Goal: Task Accomplishment & Management: Use online tool/utility

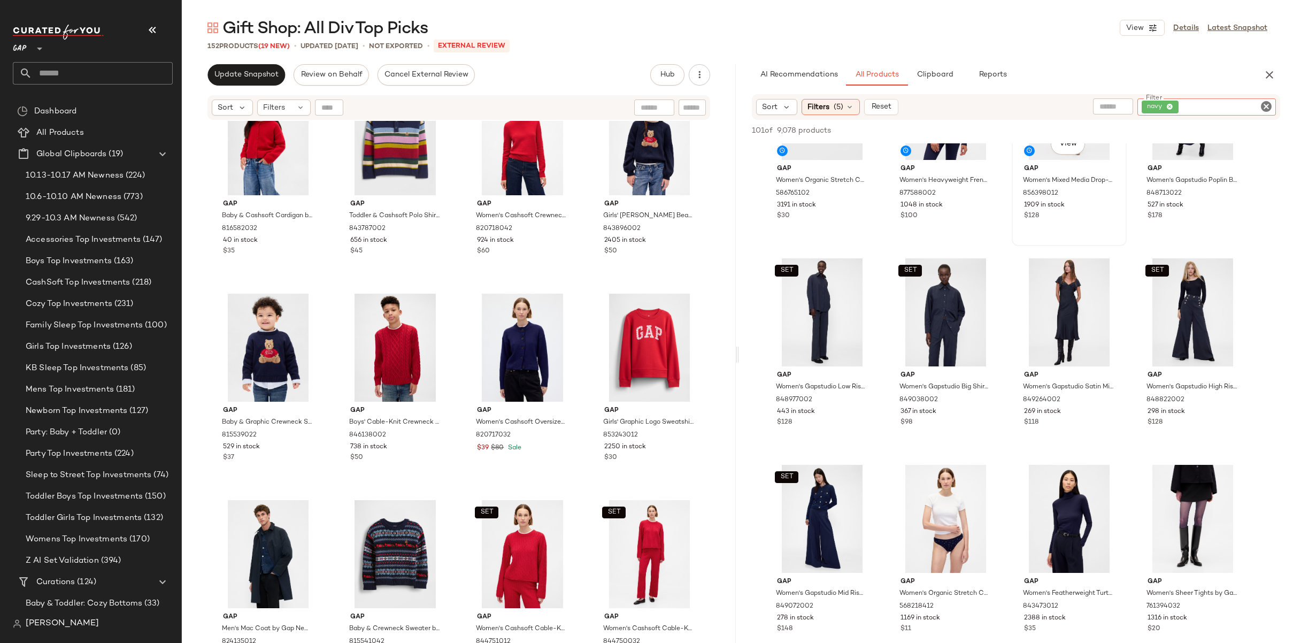
scroll to position [109, 0]
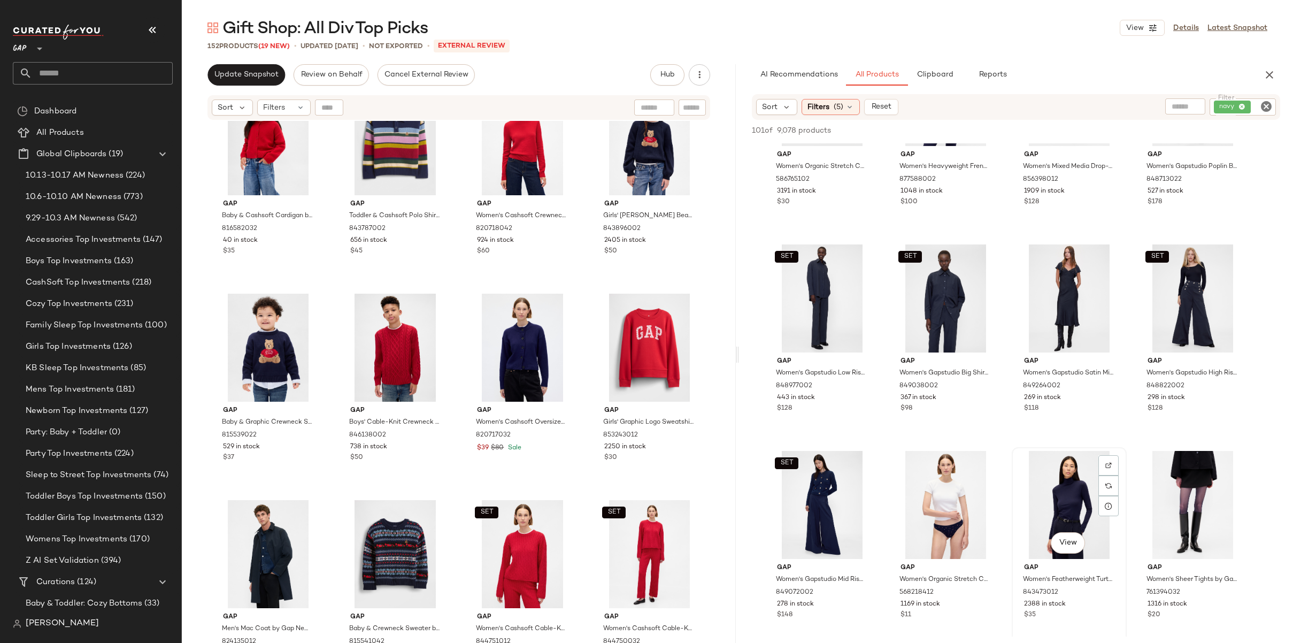
click at [1048, 499] on div "View" at bounding box center [1068, 505] width 107 height 108
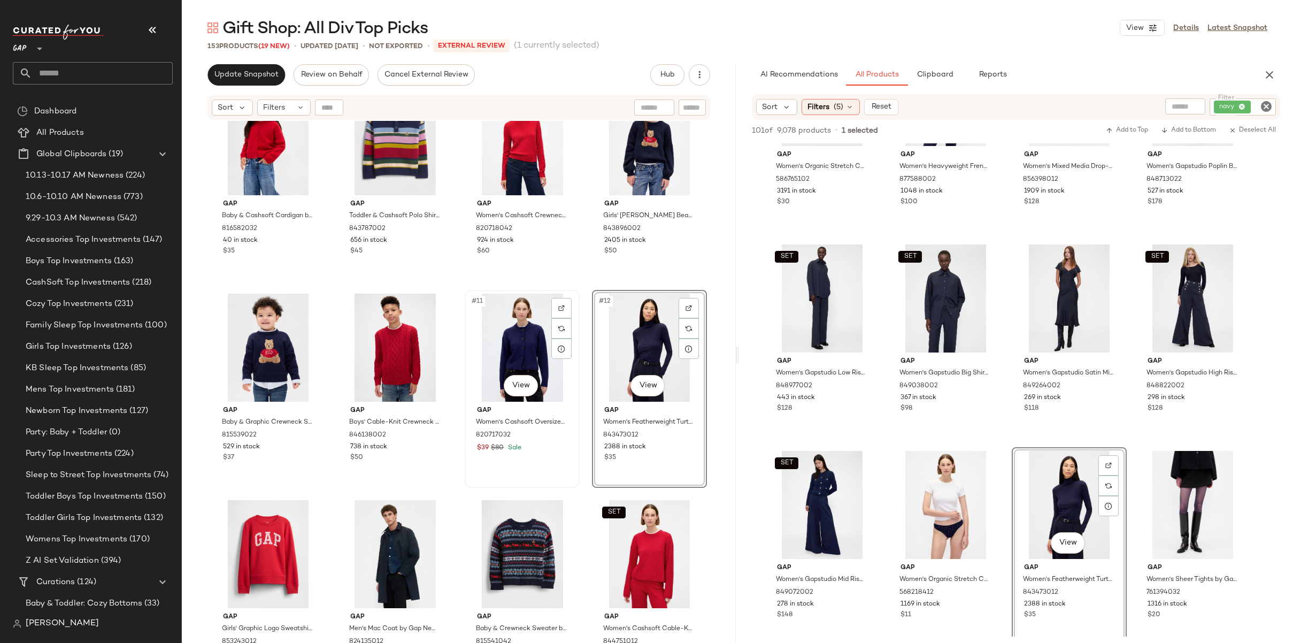
click at [513, 352] on div "#11 View" at bounding box center [521, 347] width 107 height 108
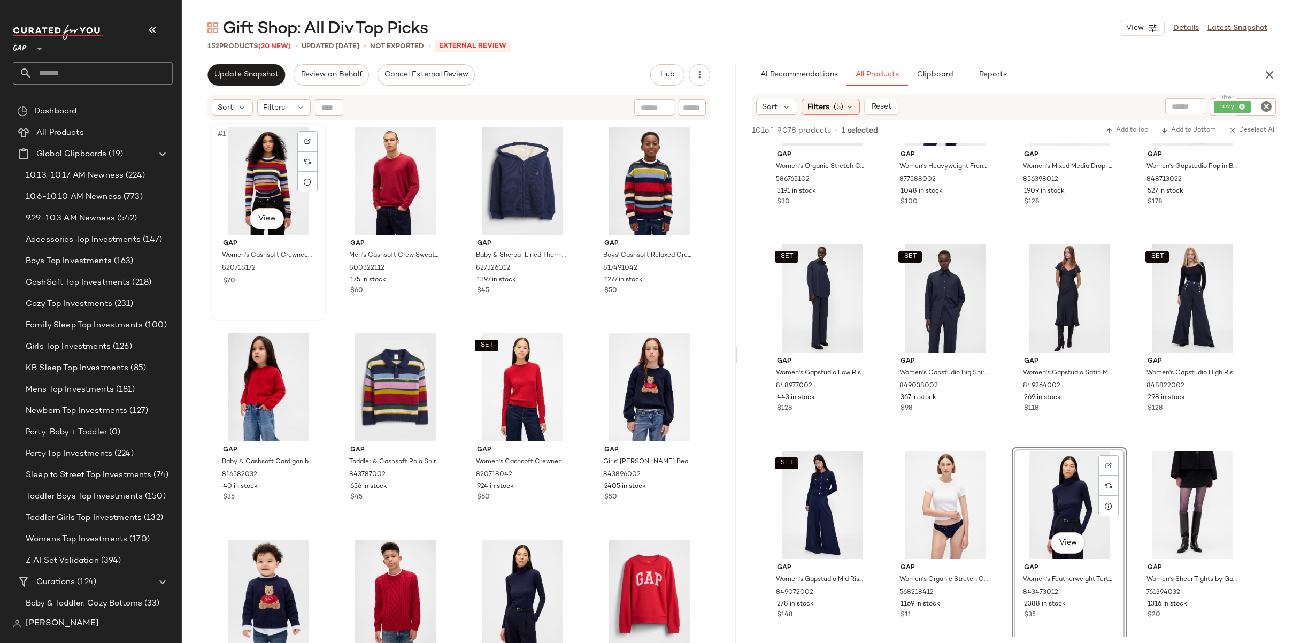
click at [267, 168] on div "#1 View" at bounding box center [267, 181] width 107 height 108
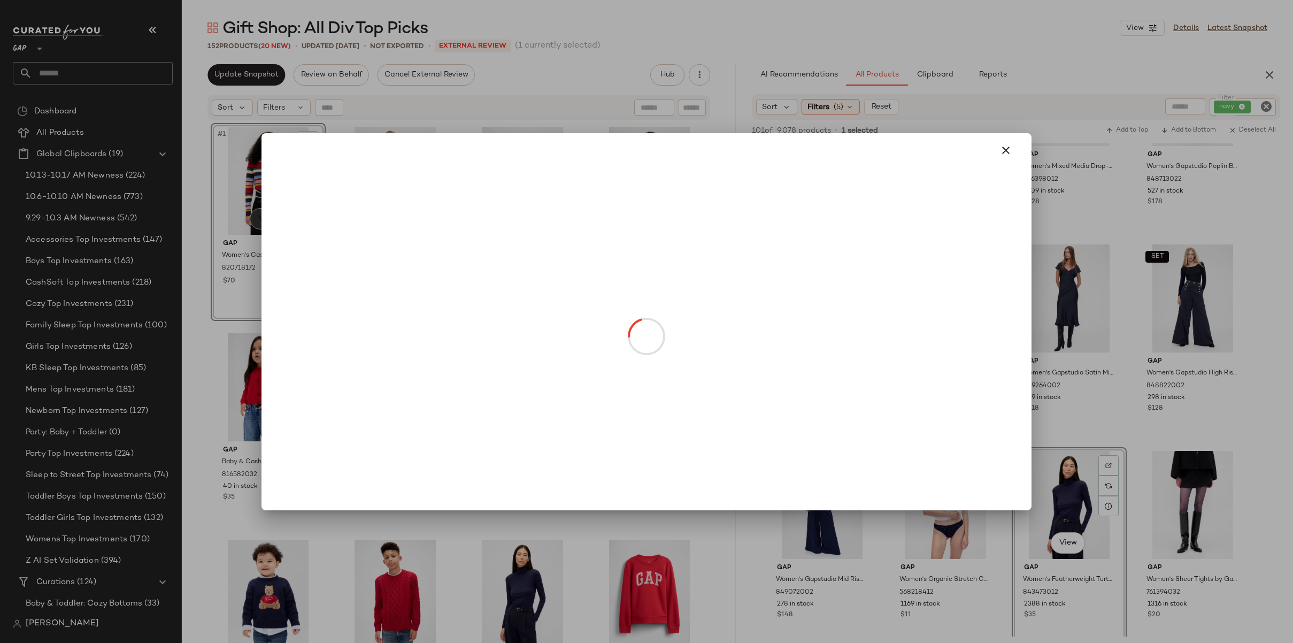
click at [259, 221] on body "GAP ** Dashboard All Products Global Clipboards (19) 10.13-10.17 AM Newness (22…" at bounding box center [646, 321] width 1293 height 643
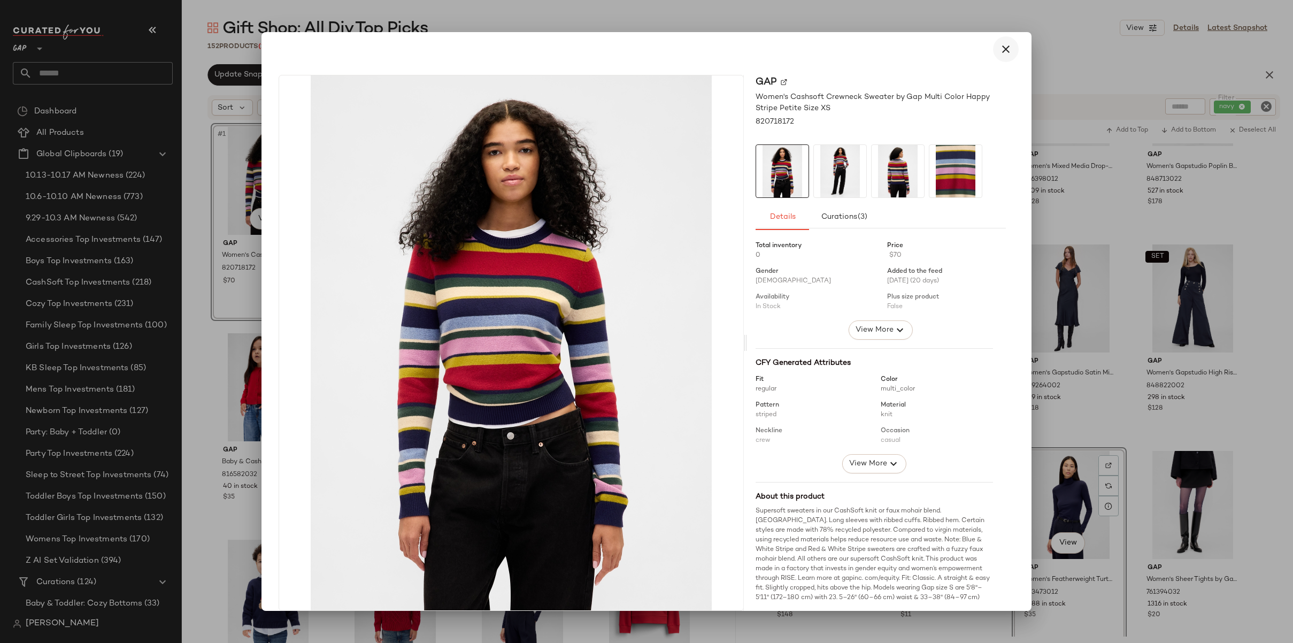
click at [1003, 49] on icon "button" at bounding box center [1005, 49] width 13 height 13
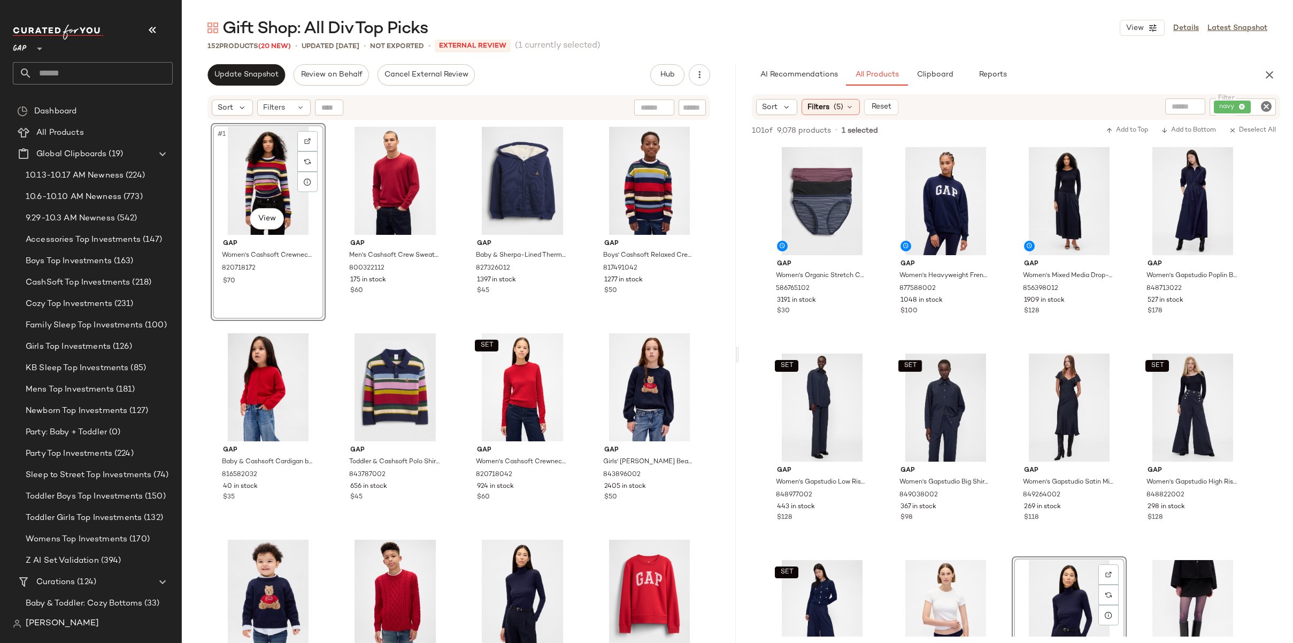
click at [1270, 105] on icon "Clear Filter" at bounding box center [1265, 106] width 13 height 13
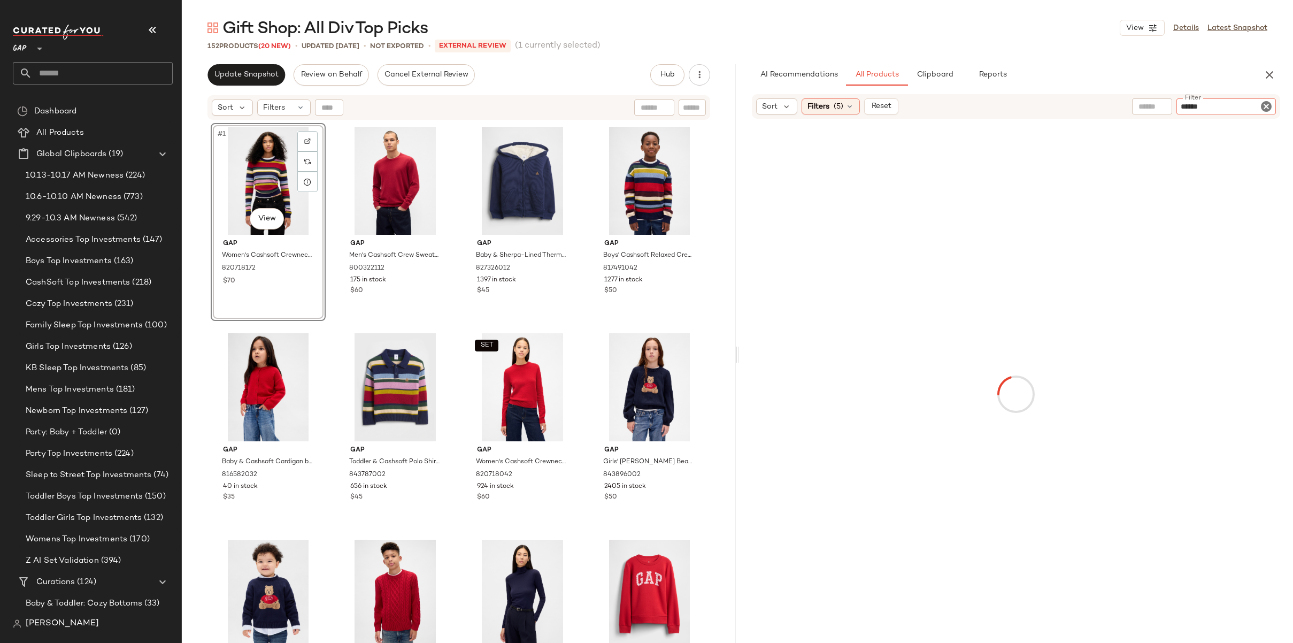
type input "*******"
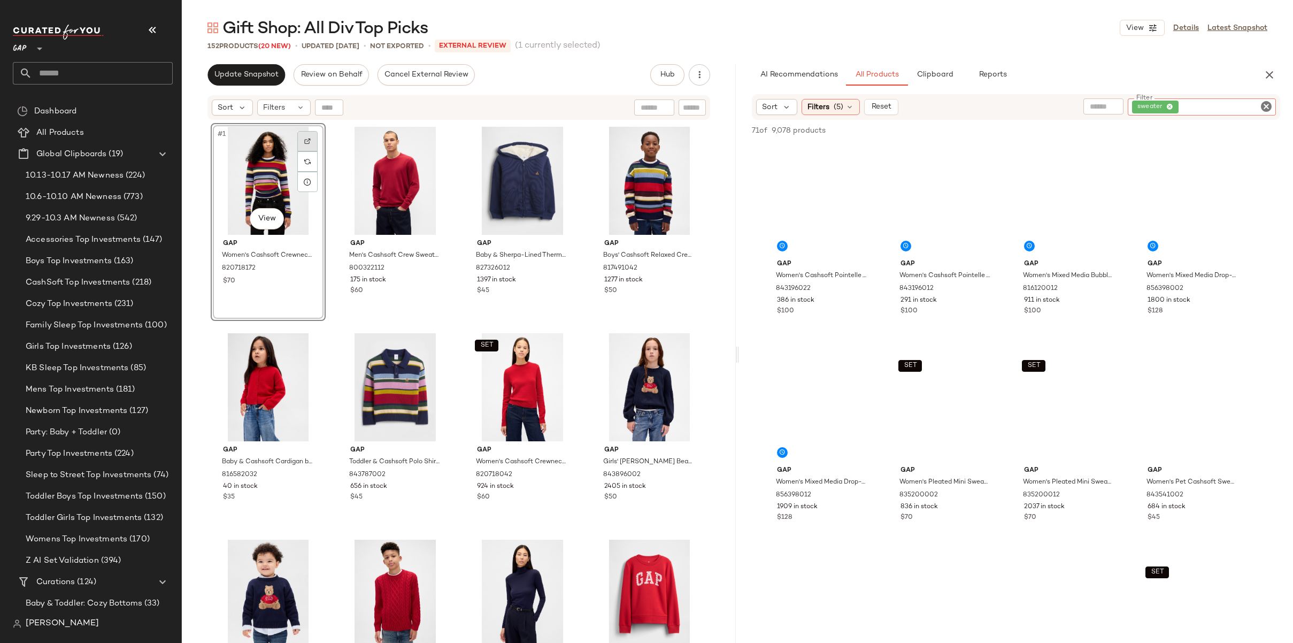
click at [304, 137] on div at bounding box center [307, 141] width 20 height 20
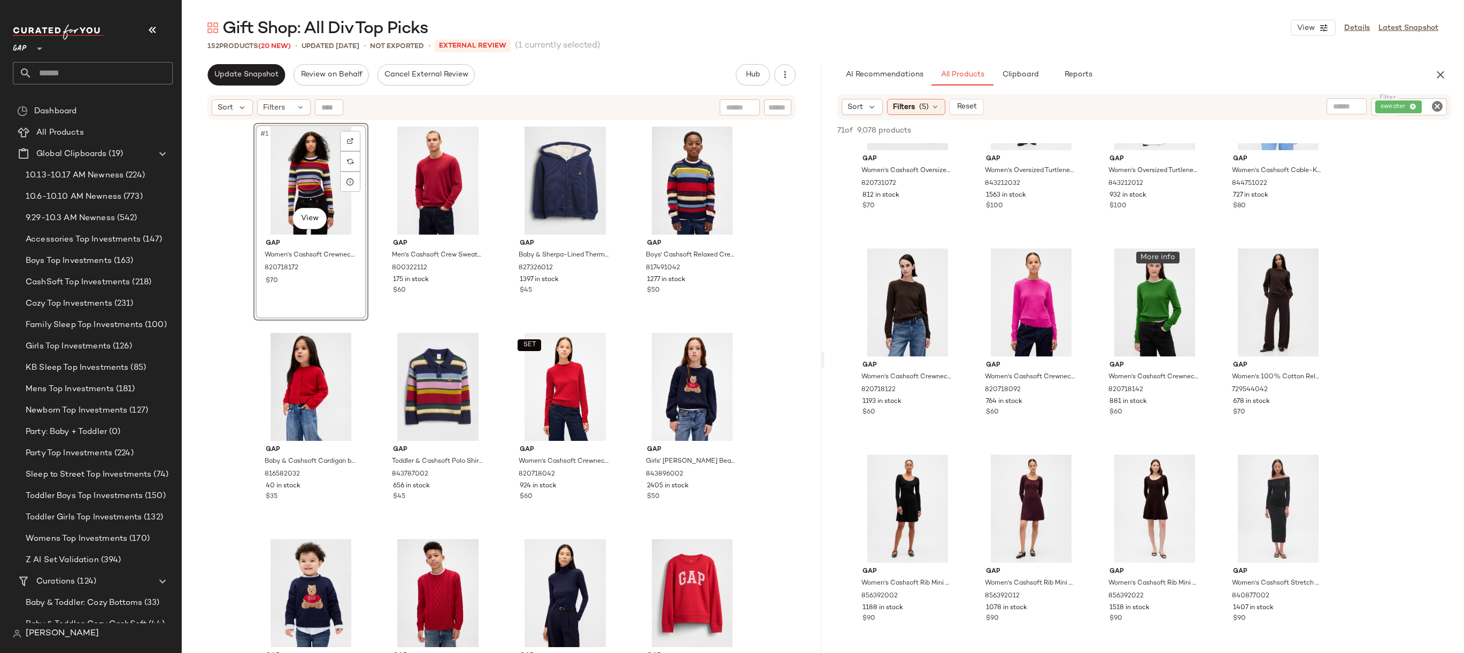
scroll to position [604, 0]
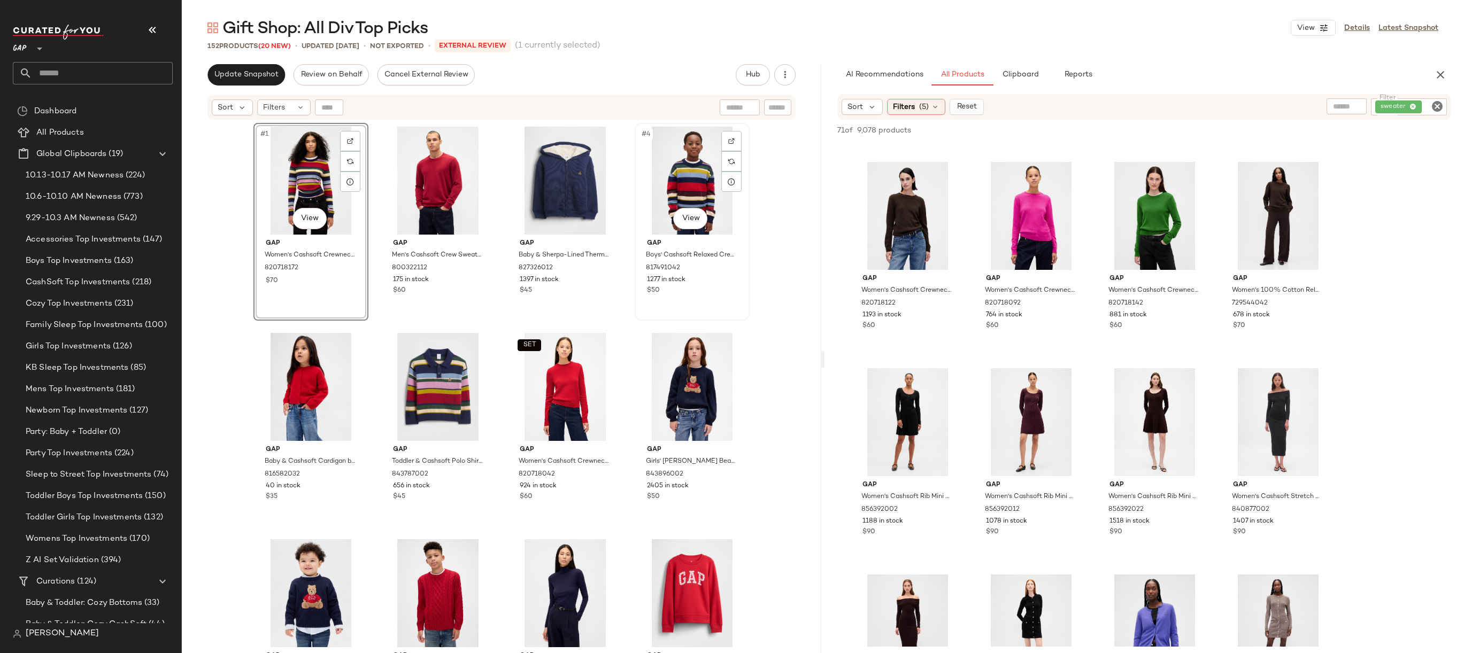
click at [668, 183] on div "#4 View" at bounding box center [691, 181] width 107 height 108
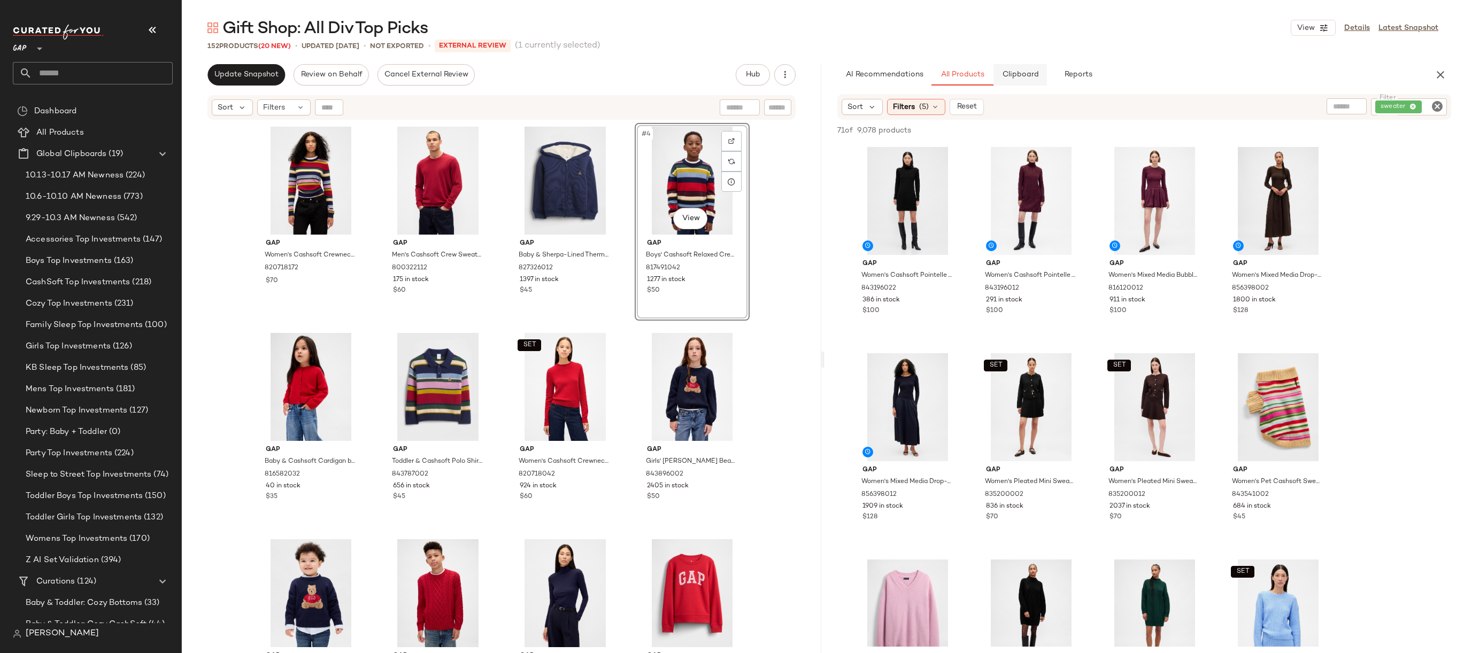
click at [1030, 75] on span "Clipboard" at bounding box center [1019, 75] width 37 height 9
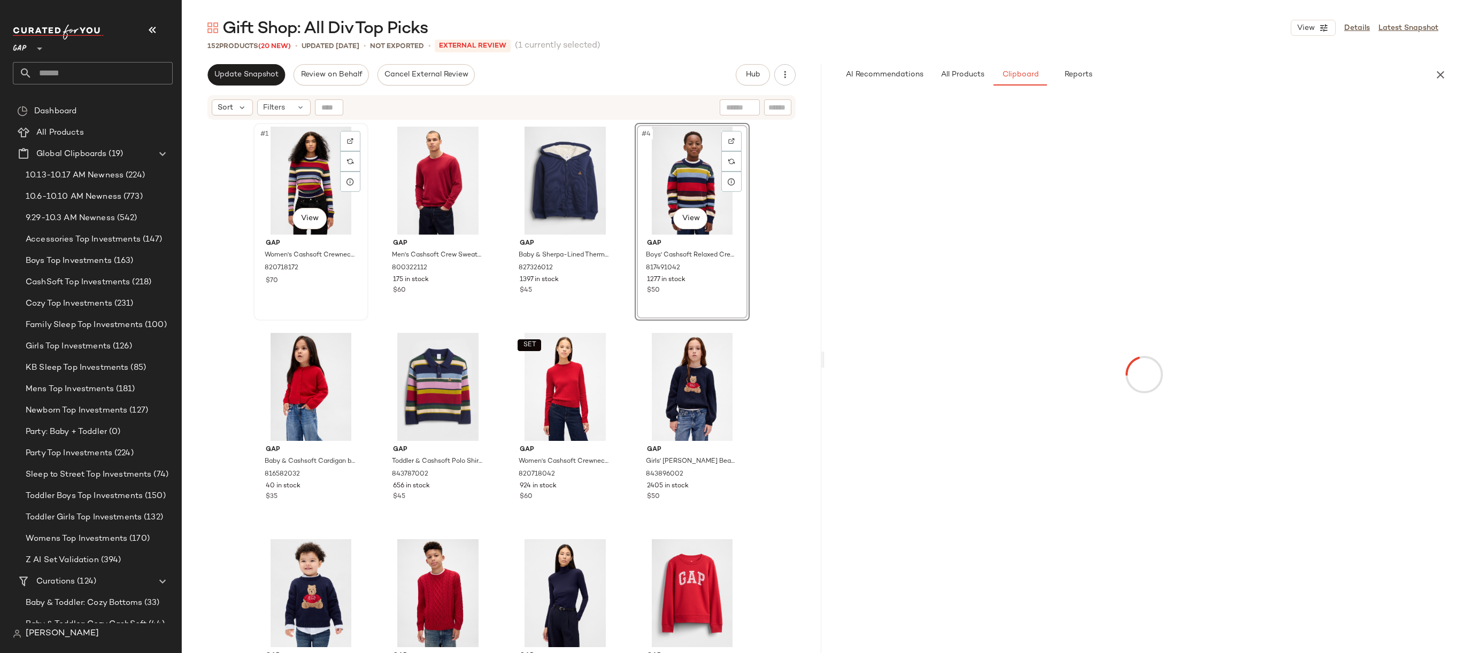
click at [305, 178] on div "#1 View" at bounding box center [310, 181] width 107 height 108
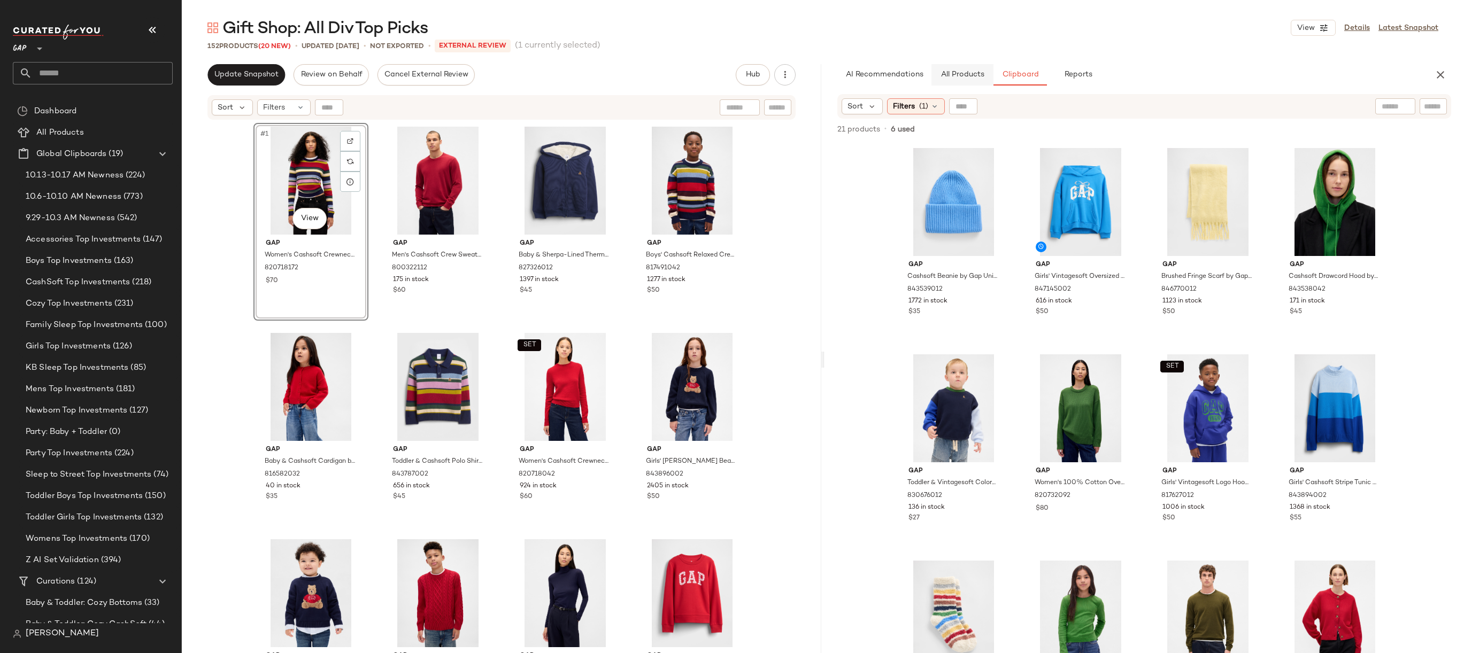
click at [963, 74] on span "All Products" at bounding box center [962, 75] width 44 height 9
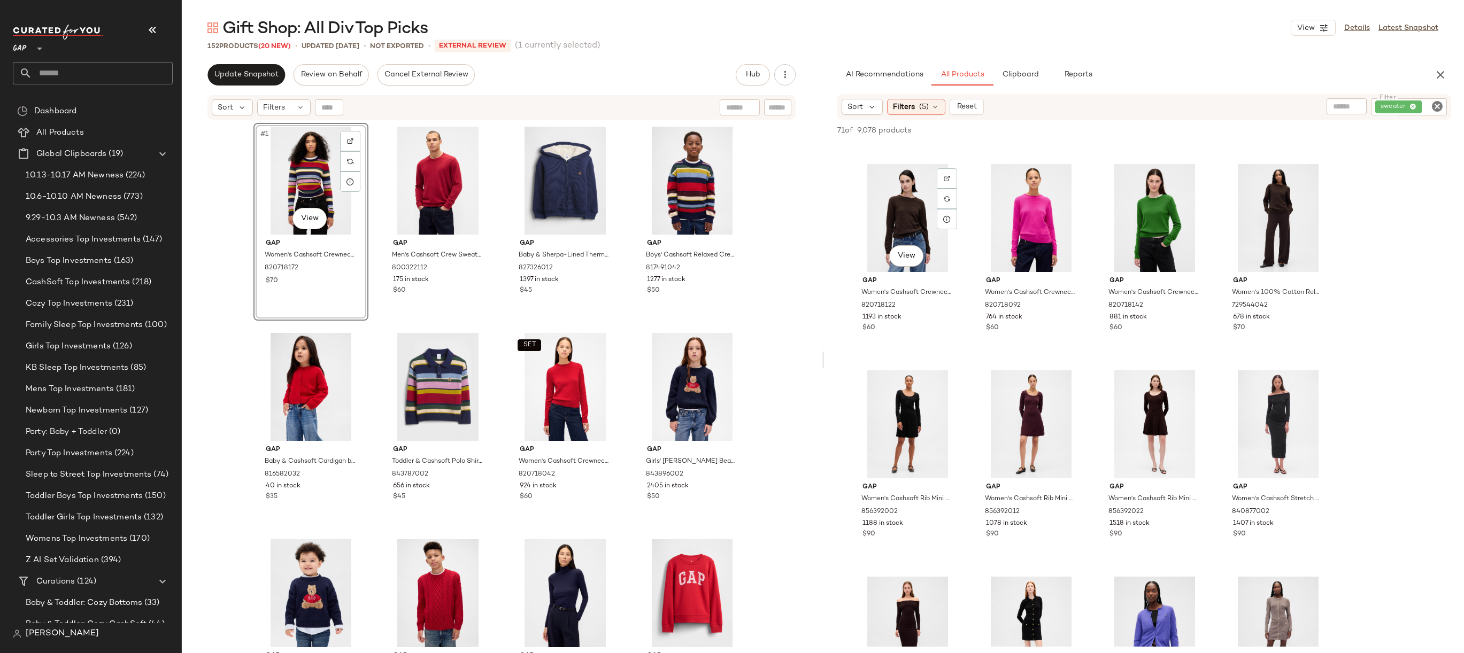
scroll to position [862, 0]
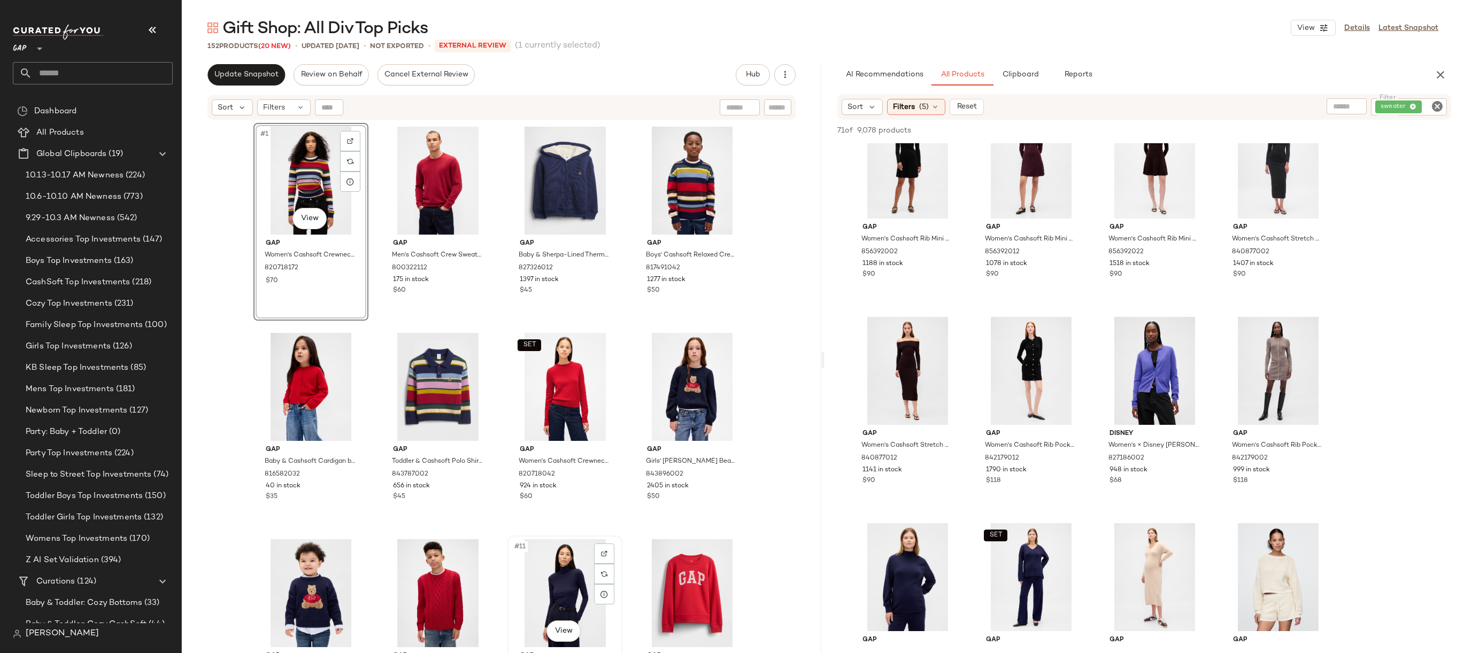
click at [552, 593] on div "#11 View" at bounding box center [564, 593] width 107 height 108
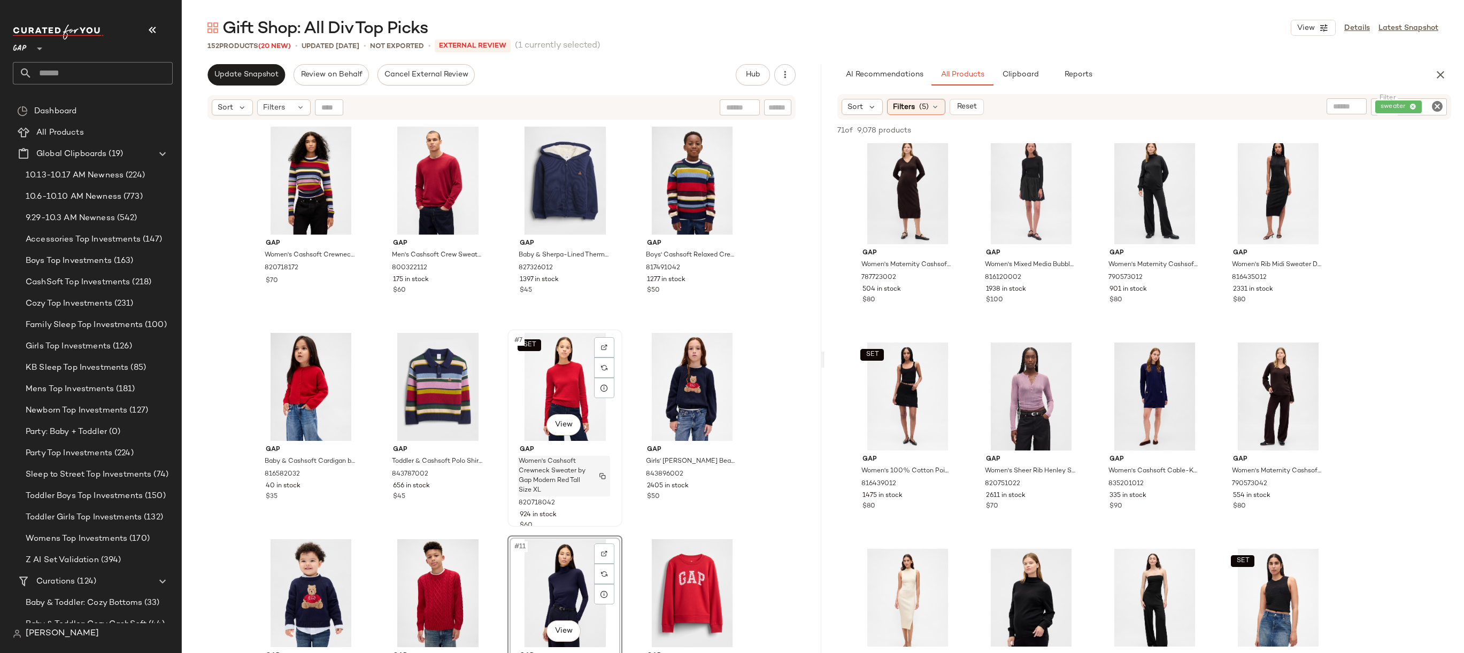
scroll to position [314, 0]
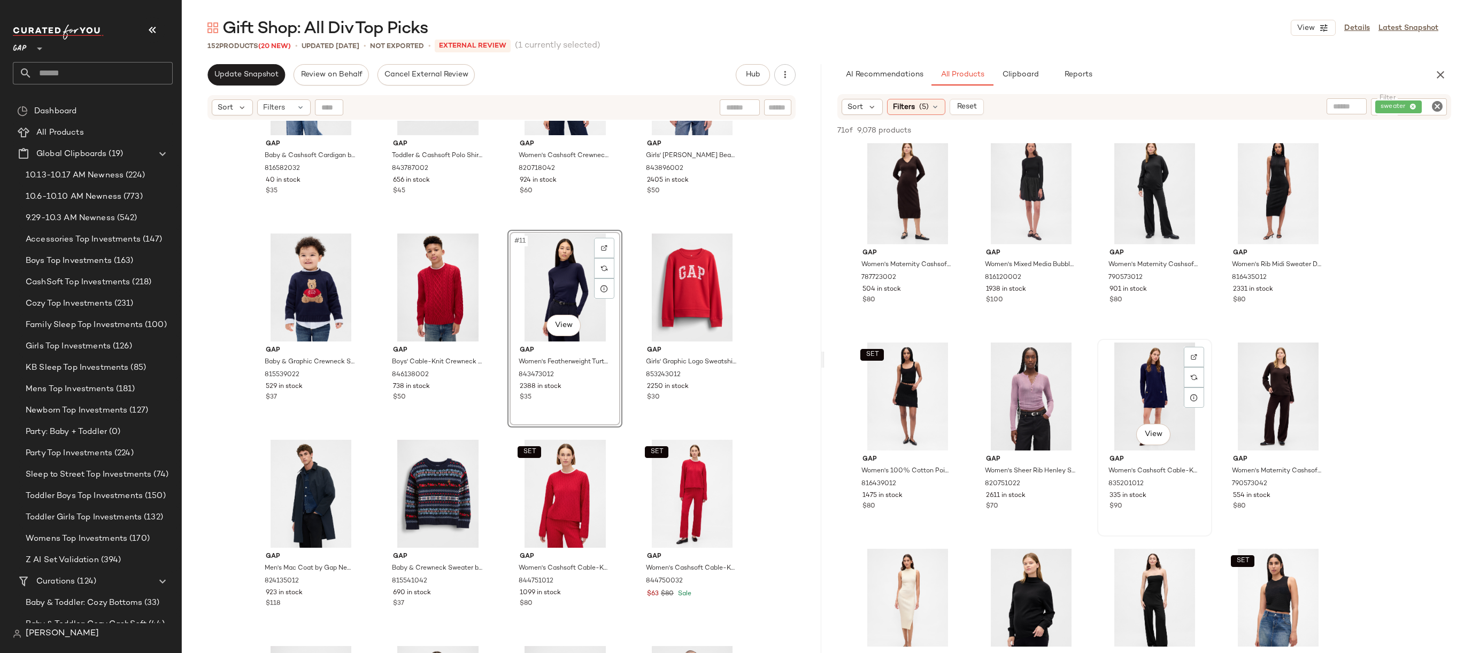
click at [1120, 366] on div "View" at bounding box center [1154, 397] width 107 height 108
drag, startPoint x: 1133, startPoint y: 376, endPoint x: 1127, endPoint y: 376, distance: 6.4
click at [563, 293] on div "#11 View" at bounding box center [564, 288] width 107 height 108
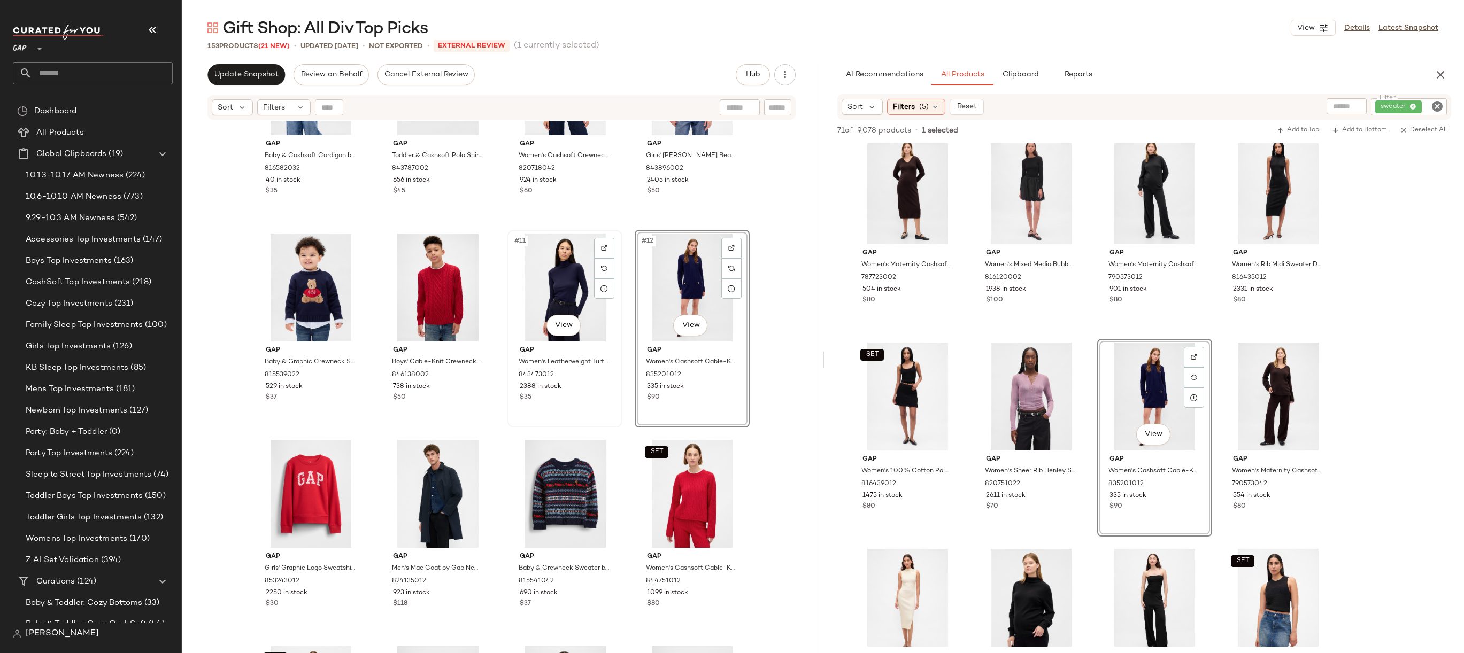
scroll to position [177, 0]
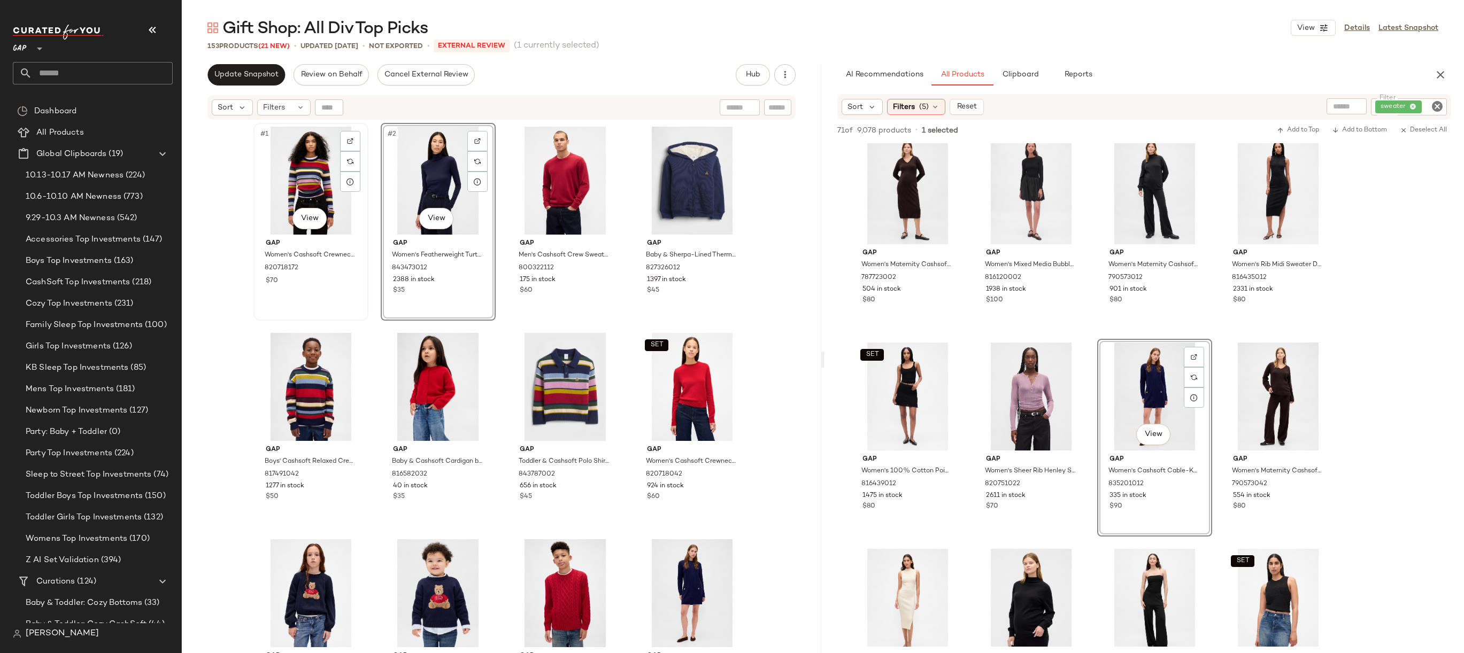
click at [315, 192] on div "#1 View" at bounding box center [310, 181] width 107 height 108
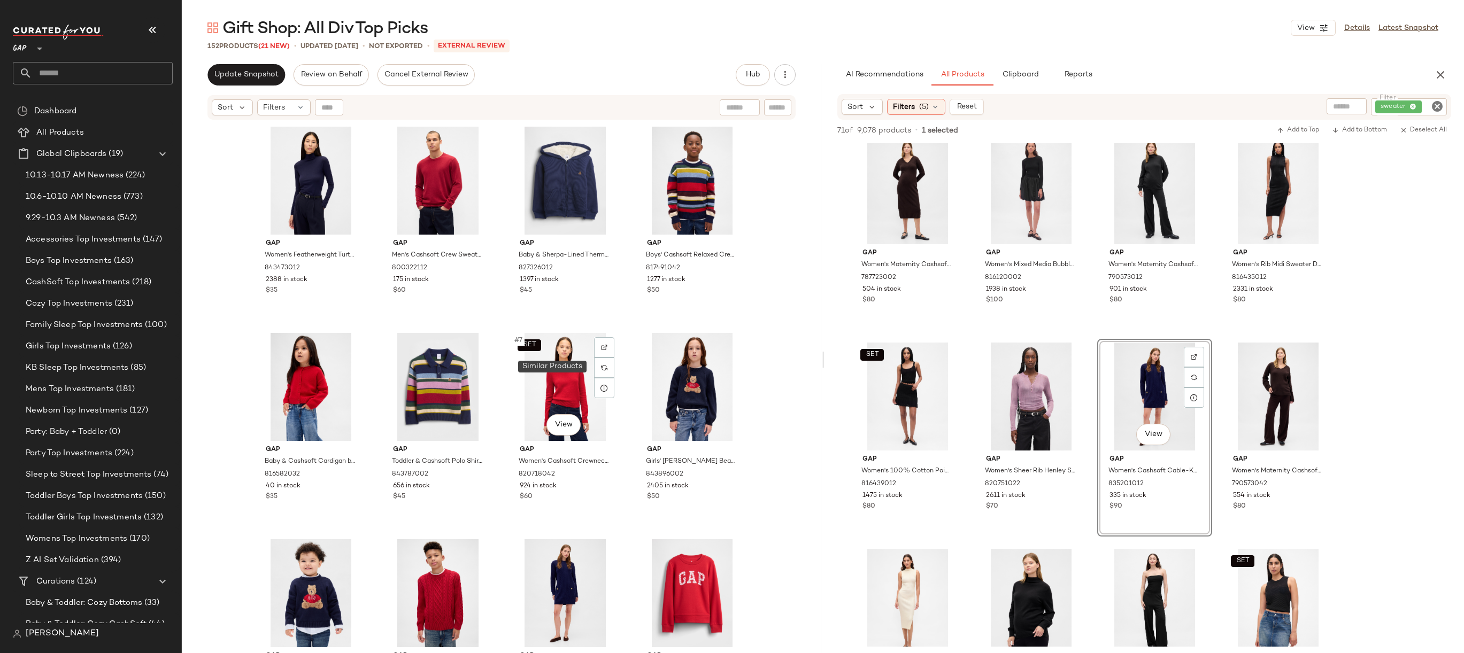
scroll to position [256, 0]
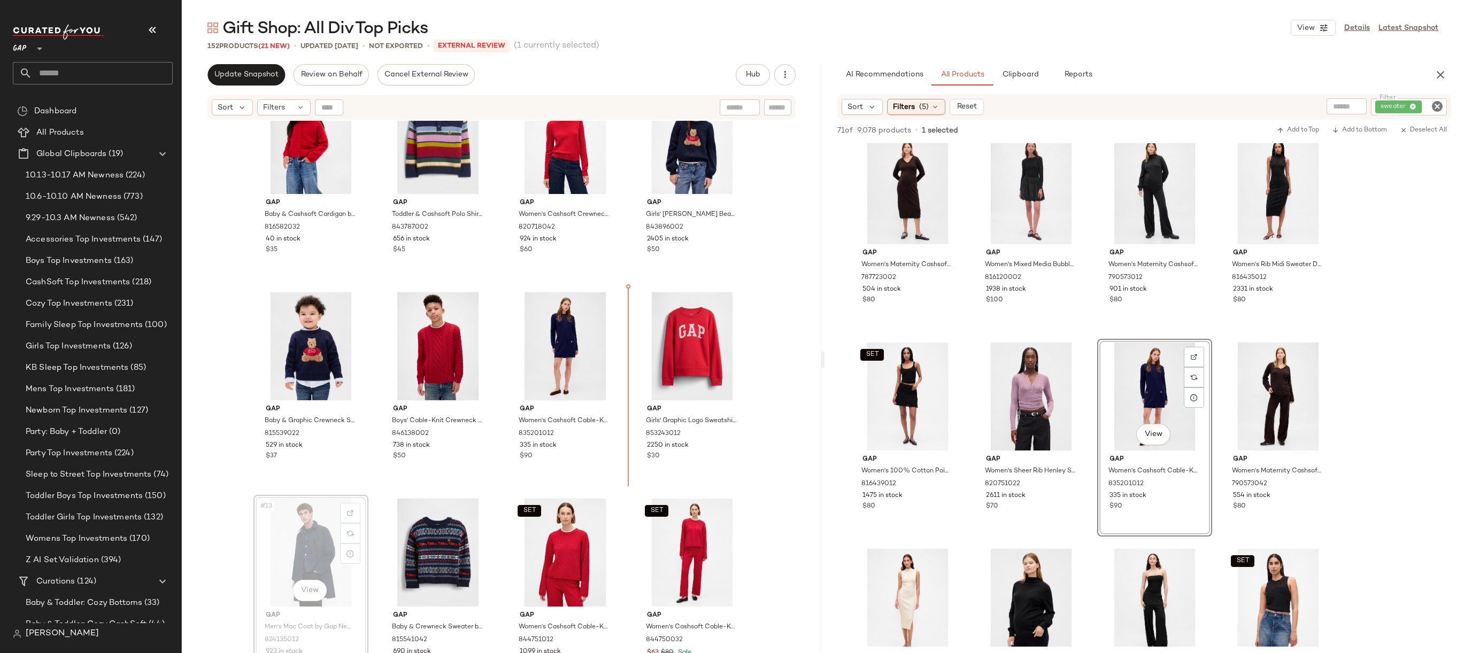
drag, startPoint x: 311, startPoint y: 540, endPoint x: 319, endPoint y: 537, distance: 9.1
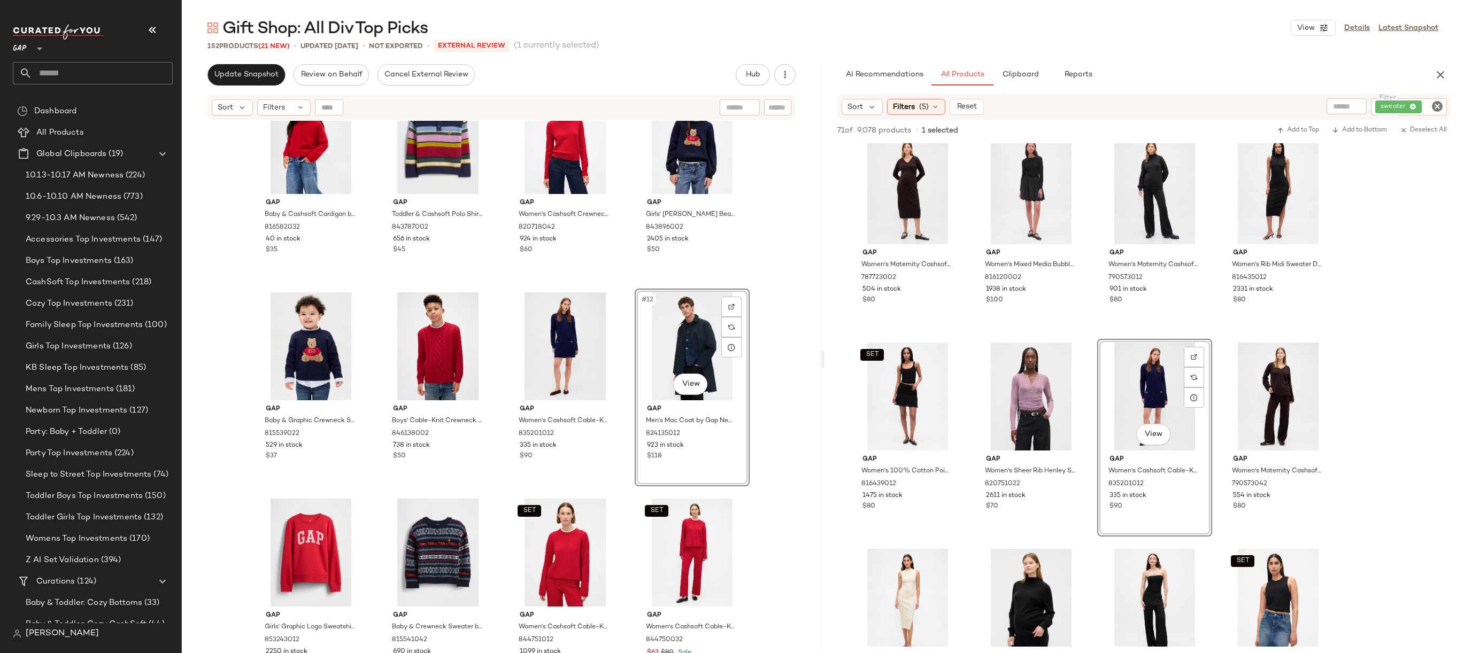
click at [775, 292] on div "Gap Baby & Cashsoft Cardigan by Gap Modern Red Size 6-12 M 816582032 40 in stoc…" at bounding box center [501, 401] width 639 height 561
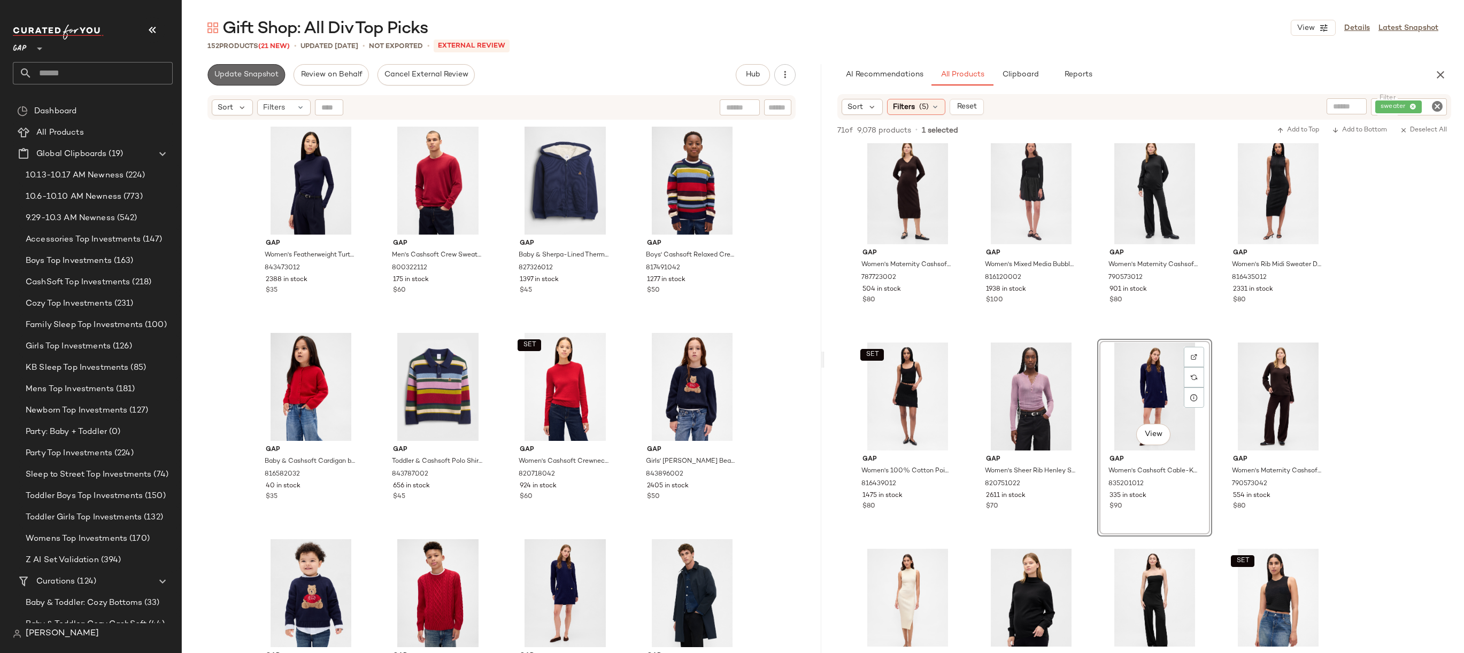
click at [274, 74] on span "Update Snapshot" at bounding box center [246, 75] width 65 height 9
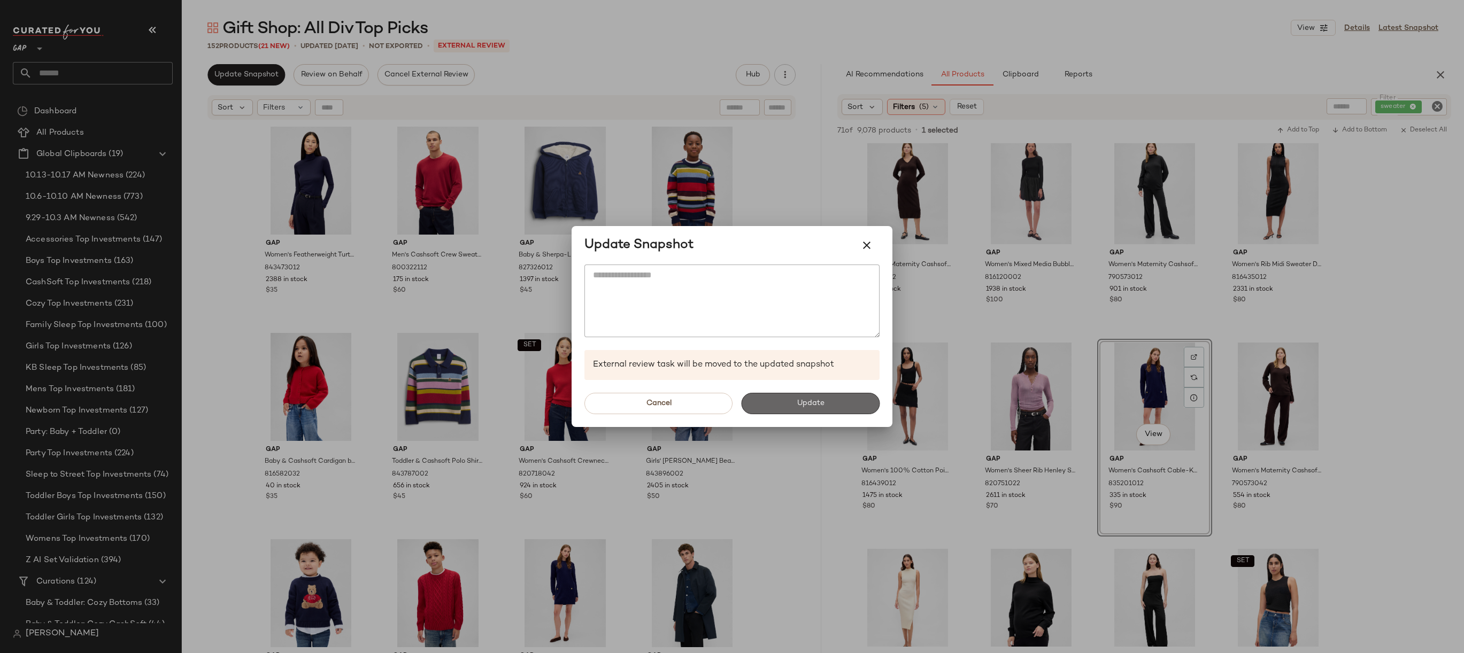
click at [802, 404] on span "Update" at bounding box center [810, 403] width 28 height 9
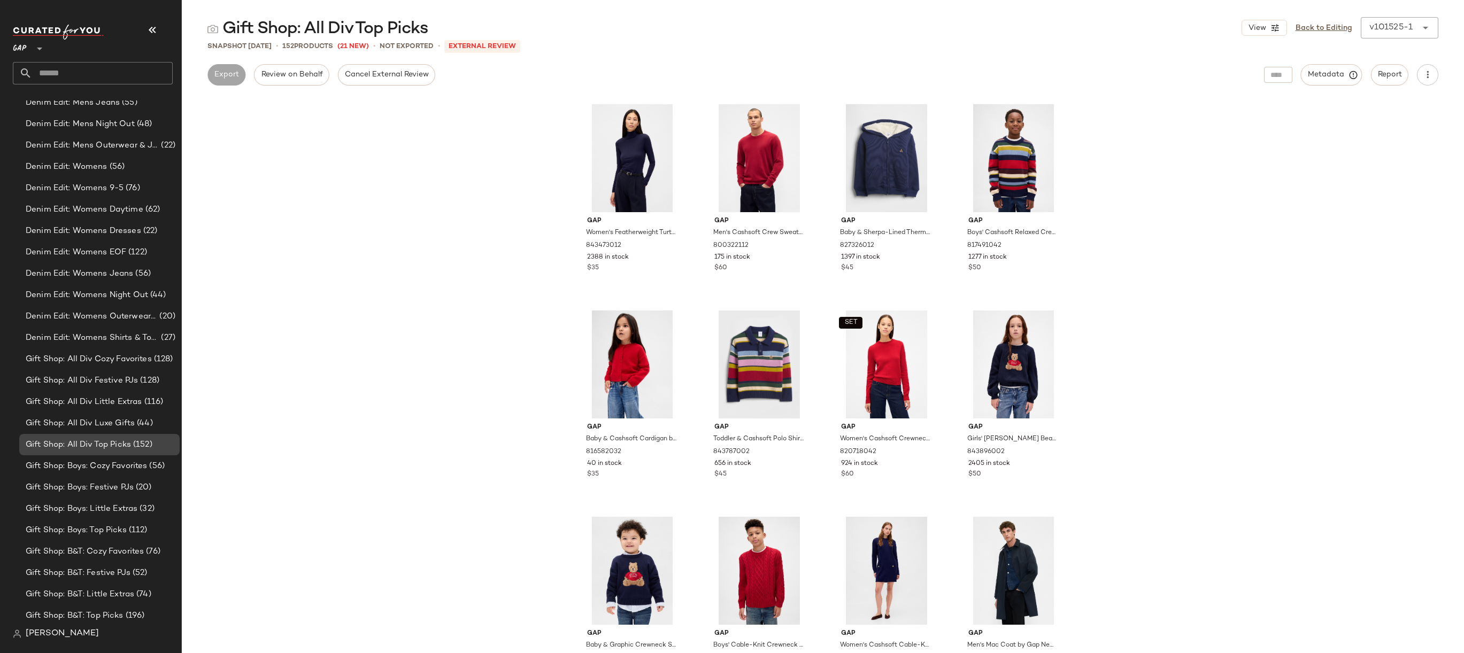
scroll to position [1663, 0]
click at [146, 444] on div "Gift Shop: B&T: Festive PJs (52)" at bounding box center [99, 437] width 160 height 21
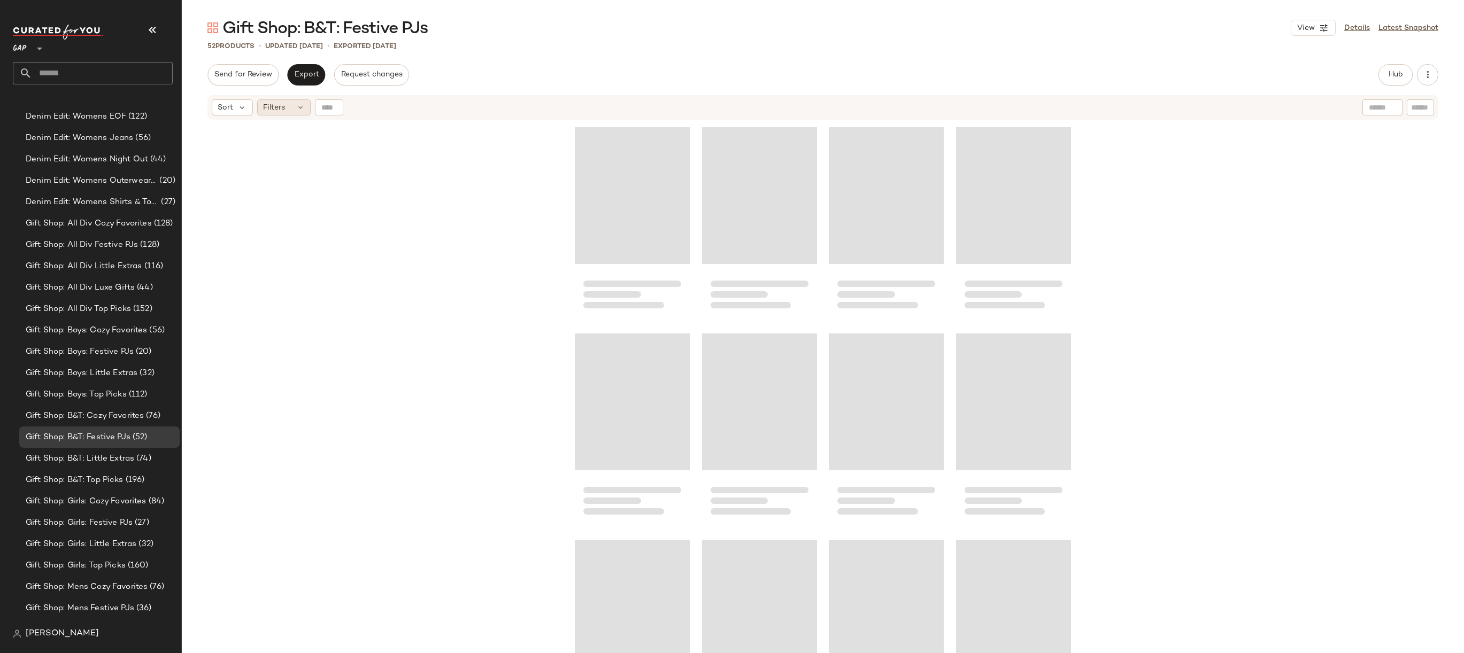
click at [291, 111] on div "Filters" at bounding box center [283, 107] width 53 height 16
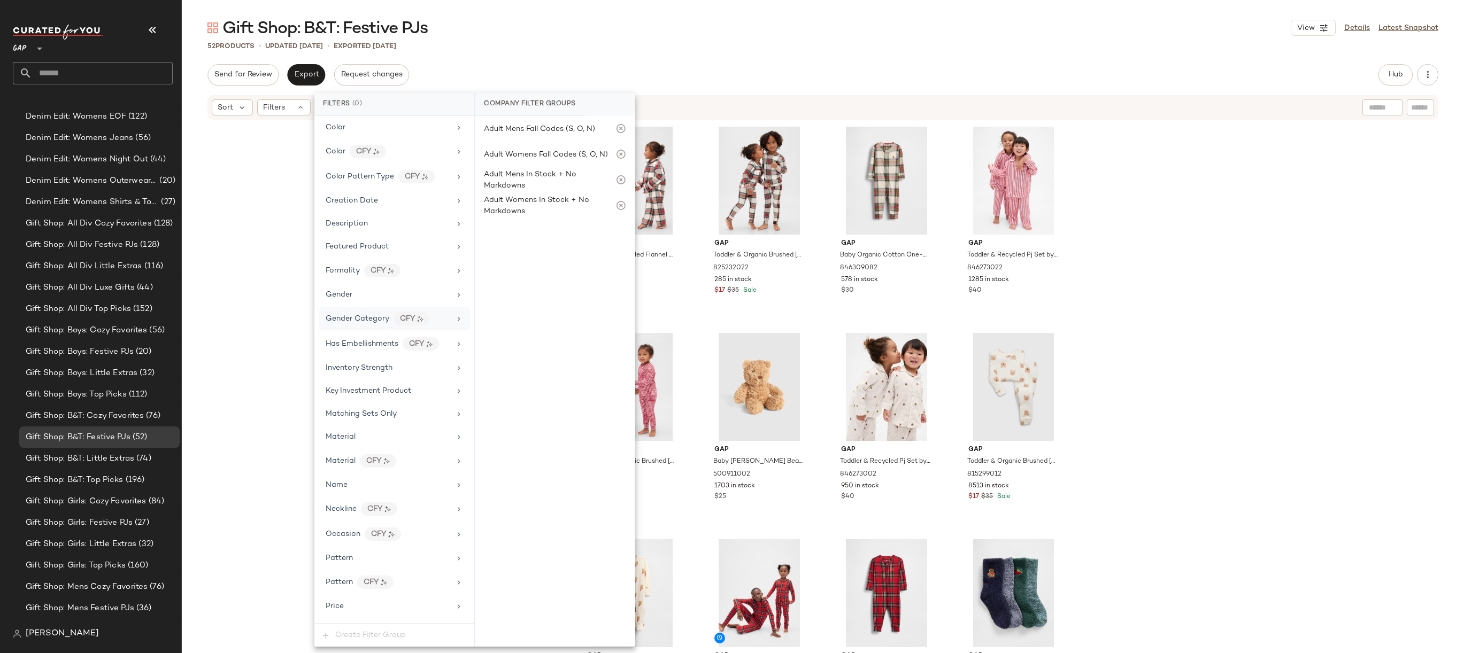
scroll to position [446, 0]
click at [395, 372] on div "Price Type" at bounding box center [388, 367] width 125 height 11
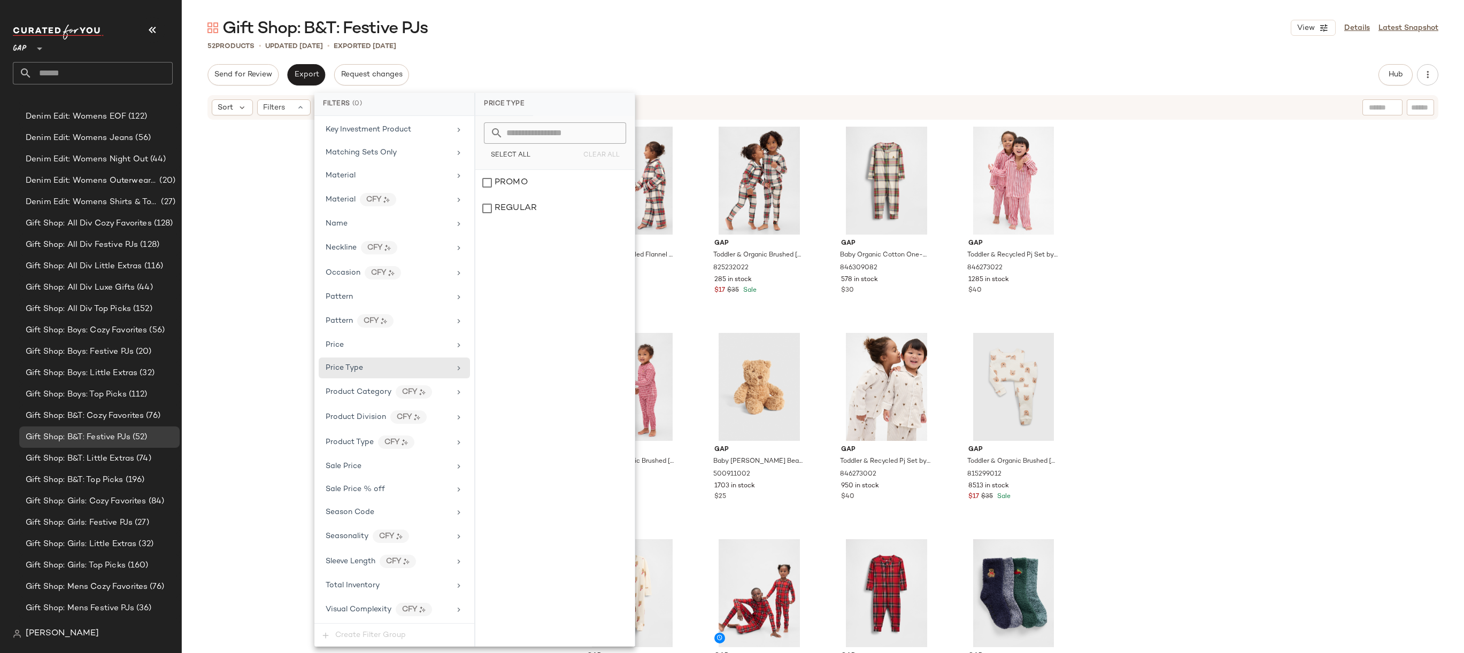
click at [266, 451] on div "Gap Toddler & Recycled Flannel Pj Set by Gap Tan Tartan Plaid Size 4 YRS 834923…" at bounding box center [823, 401] width 1282 height 561
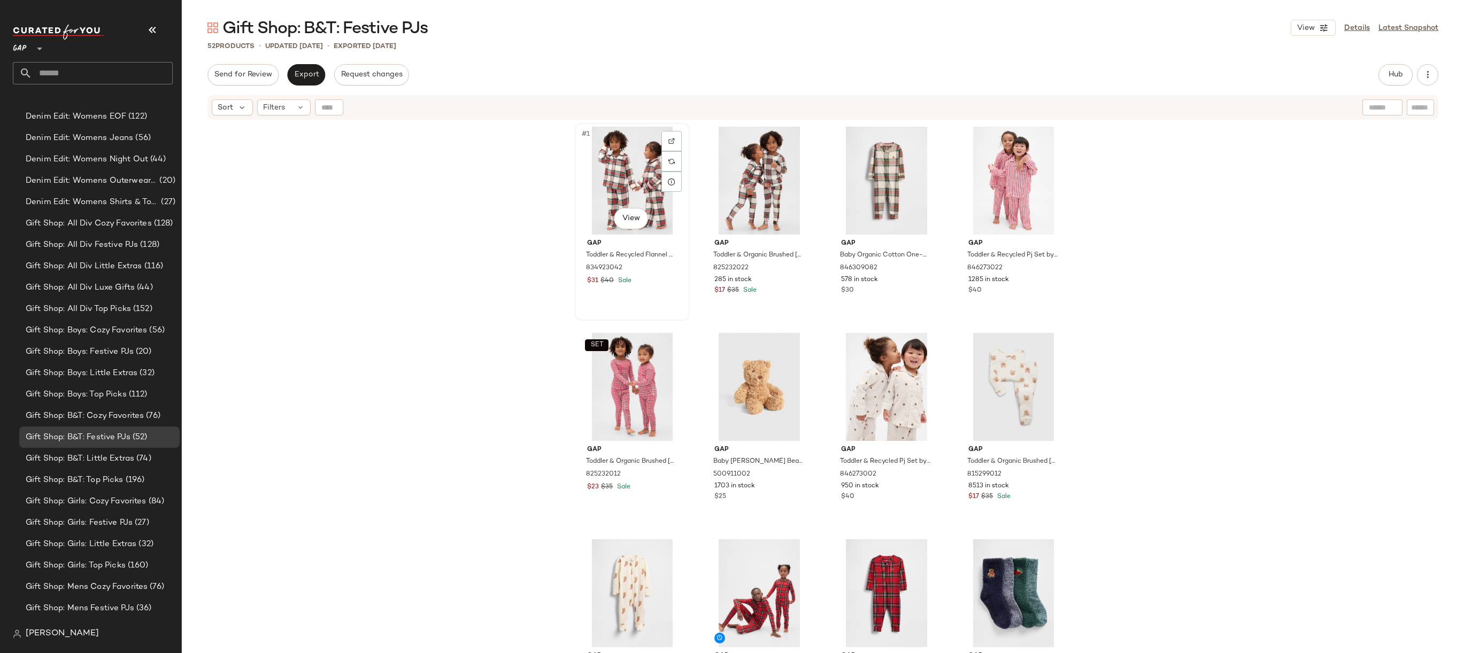
click at [638, 158] on div "#1 View" at bounding box center [631, 181] width 107 height 108
click at [1292, 78] on span "Hub" at bounding box center [1395, 75] width 15 height 9
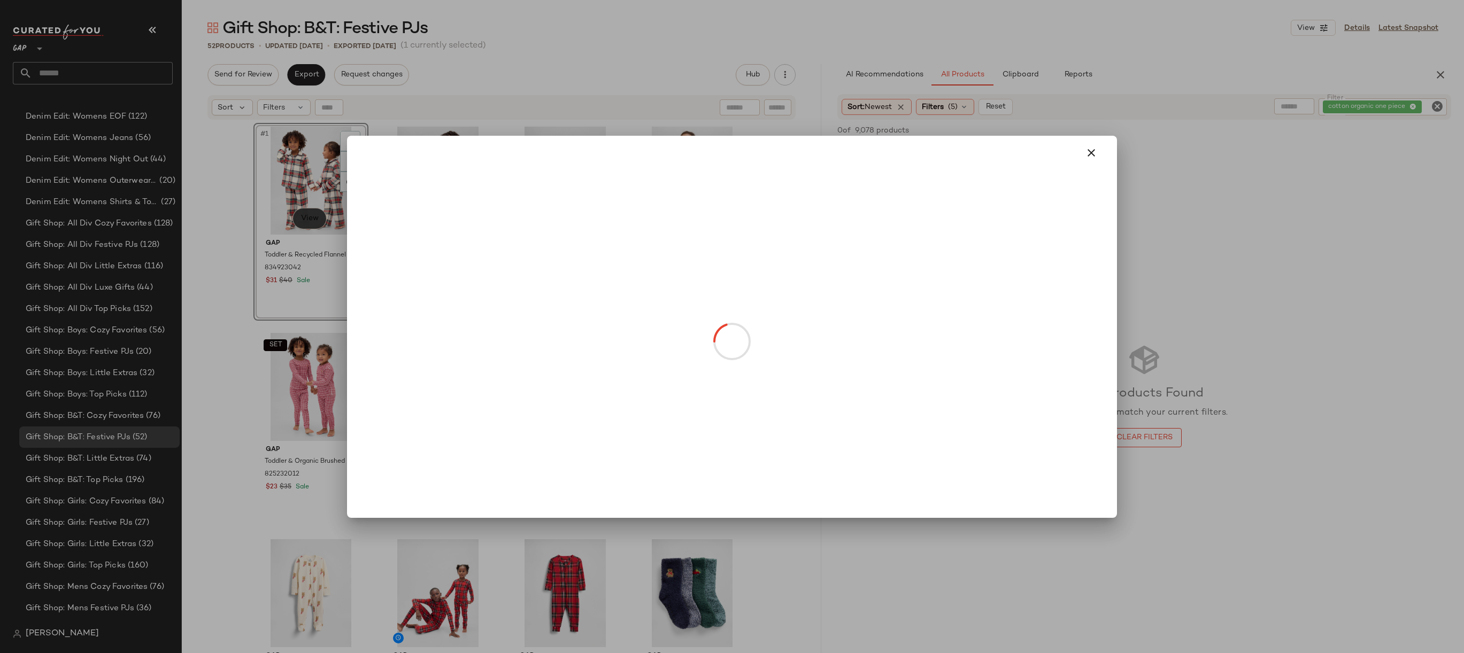
click at [298, 215] on body "GAP ** Dashboard All Products Global Clipboards (19) 10.13-10.17 AM Newness (22…" at bounding box center [732, 326] width 1464 height 653
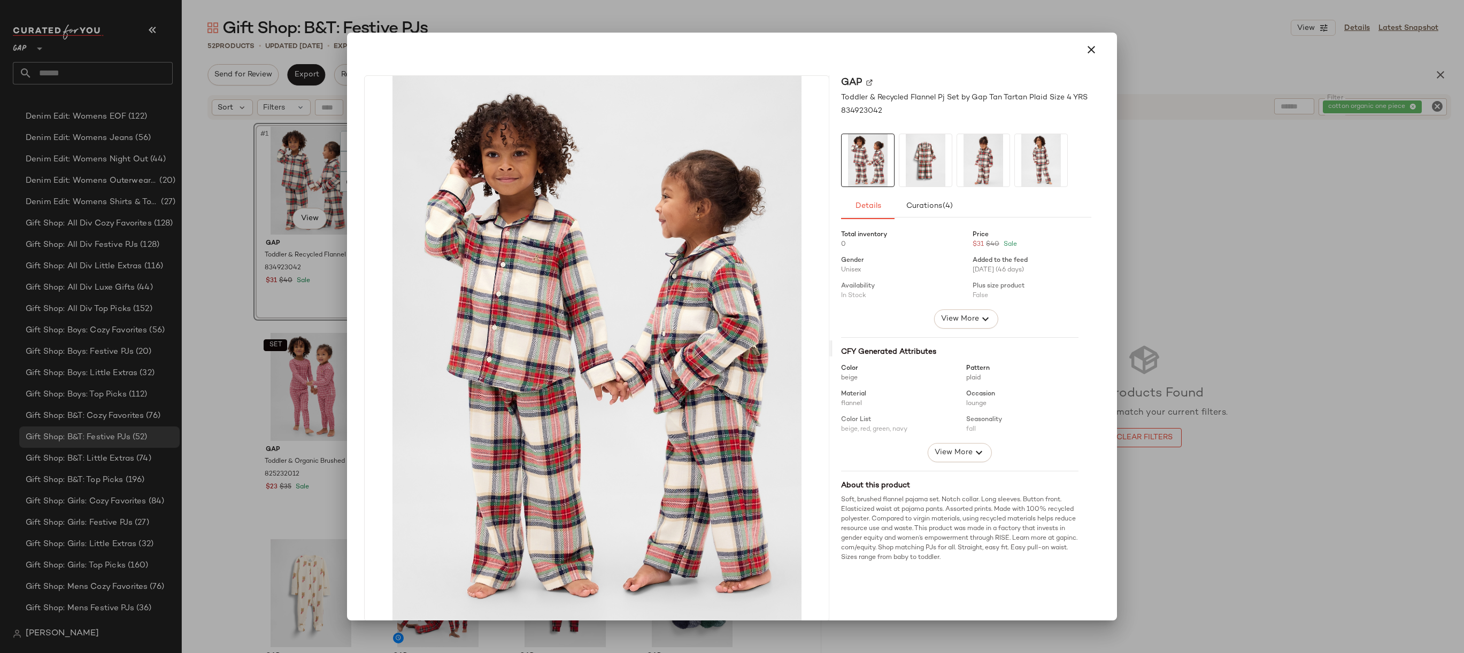
click at [1096, 42] on div at bounding box center [732, 50] width 744 height 26
click at [1085, 51] on icon "button" at bounding box center [1091, 49] width 13 height 13
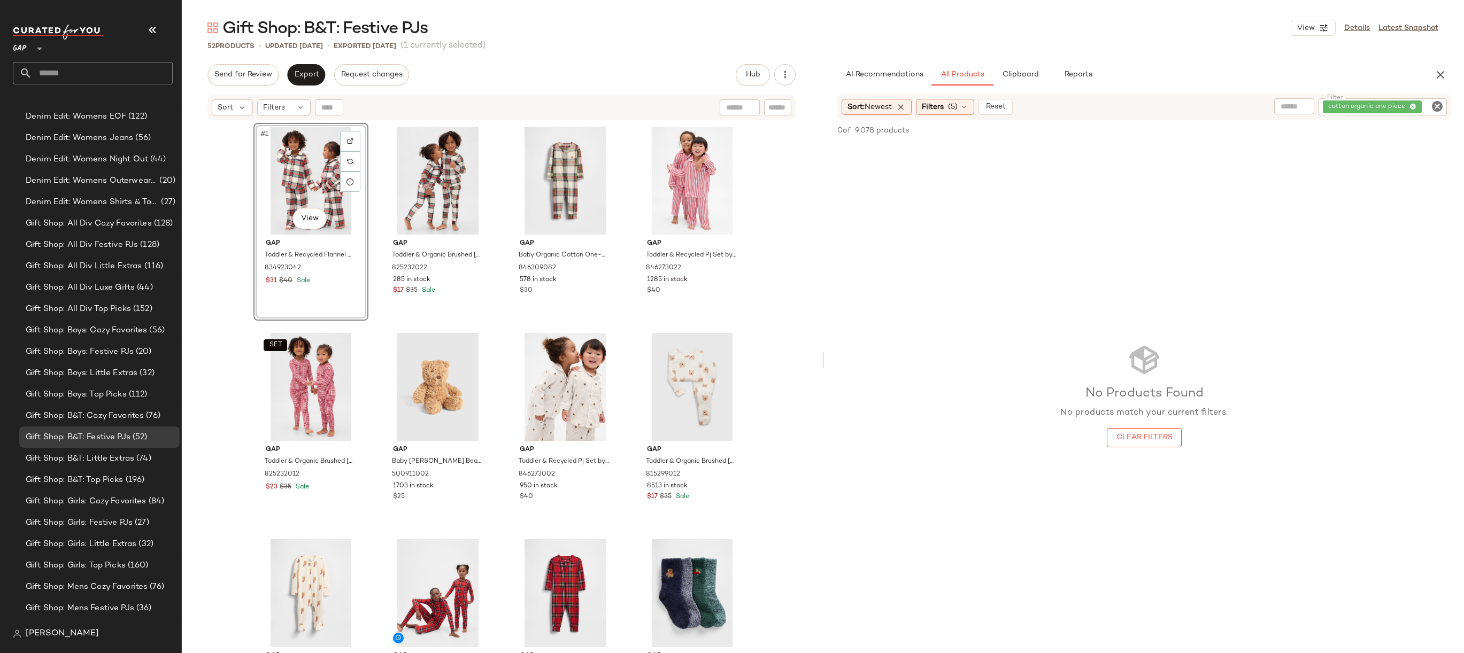
click at [1292, 100] on icon "Clear Filter" at bounding box center [1437, 106] width 13 height 13
type input "******"
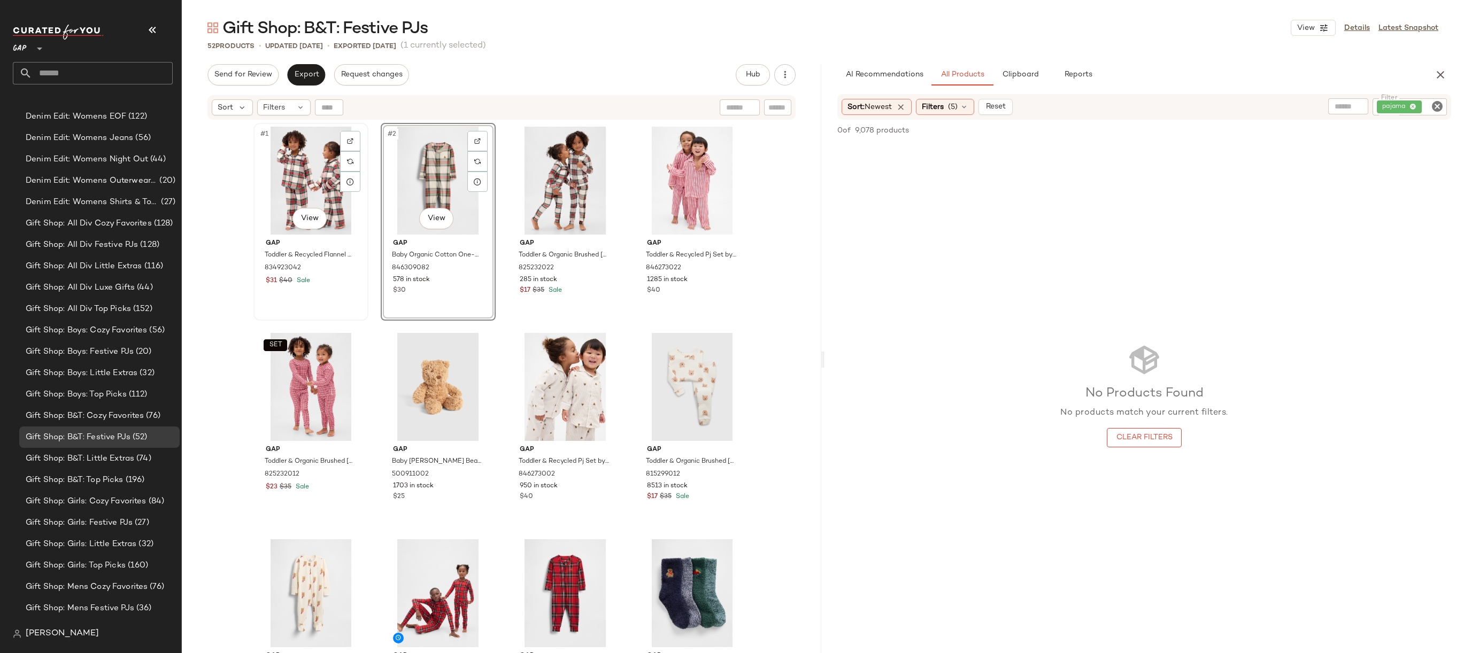
click at [320, 178] on div "#1 View" at bounding box center [310, 181] width 107 height 108
drag, startPoint x: 478, startPoint y: 185, endPoint x: 487, endPoint y: 185, distance: 9.1
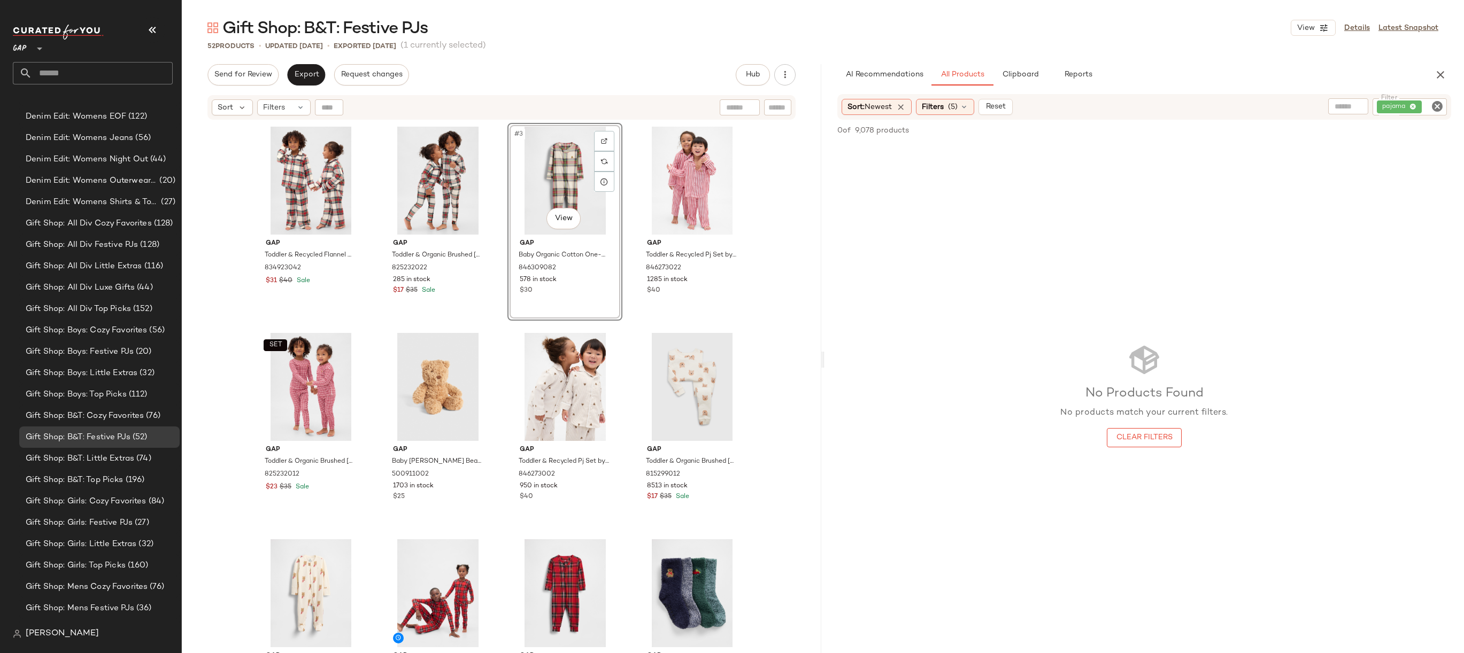
click at [1011, 89] on div "AI Recommendations All Products Clipboard Reports Sort: Newest Filters (5) Rese…" at bounding box center [1143, 359] width 639 height 591
click at [1011, 74] on span "Clipboard" at bounding box center [1019, 75] width 37 height 9
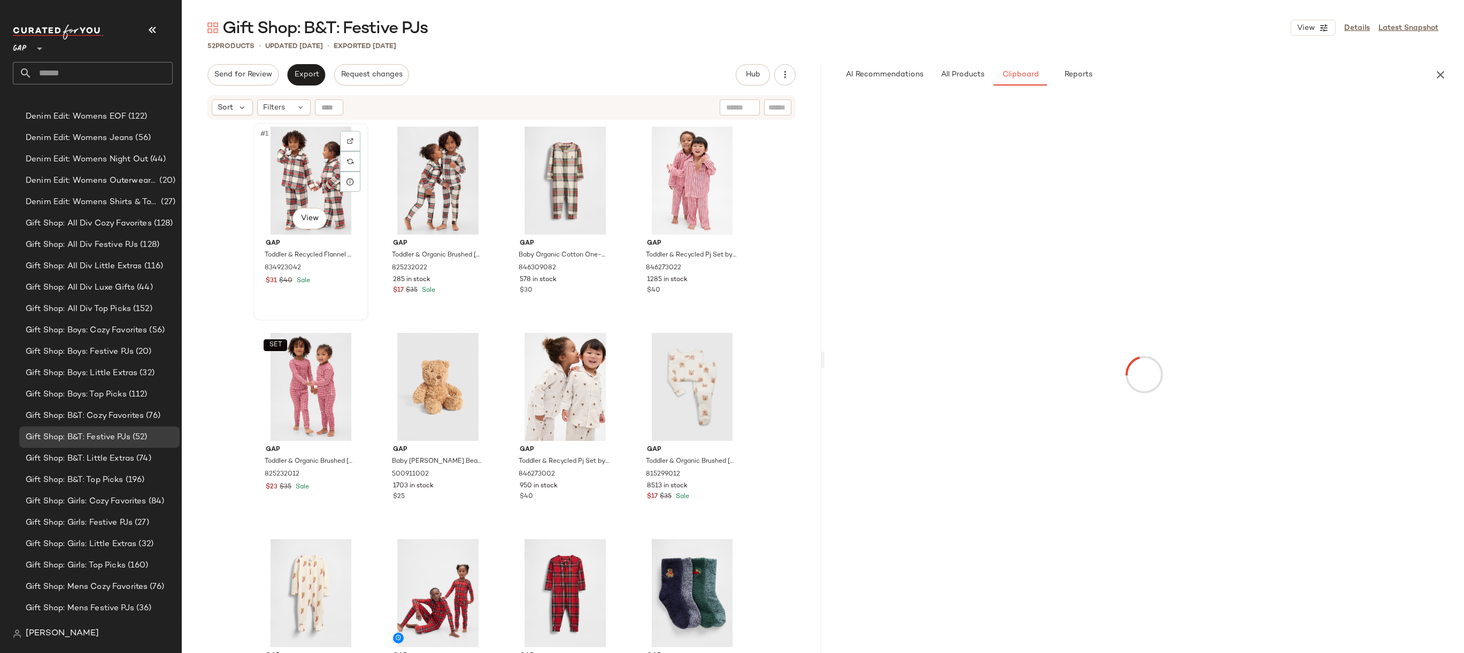
click at [291, 160] on div "#1 View" at bounding box center [310, 181] width 107 height 108
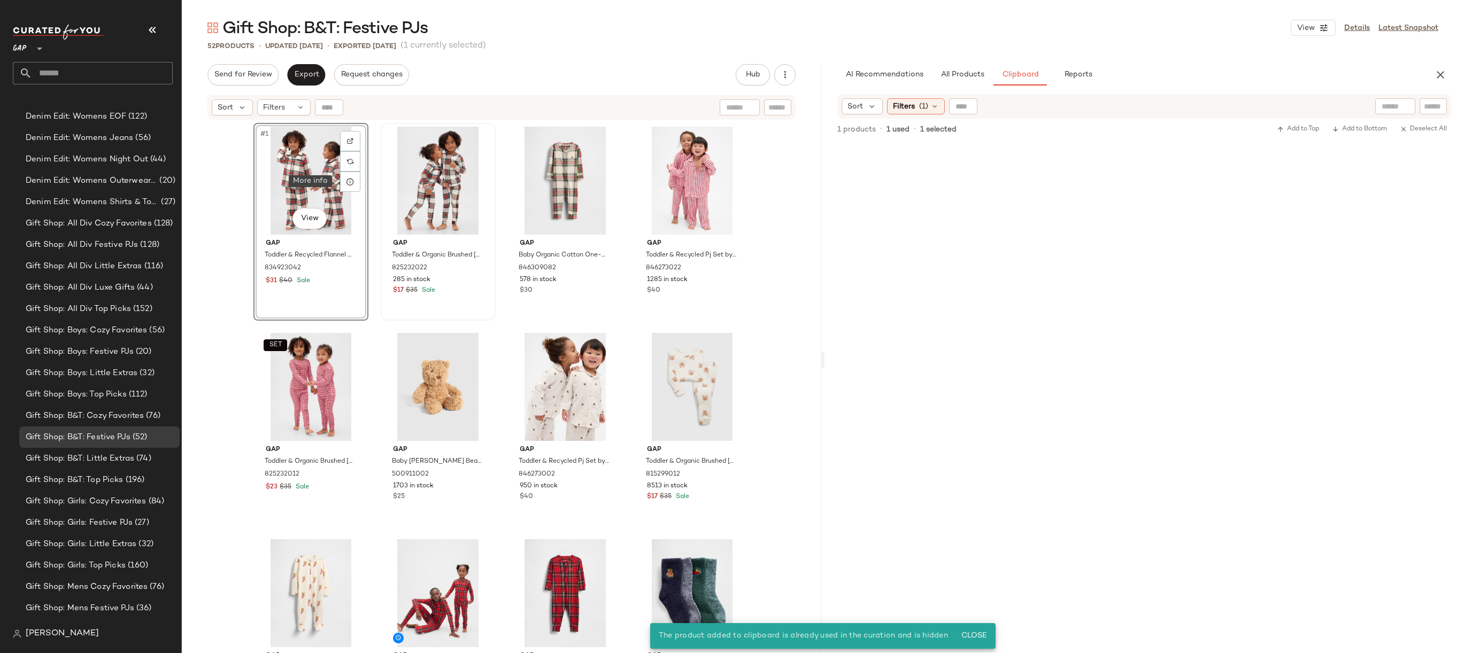
click at [418, 156] on div at bounding box center [437, 181] width 107 height 108
click at [301, 156] on div "#1 View" at bounding box center [310, 181] width 107 height 108
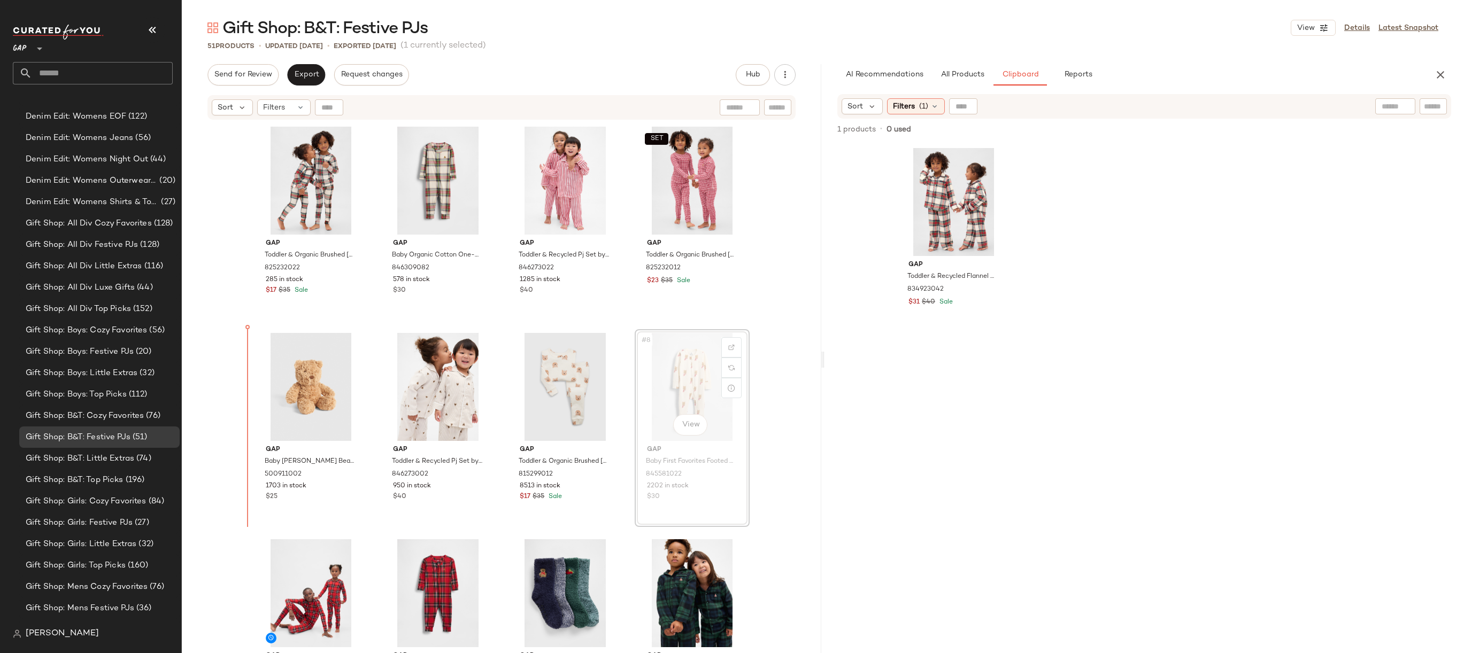
drag, startPoint x: 658, startPoint y: 363, endPoint x: 651, endPoint y: 363, distance: 6.9
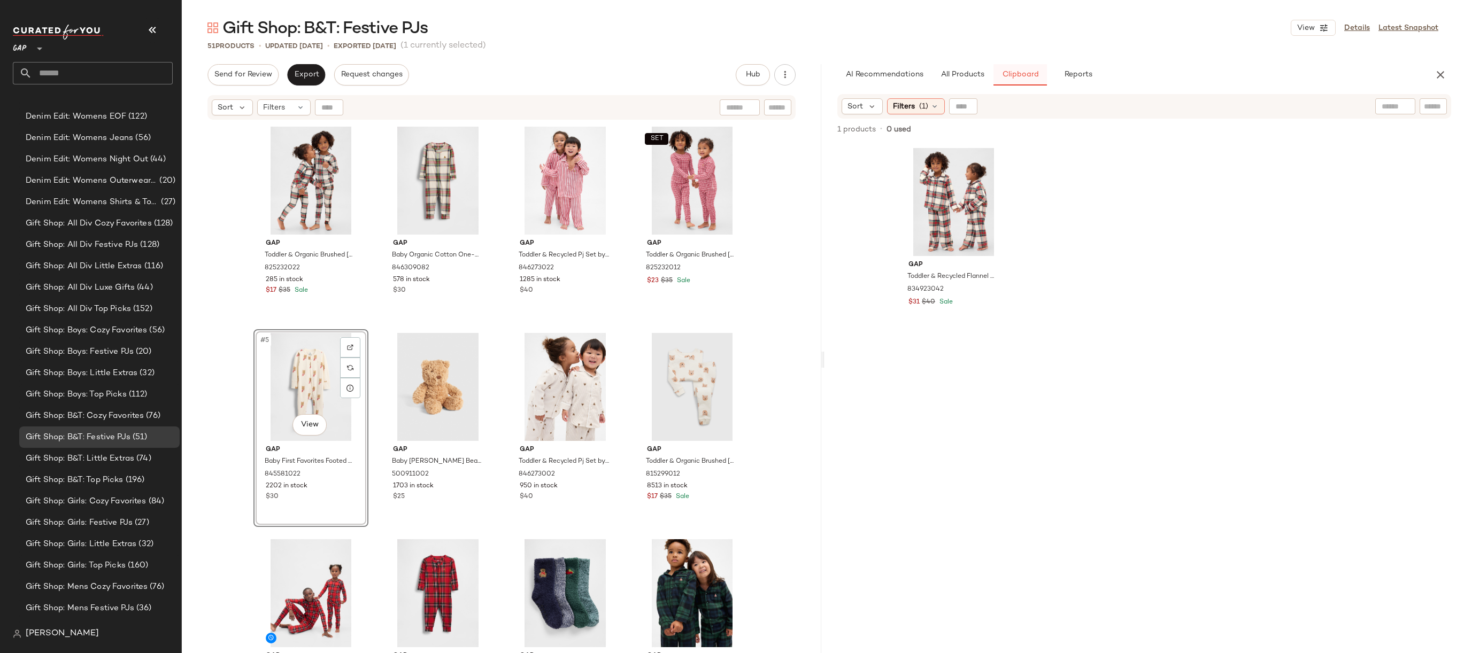
click at [993, 73] on button "Clipboard" at bounding box center [1019, 74] width 53 height 21
click at [972, 73] on span "All Products" at bounding box center [962, 75] width 44 height 9
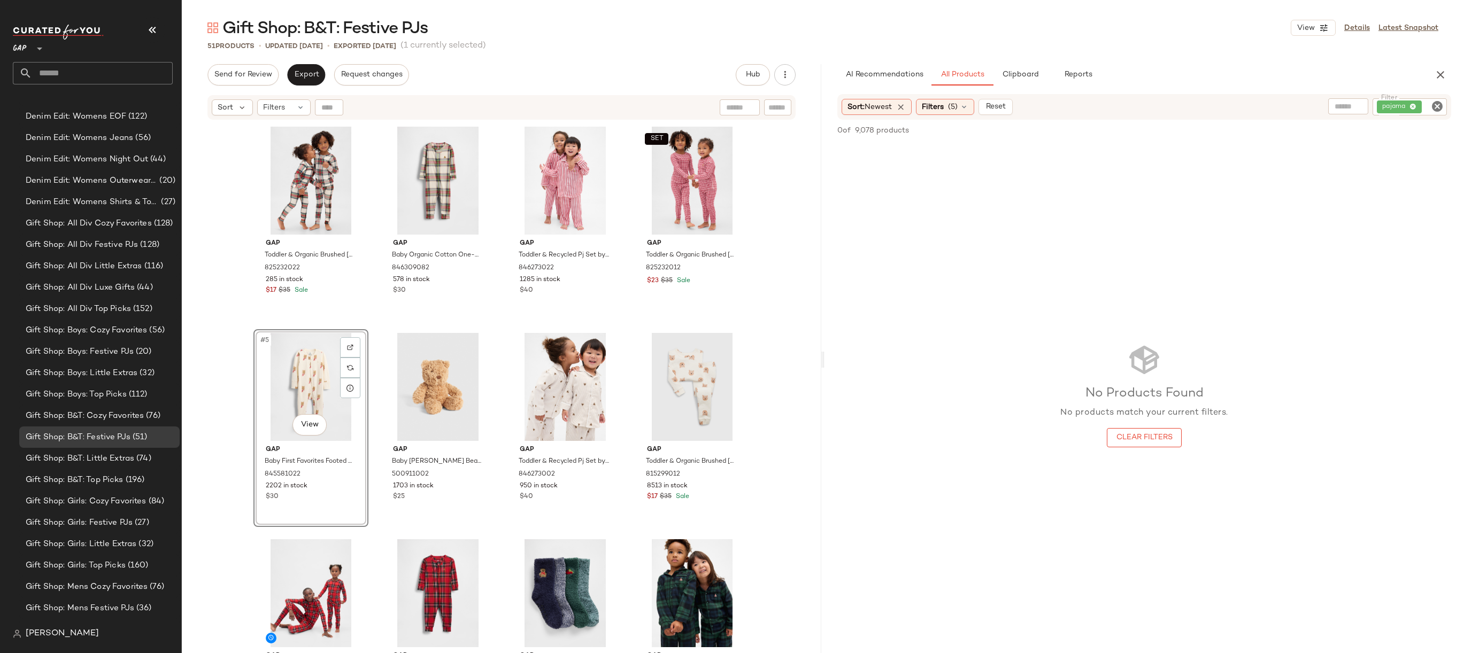
click at [916, 107] on div "Sort: Newest Filters (5) Reset" at bounding box center [928, 107] width 175 height 16
click at [942, 107] on span "Filters" at bounding box center [933, 107] width 22 height 11
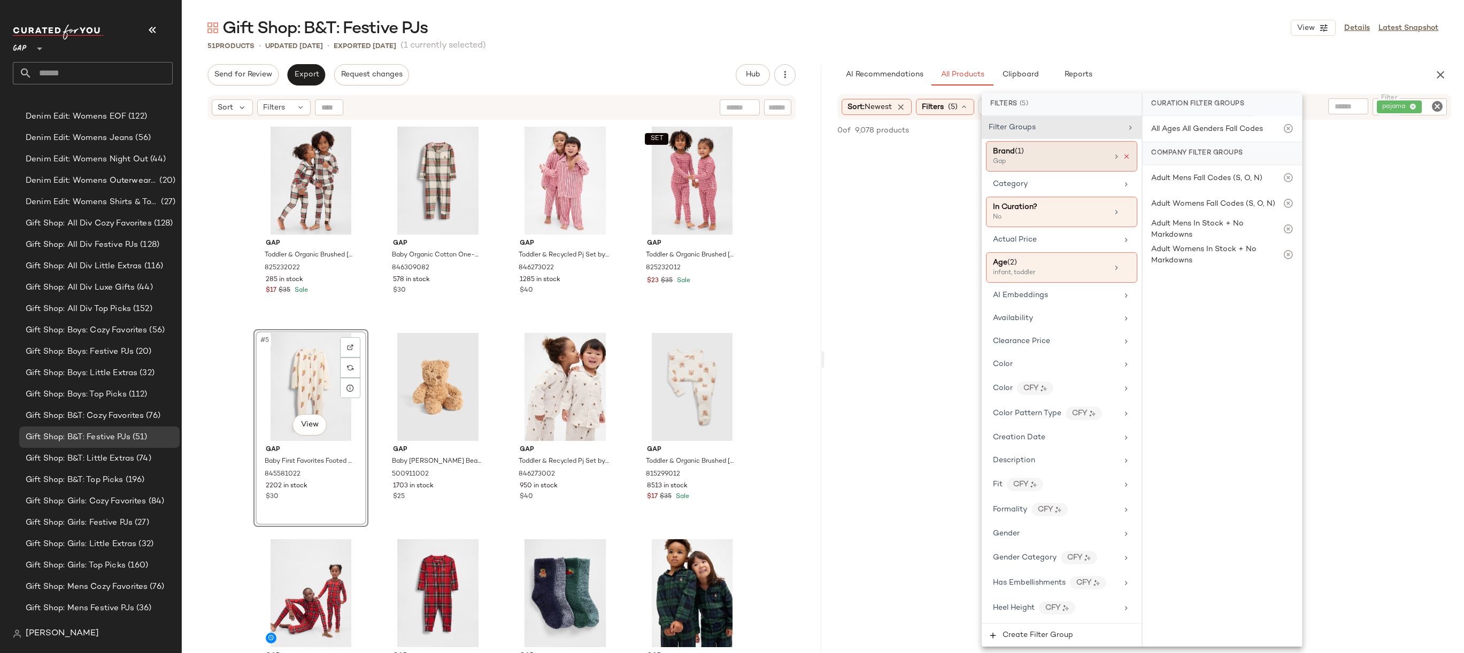
click at [1124, 157] on icon at bounding box center [1126, 156] width 7 height 7
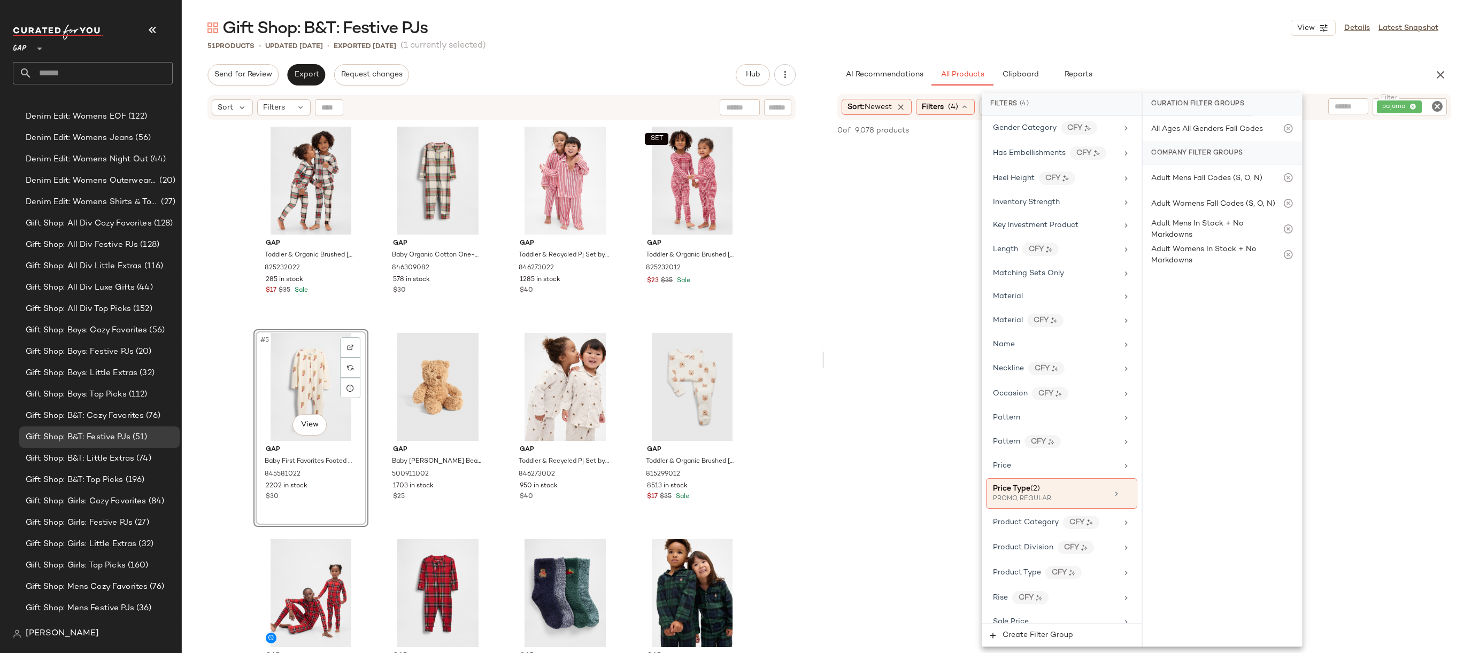
scroll to position [585, 0]
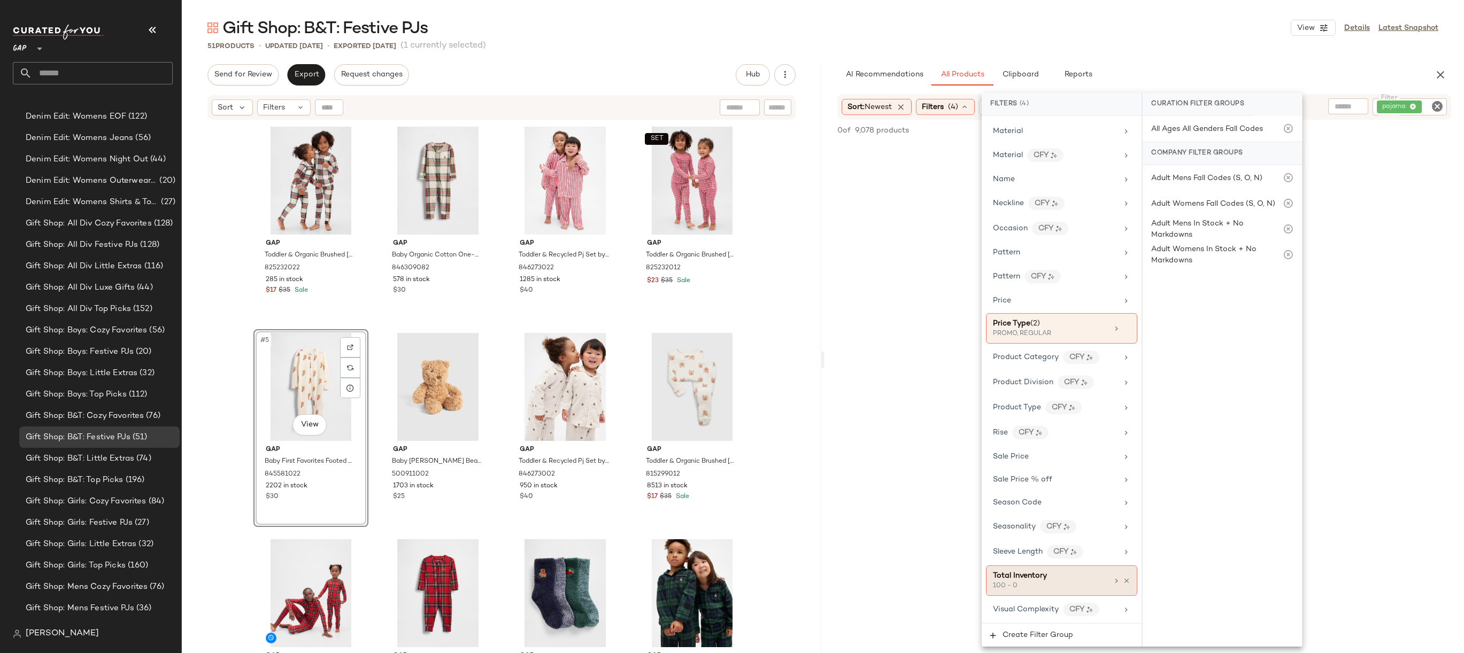
click at [1026, 585] on div "100 - 0" at bounding box center [1046, 587] width 107 height 10
click at [1254, 210] on input "*" at bounding box center [1251, 202] width 64 height 21
click at [1204, 199] on input "***" at bounding box center [1183, 202] width 64 height 21
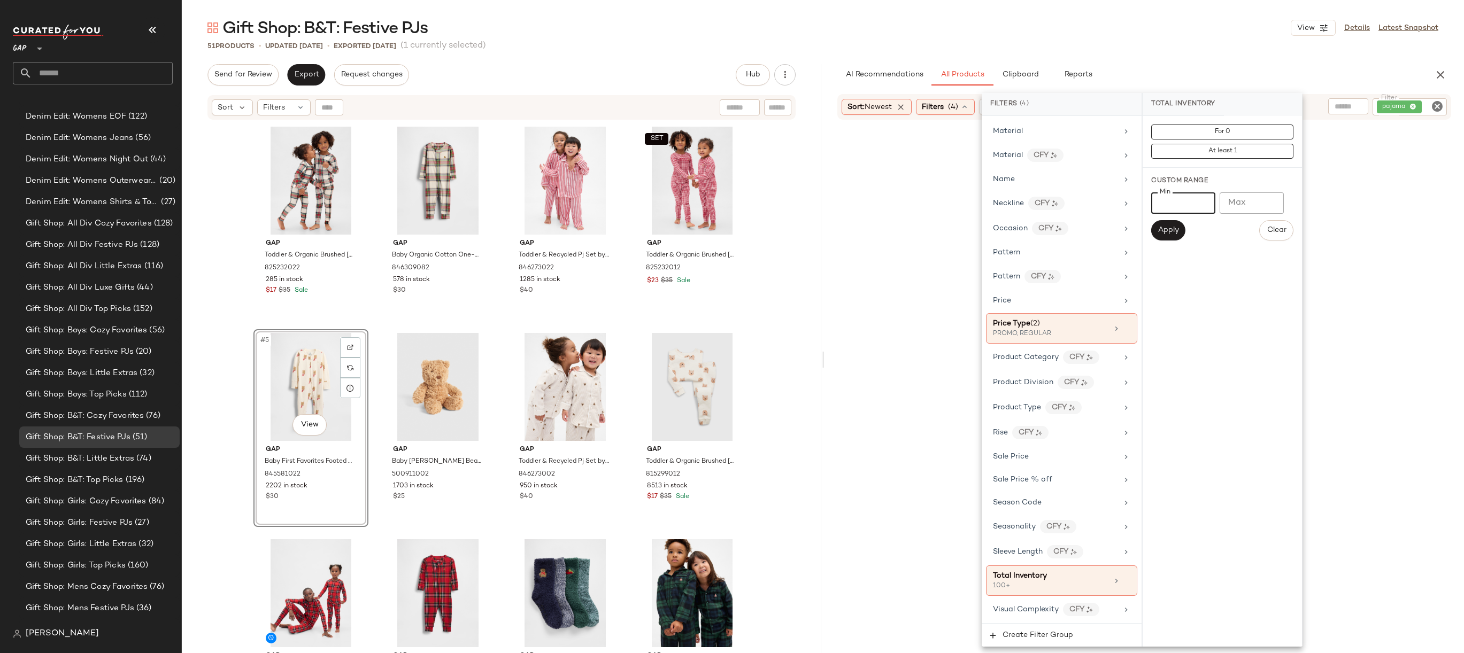
click at [1183, 201] on input "***" at bounding box center [1183, 202] width 64 height 21
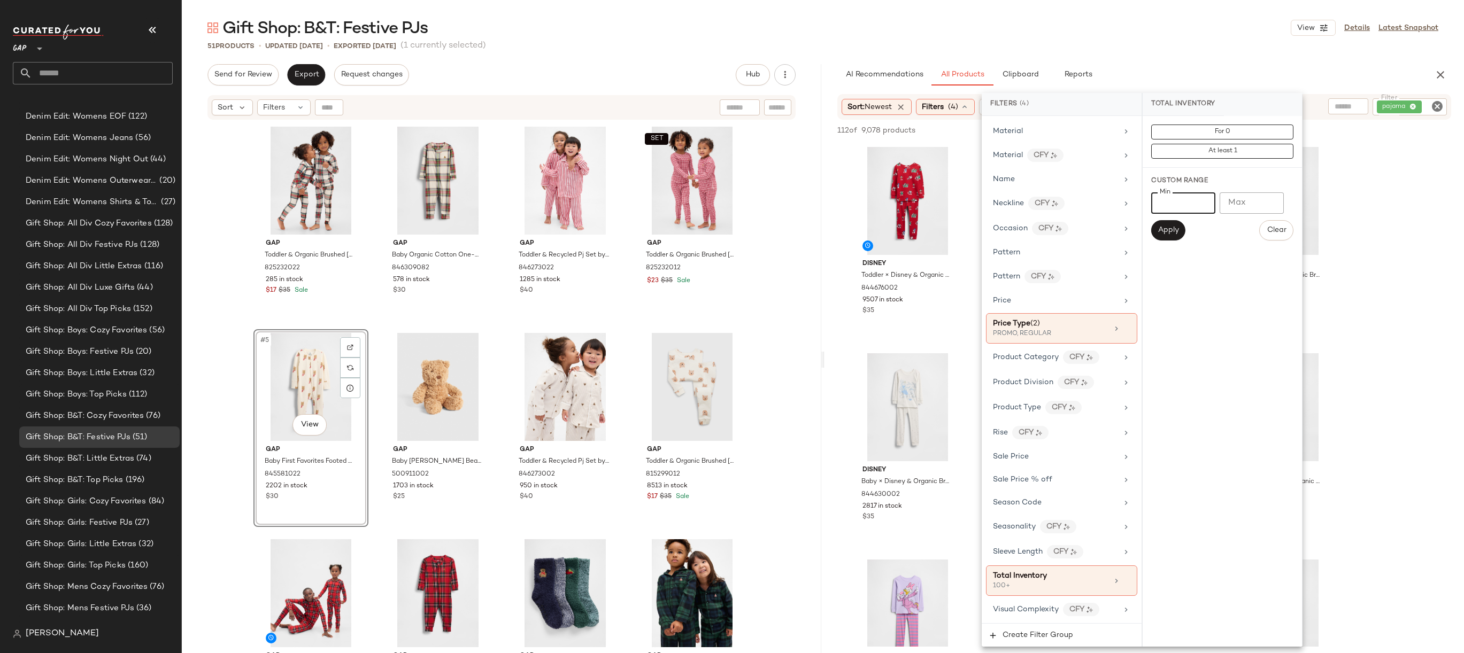
type input "***"
click at [1178, 241] on div "Custom Range Min *** Min Max Max Apply Clear" at bounding box center [1221, 208] width 159 height 81
click at [1177, 232] on span "Apply" at bounding box center [1167, 230] width 21 height 9
click at [1208, 49] on div "51 Products • updated [DATE] • Exported [DATE] (1 currently selected)" at bounding box center [823, 46] width 1282 height 11
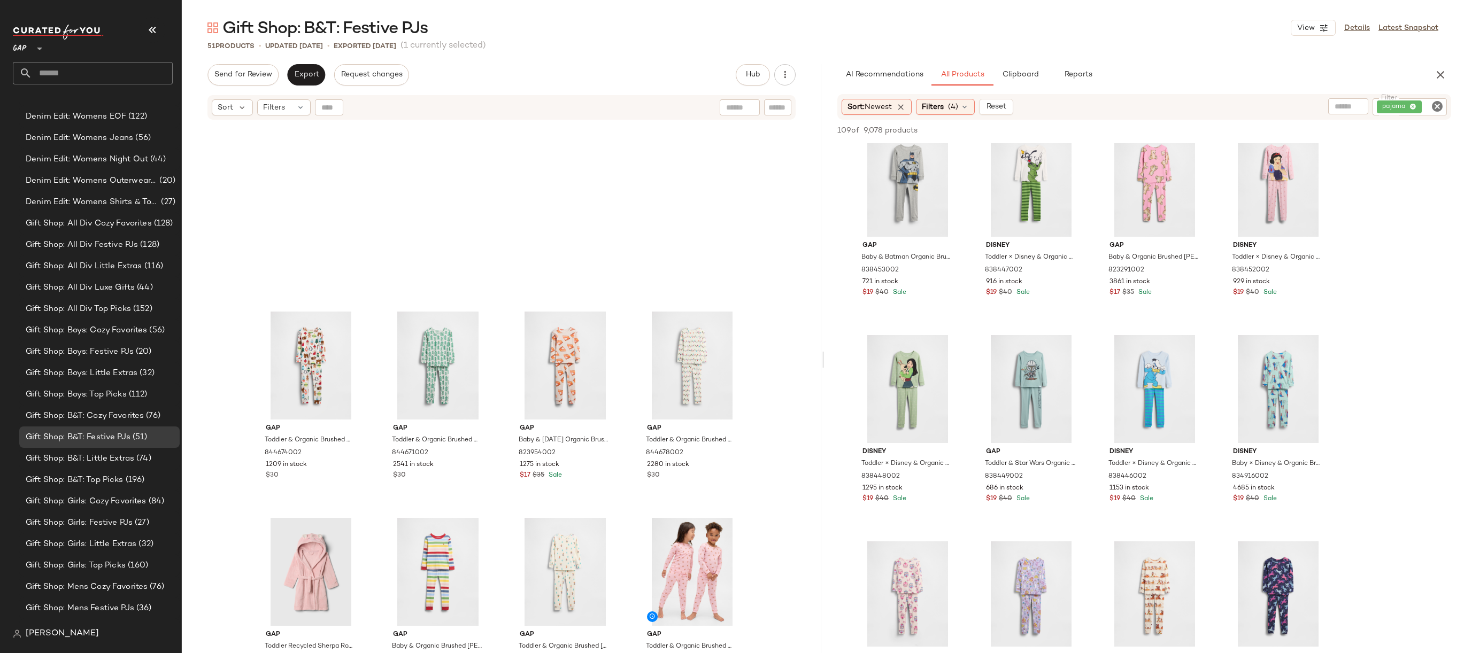
scroll to position [2123, 0]
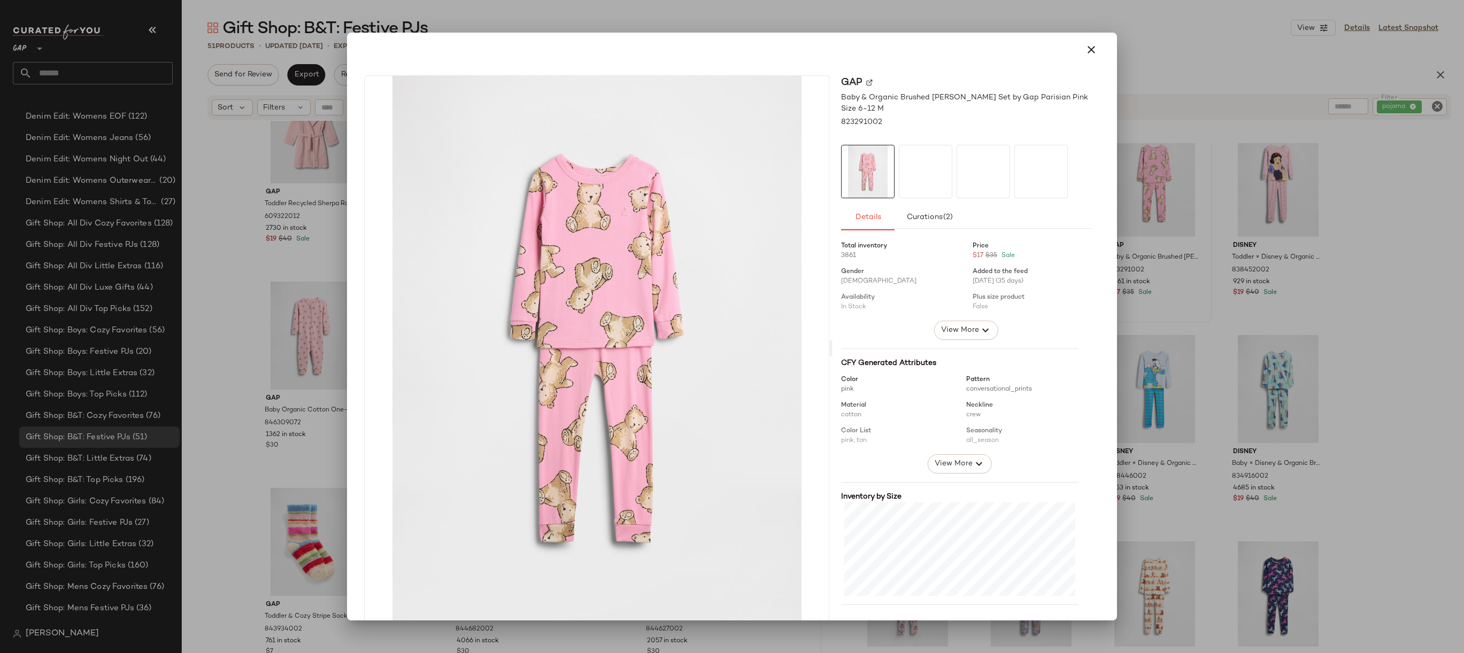
click at [1267, 213] on div at bounding box center [732, 326] width 1464 height 653
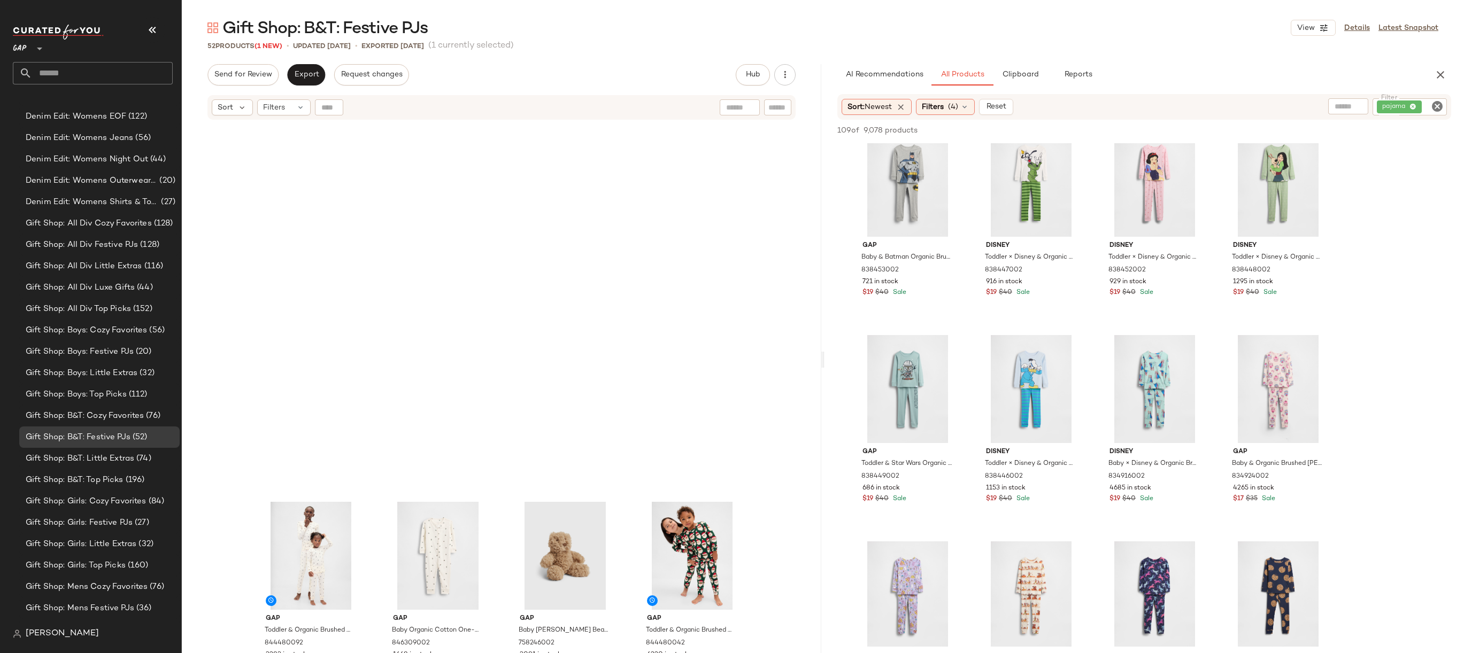
scroll to position [0, 0]
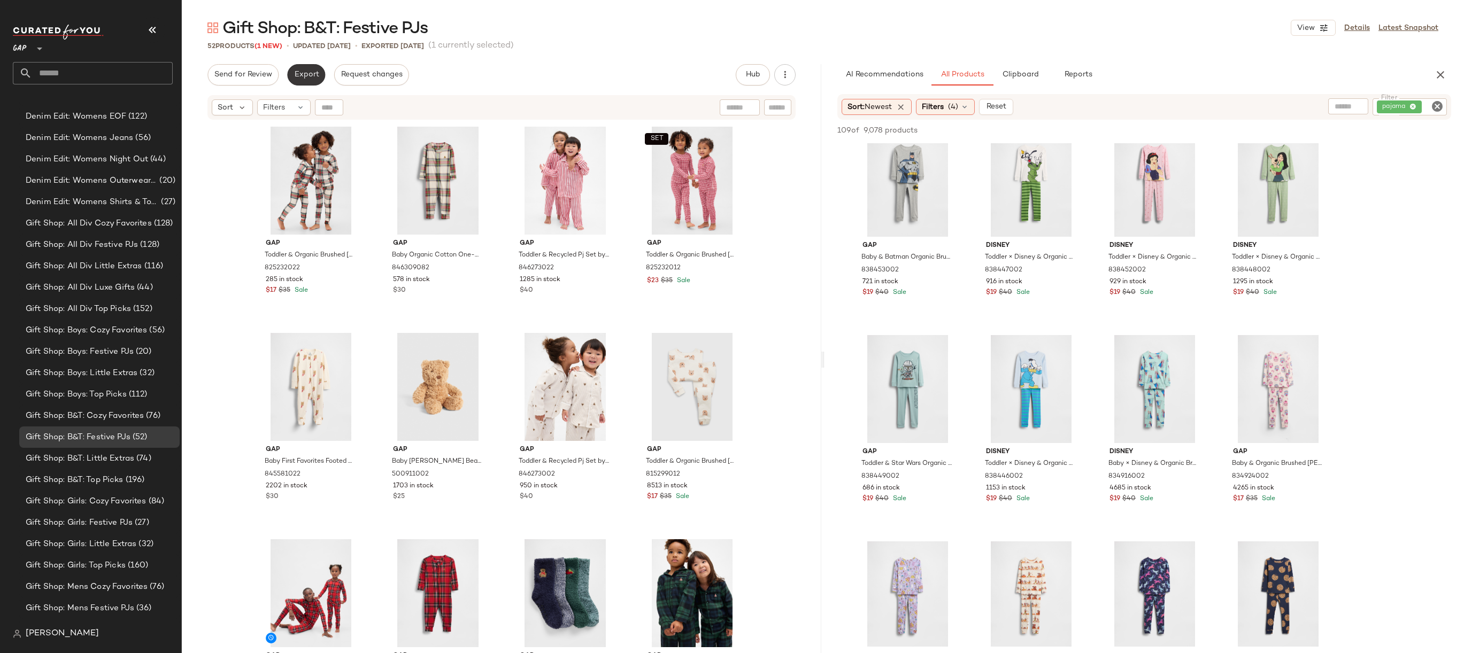
click at [300, 76] on span "Export" at bounding box center [305, 75] width 25 height 9
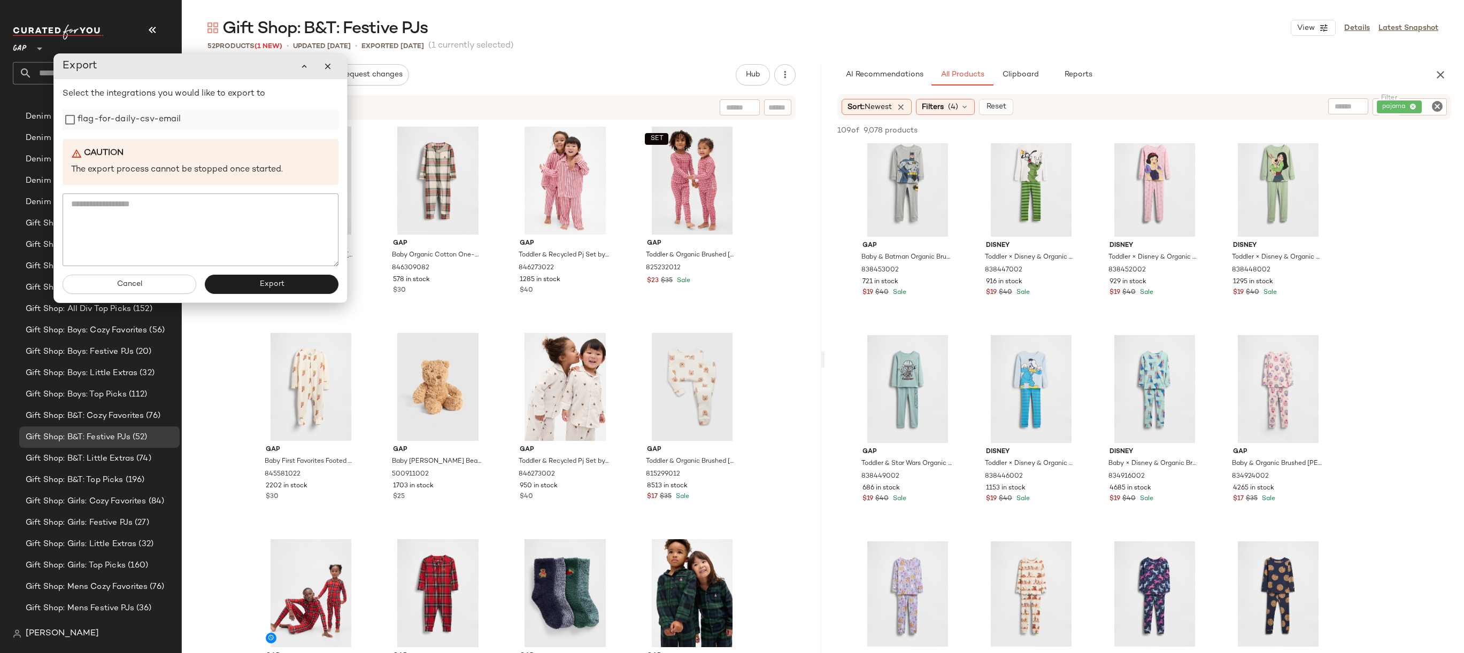
click at [192, 125] on div "flag-for-daily-csv-email" at bounding box center [201, 119] width 276 height 21
click at [153, 123] on label "flag-for-daily-csv-email" at bounding box center [130, 119] width 104 height 21
click at [244, 287] on button "Export" at bounding box center [272, 284] width 134 height 19
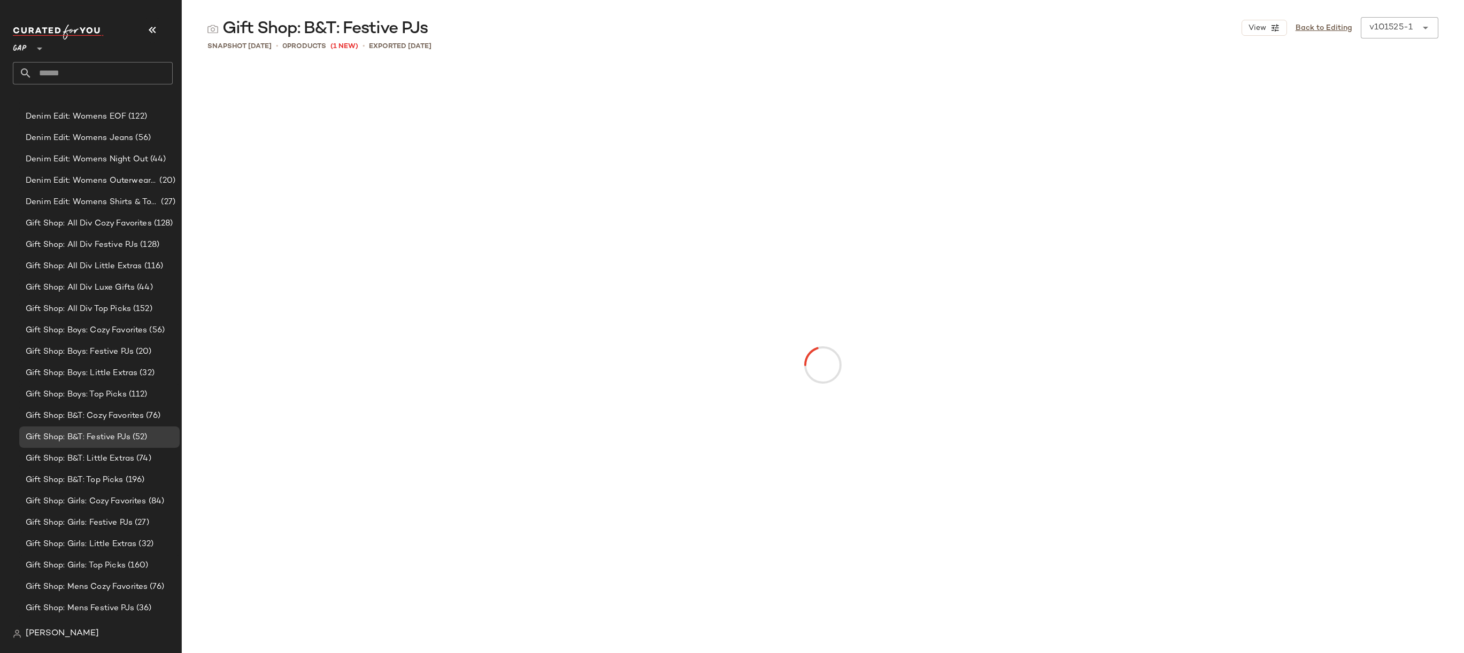
click at [112, 69] on input "text" at bounding box center [102, 73] width 141 height 22
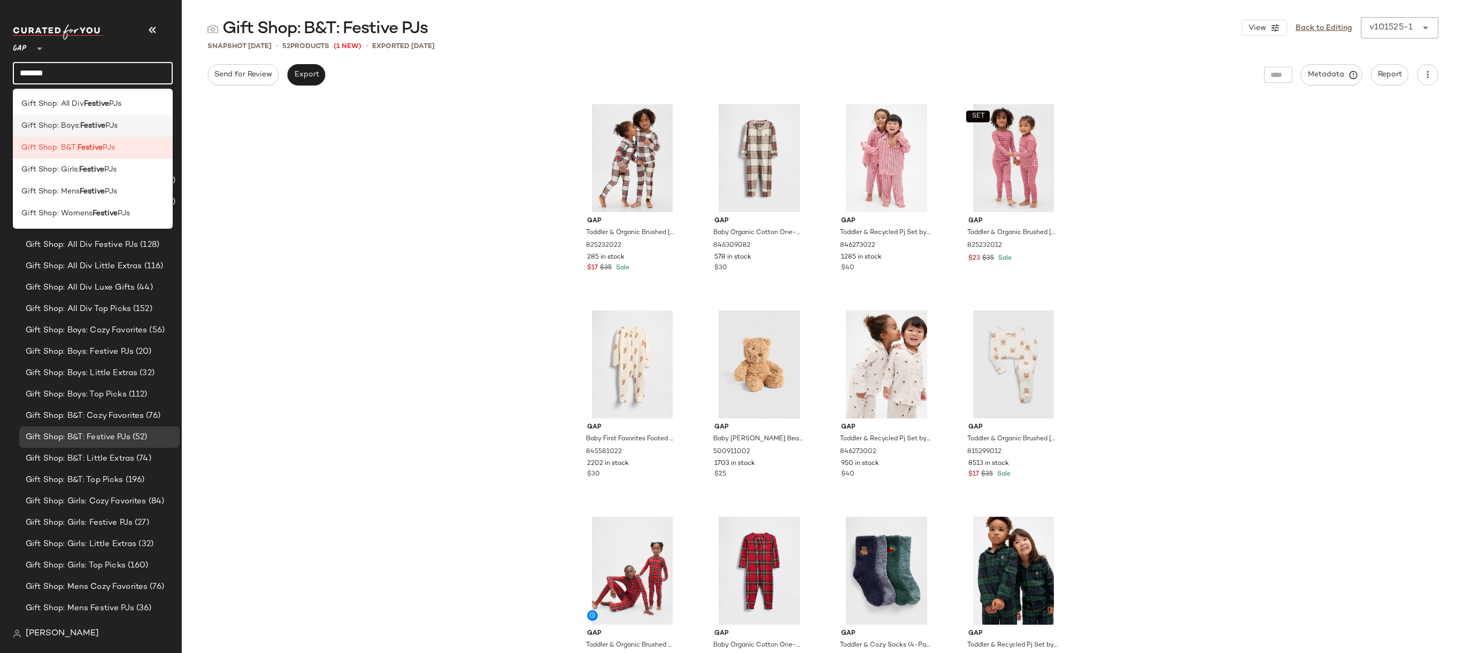
type input "*******"
click at [118, 127] on span "PJs" at bounding box center [111, 125] width 12 height 11
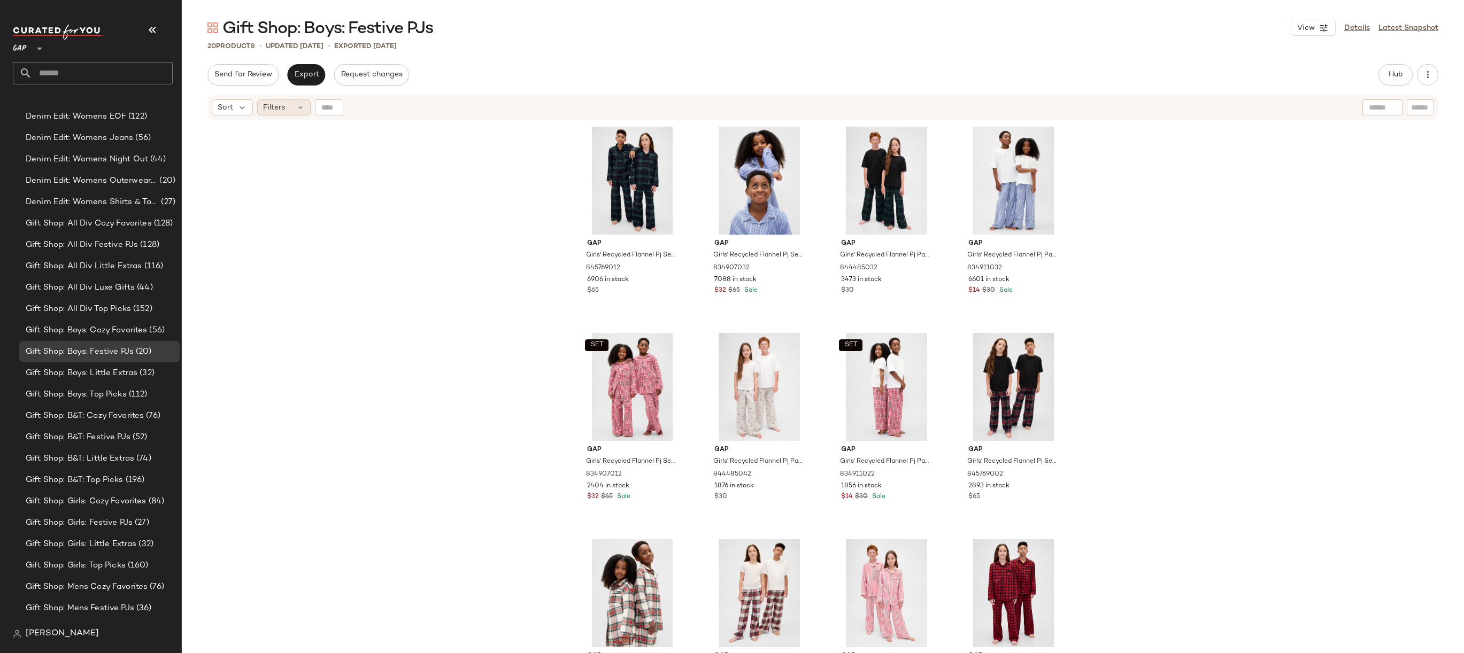
click at [299, 113] on div "Filters" at bounding box center [283, 107] width 53 height 16
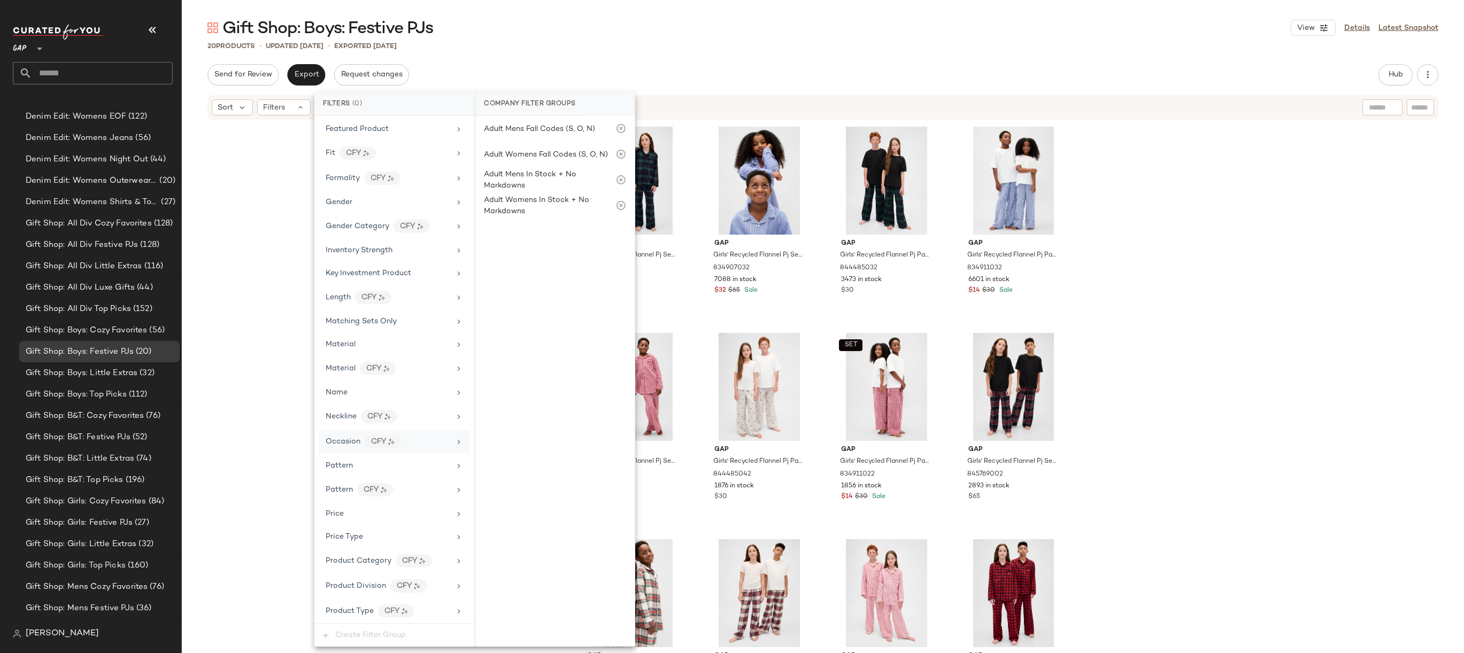
scroll to position [471, 0]
click at [390, 369] on div "Price Type" at bounding box center [388, 367] width 125 height 11
click at [530, 181] on div "MARKDOWN" at bounding box center [554, 183] width 159 height 26
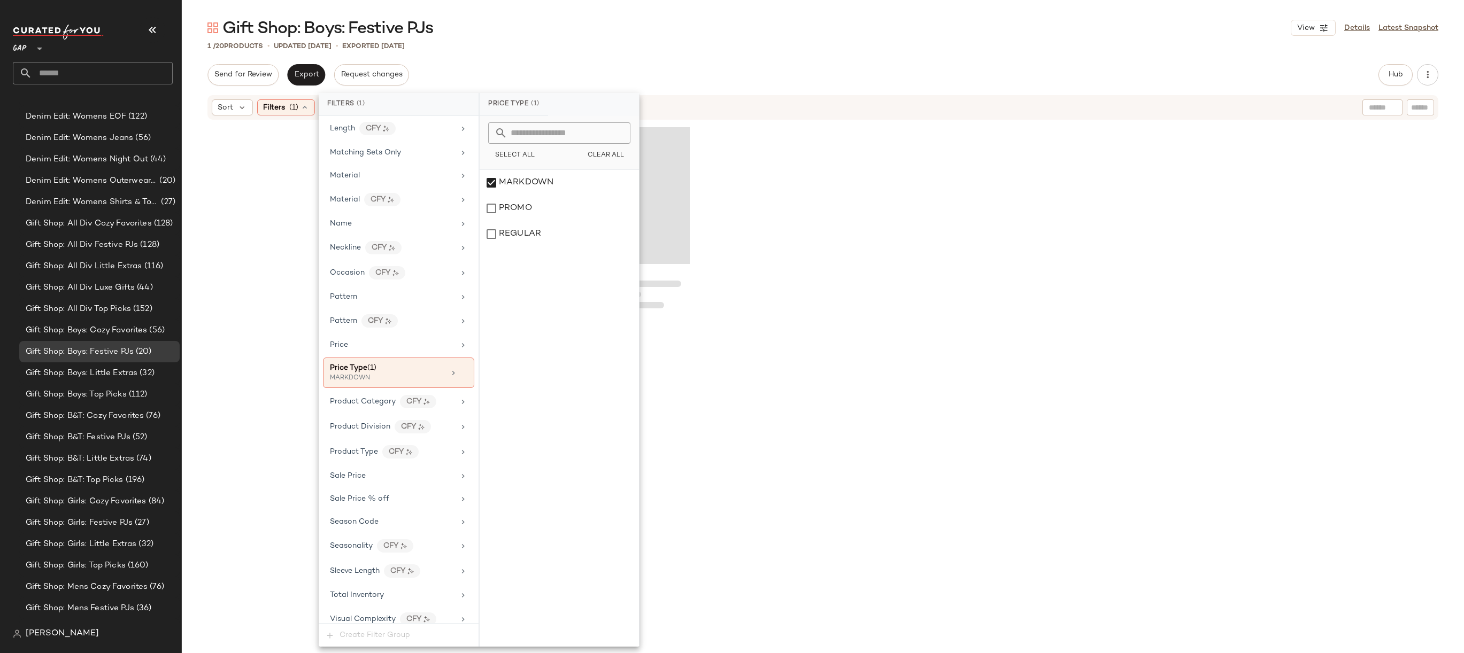
click at [651, 6] on main "Gift Shop: Boys: Festive PJs View Details Latest Snapshot 1 / 20 Products • upd…" at bounding box center [732, 326] width 1464 height 653
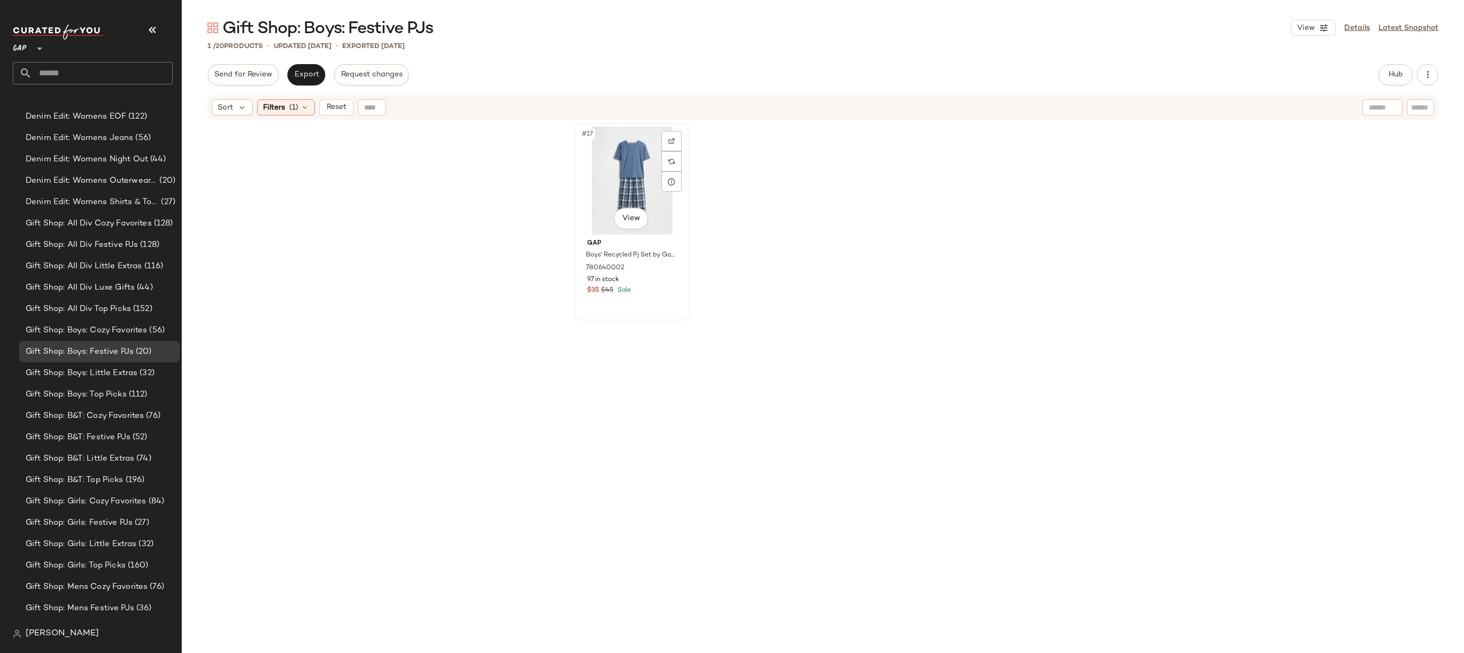
click at [605, 196] on div "#17 View" at bounding box center [631, 181] width 107 height 108
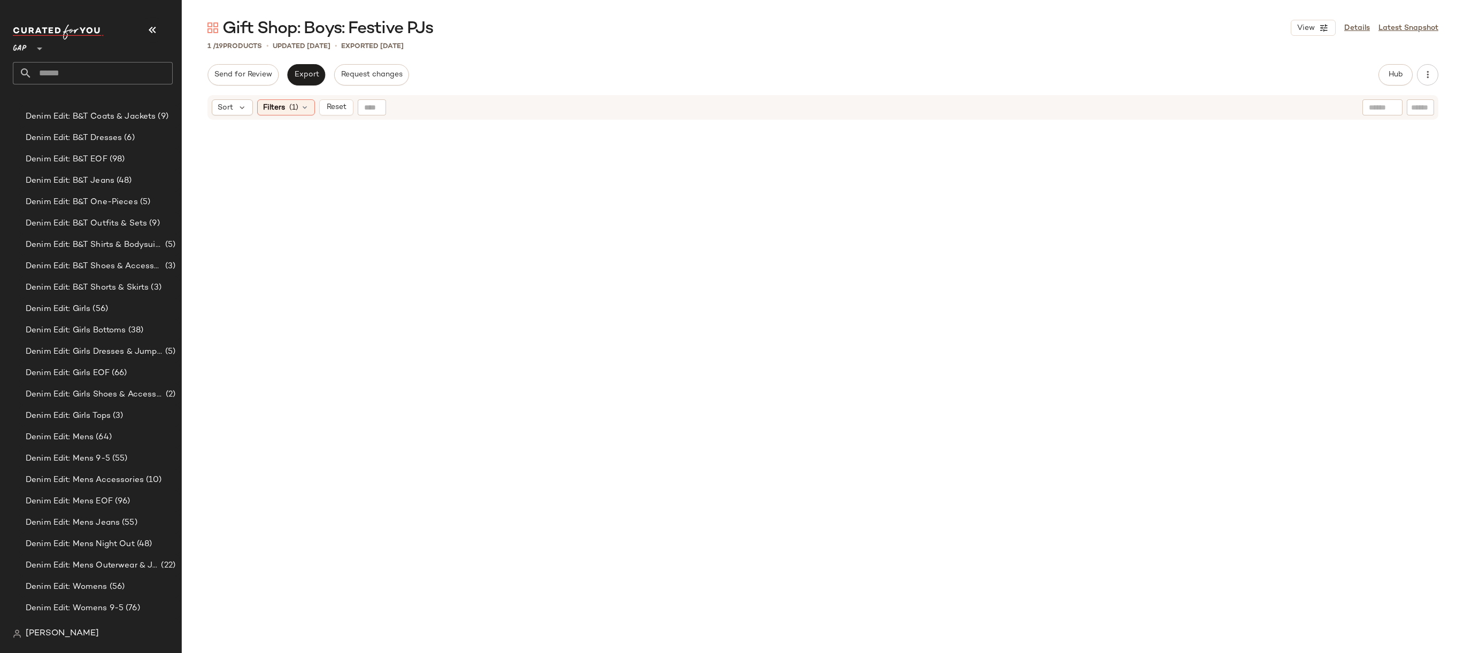
scroll to position [1663, 0]
click at [337, 104] on span "Reset" at bounding box center [336, 107] width 20 height 9
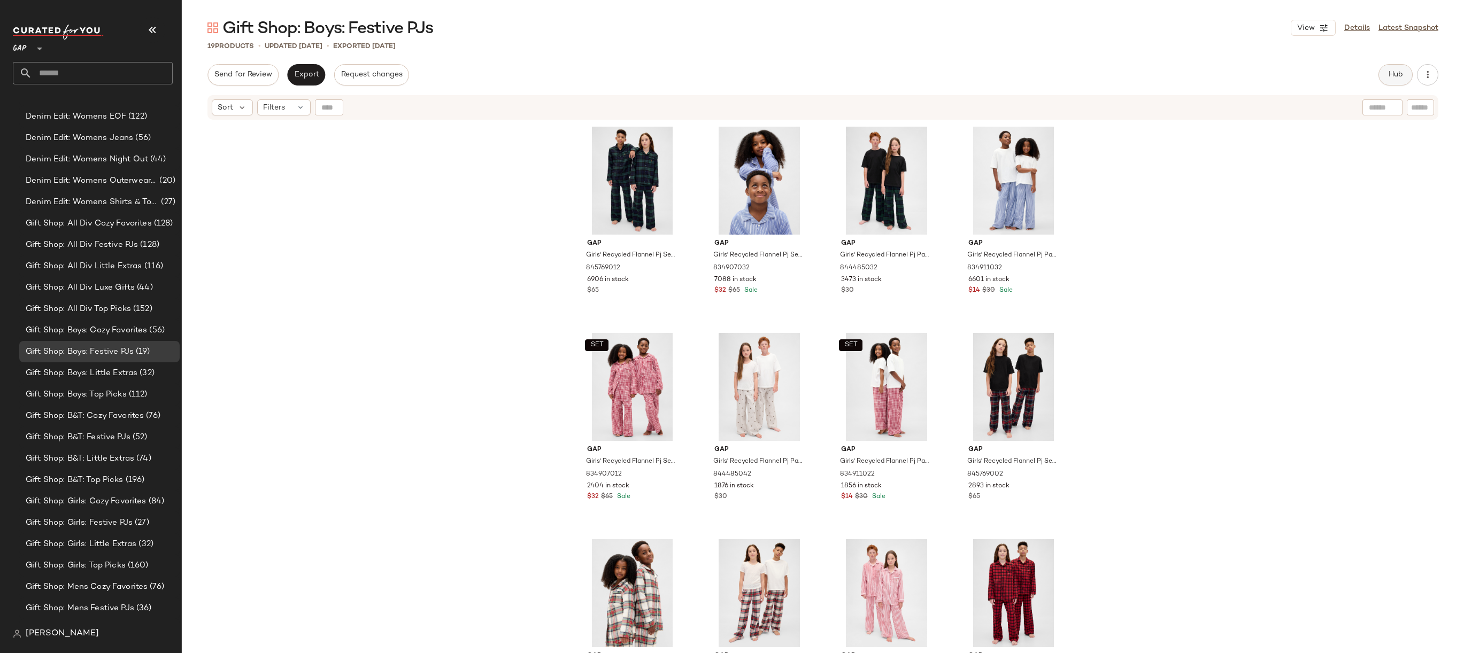
click at [1292, 80] on button "Hub" at bounding box center [1395, 74] width 34 height 21
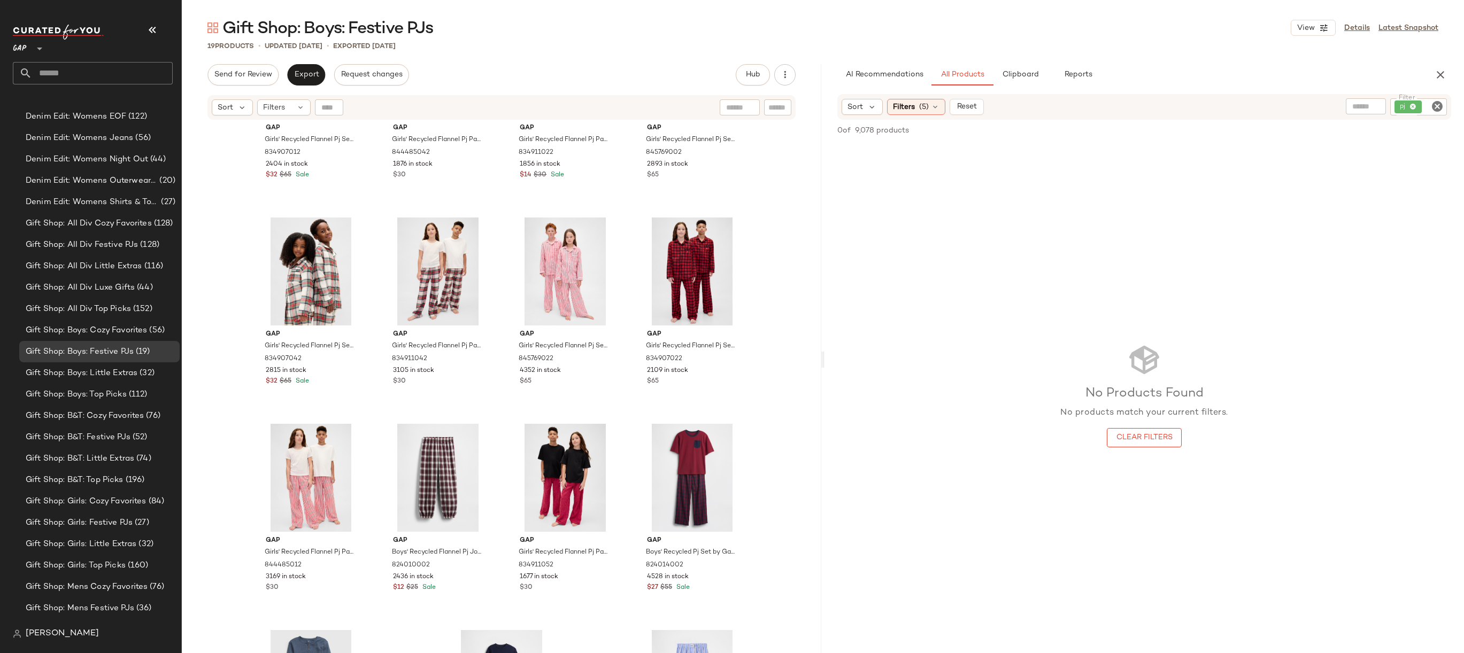
scroll to position [473, 0]
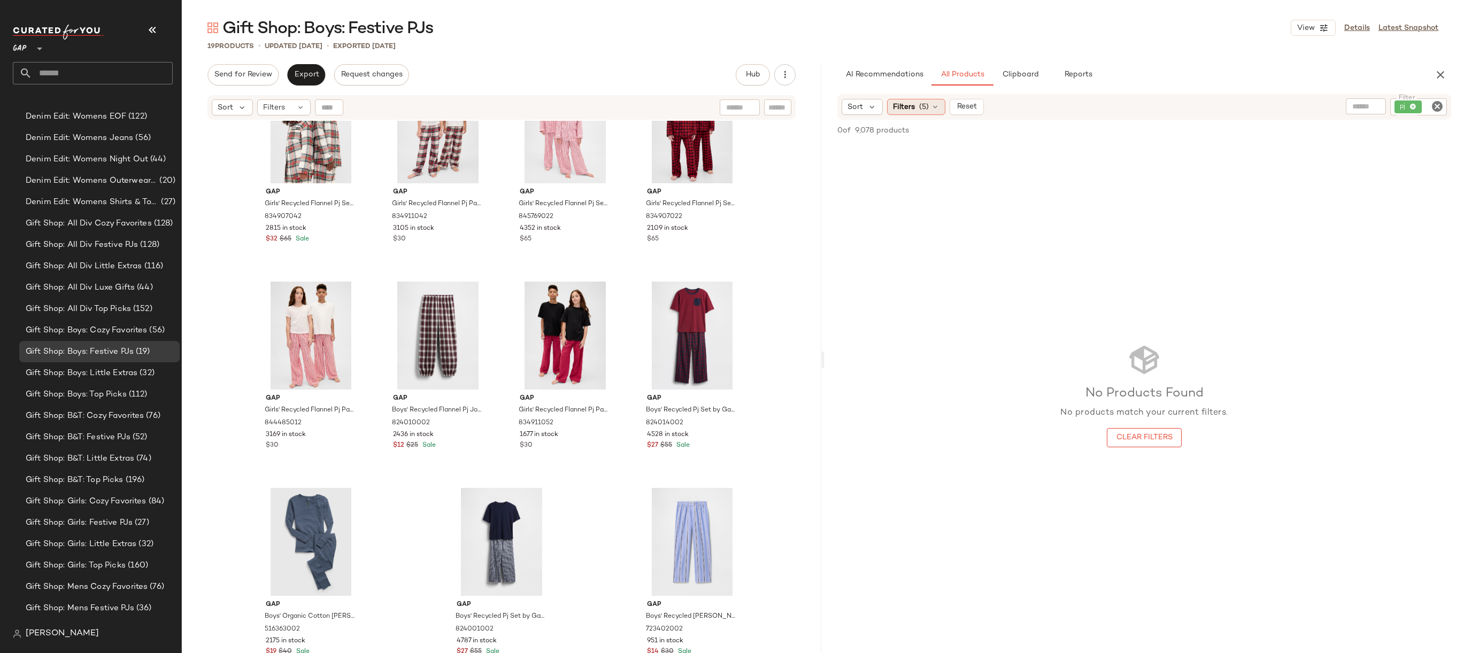
click at [925, 111] on span "(5)" at bounding box center [924, 107] width 10 height 11
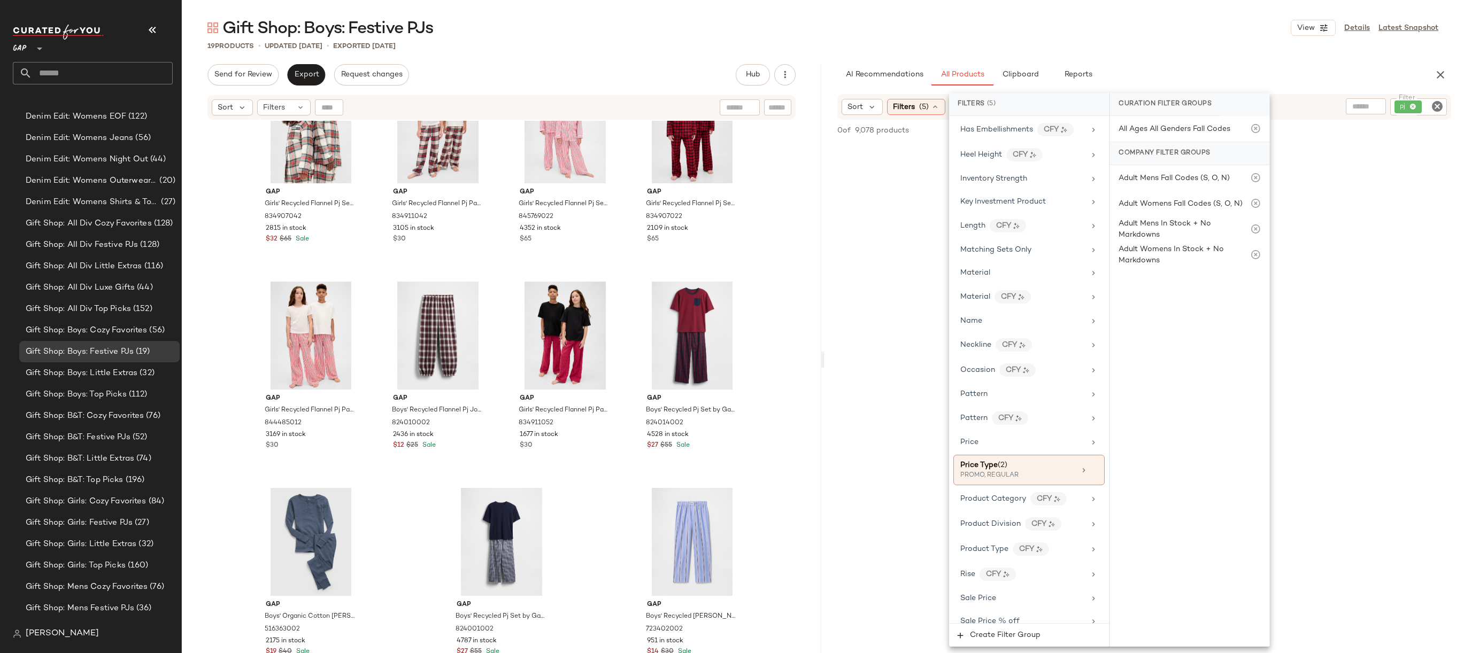
scroll to position [595, 0]
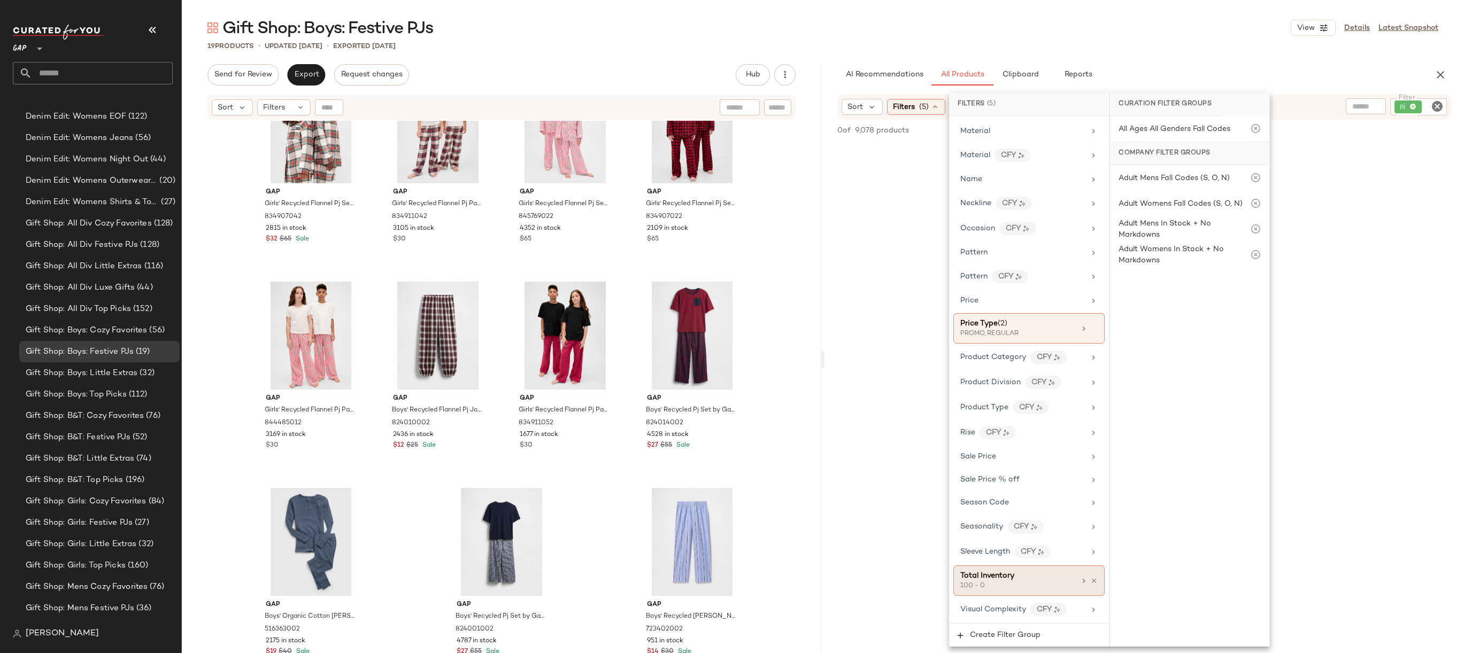
click at [1040, 582] on div "100 - 0" at bounding box center [1013, 587] width 107 height 10
click at [1209, 198] on input "*" at bounding box center [1219, 202] width 64 height 21
click at [1139, 200] on input "***" at bounding box center [1150, 202] width 64 height 21
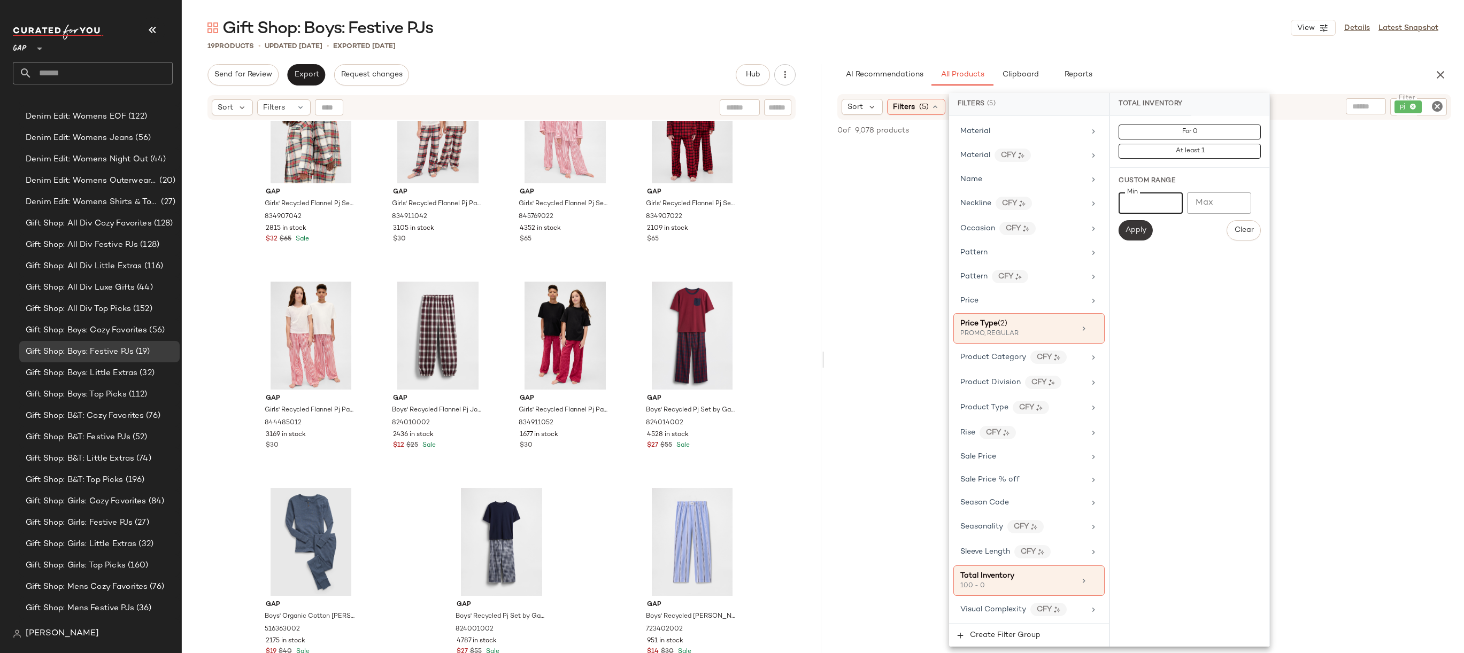
type input "***"
click at [1132, 234] on span "Apply" at bounding box center [1135, 230] width 21 height 9
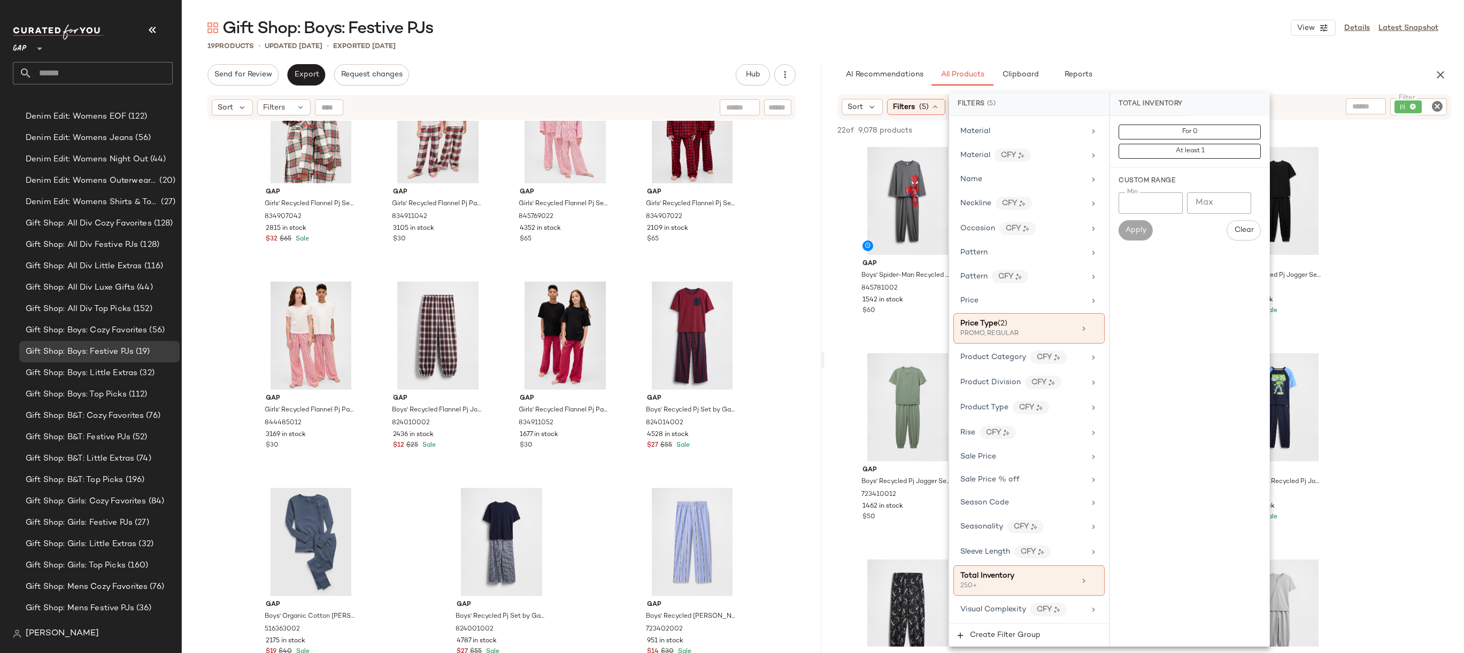
click at [1050, 38] on div "Gift Shop: Boys: Festive PJs View Details Latest Snapshot 19 Products • updated…" at bounding box center [823, 335] width 1282 height 636
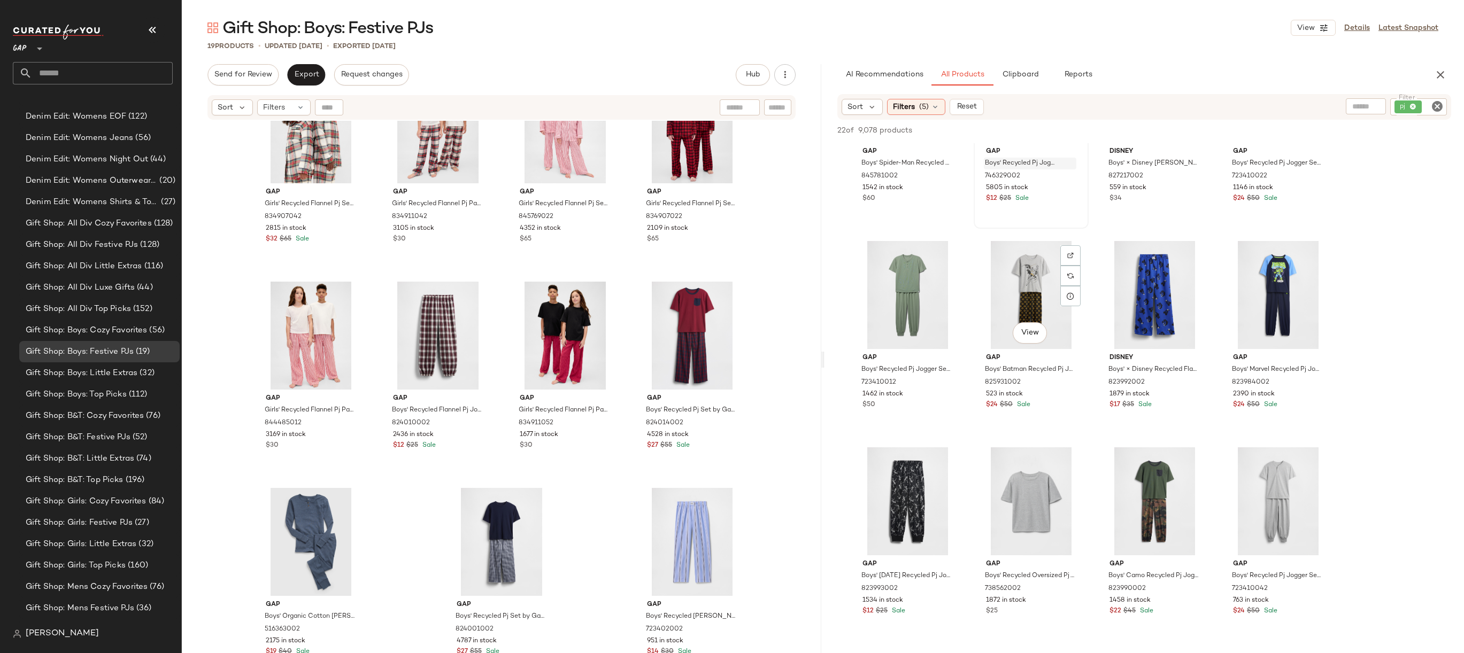
scroll to position [125, 0]
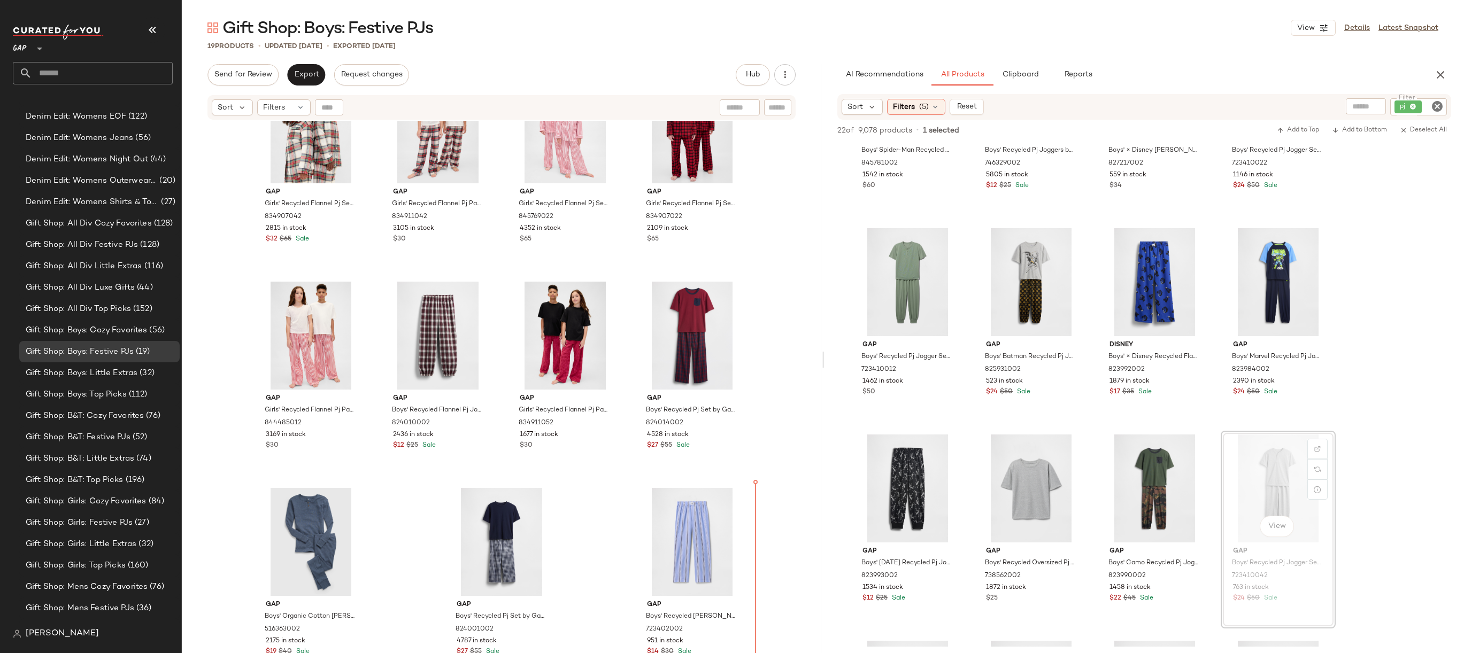
drag, startPoint x: 1279, startPoint y: 477, endPoint x: 1272, endPoint y: 477, distance: 7.5
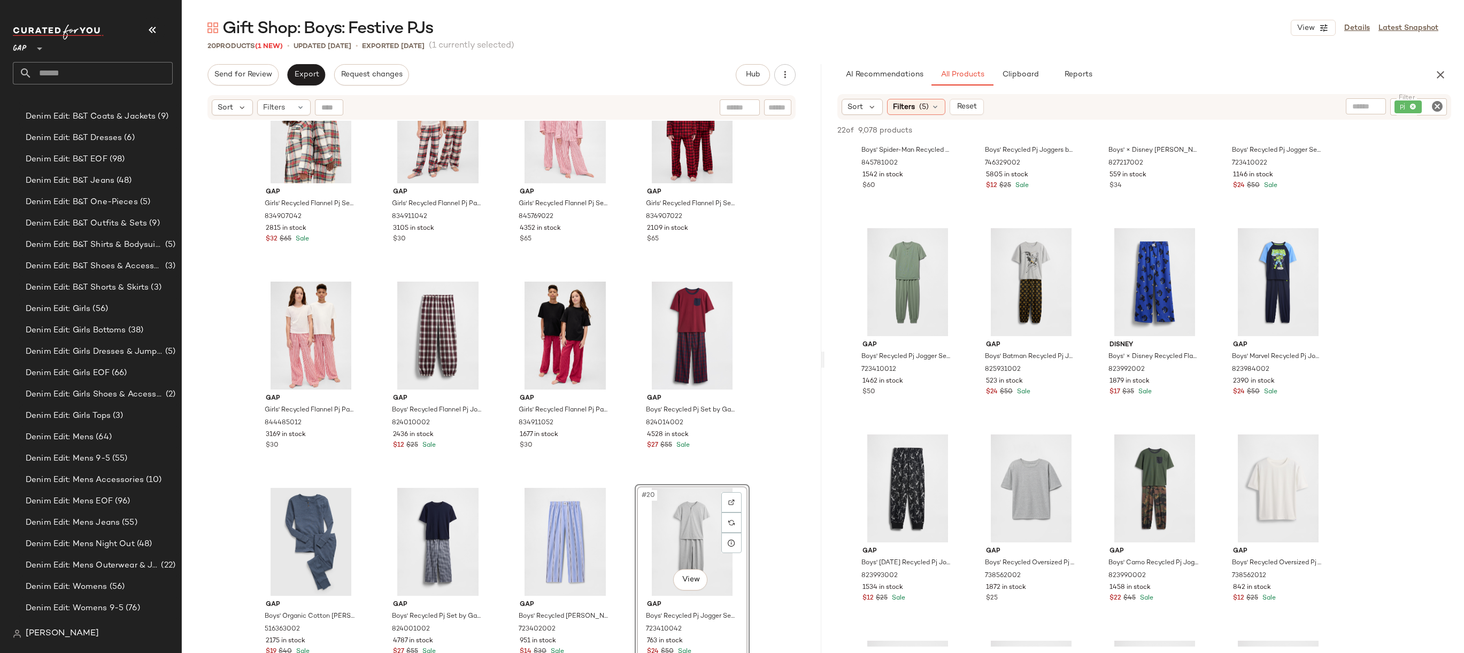
scroll to position [1663, 0]
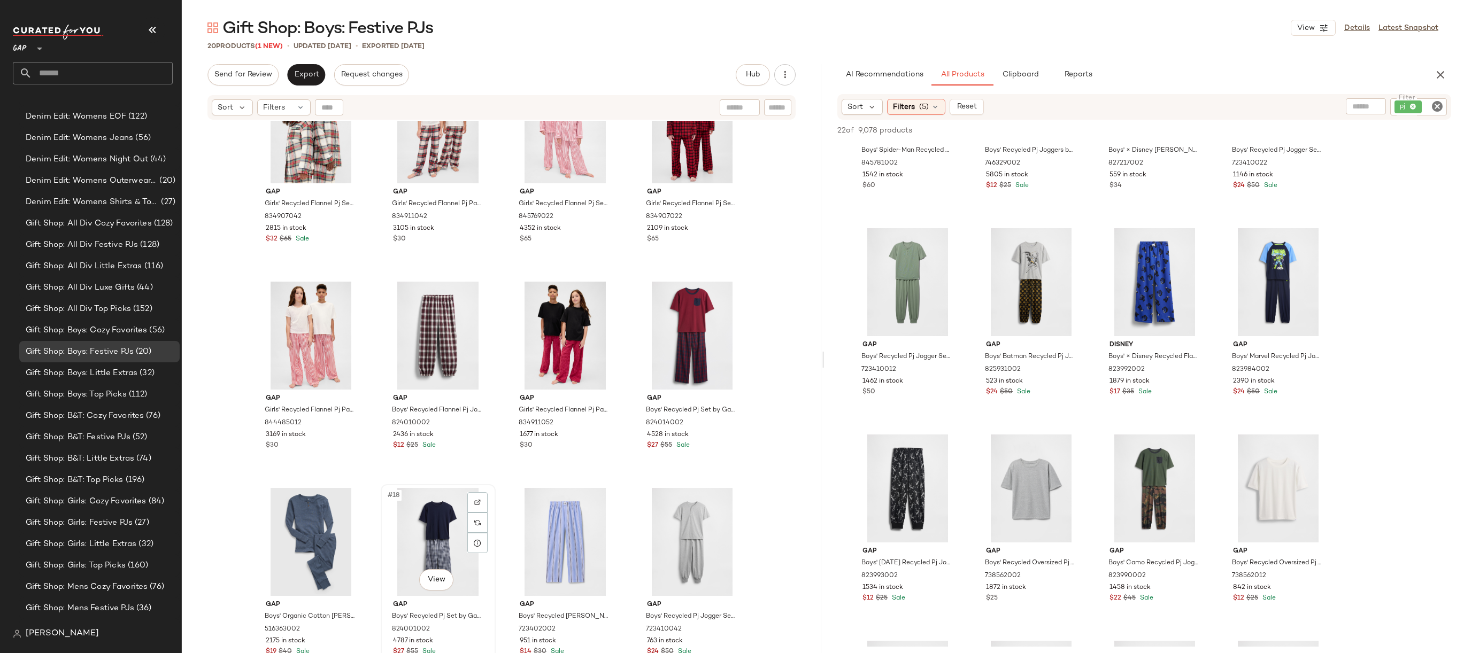
click at [444, 520] on div "#18 View" at bounding box center [437, 542] width 107 height 108
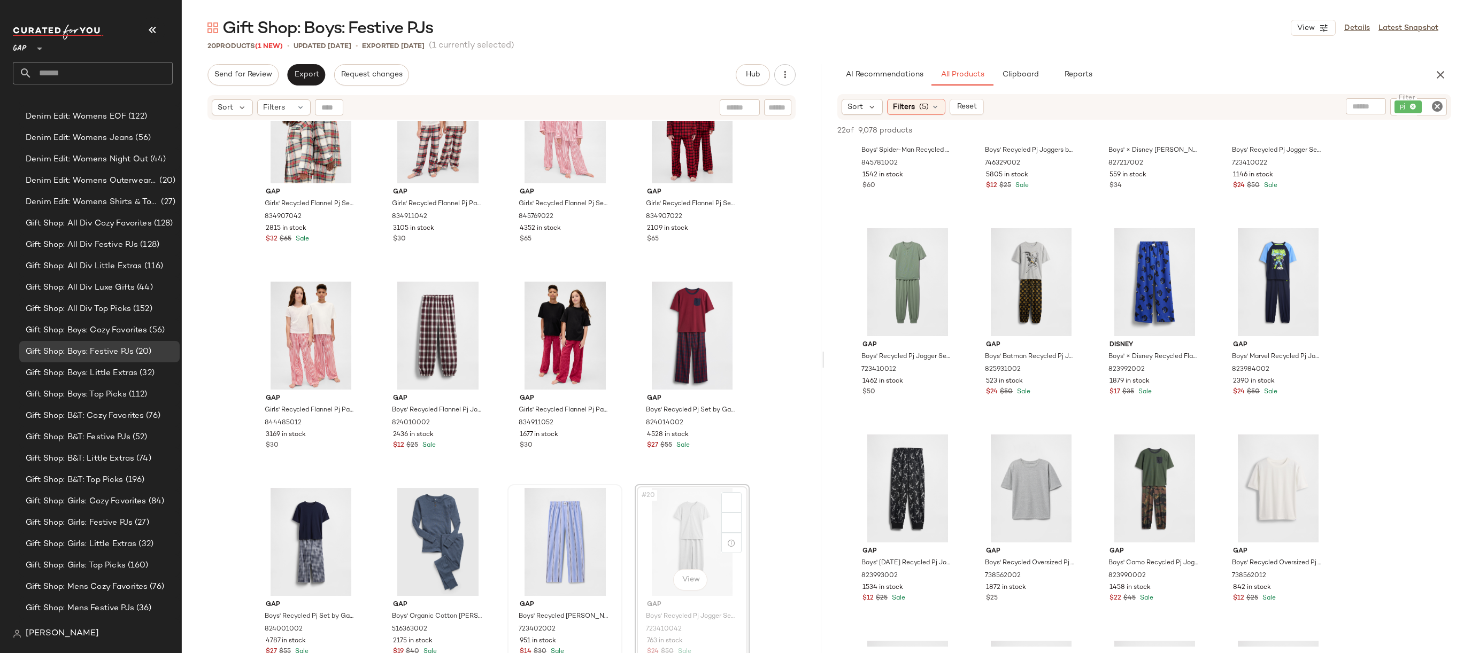
drag, startPoint x: 658, startPoint y: 532, endPoint x: 612, endPoint y: 532, distance: 45.4
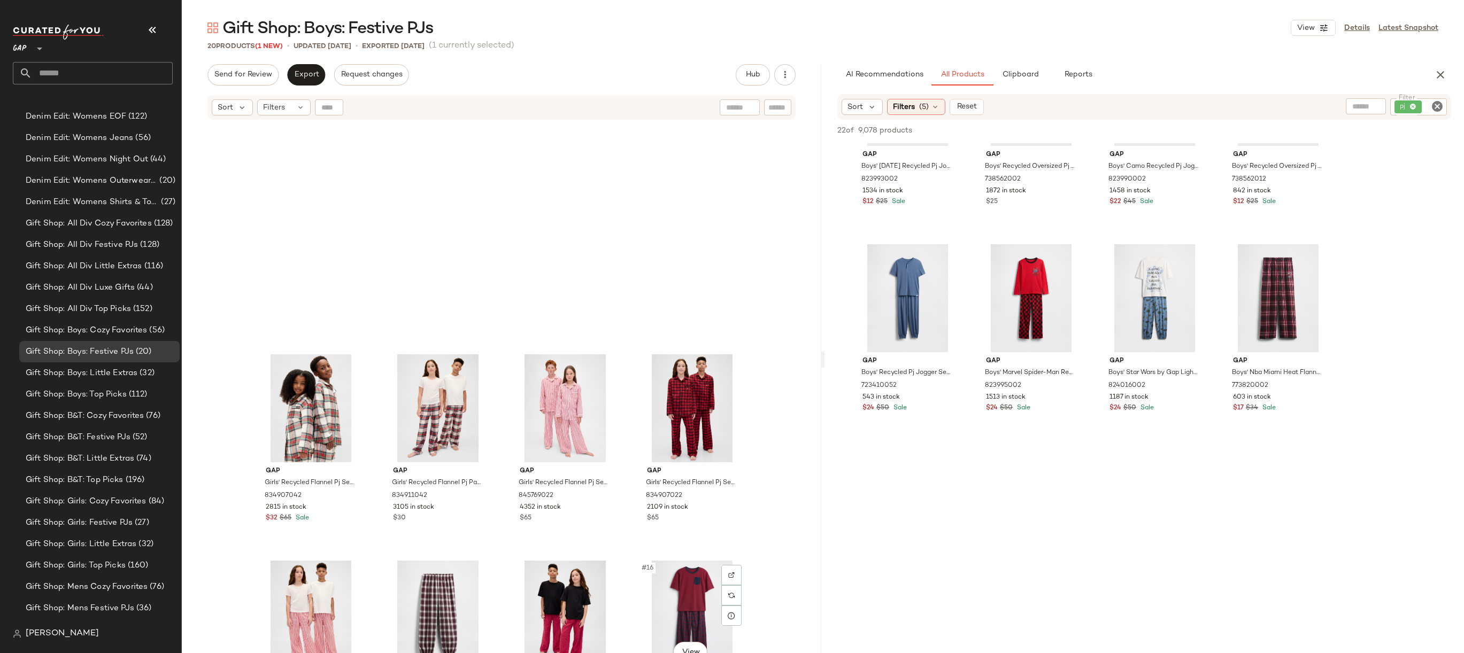
scroll to position [473, 0]
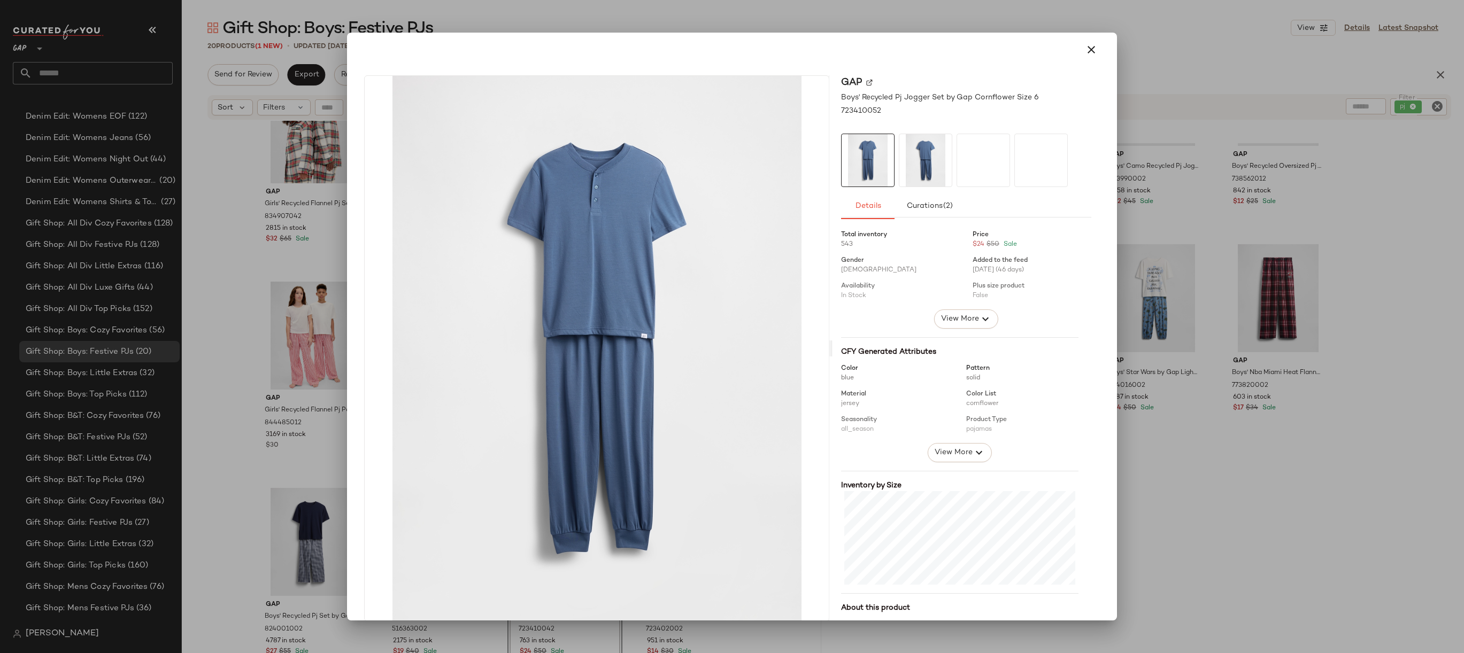
click at [1137, 230] on div at bounding box center [732, 326] width 1464 height 653
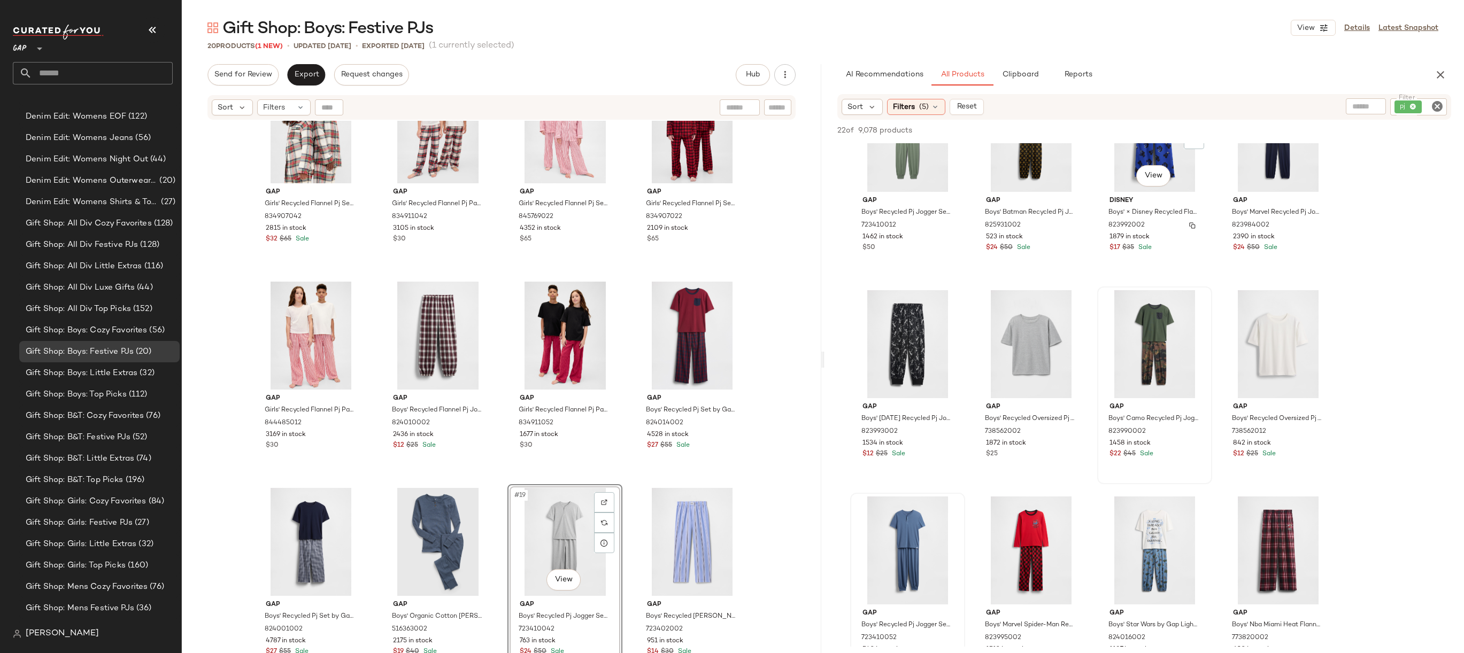
scroll to position [0, 0]
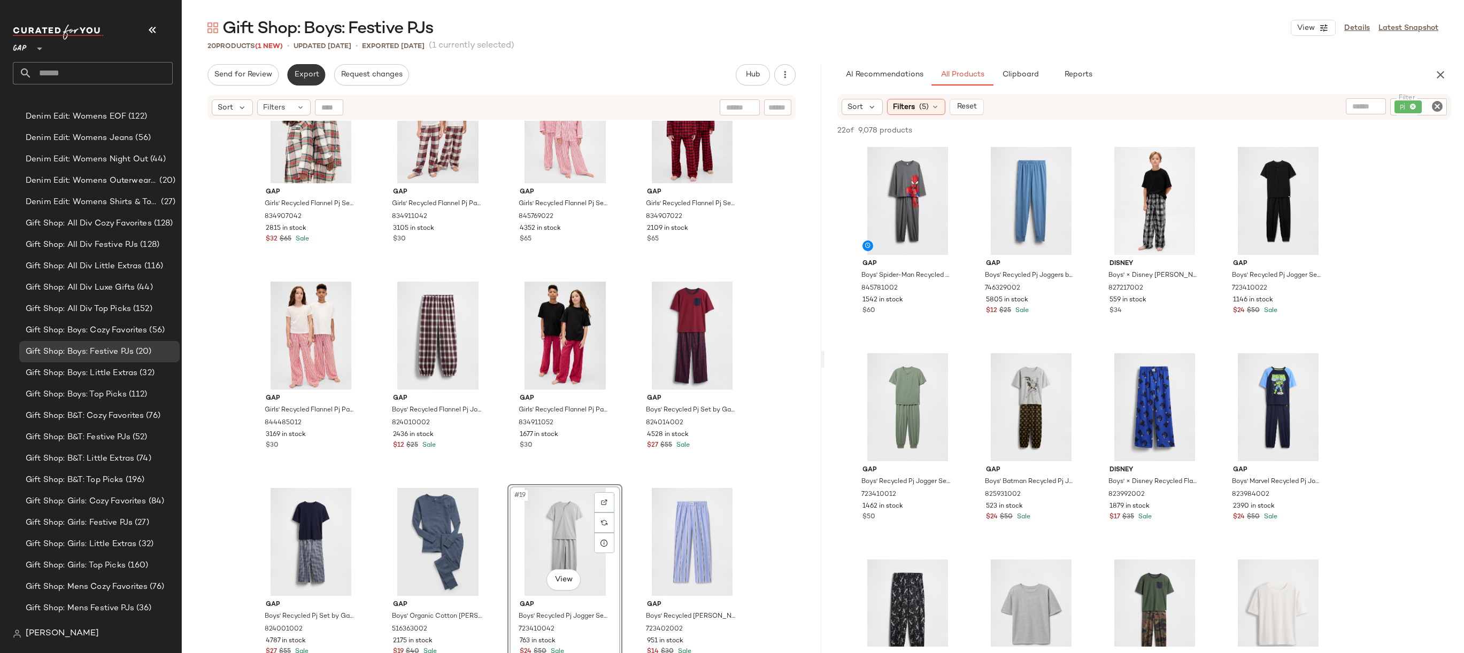
click at [306, 78] on span "Export" at bounding box center [305, 75] width 25 height 9
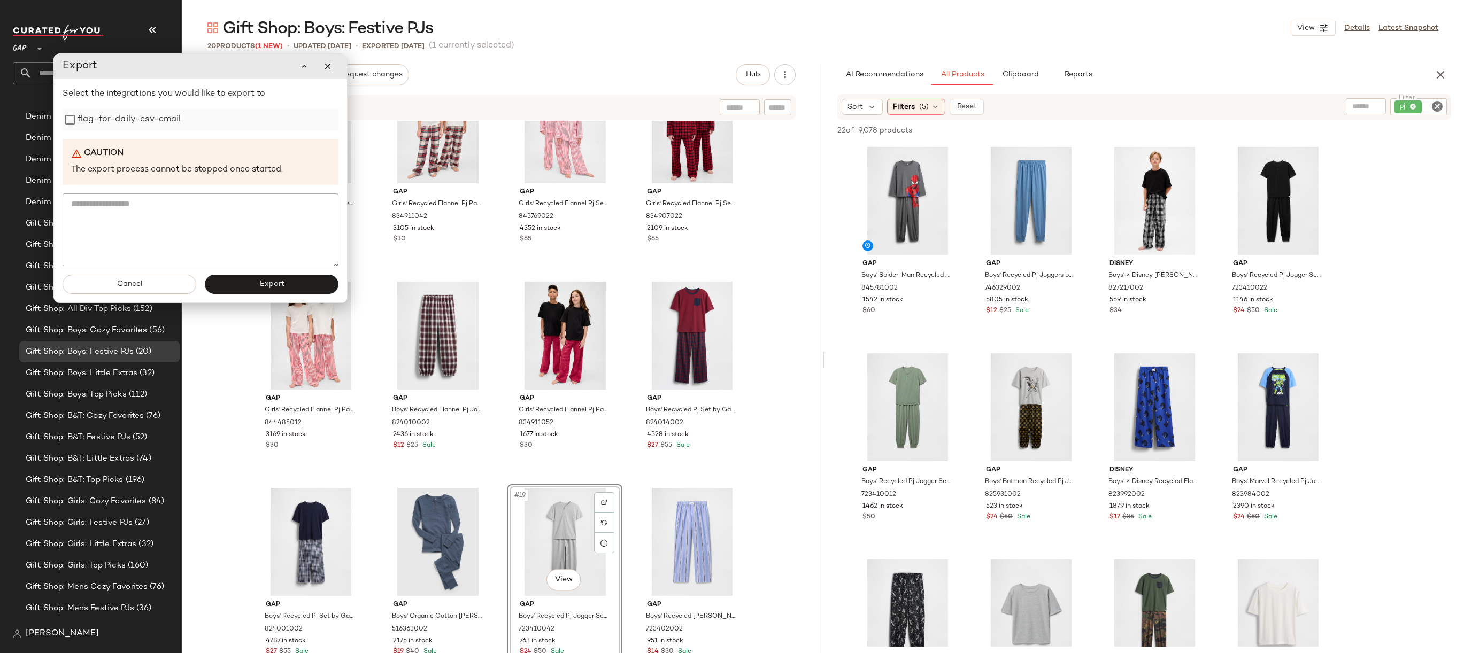
click at [91, 114] on label "flag-for-daily-csv-email" at bounding box center [130, 119] width 104 height 21
click at [241, 287] on button "Export" at bounding box center [272, 284] width 134 height 19
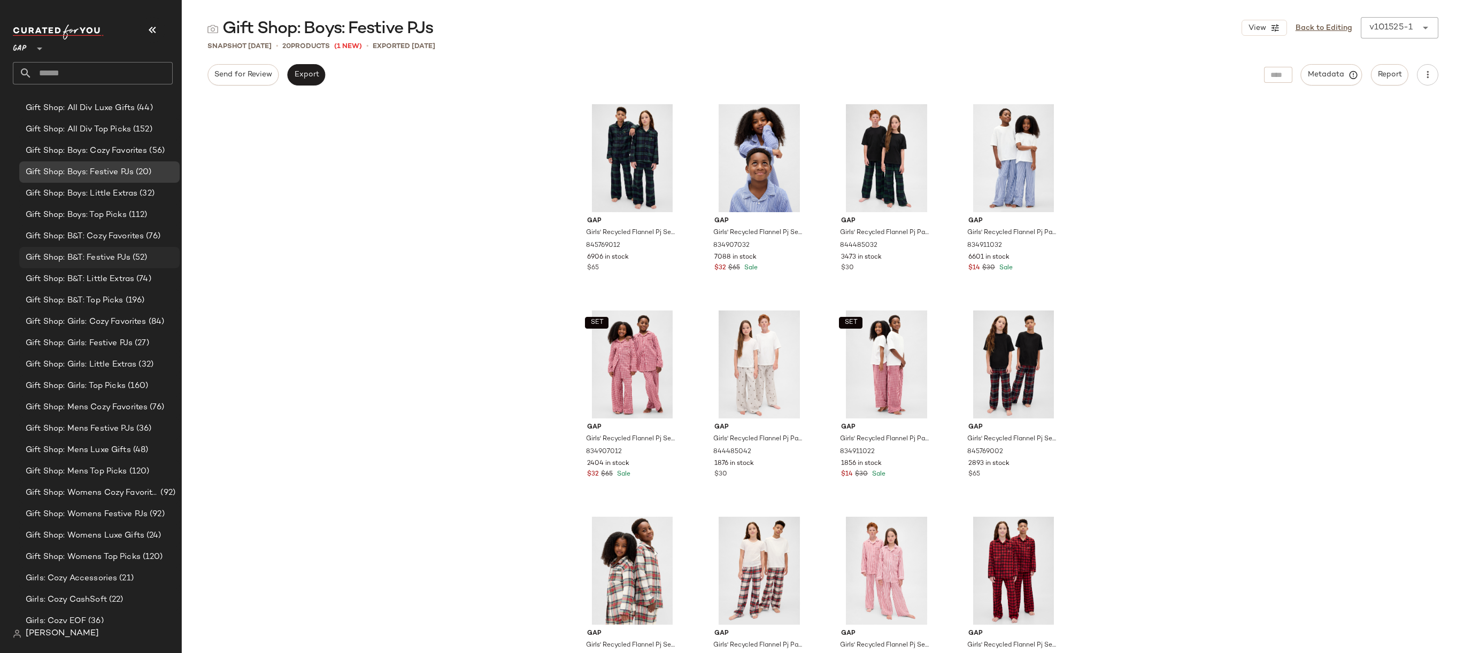
scroll to position [1945, 0]
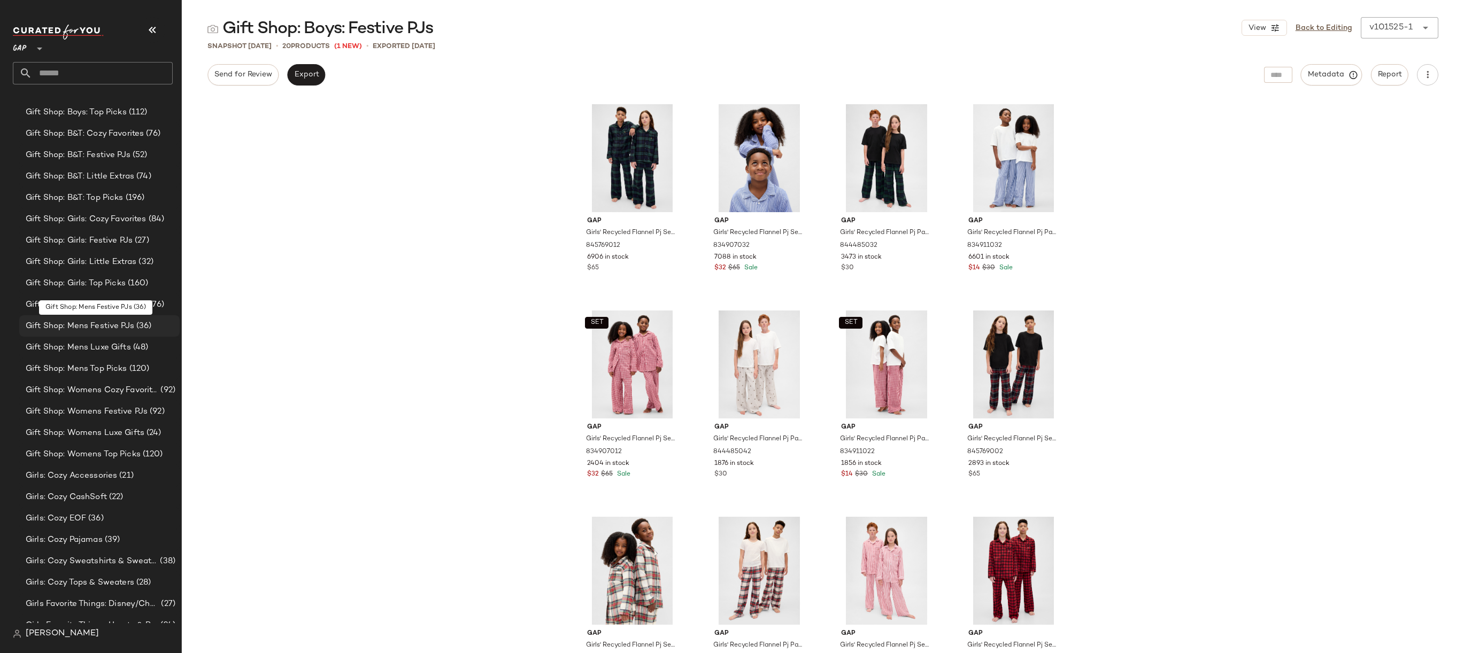
click at [118, 326] on span "Gift Shop: Mens Festive PJs" at bounding box center [80, 326] width 109 height 12
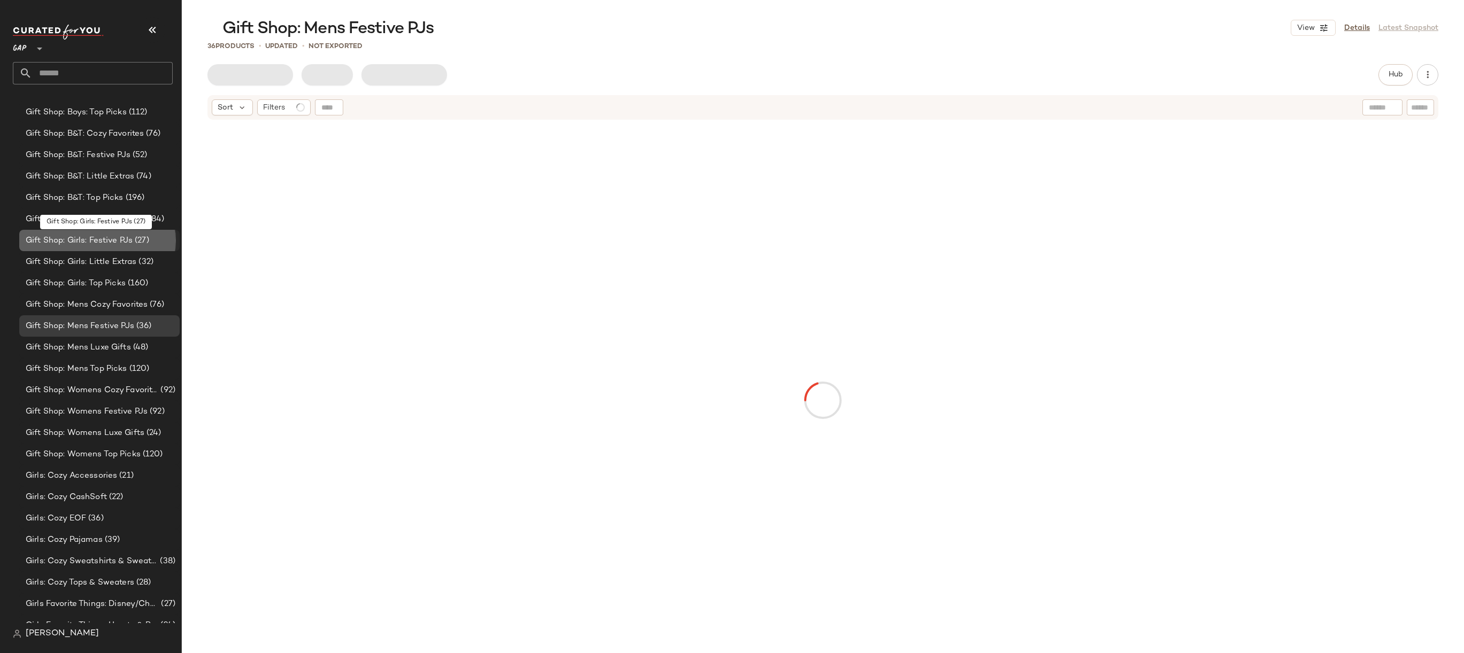
click at [129, 243] on span "Gift Shop: Girls: Festive PJs" at bounding box center [79, 241] width 107 height 12
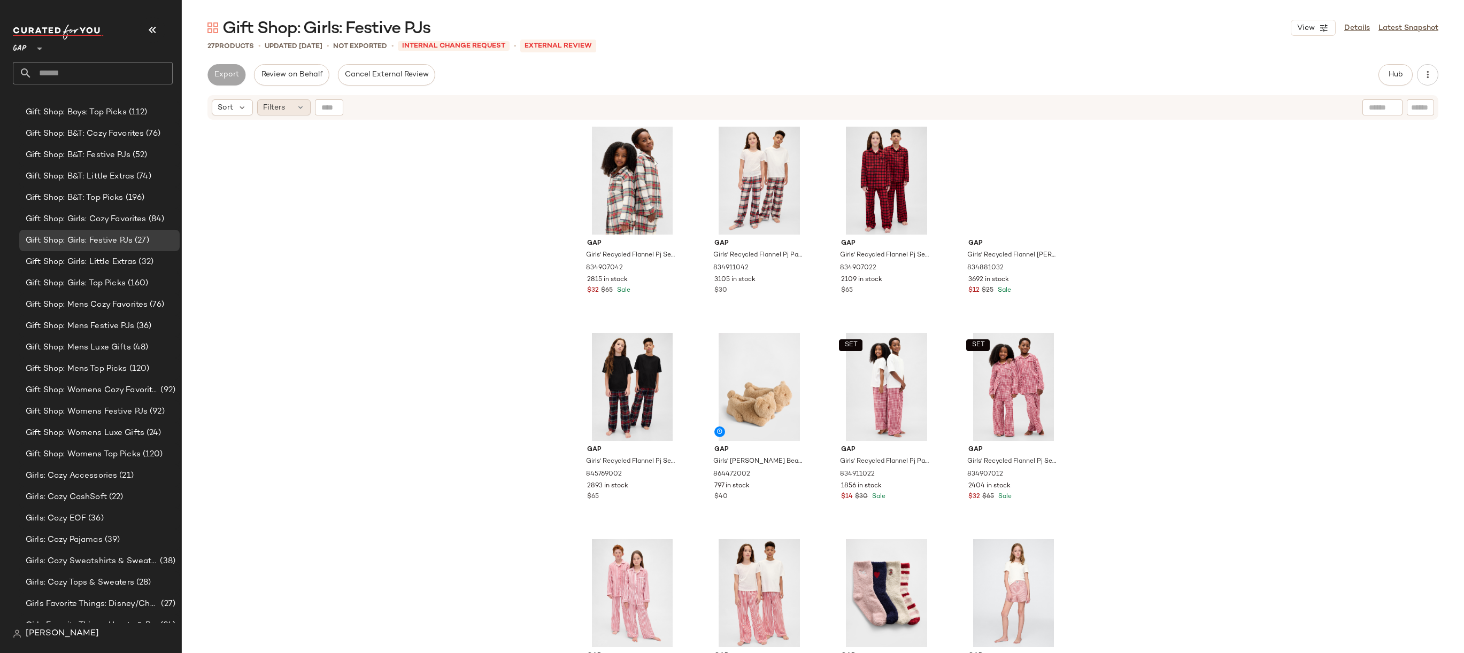
click at [284, 115] on div "Filters" at bounding box center [283, 107] width 53 height 16
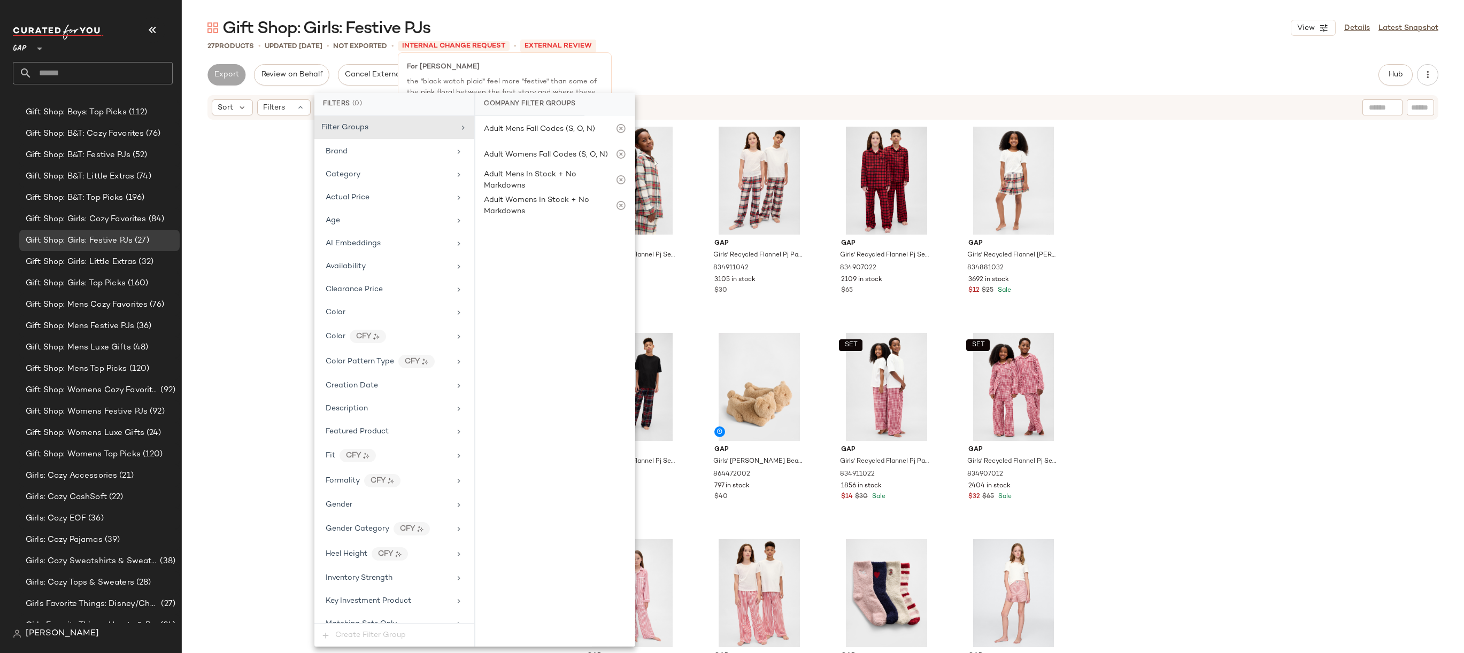
click at [474, 74] on div "For [PERSON_NAME] the "black watch plaid" feel more "festive" than some of the …" at bounding box center [505, 101] width 214 height 98
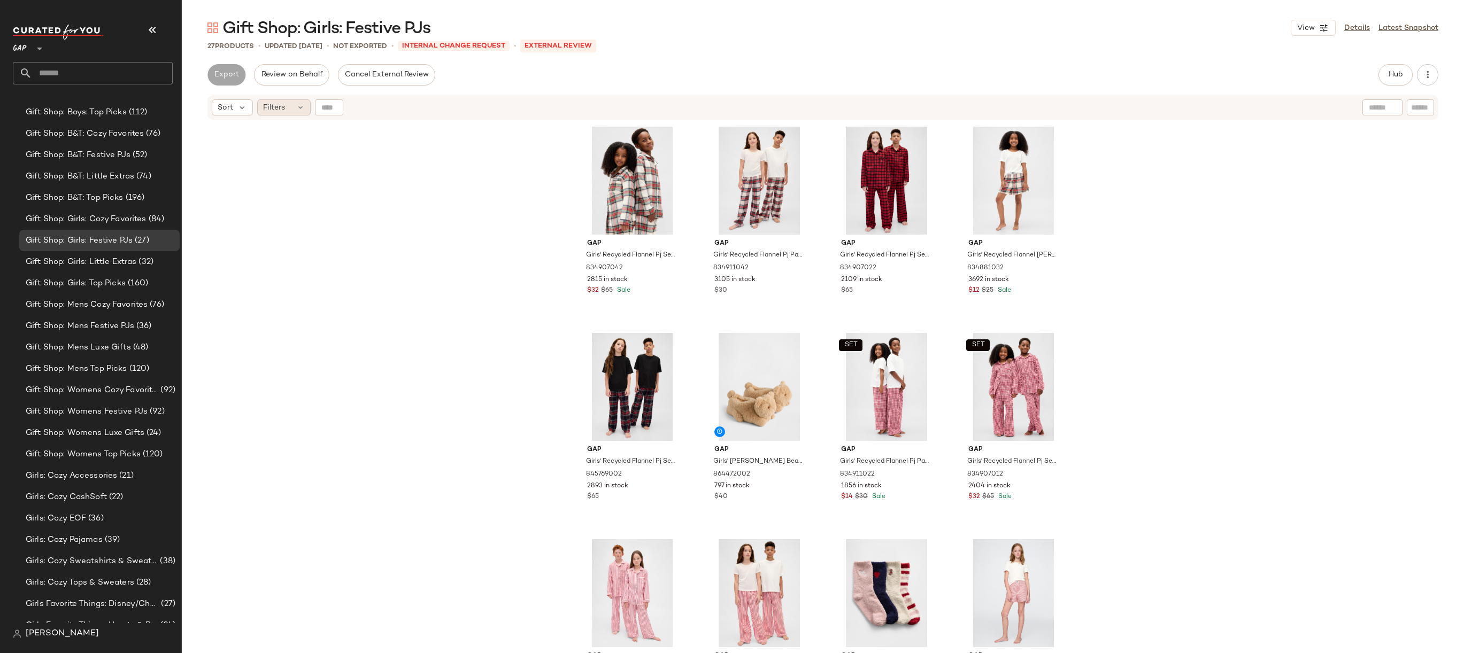
click at [291, 105] on div "Filters" at bounding box center [283, 107] width 53 height 16
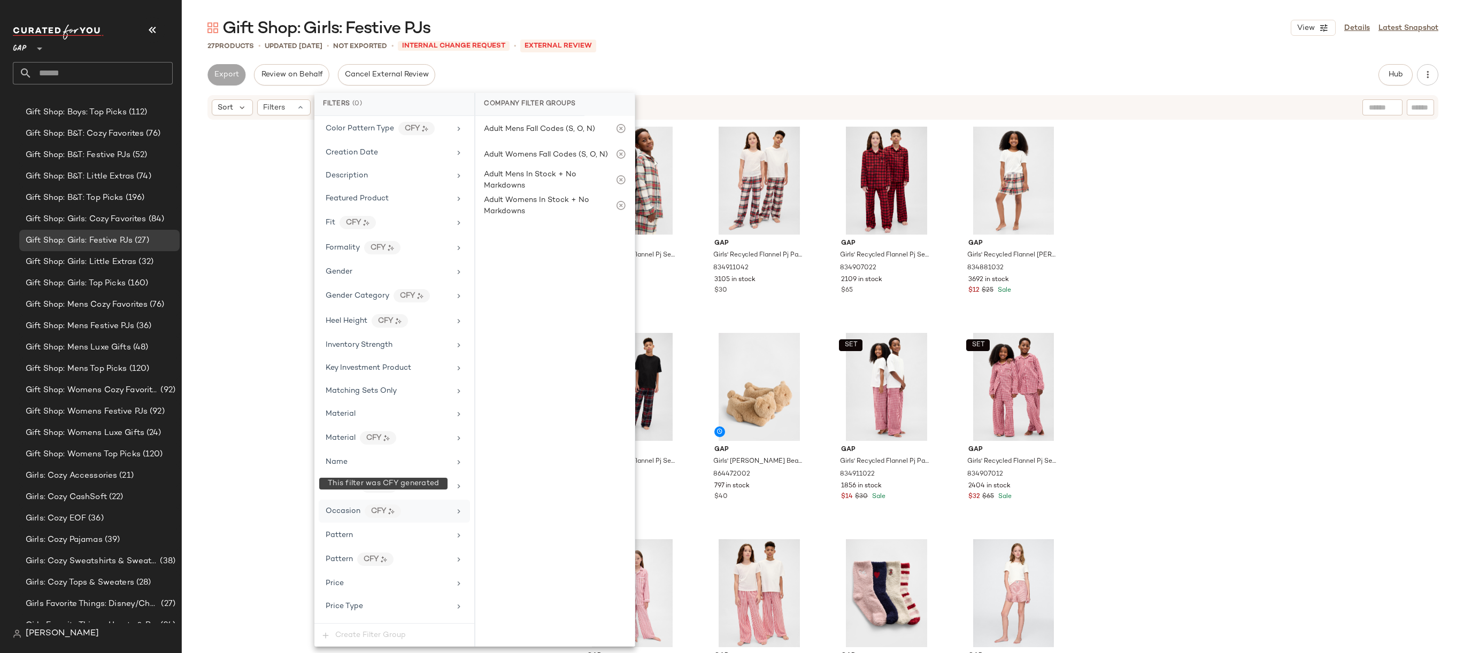
scroll to position [294, 0]
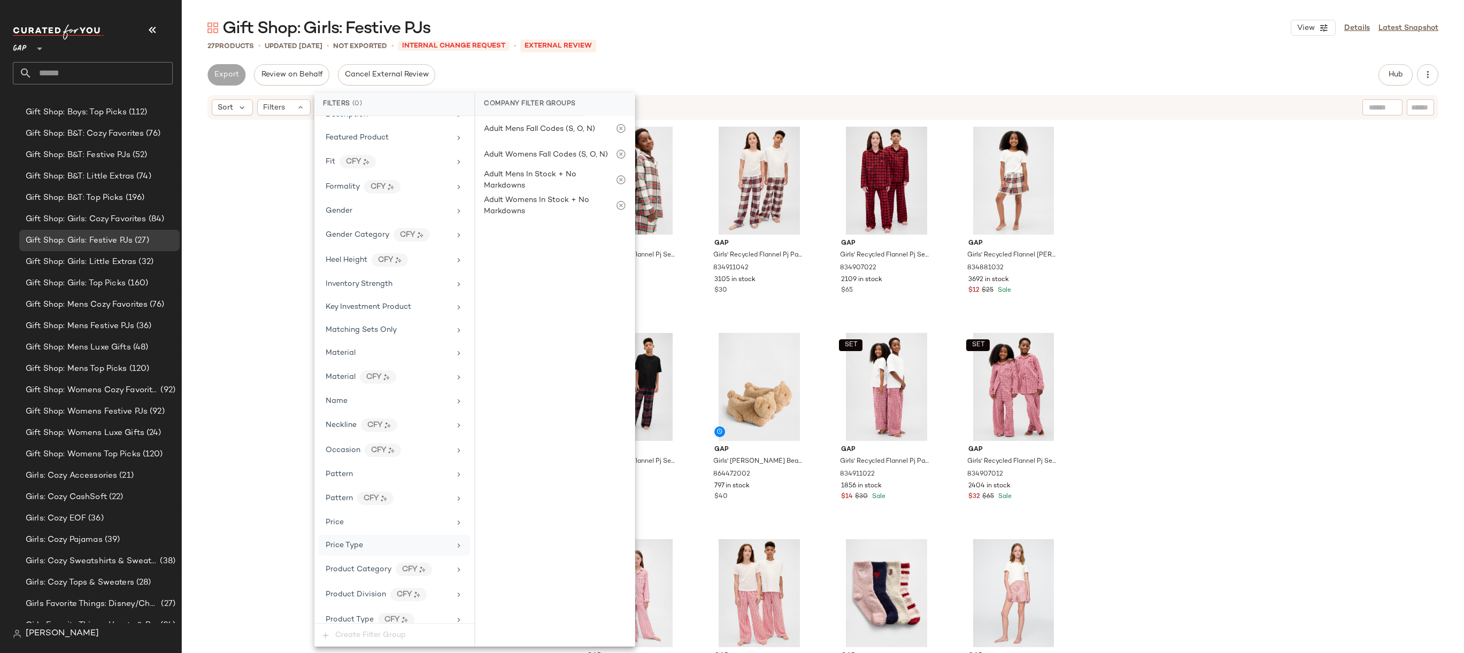
click at [381, 540] on div "Price Type" at bounding box center [388, 545] width 125 height 11
click at [652, 49] on div "27 Products • updated [DATE] • Not Exported • INTERNAL CHANGE REQUEST • Externa…" at bounding box center [823, 46] width 1282 height 11
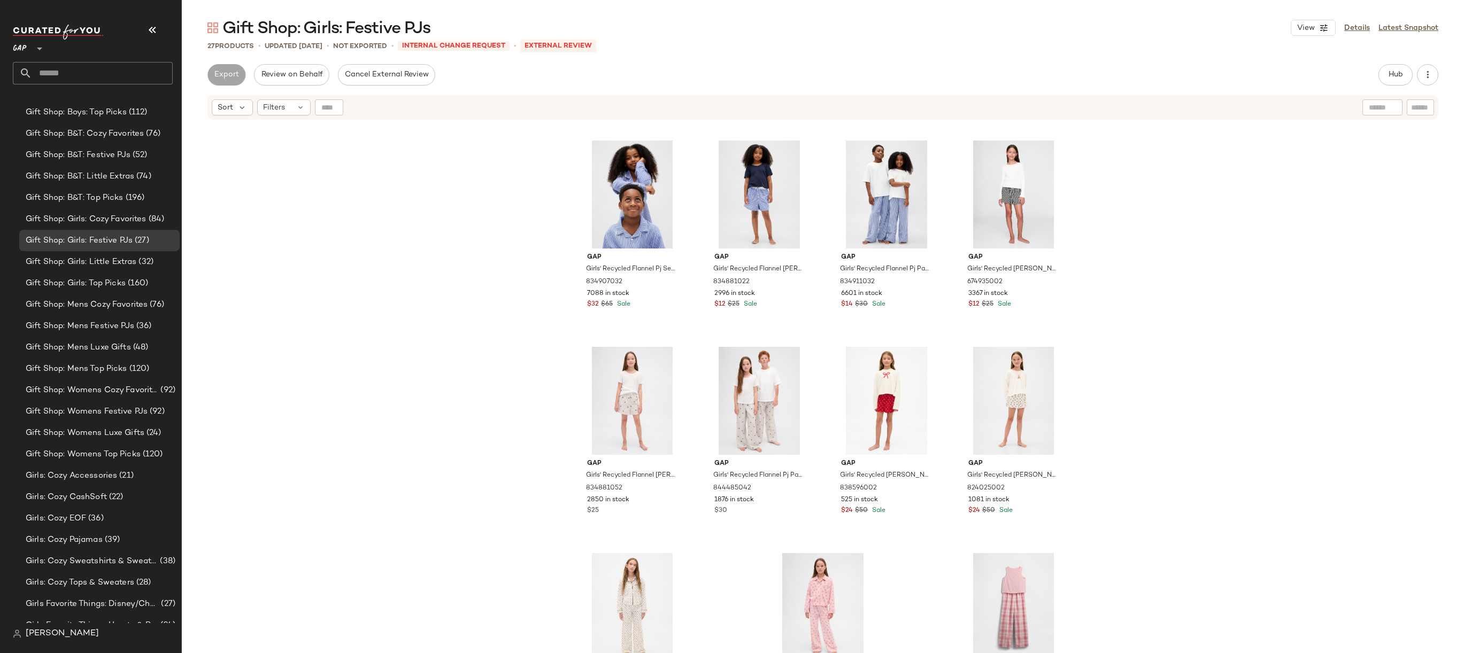
scroll to position [885, 0]
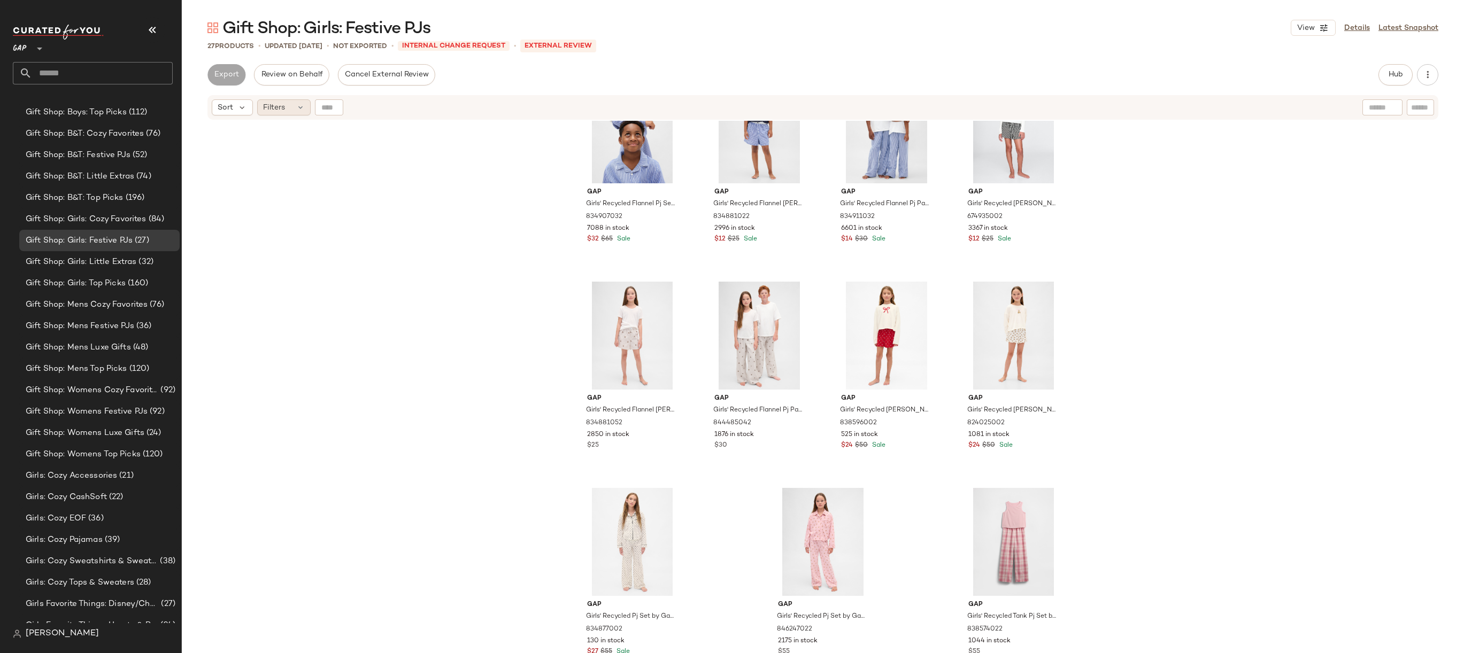
click at [273, 110] on span "Filters" at bounding box center [274, 107] width 22 height 11
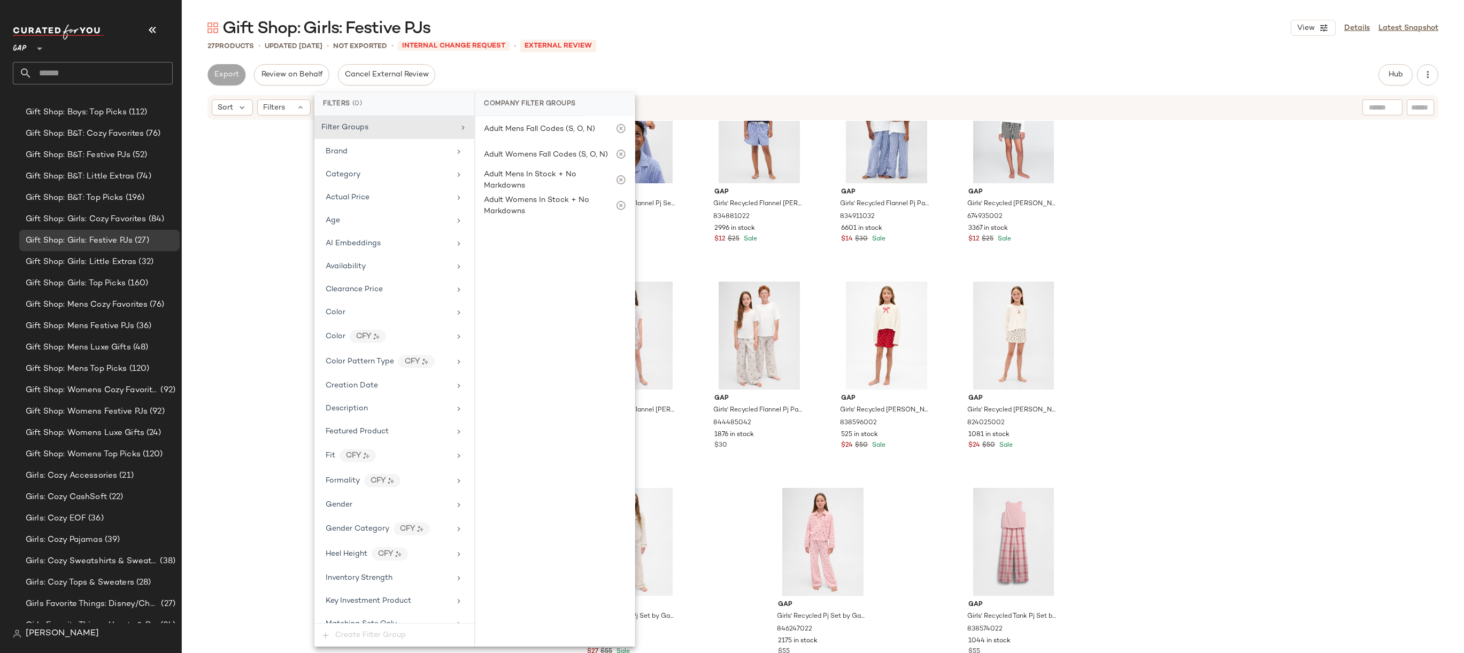
click at [797, 53] on div "Gift Shop: Girls: Festive PJs View Details Latest Snapshot 27 Products • update…" at bounding box center [823, 335] width 1282 height 636
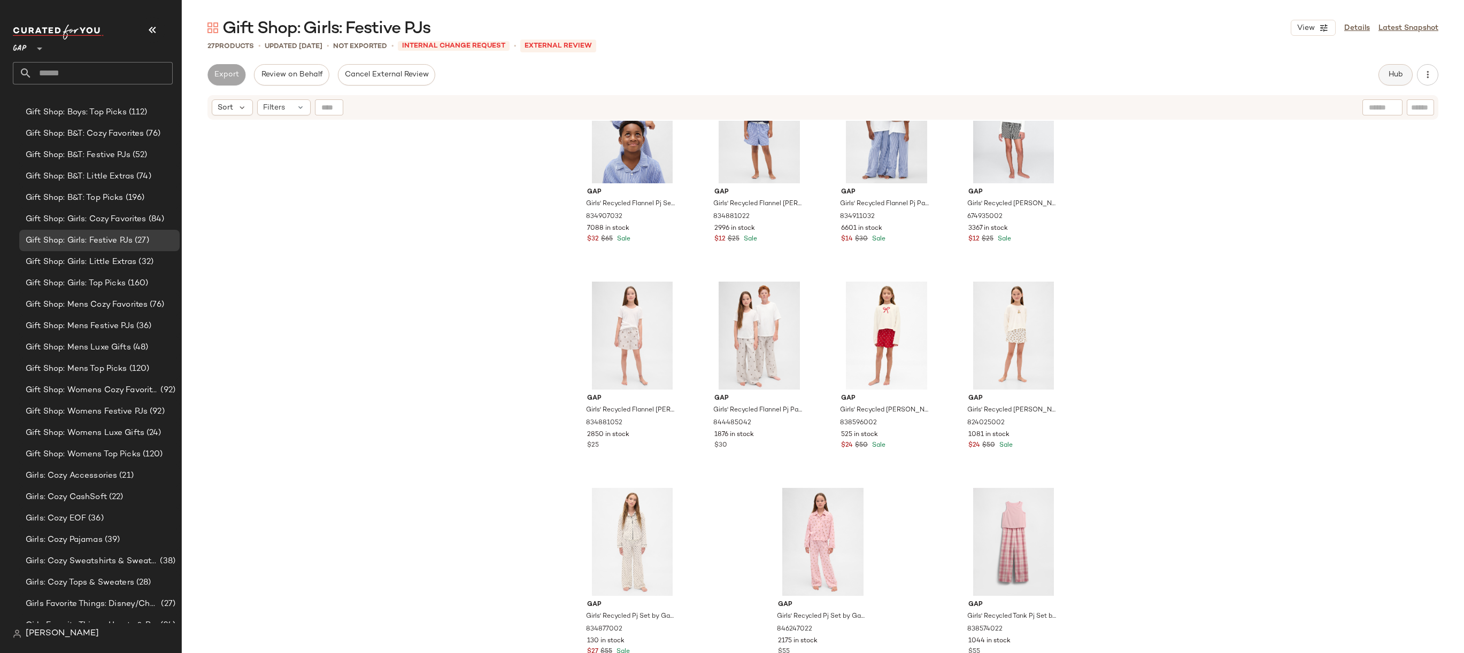
click at [1292, 72] on span "Hub" at bounding box center [1395, 75] width 15 height 9
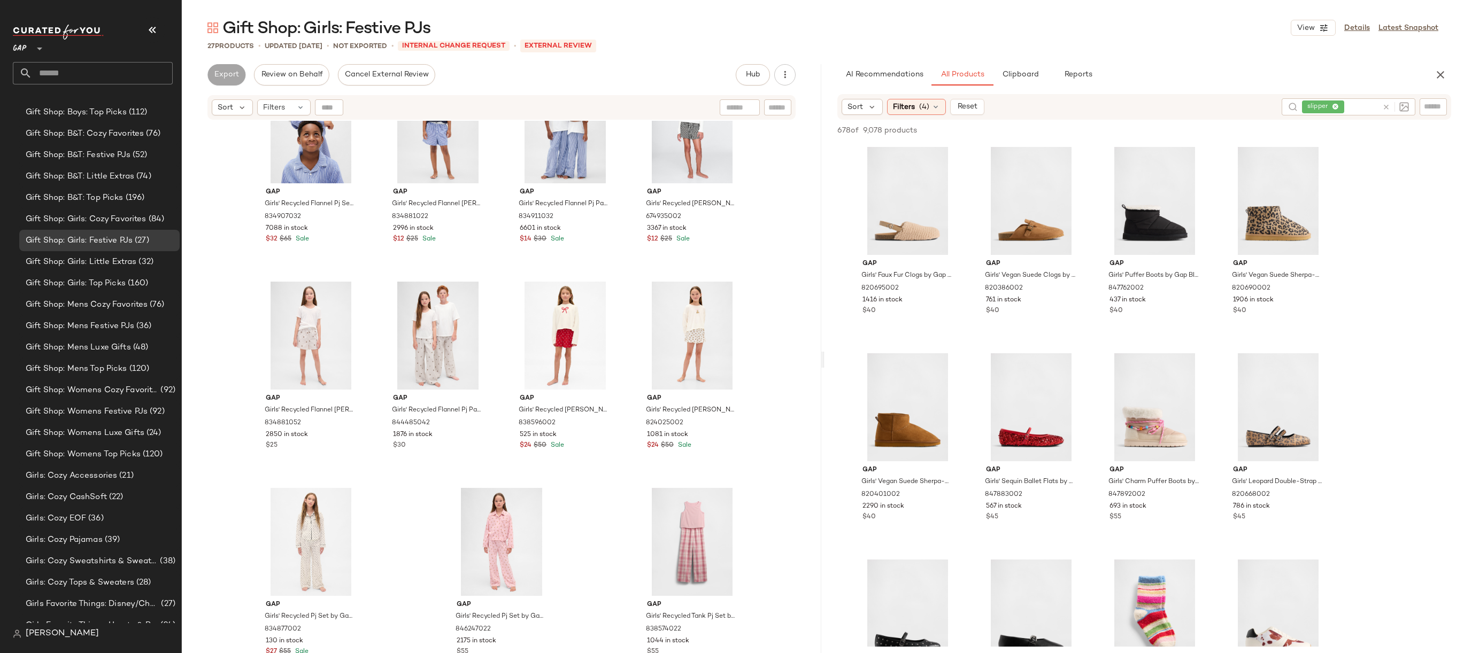
click at [1292, 104] on icon at bounding box center [1386, 107] width 8 height 8
click at [1292, 107] on input "text" at bounding box center [1433, 106] width 19 height 11
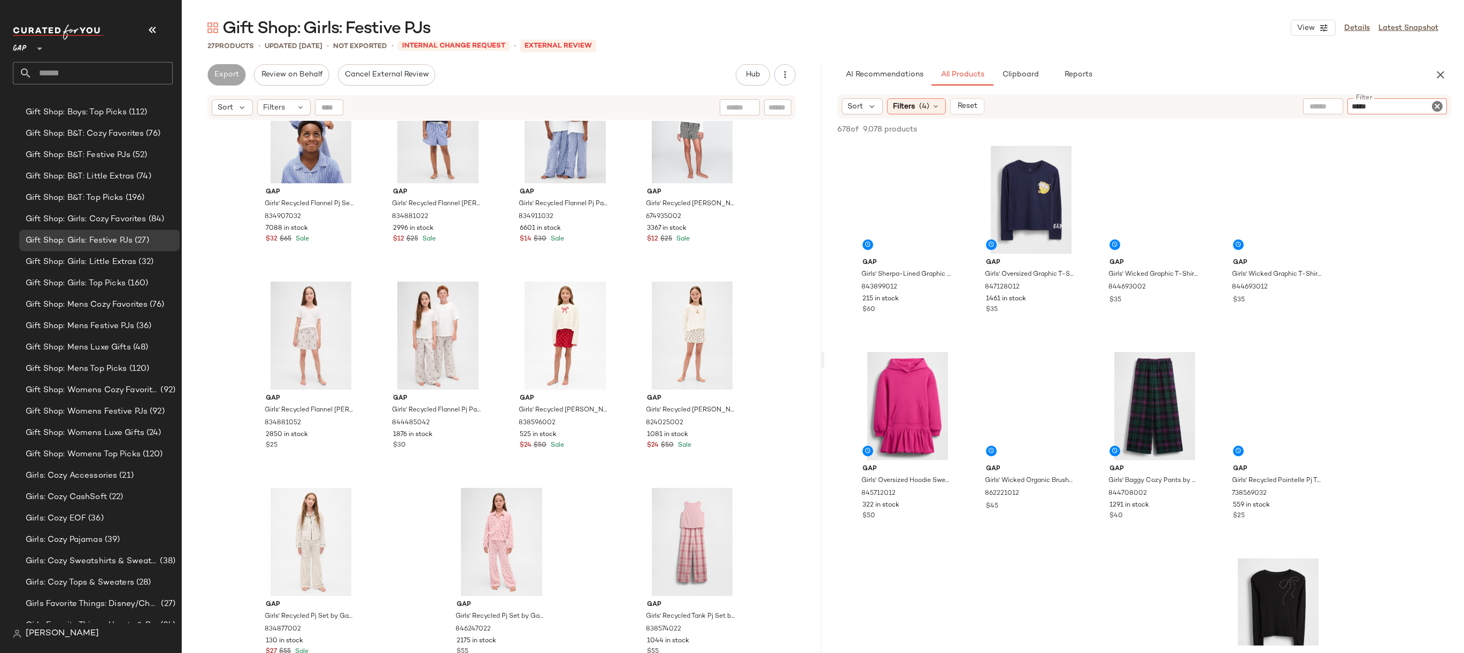
type input "******"
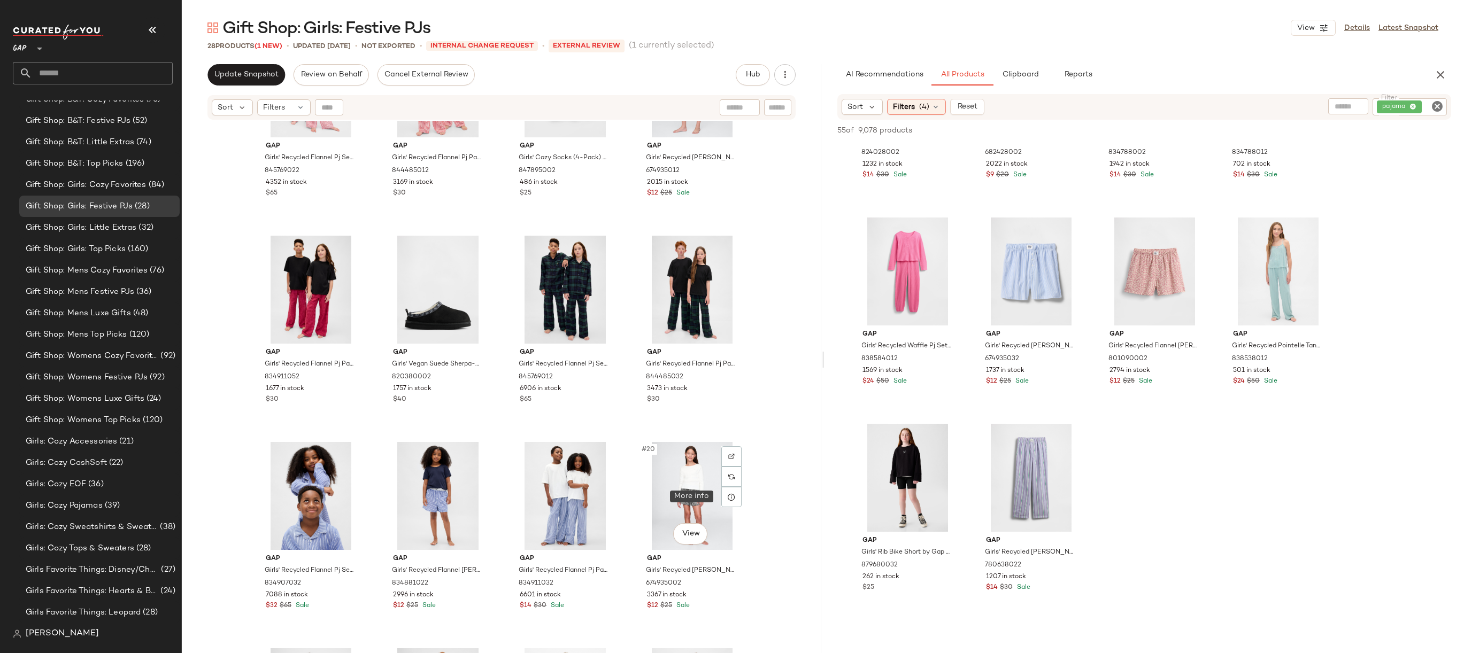
scroll to position [0, 0]
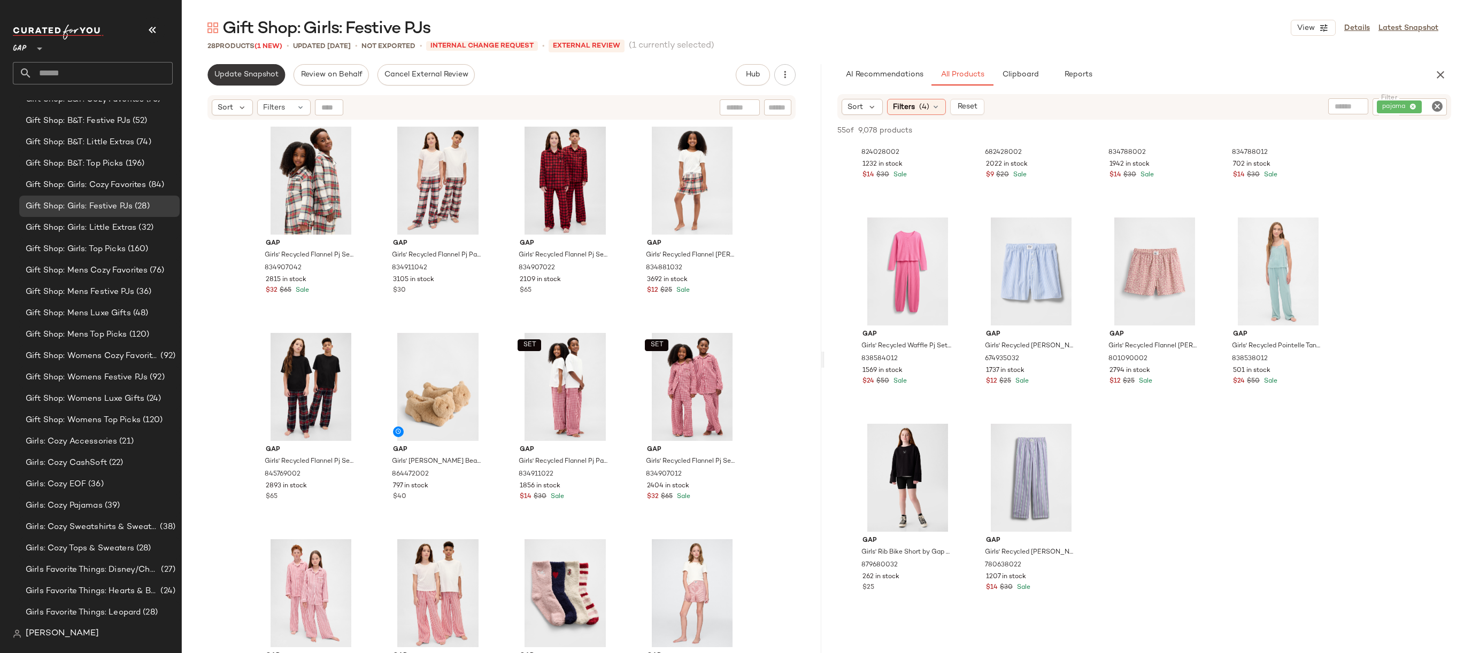
click at [251, 71] on span "Update Snapshot" at bounding box center [246, 75] width 65 height 9
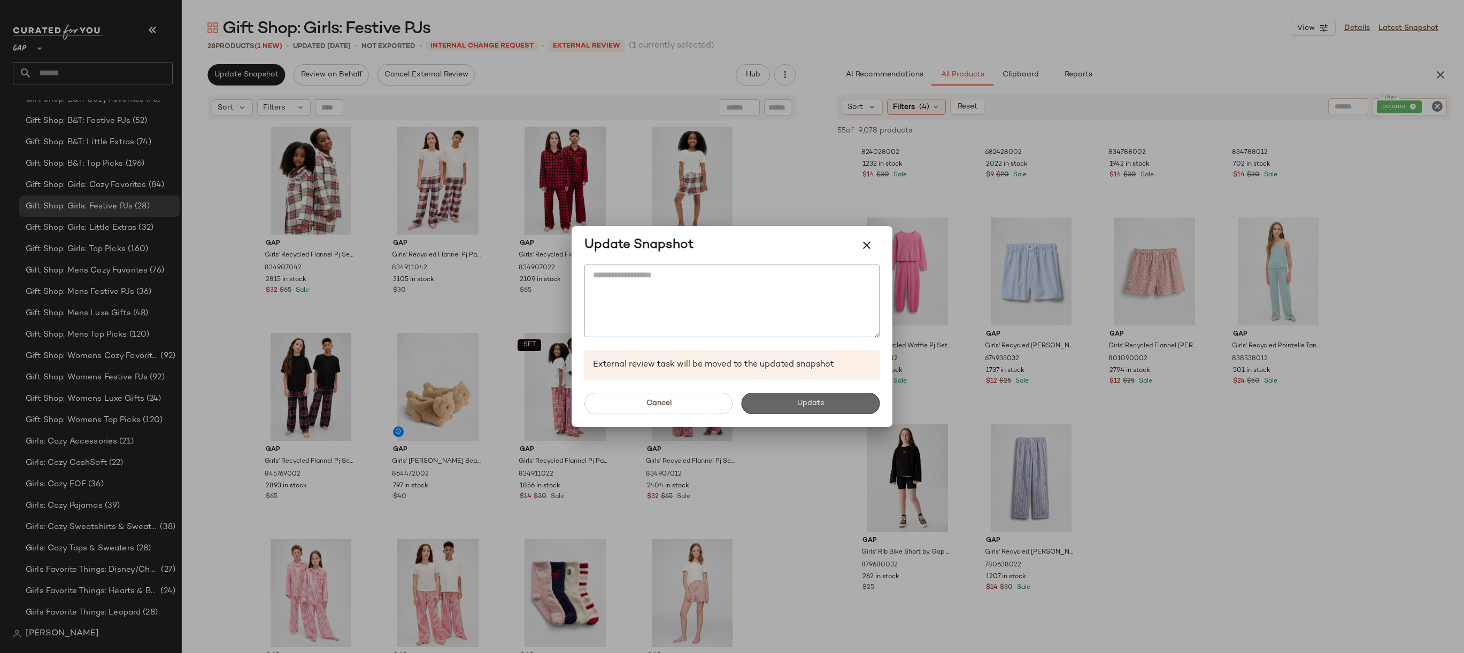
click at [764, 406] on button "Update" at bounding box center [810, 403] width 138 height 21
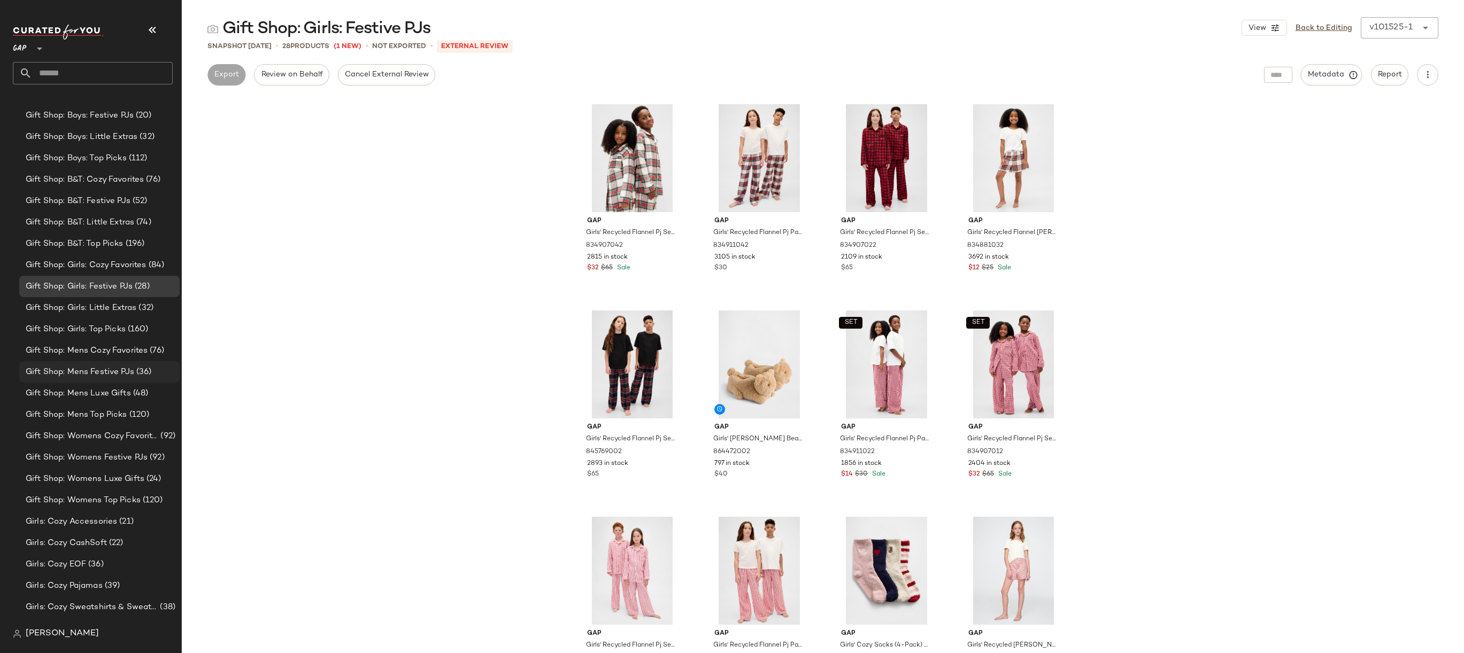
scroll to position [1871, 0]
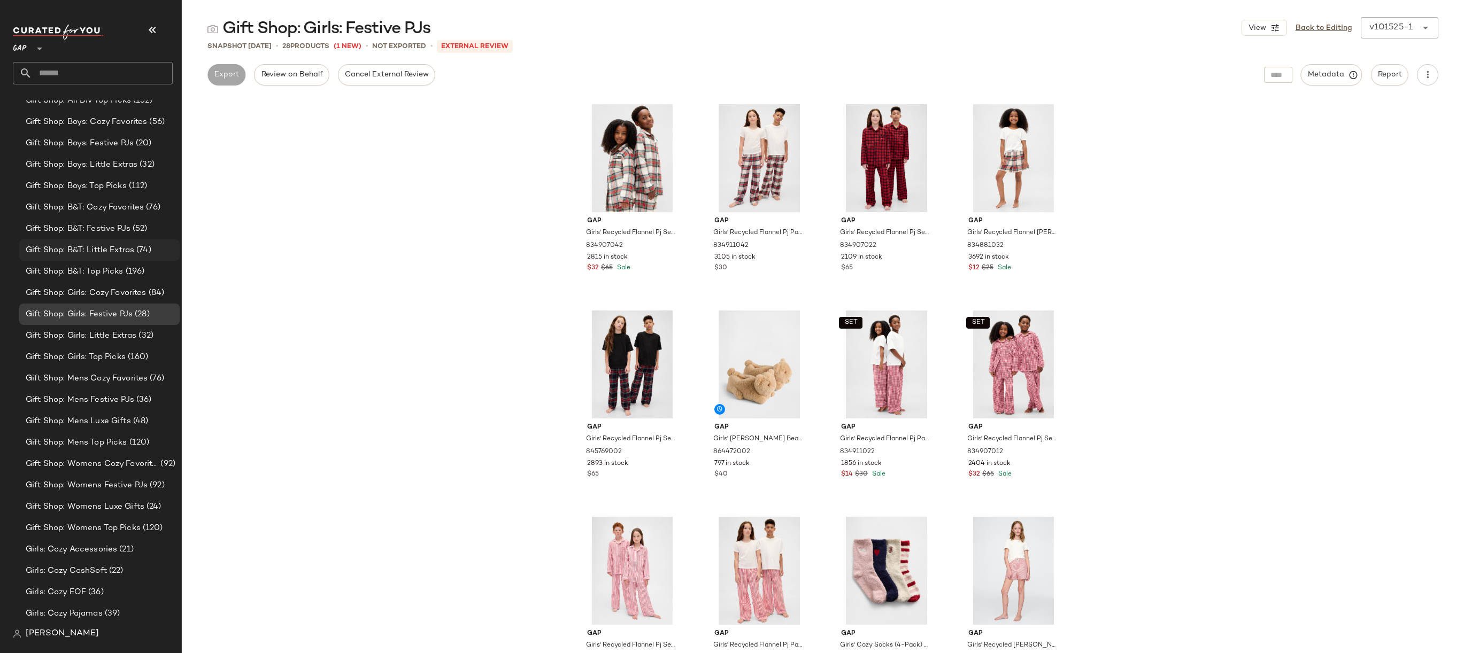
click at [150, 250] on span "(74)" at bounding box center [142, 250] width 17 height 12
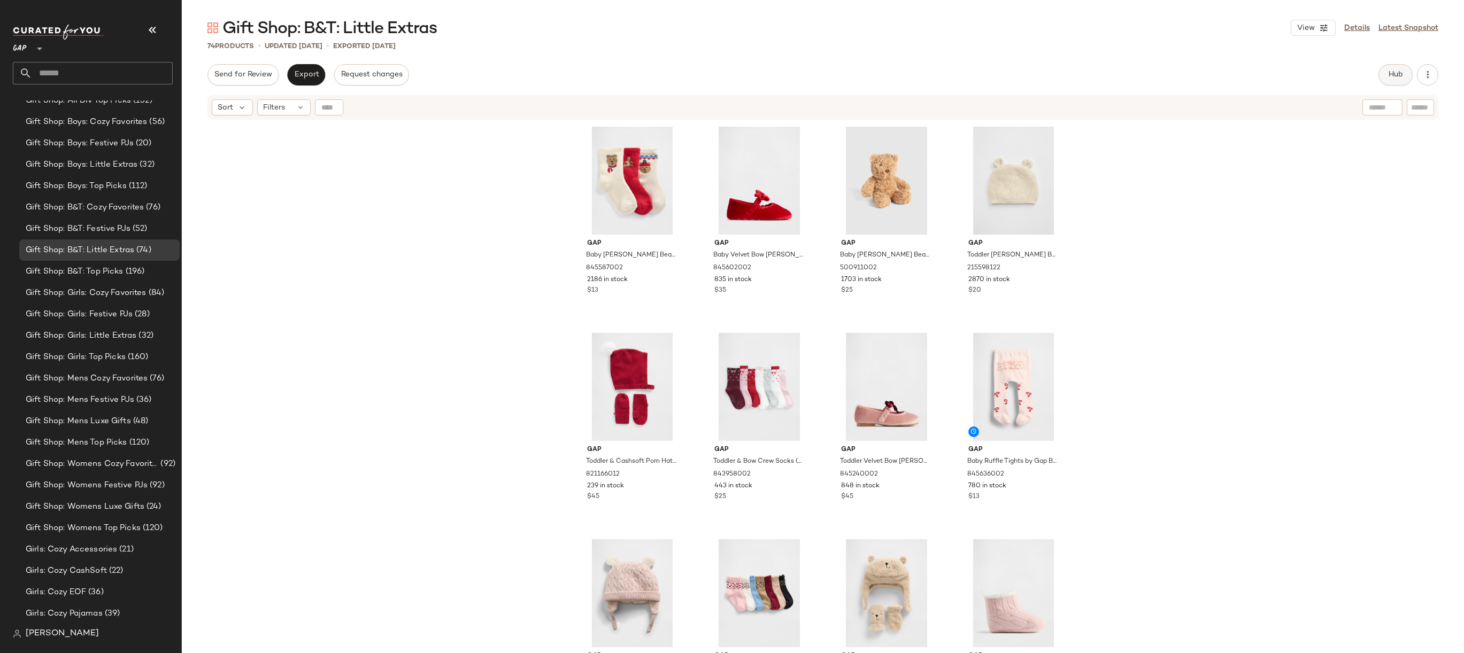
click at [1292, 73] on span "Hub" at bounding box center [1395, 75] width 15 height 9
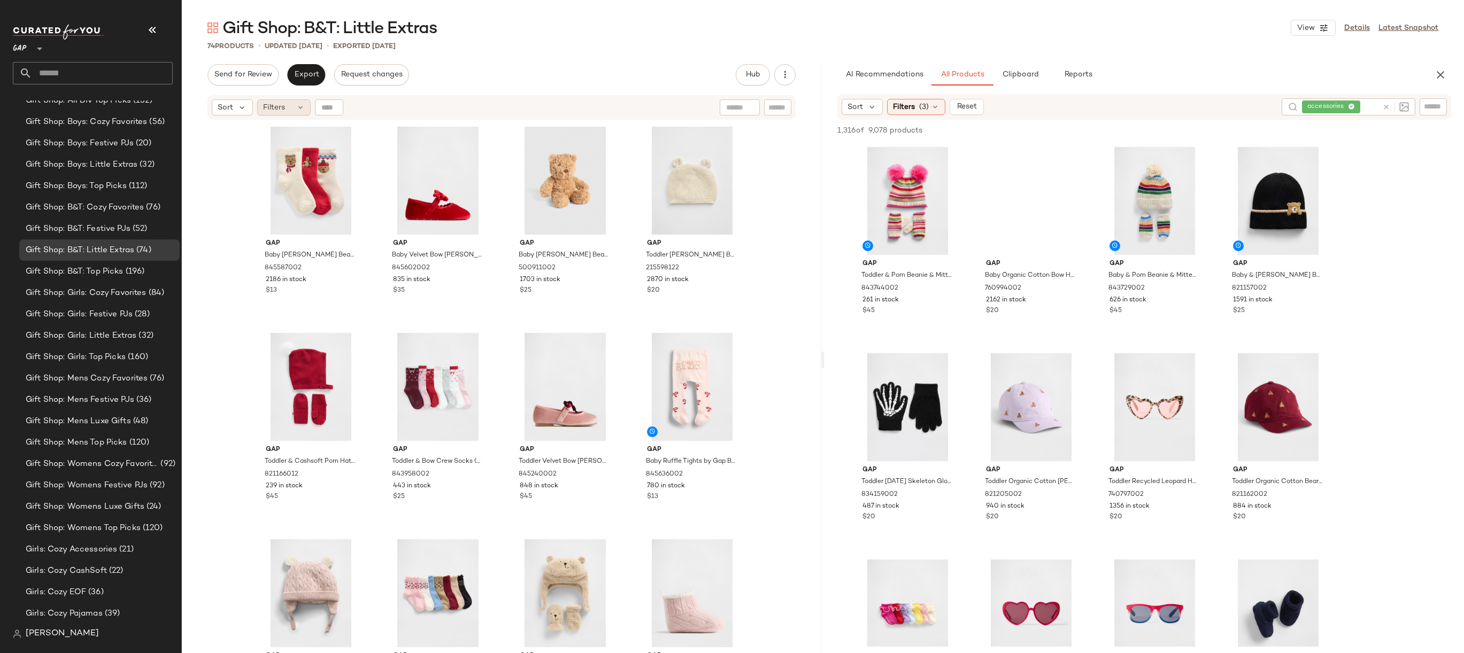
click at [292, 109] on div "Filters" at bounding box center [283, 107] width 53 height 16
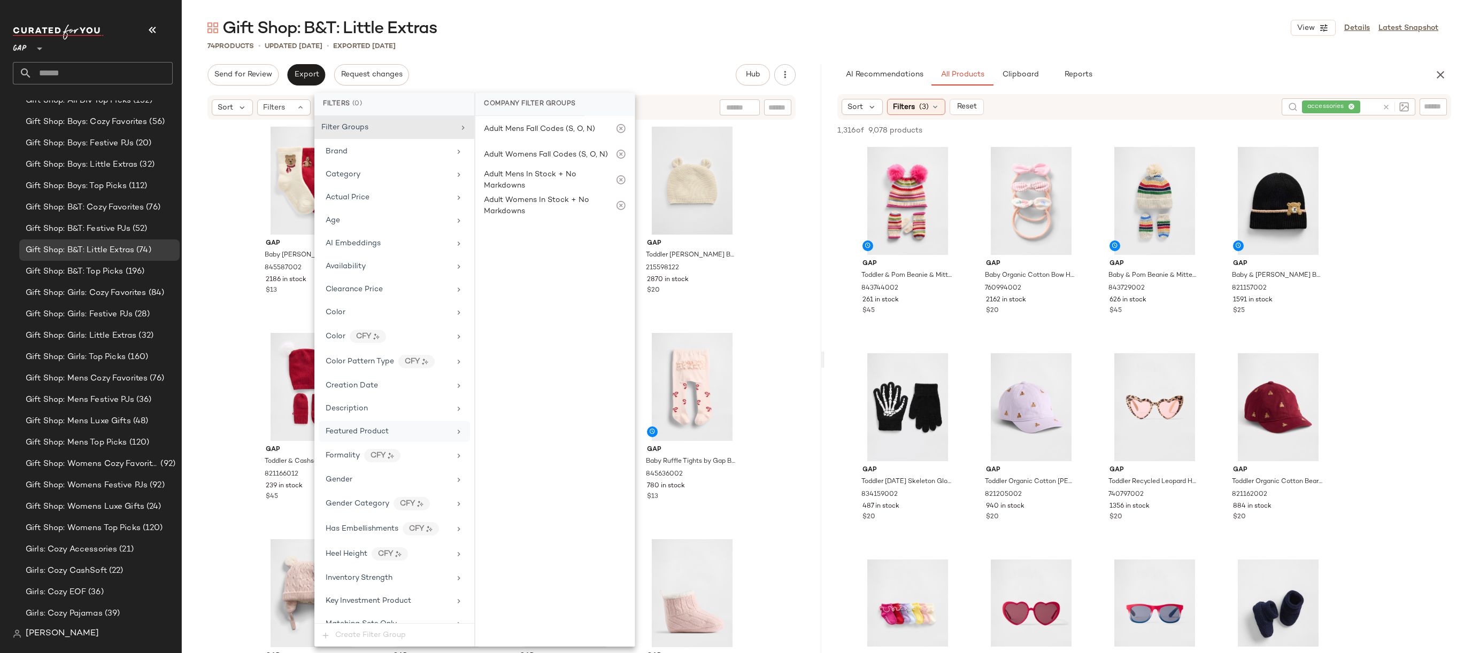
scroll to position [341, 0]
click at [378, 473] on div "Price Type" at bounding box center [388, 473] width 125 height 11
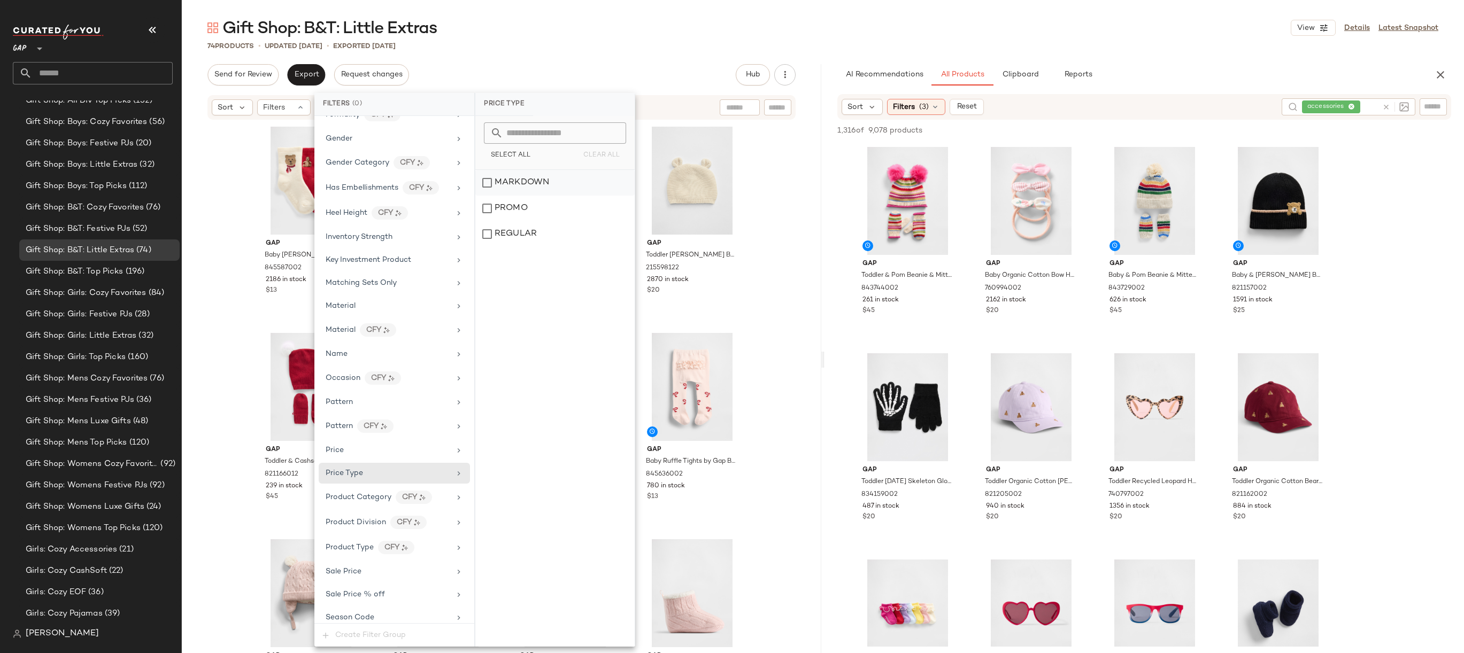
click at [556, 180] on div "MARKDOWN" at bounding box center [554, 183] width 159 height 26
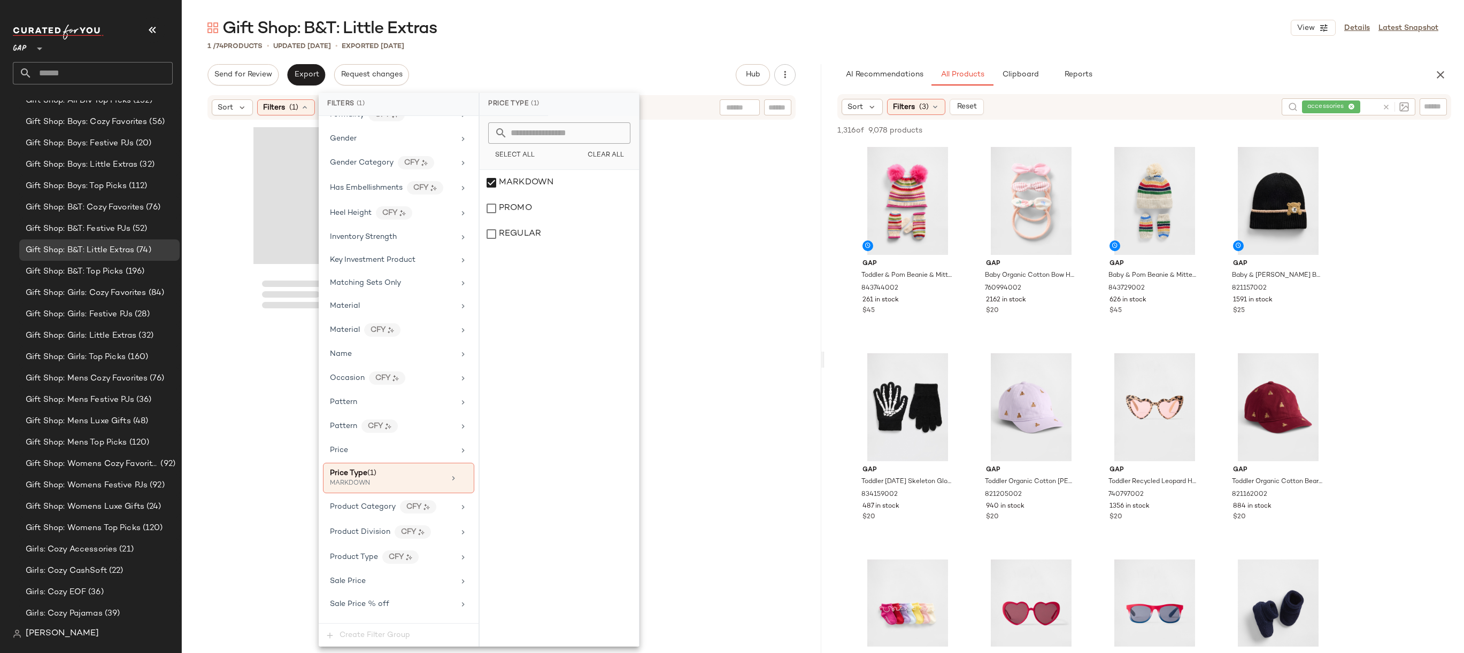
click at [625, 24] on div "Gift Shop: B&T: Little Extras View Details Latest Snapshot" at bounding box center [823, 27] width 1282 height 21
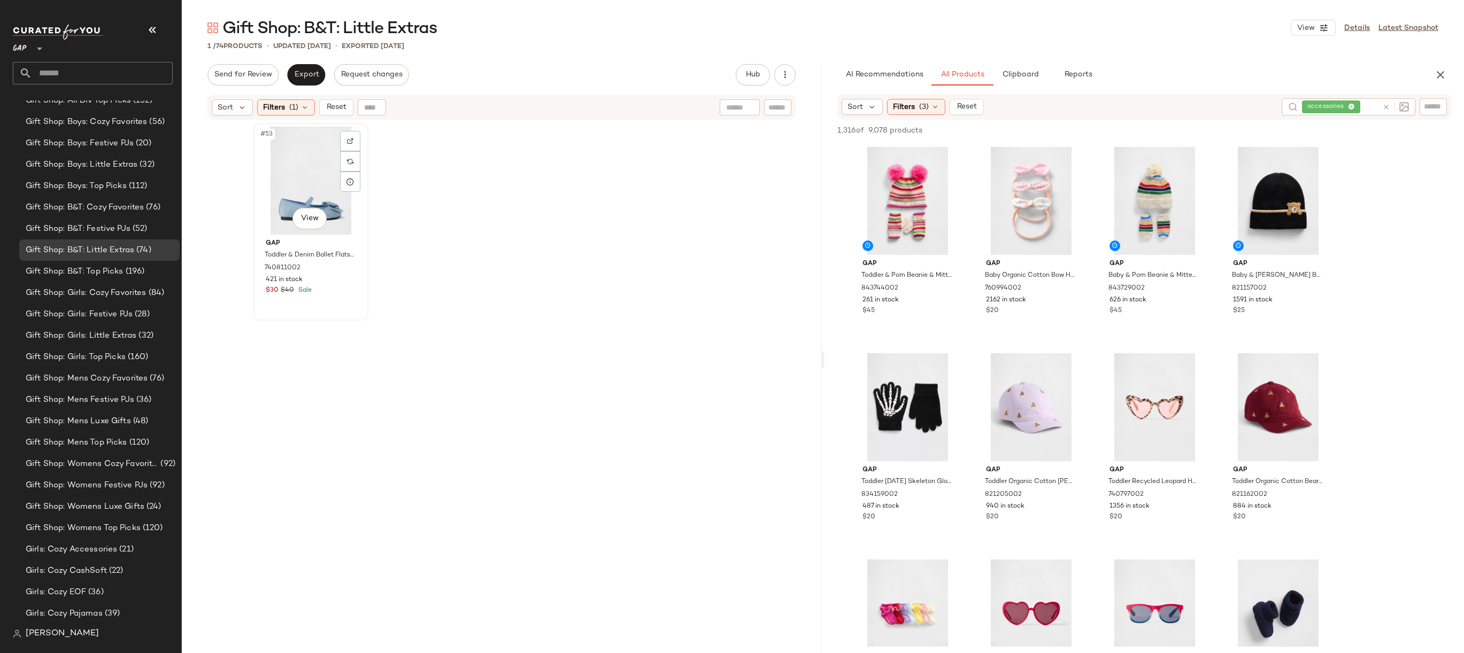
click at [295, 177] on div "#53 View" at bounding box center [310, 181] width 107 height 108
click at [333, 110] on span "Reset" at bounding box center [336, 107] width 20 height 9
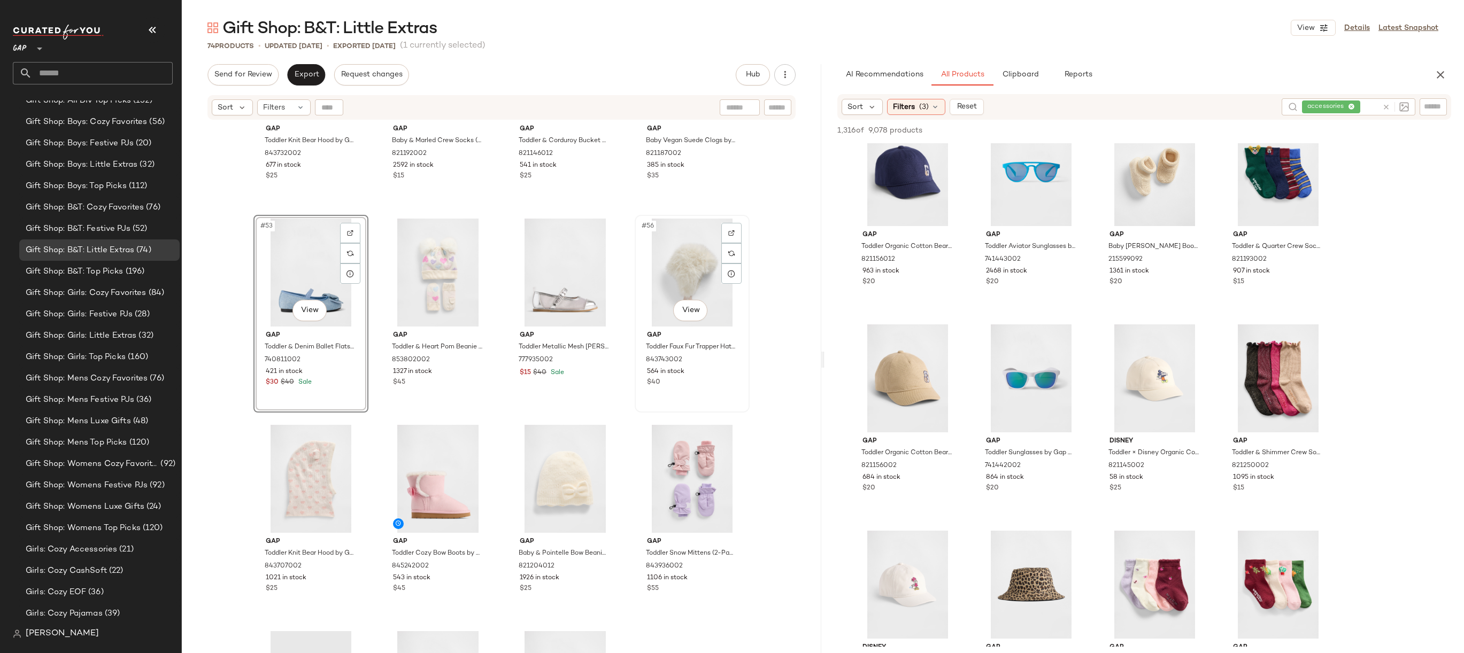
scroll to position [2578, 0]
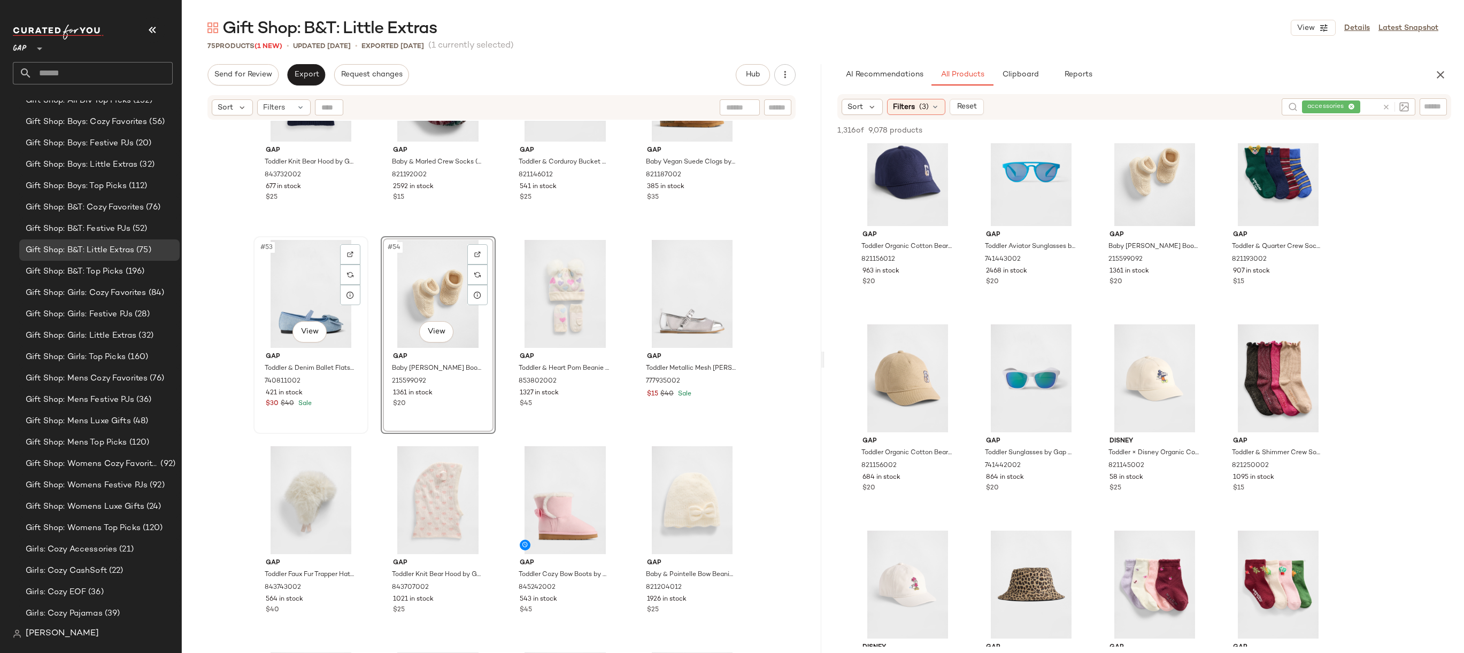
click at [311, 289] on div "#53 View" at bounding box center [310, 294] width 107 height 108
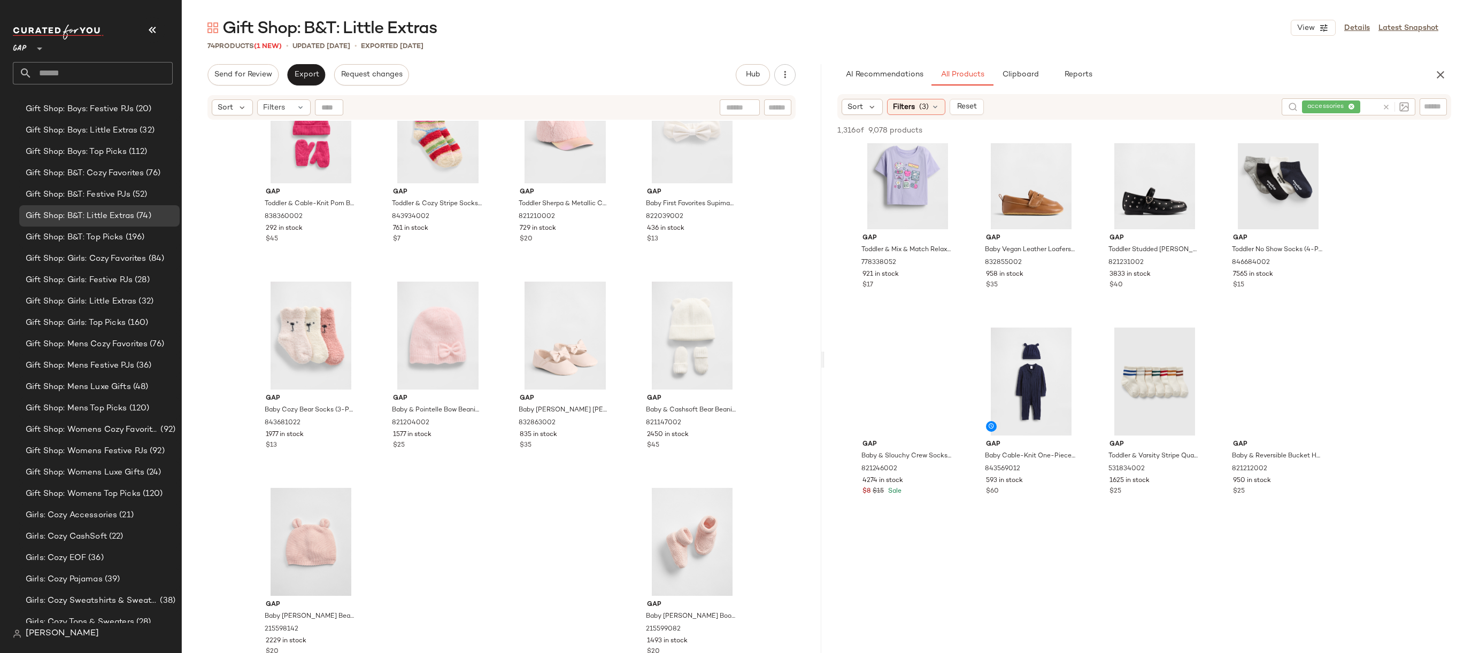
scroll to position [1943, 0]
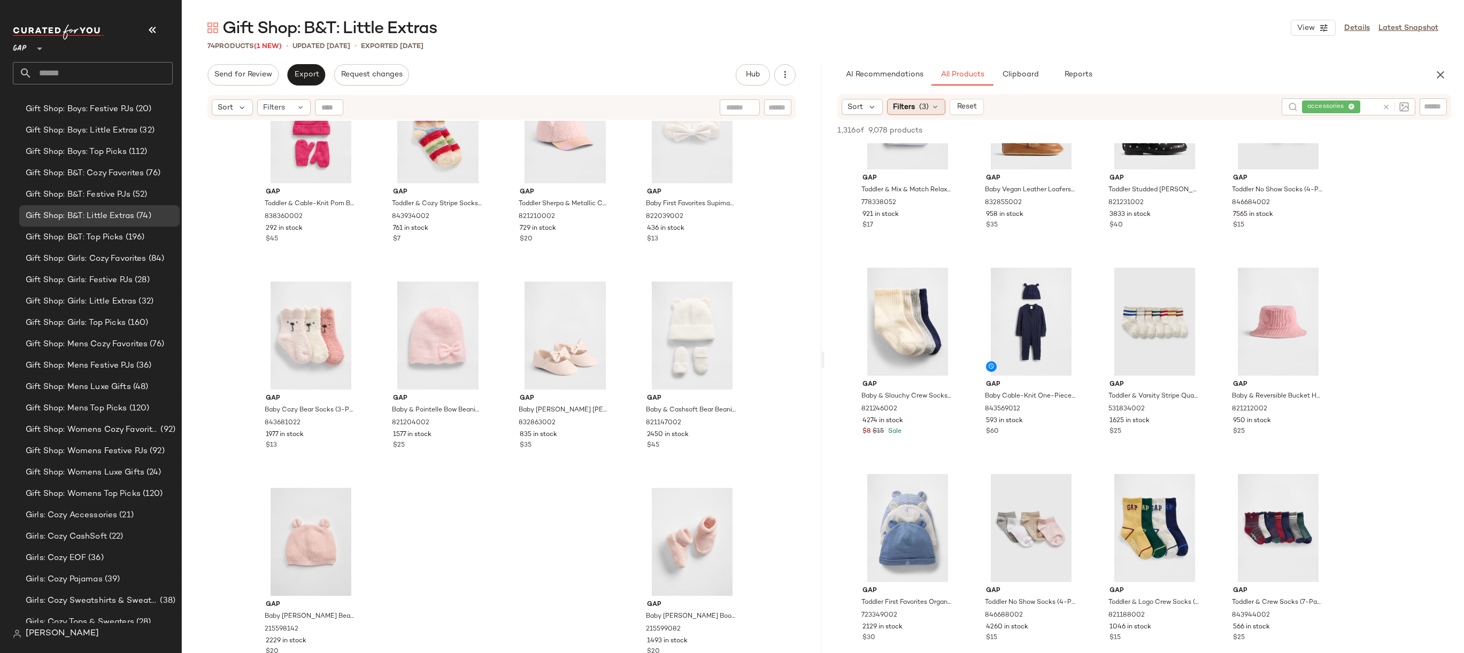
click at [919, 105] on span "(3)" at bounding box center [924, 107] width 10 height 11
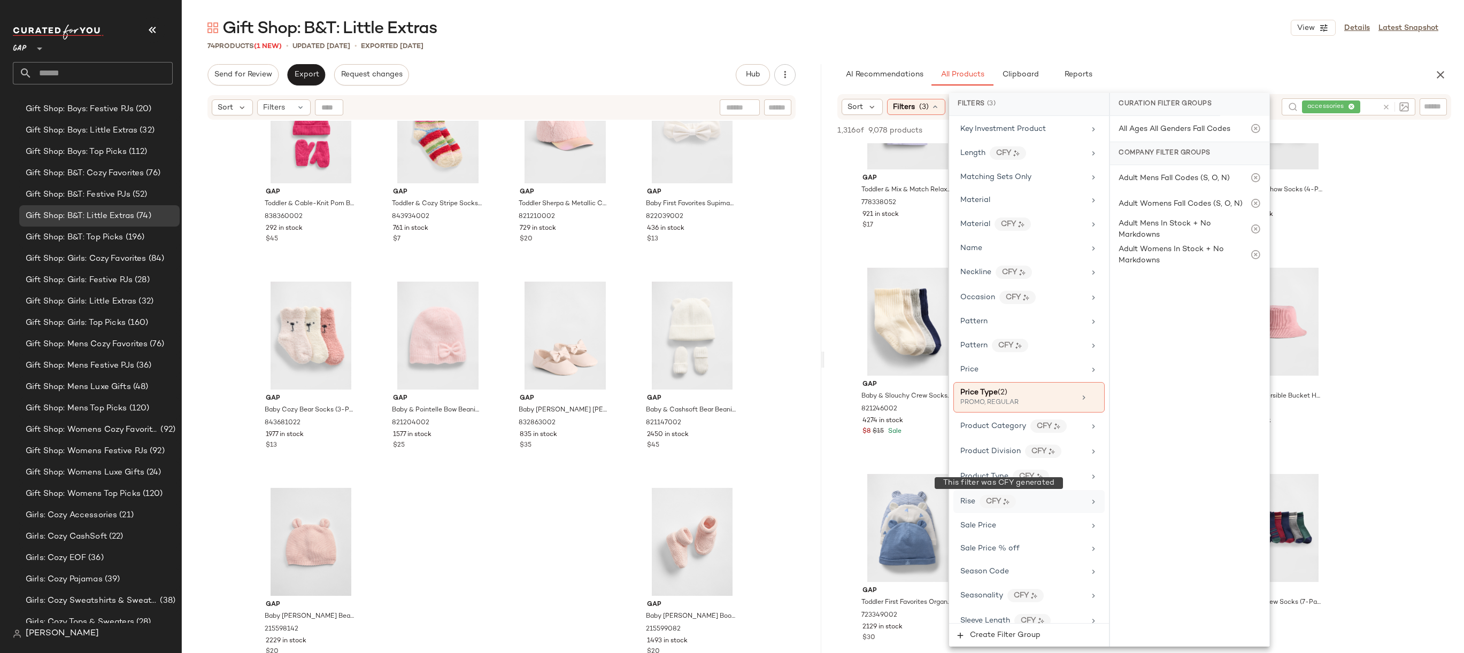
scroll to position [576, 0]
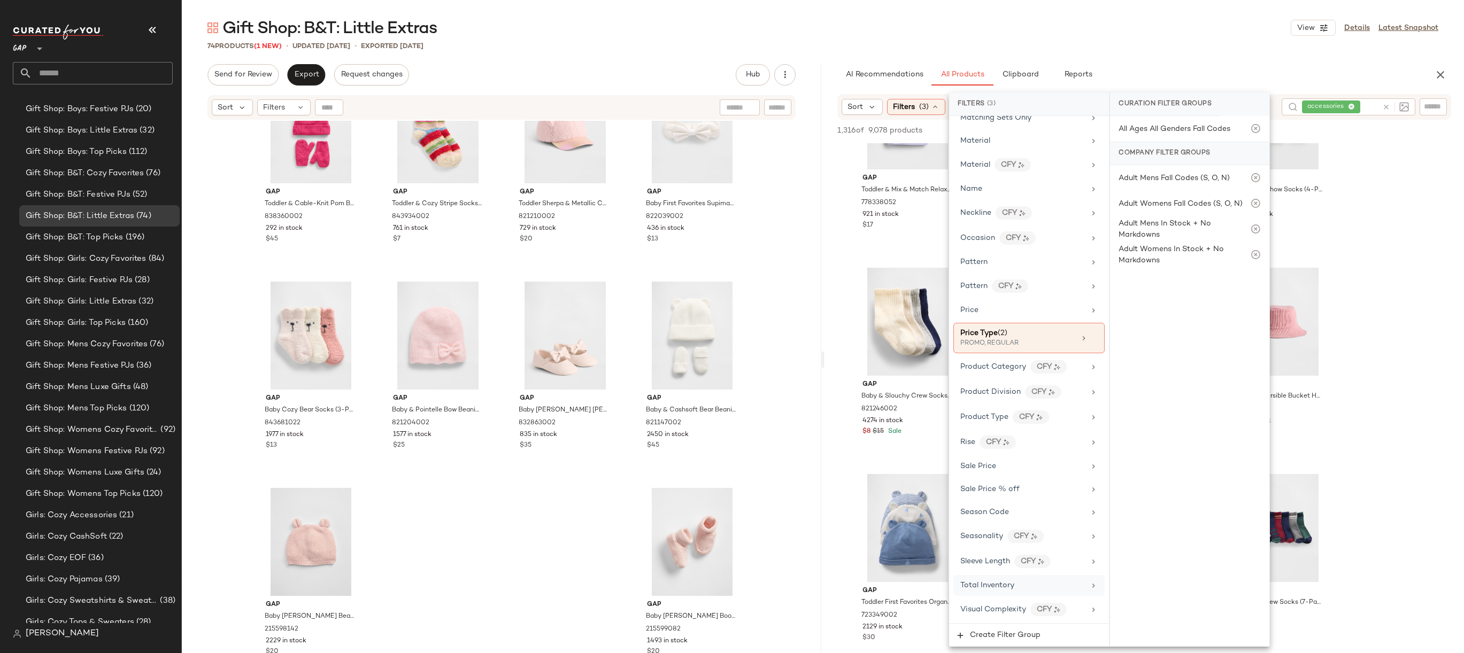
click at [993, 583] on span "Total Inventory" at bounding box center [987, 586] width 54 height 8
click at [1145, 204] on input "Min" at bounding box center [1150, 202] width 64 height 21
type input "***"
click at [1132, 242] on div "Custom Range Min *** Min Max Max Apply Clear" at bounding box center [1189, 208] width 159 height 81
click at [1129, 228] on span "Apply" at bounding box center [1135, 230] width 21 height 9
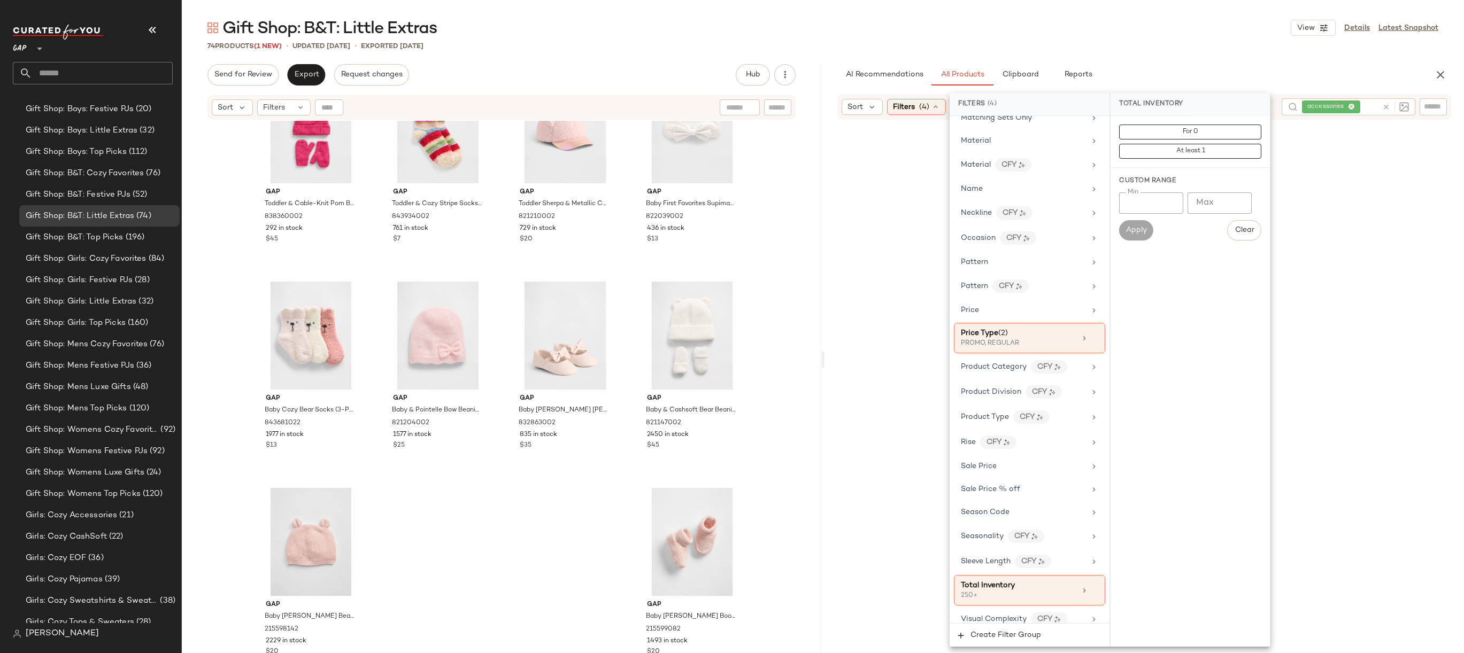
click at [1110, 18] on div "Gift Shop: B&T: Little Extras View Details Latest Snapshot" at bounding box center [823, 27] width 1282 height 21
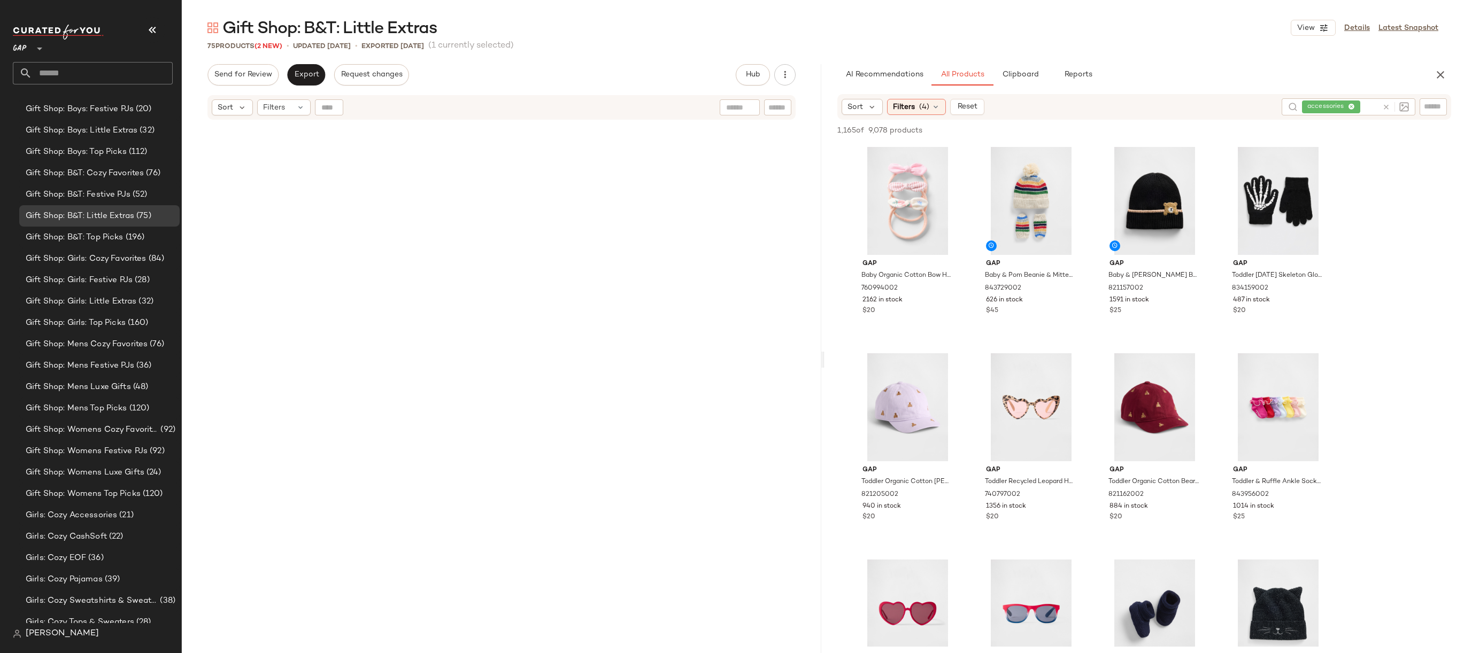
scroll to position [3361, 0]
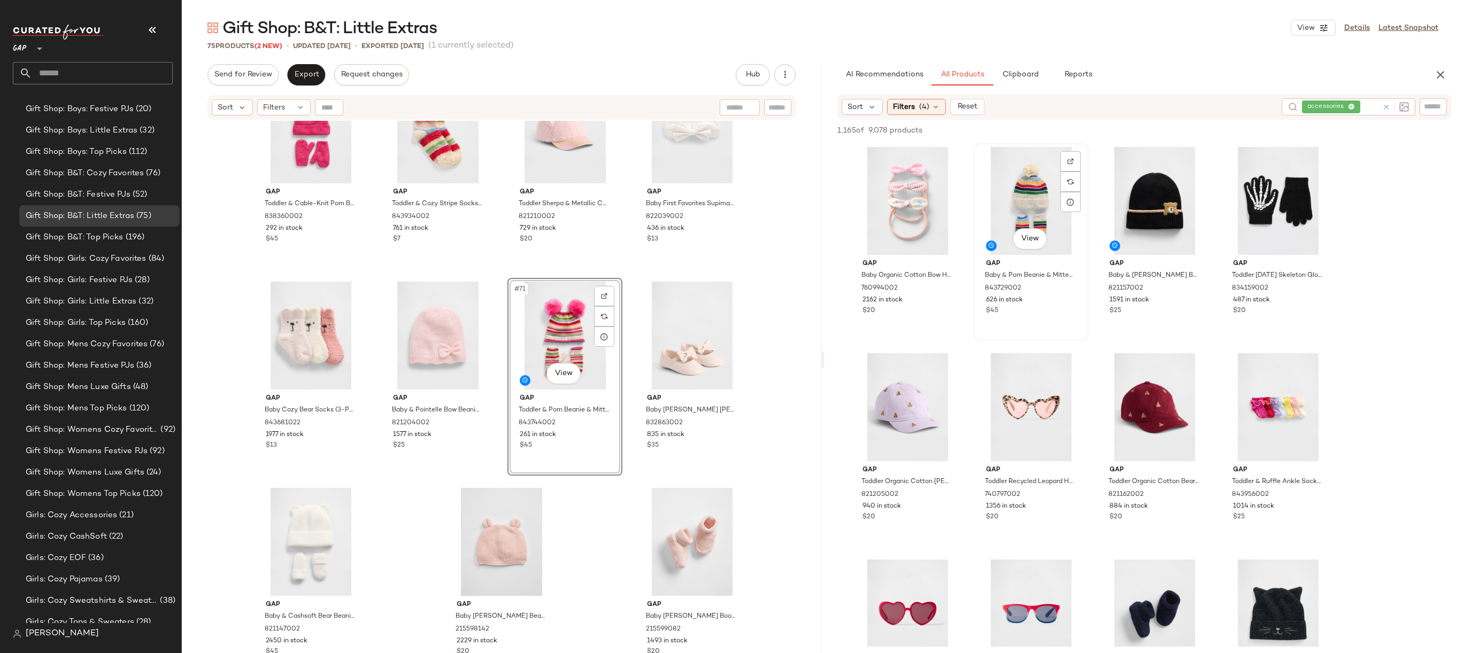
click at [1024, 196] on div "View" at bounding box center [1030, 201] width 107 height 108
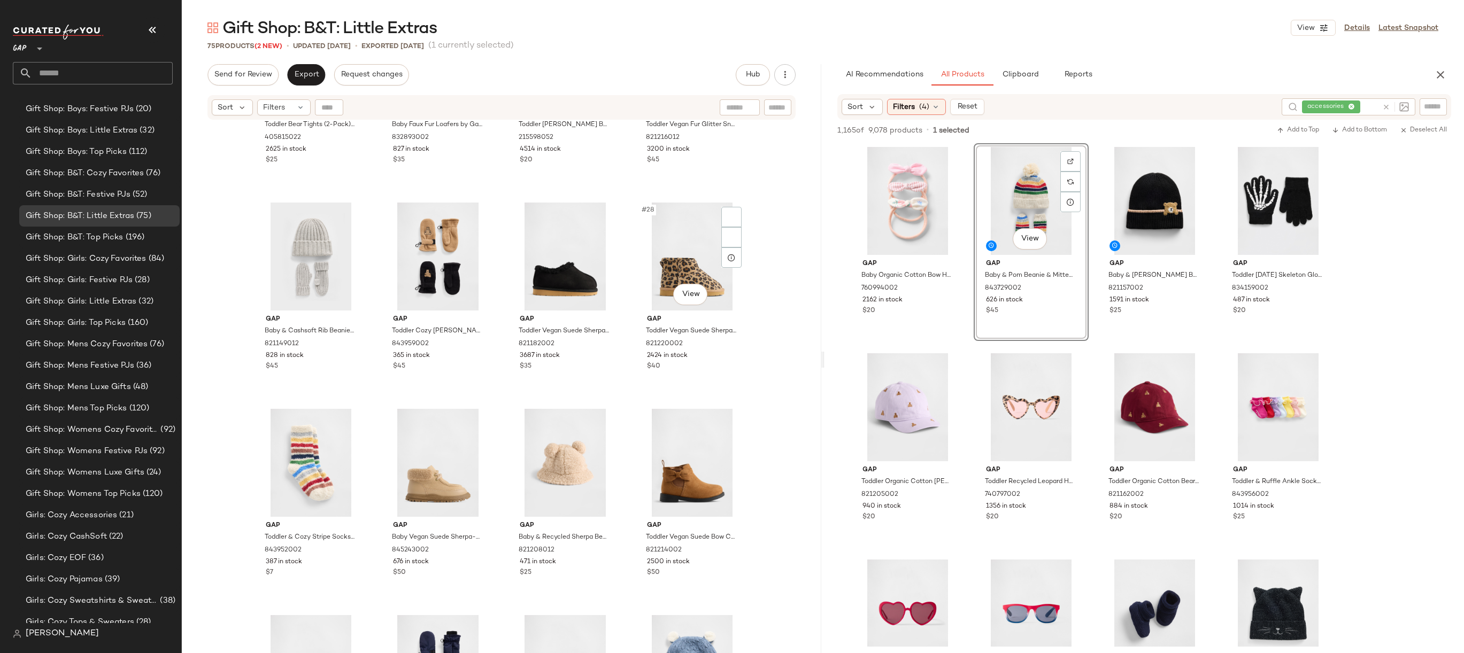
scroll to position [1289, 0]
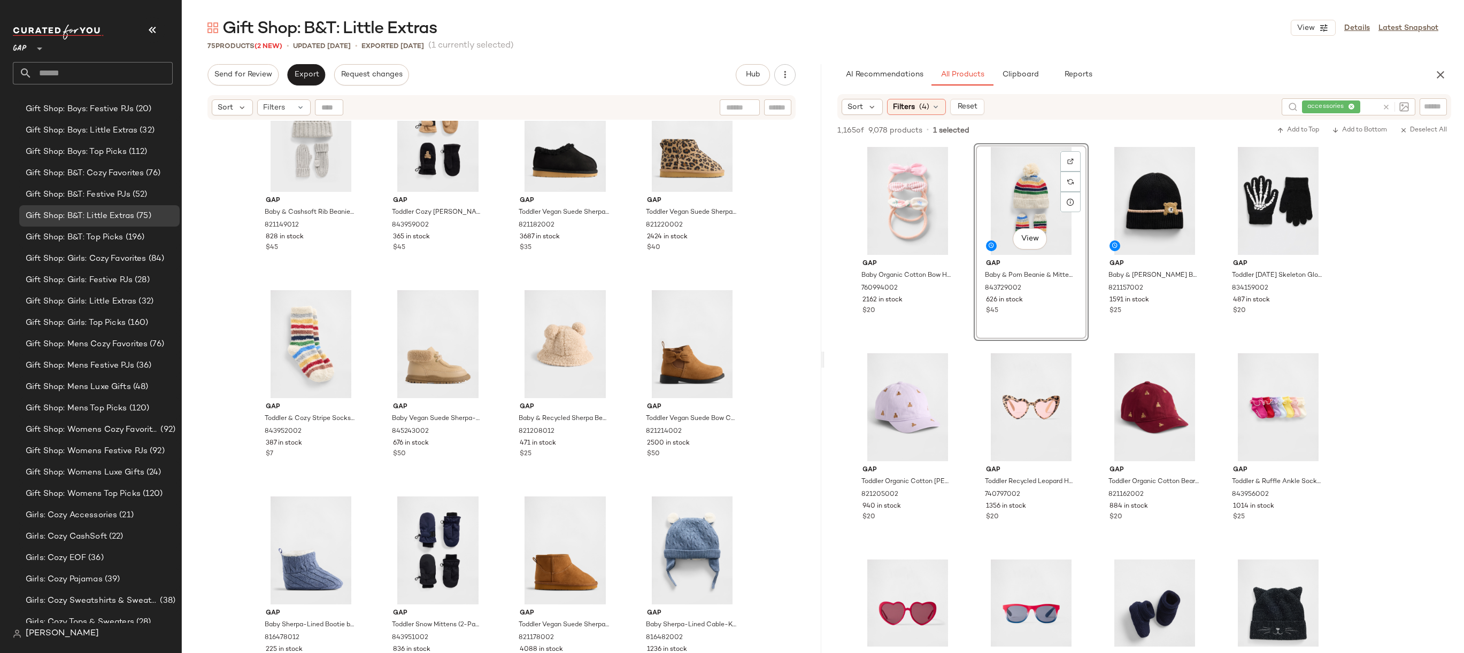
click at [1016, 189] on div "View" at bounding box center [1030, 201] width 107 height 108
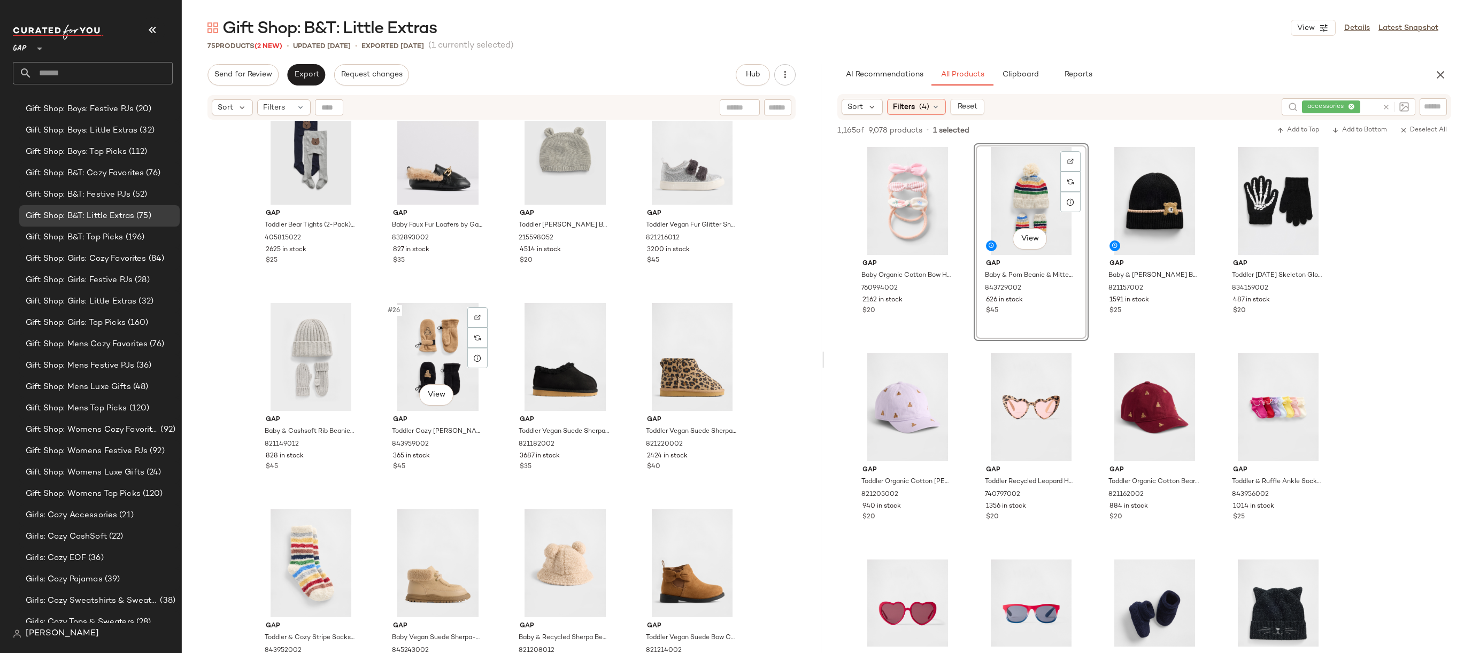
scroll to position [1426, 0]
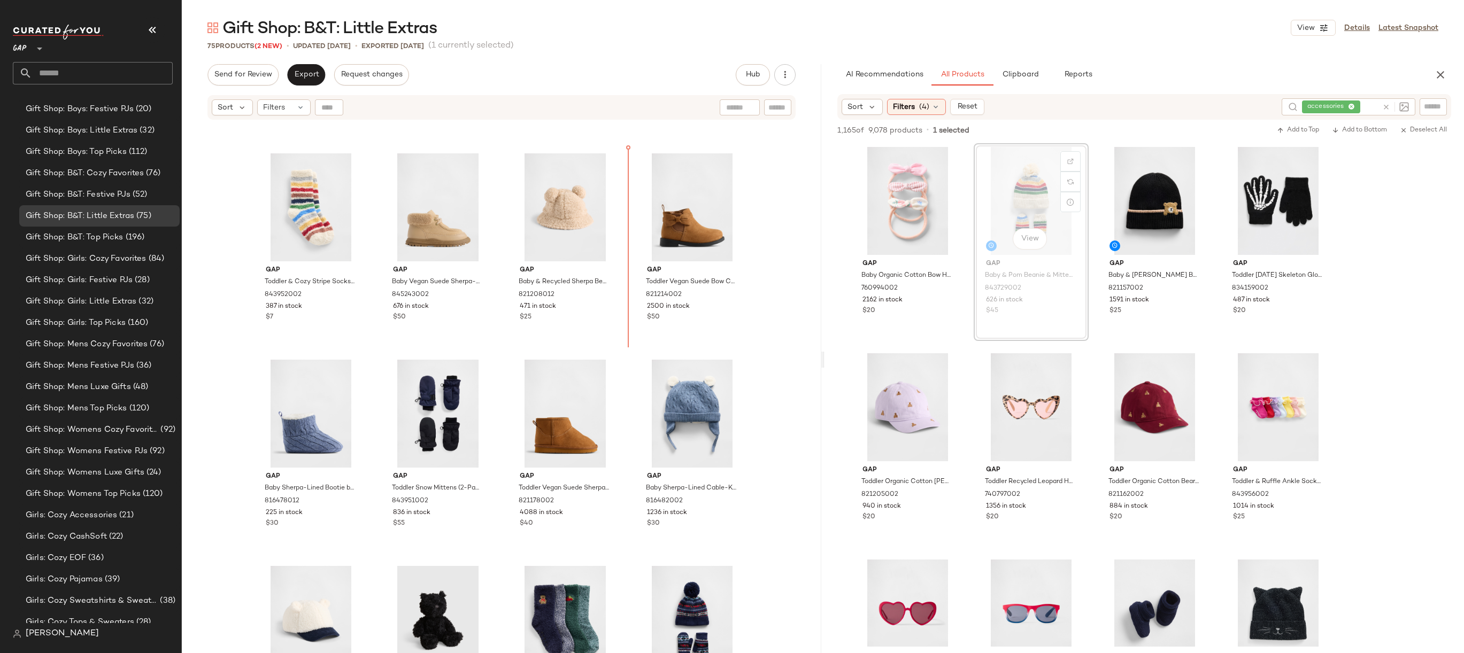
drag, startPoint x: 1010, startPoint y: 205, endPoint x: 1004, endPoint y: 205, distance: 5.9
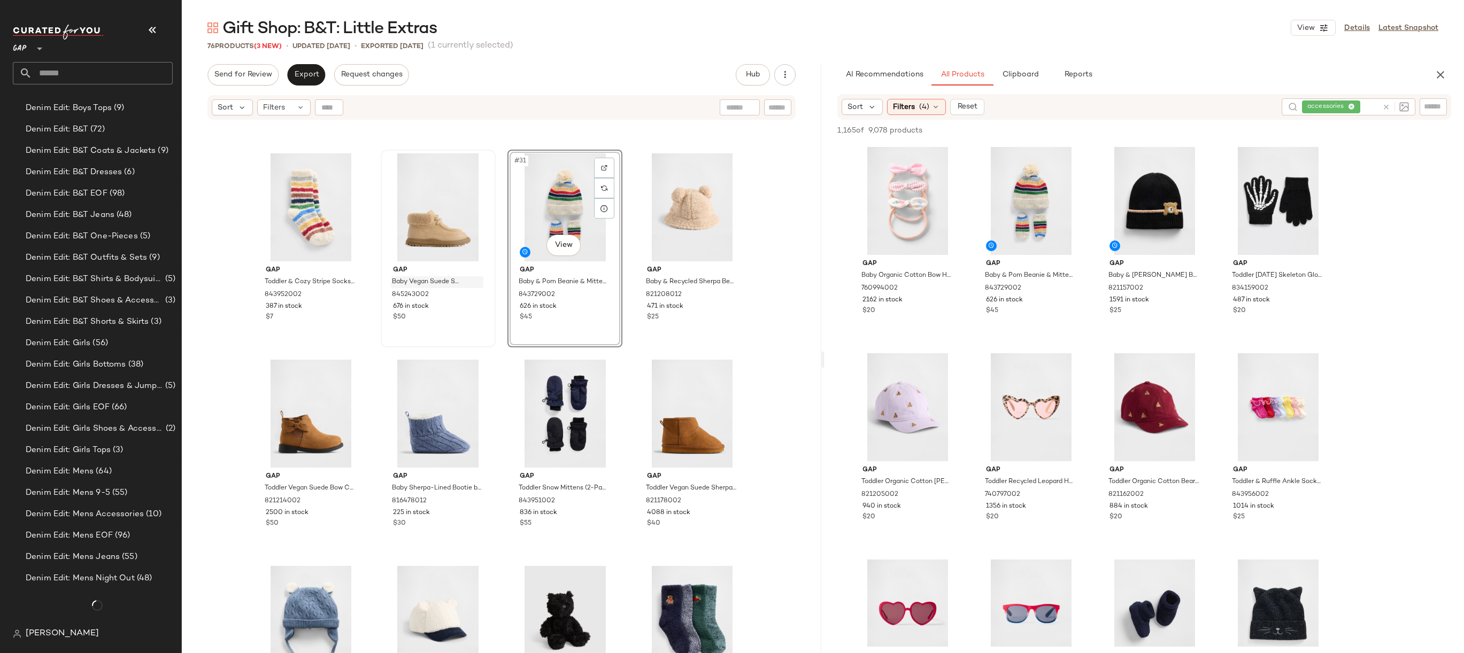
scroll to position [1905, 0]
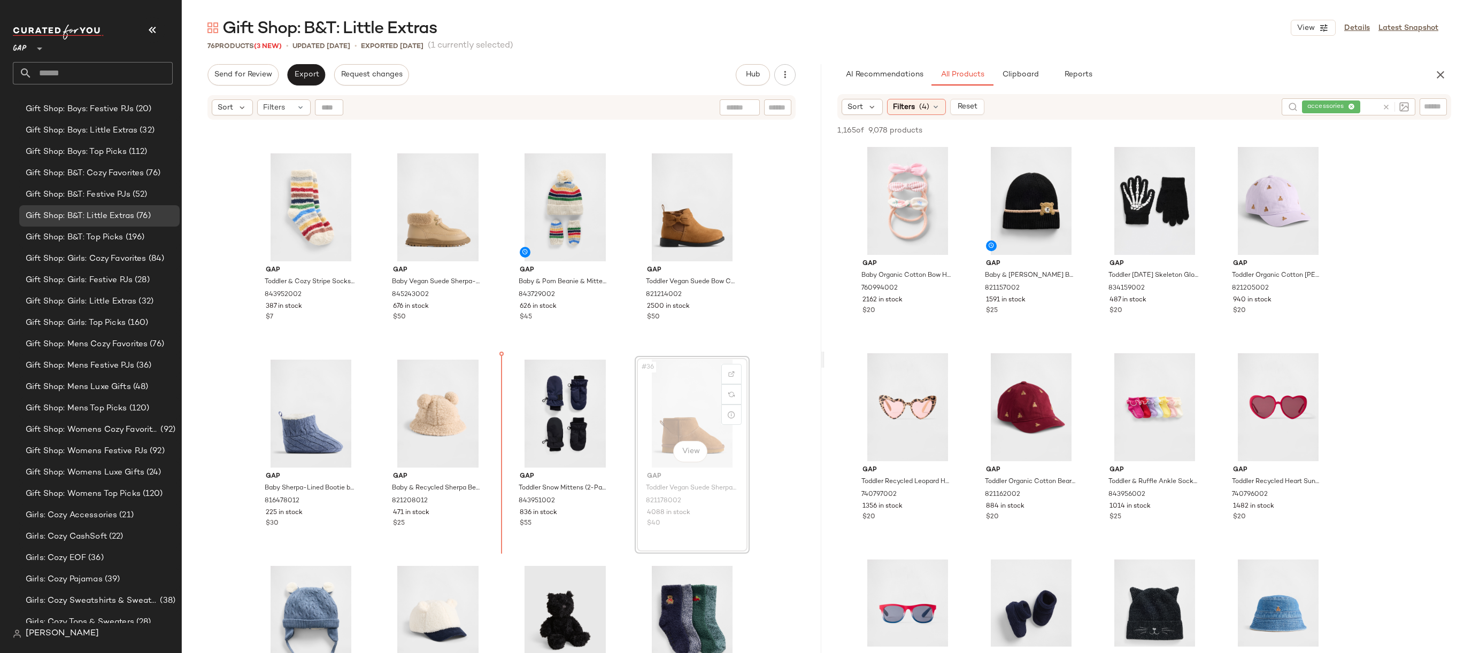
drag, startPoint x: 702, startPoint y: 419, endPoint x: 499, endPoint y: 411, distance: 203.8
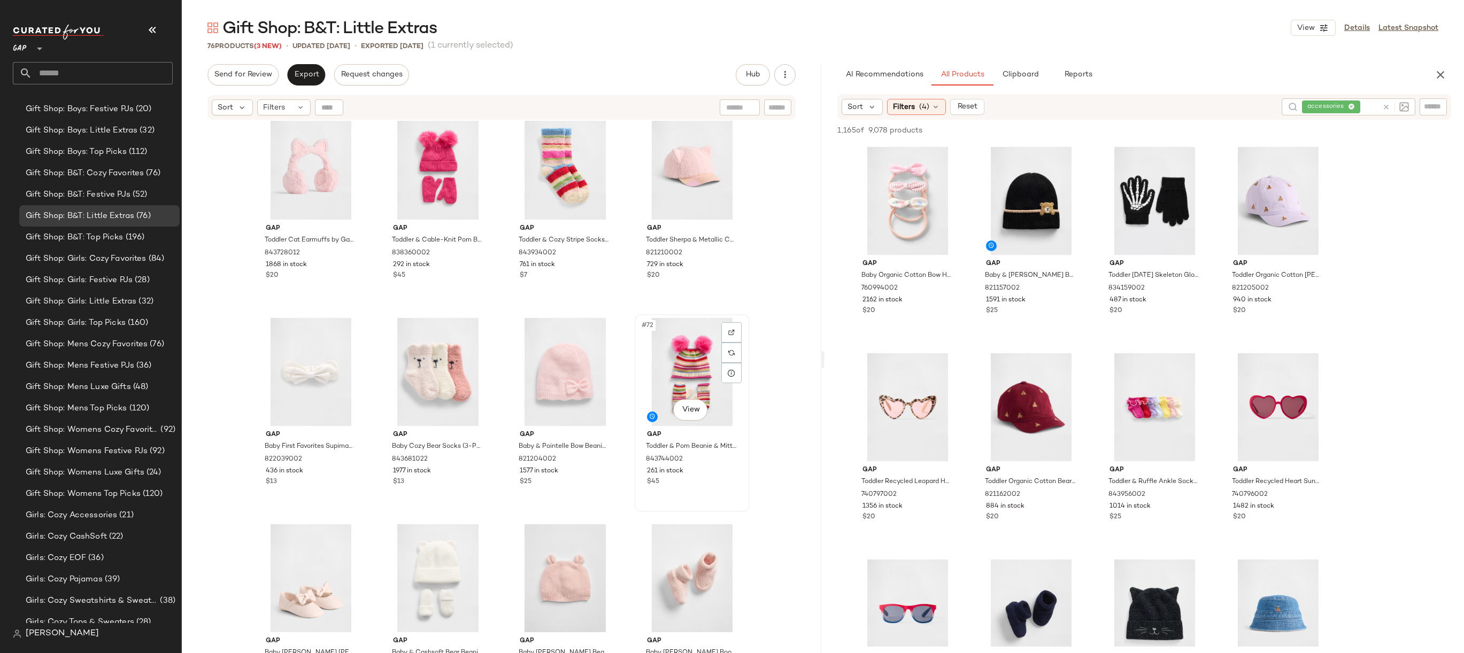
scroll to position [3295, 0]
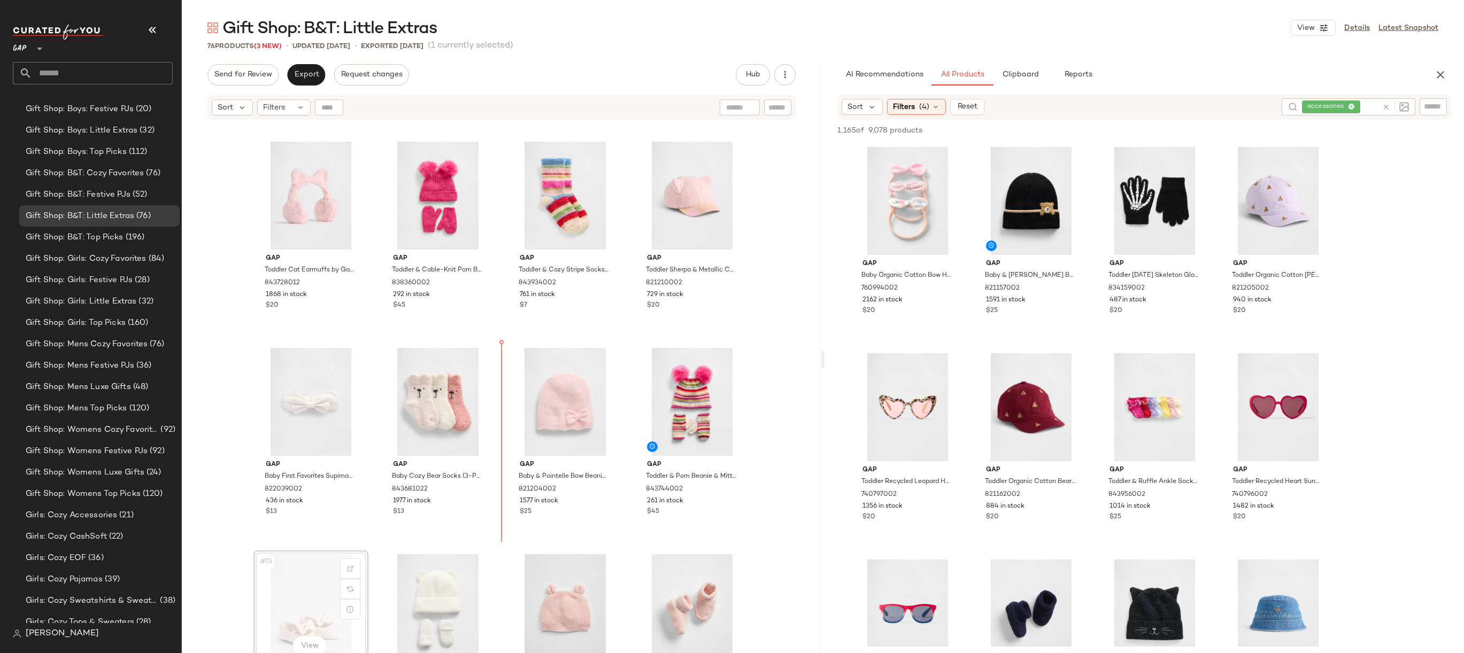
scroll to position [3296, 0]
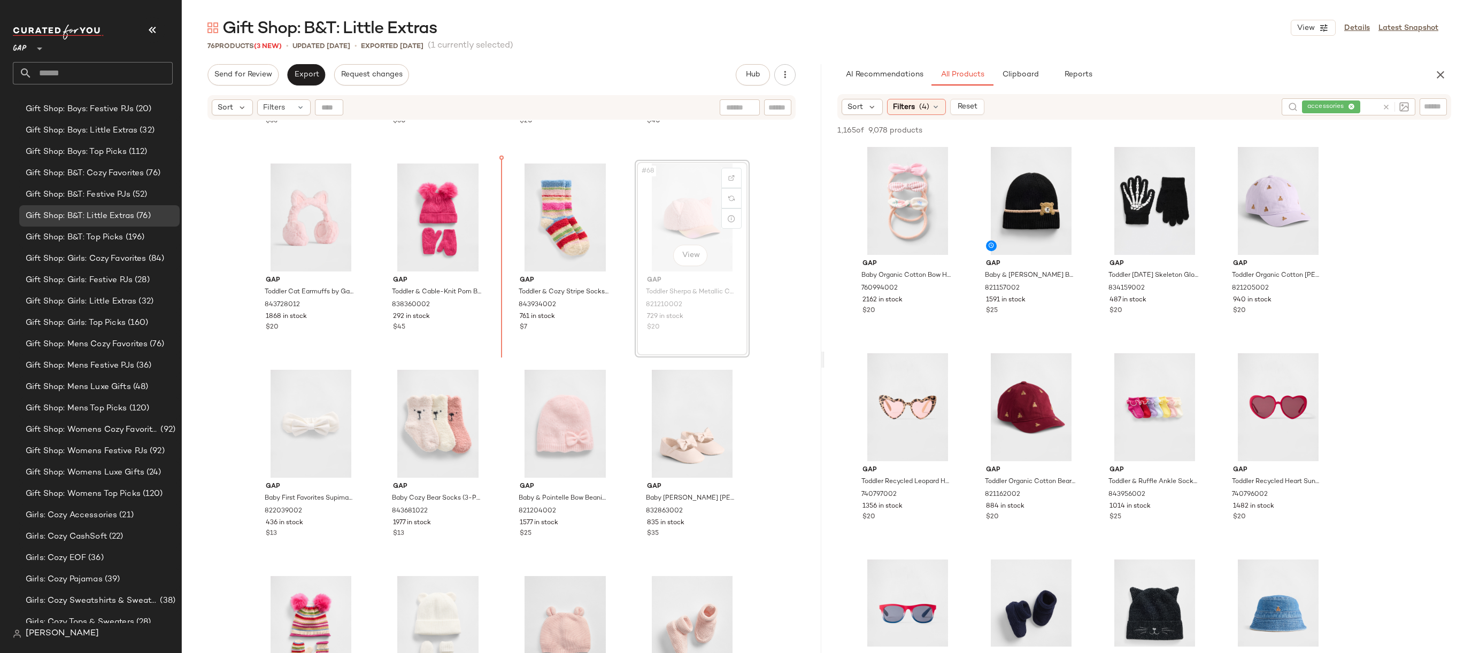
scroll to position [3269, 0]
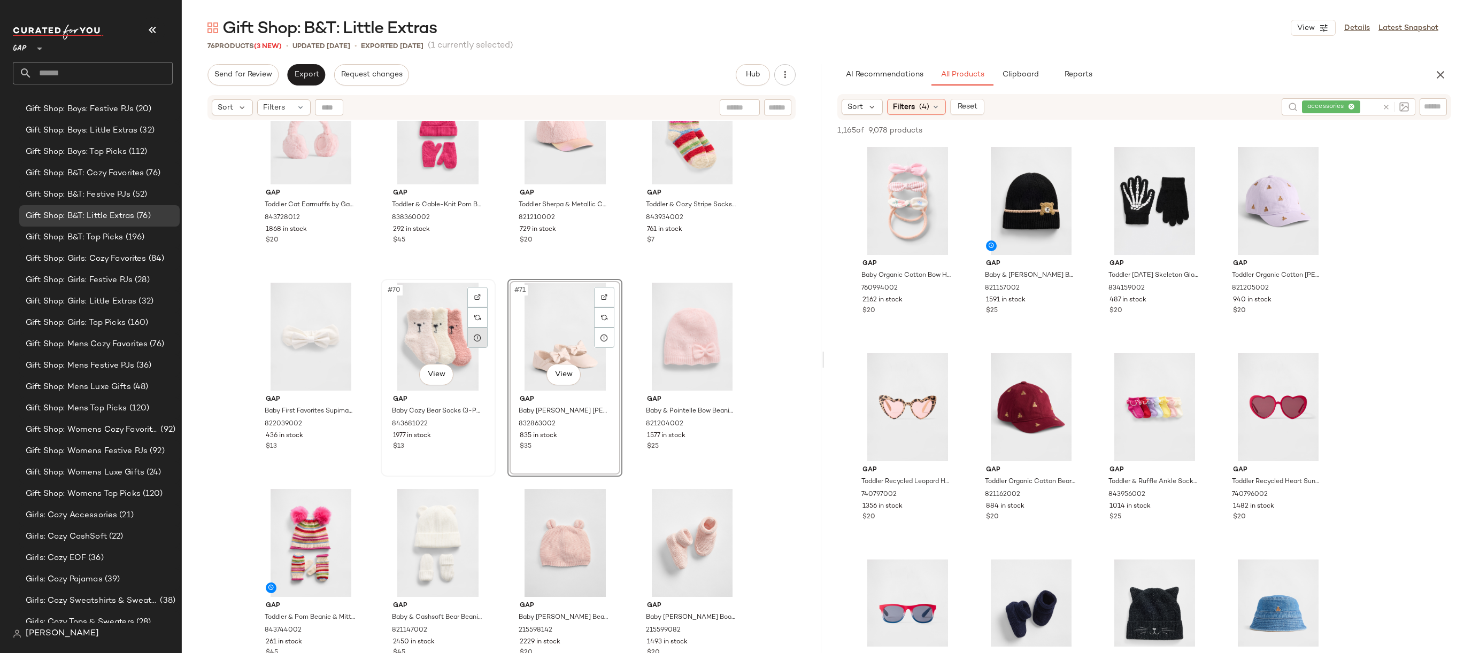
scroll to position [3361, 0]
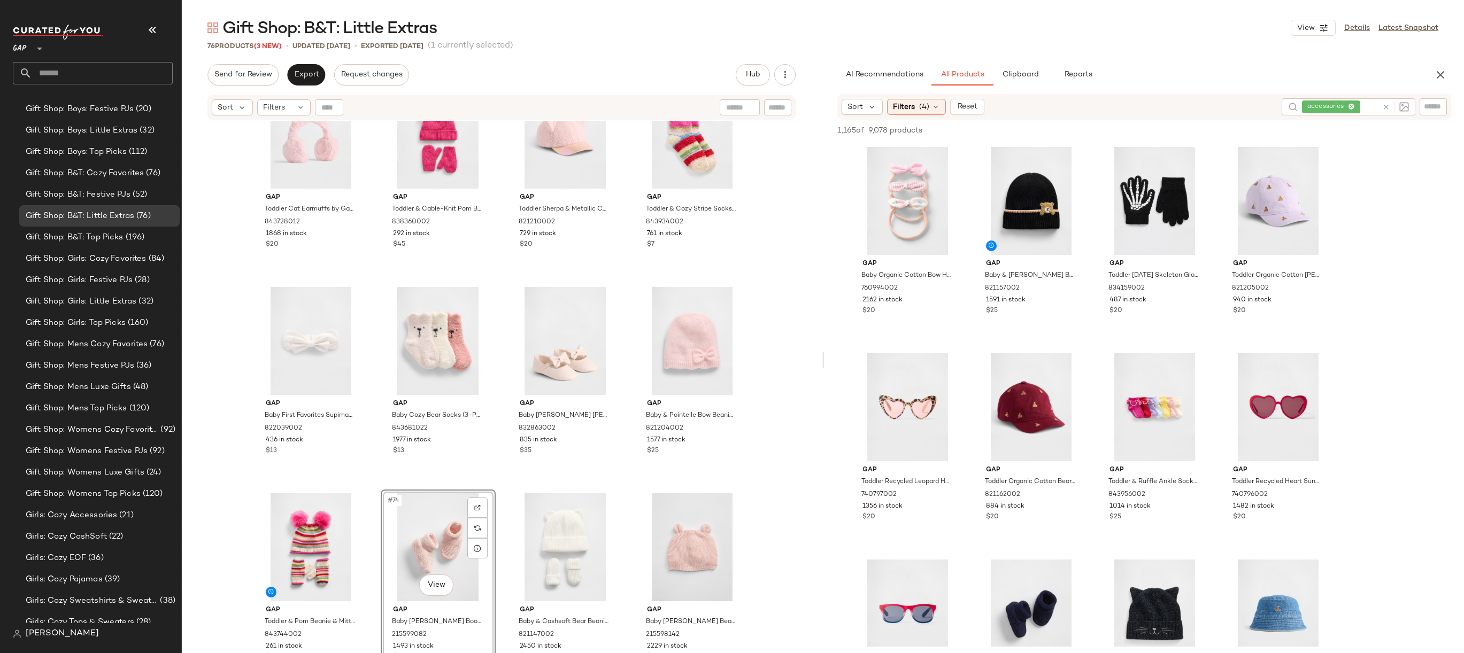
scroll to position [3361, 0]
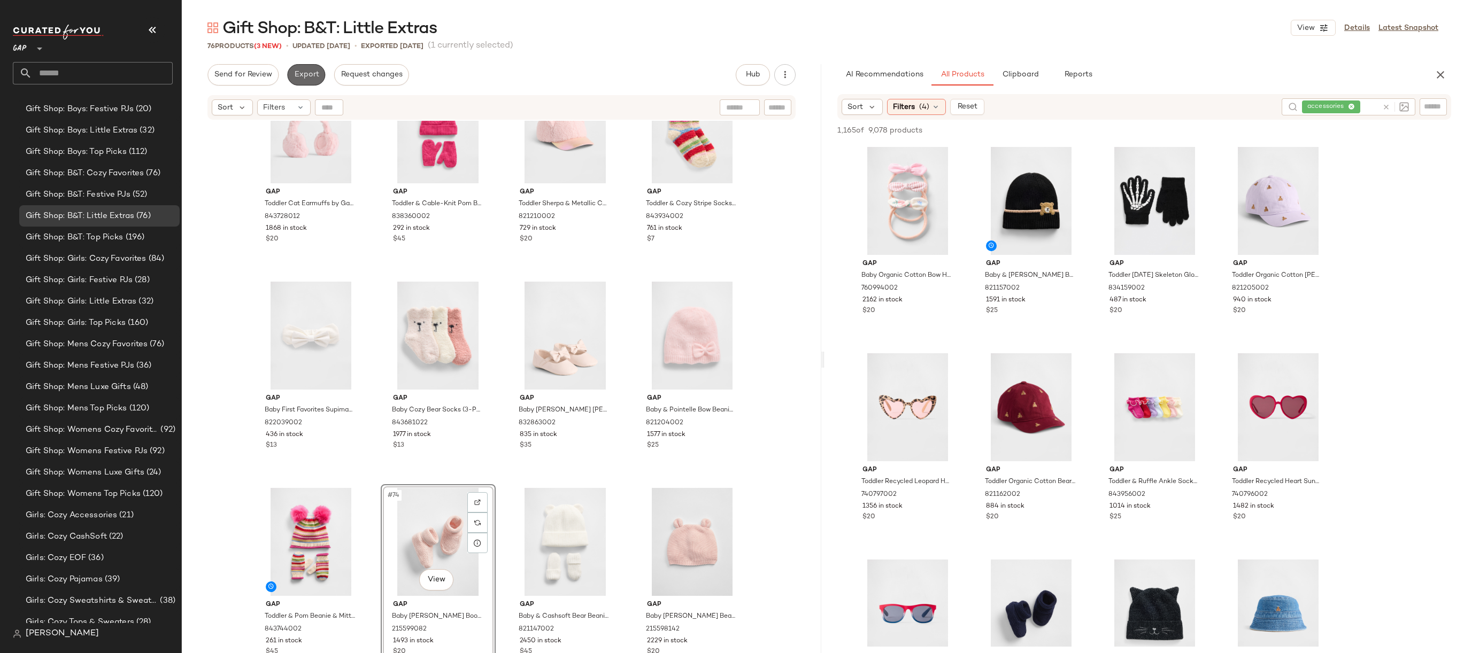
click at [311, 68] on button "Export" at bounding box center [306, 74] width 38 height 21
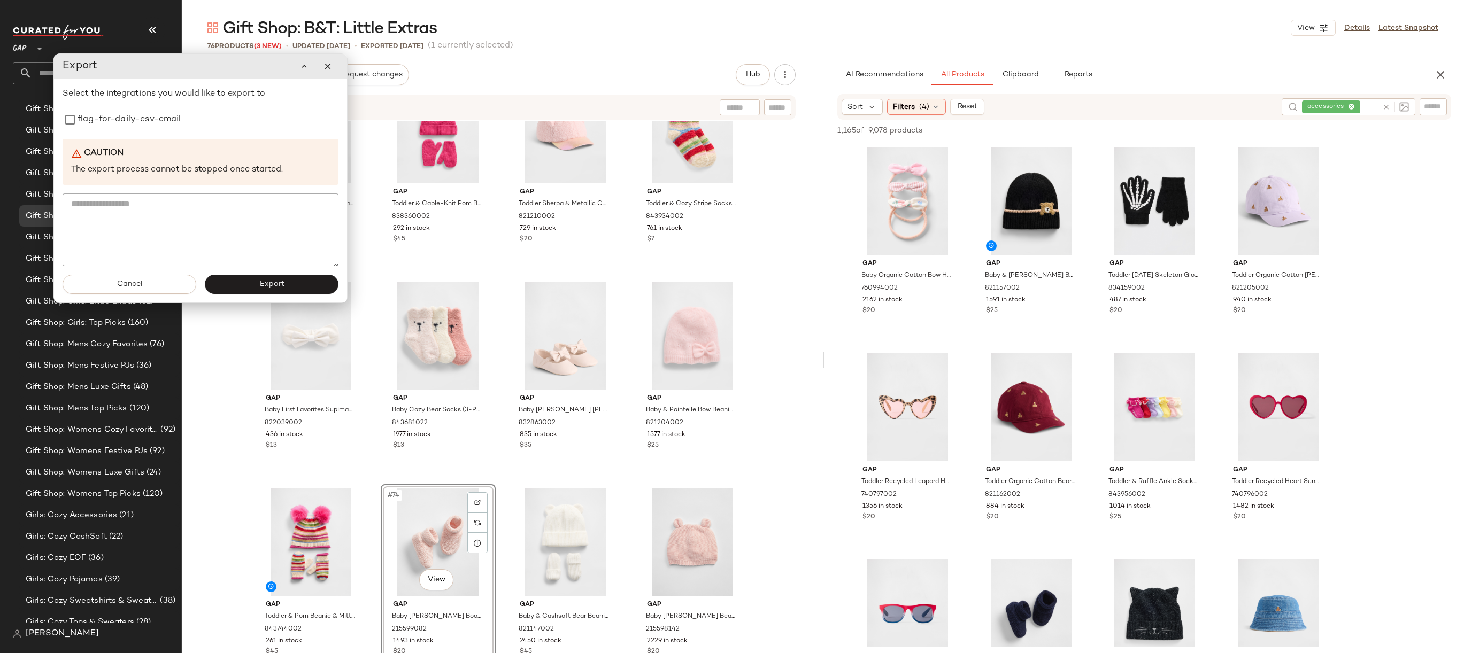
click at [228, 131] on div "Select the integrations you would like to export to flag-for-daily-csv-email Ca…" at bounding box center [201, 177] width 276 height 179
click at [156, 125] on label "flag-for-daily-csv-email" at bounding box center [130, 119] width 104 height 21
click at [234, 285] on button "Export" at bounding box center [272, 284] width 134 height 19
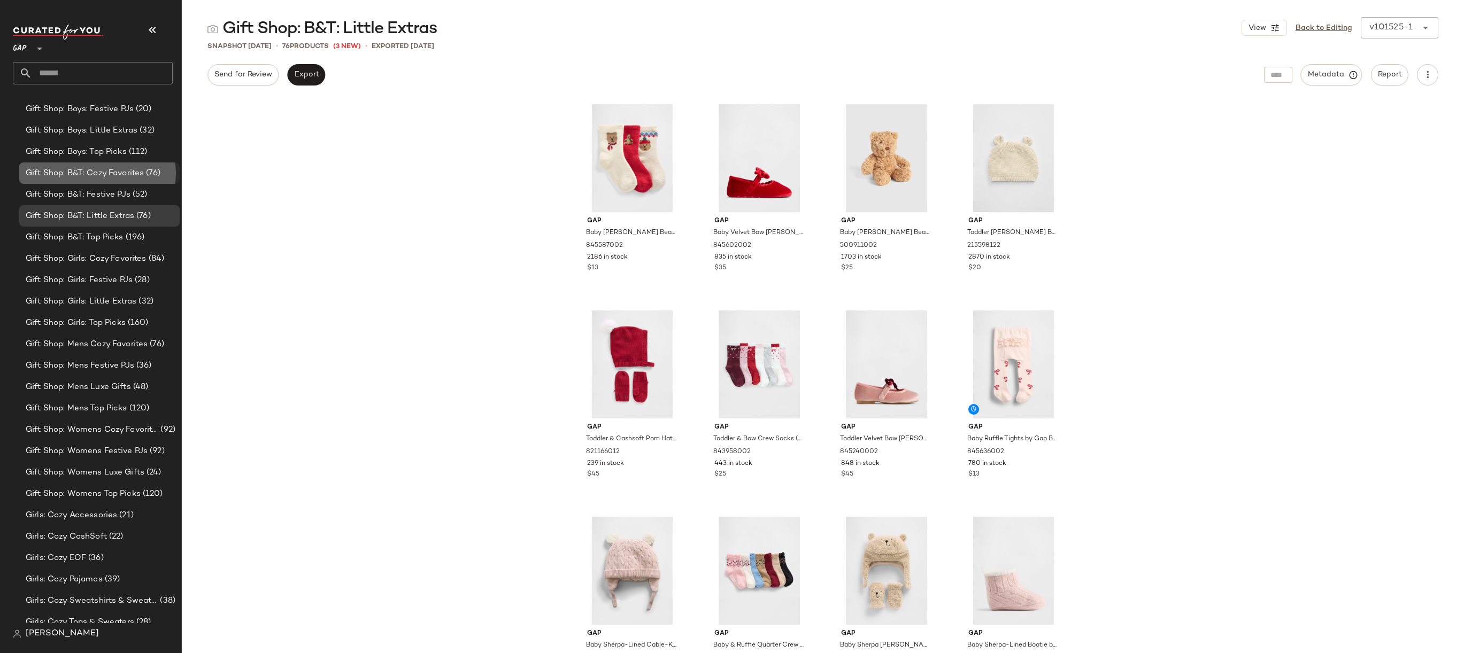
click at [150, 172] on span "(76)" at bounding box center [152, 173] width 17 height 12
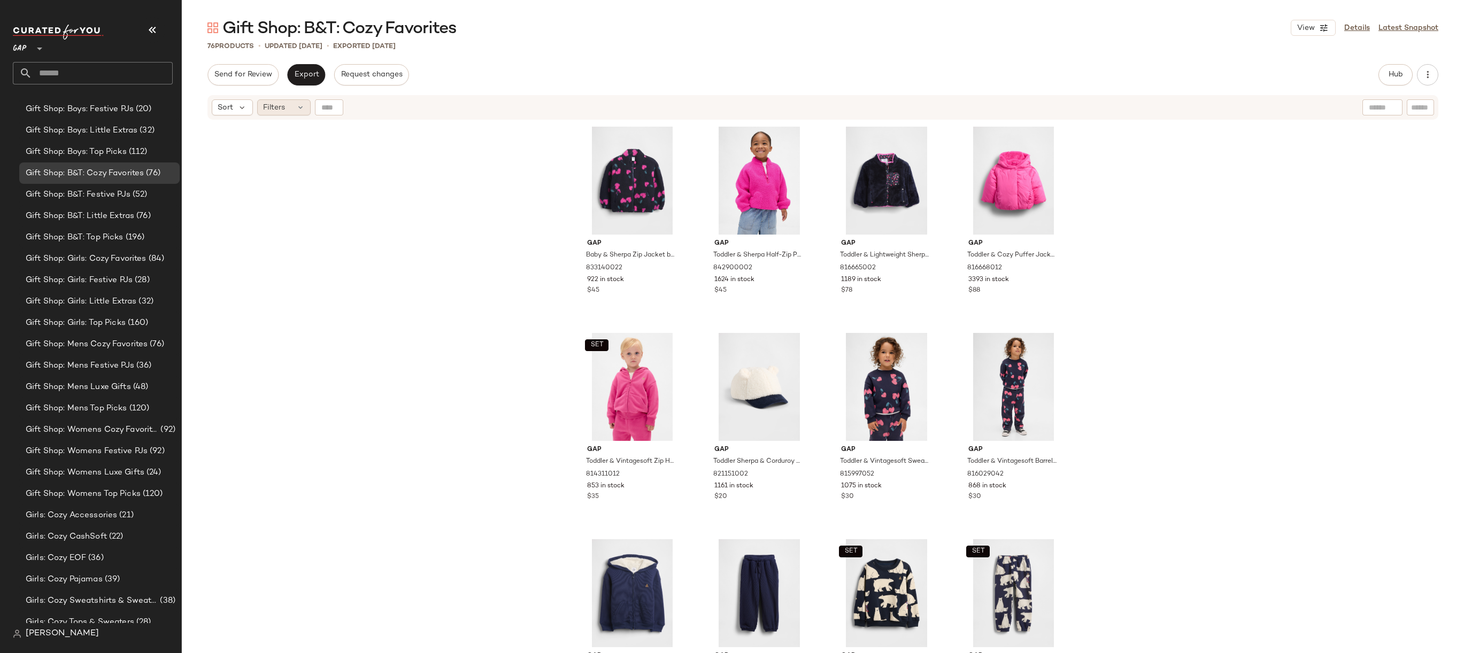
click at [288, 113] on div "Filters" at bounding box center [283, 107] width 53 height 16
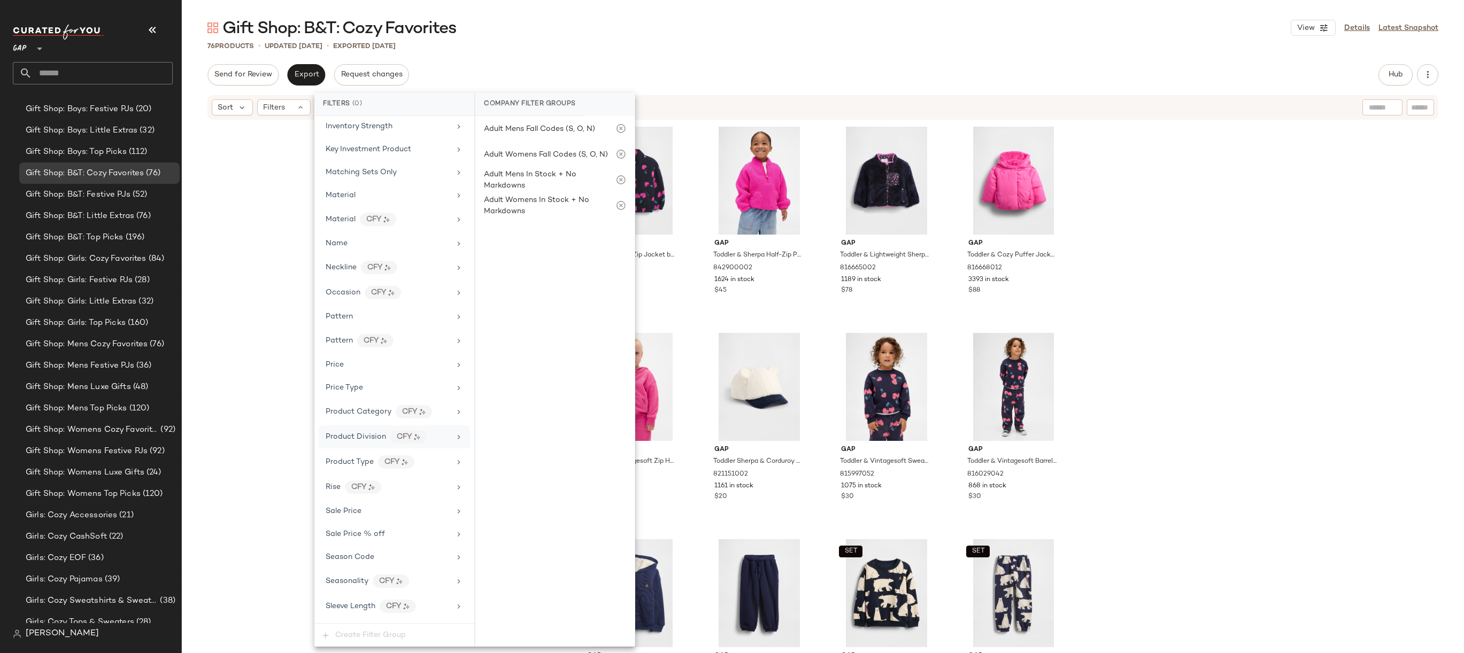
scroll to position [522, 0]
click at [393, 342] on div "Price Type" at bounding box center [388, 342] width 125 height 11
click at [535, 181] on div "MARKDOWN" at bounding box center [554, 183] width 159 height 26
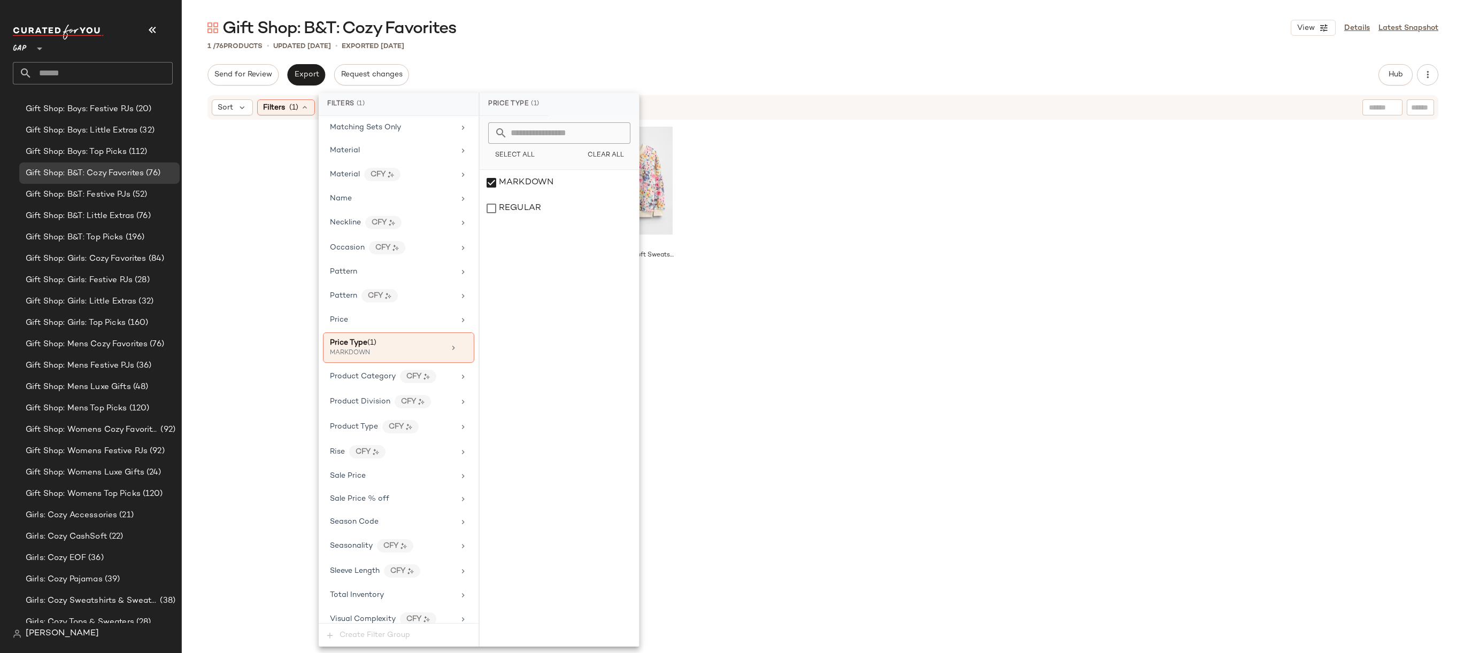
click at [747, 176] on div "Gap Baby & Vintagesoft Sweatshirt by Gap [PERSON_NAME] Floral Size 6-12 M 81599…" at bounding box center [823, 401] width 496 height 557
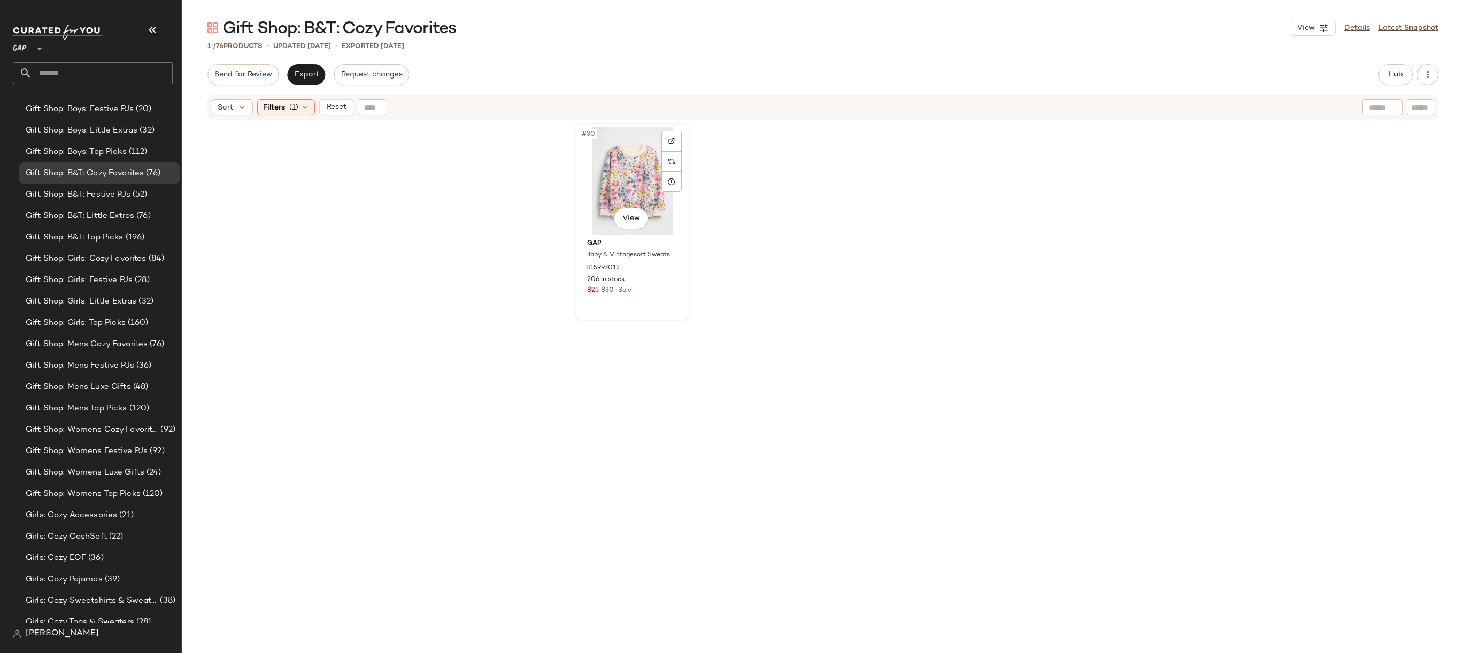
click at [601, 167] on div "#30 View" at bounding box center [631, 181] width 107 height 108
click at [336, 114] on button "Reset" at bounding box center [336, 107] width 34 height 16
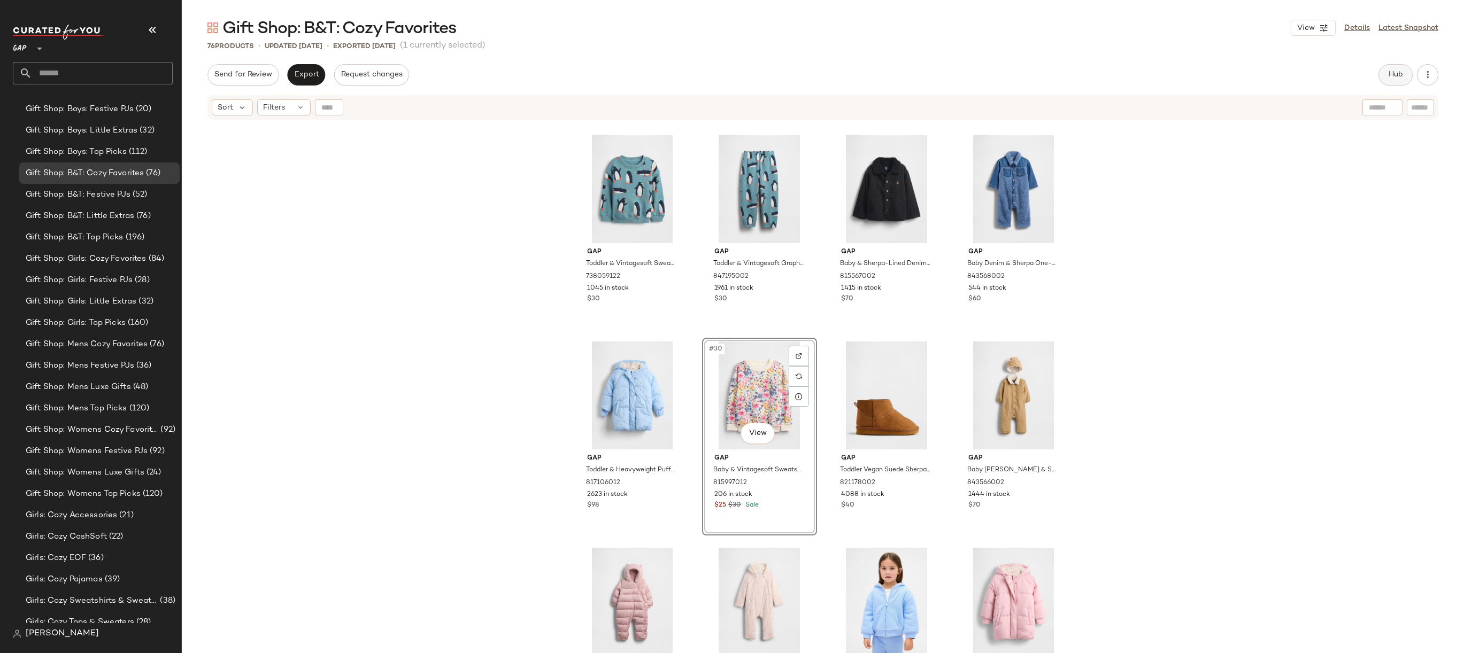
click at [1292, 75] on span "Hub" at bounding box center [1395, 75] width 15 height 9
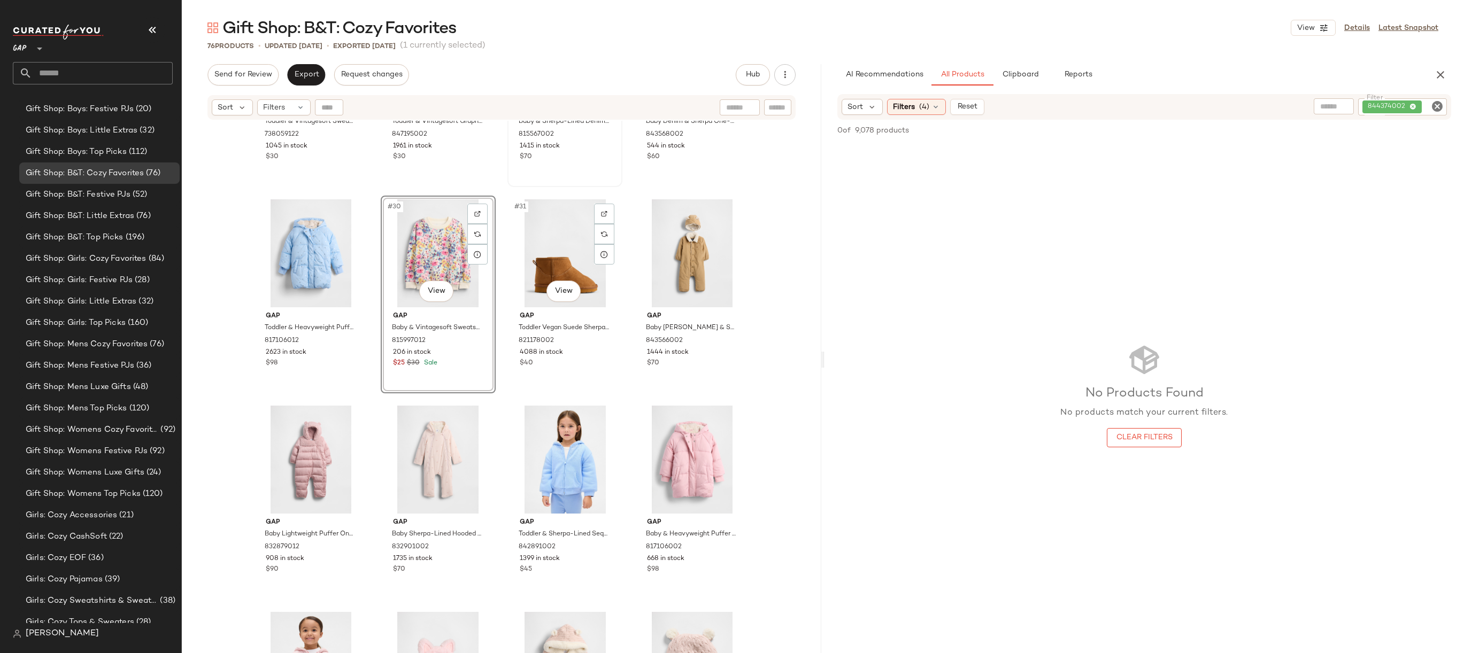
scroll to position [1348, 0]
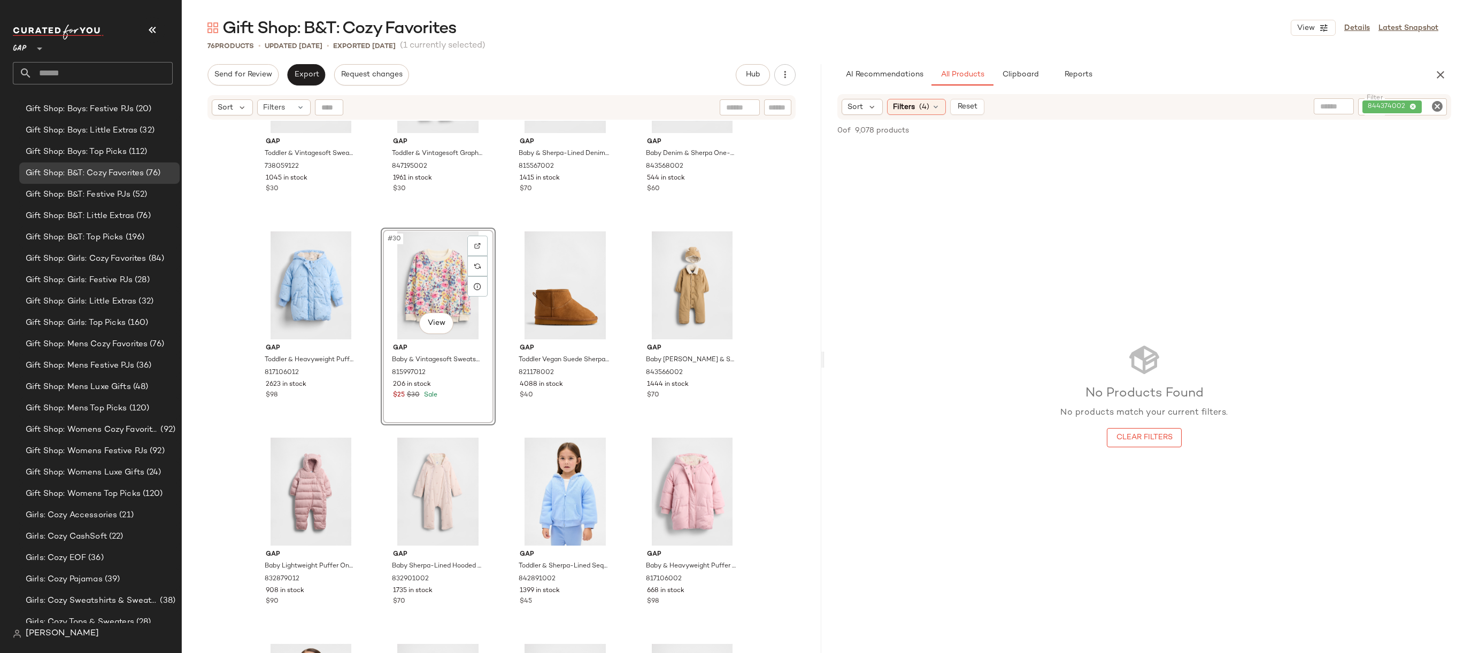
click at [1292, 106] on icon "Clear Filter" at bounding box center [1437, 106] width 13 height 13
click at [1034, 80] on button "Clipboard" at bounding box center [1019, 74] width 53 height 21
click at [971, 77] on span "All Products" at bounding box center [962, 75] width 44 height 9
click at [926, 107] on span "(4)" at bounding box center [924, 106] width 10 height 11
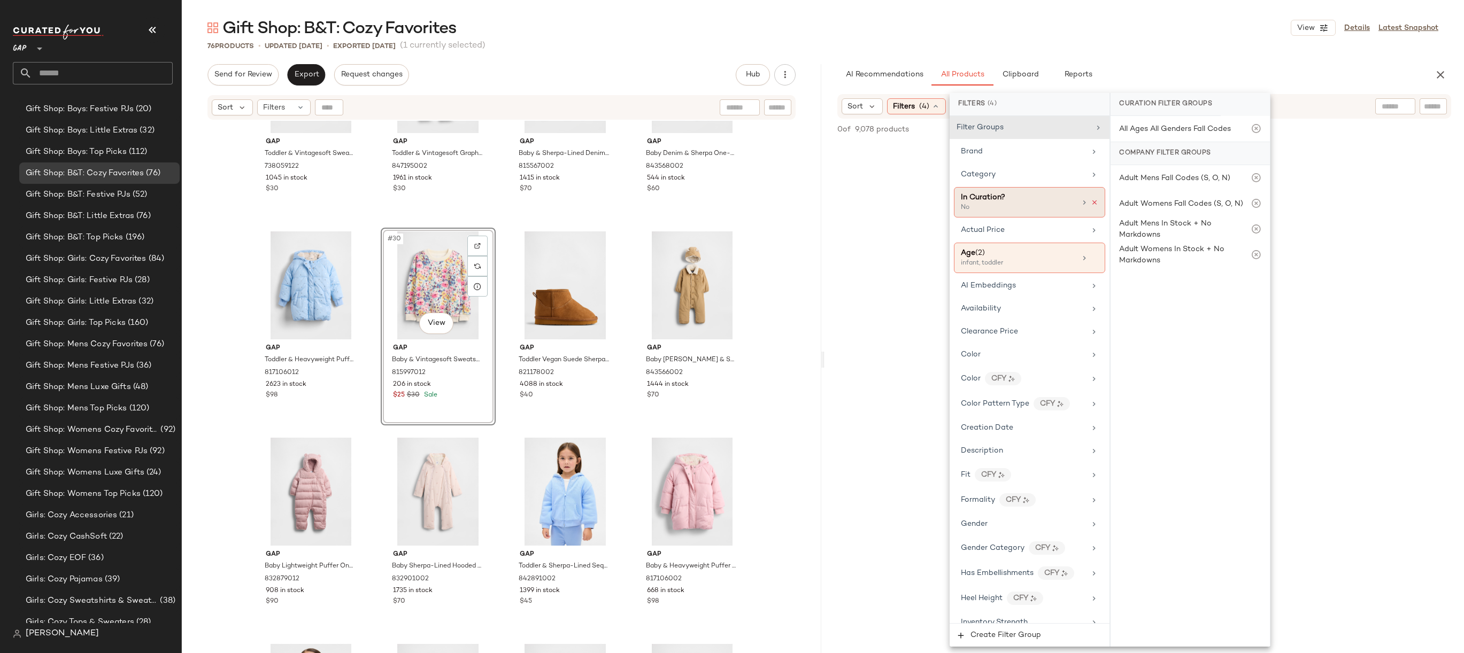
click at [1091, 205] on icon at bounding box center [1094, 202] width 7 height 7
click at [1056, 198] on div "In Curation?" at bounding box center [1023, 197] width 125 height 11
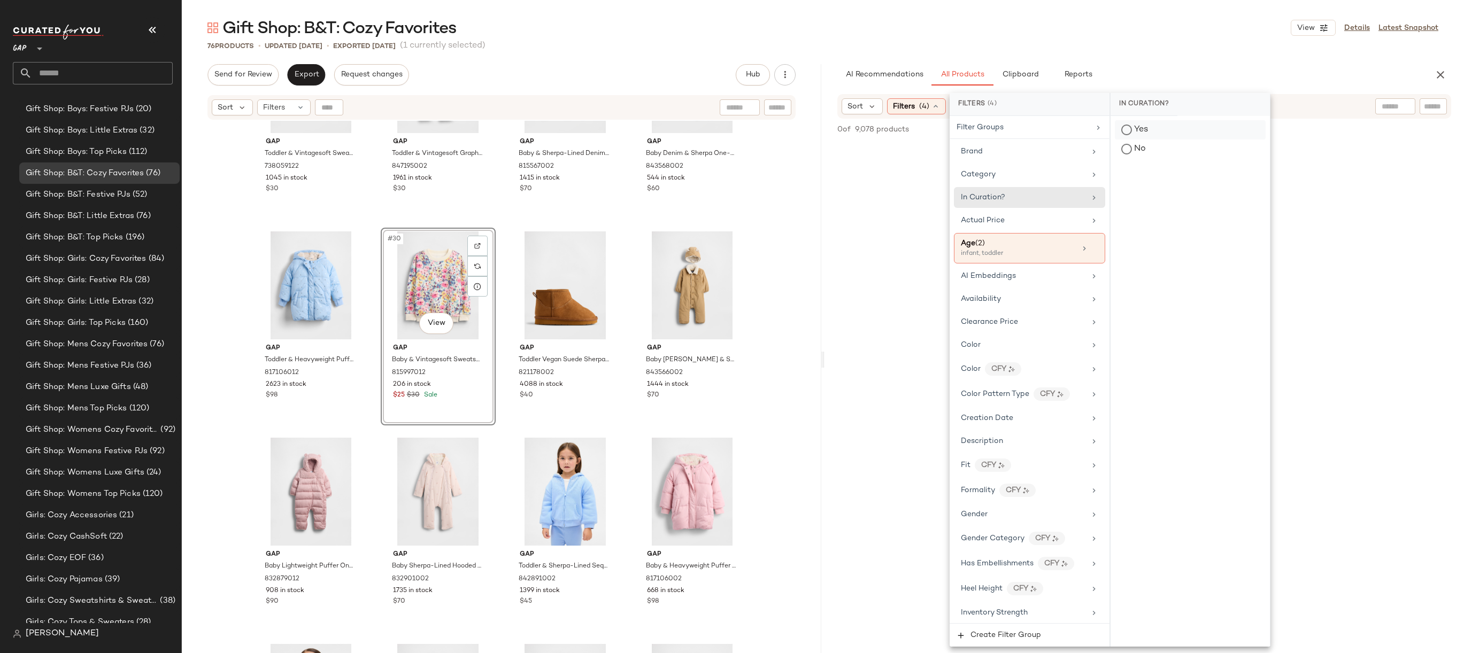
click at [1146, 130] on div "Yes" at bounding box center [1190, 129] width 151 height 19
click at [1146, 149] on div "No" at bounding box center [1190, 149] width 151 height 19
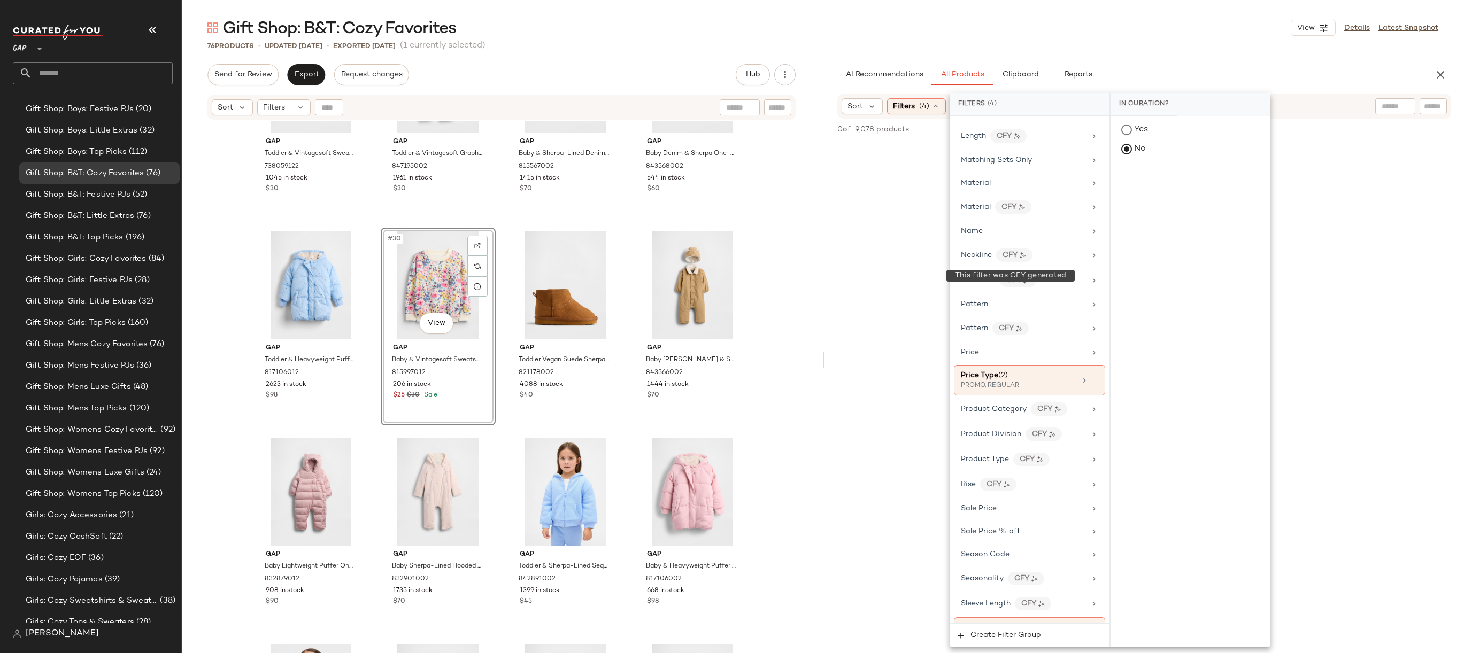
scroll to position [585, 0]
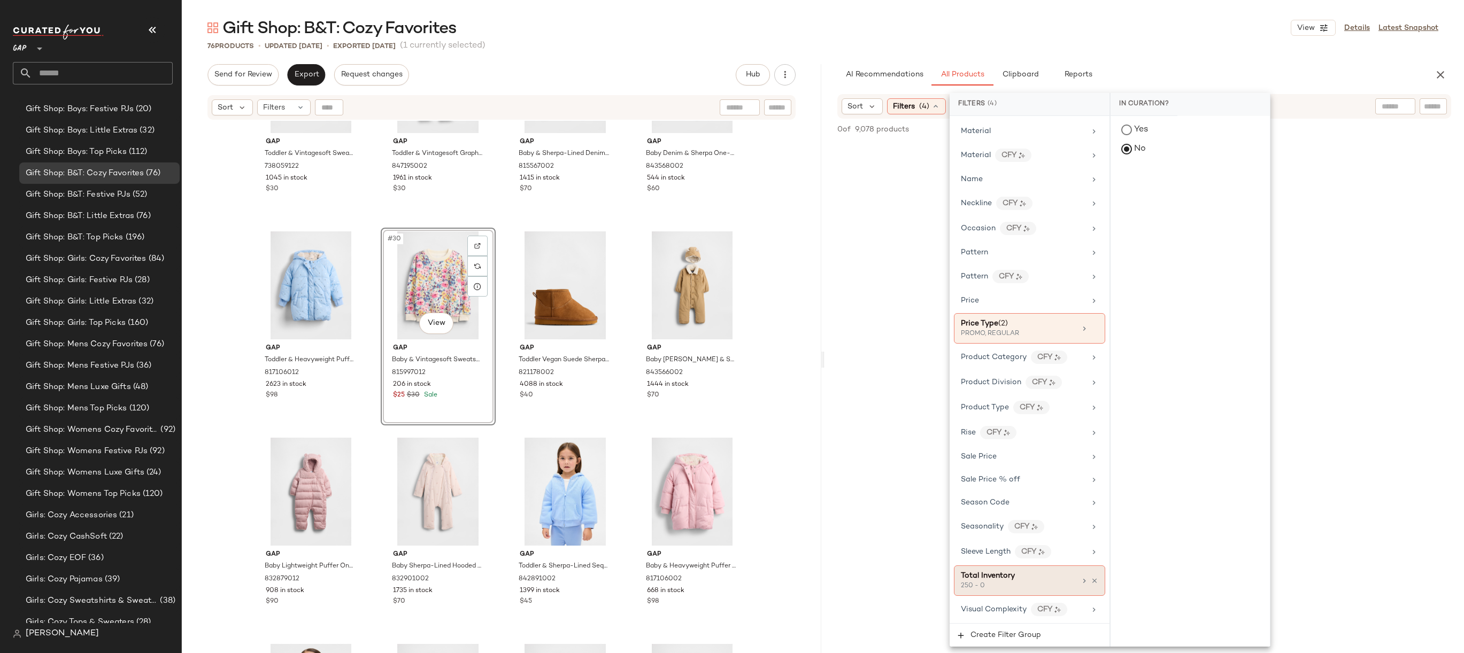
click at [1011, 573] on span "Total Inventory" at bounding box center [988, 576] width 54 height 8
click at [1223, 204] on input "*" at bounding box center [1219, 202] width 64 height 21
click at [1142, 226] on span "Apply" at bounding box center [1135, 230] width 21 height 9
click at [1122, 41] on div "76 Products • updated [DATE] • Exported [DATE] (1 currently selected)" at bounding box center [823, 46] width 1282 height 11
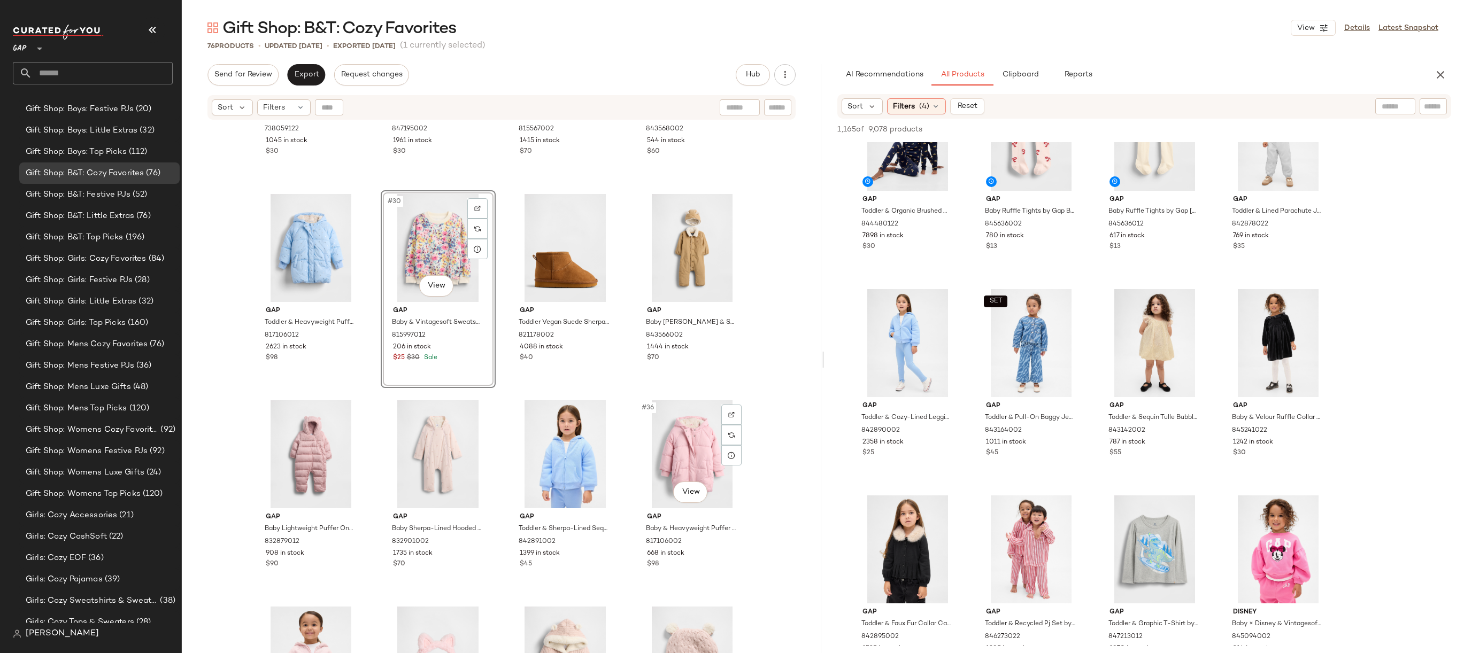
scroll to position [1309, 0]
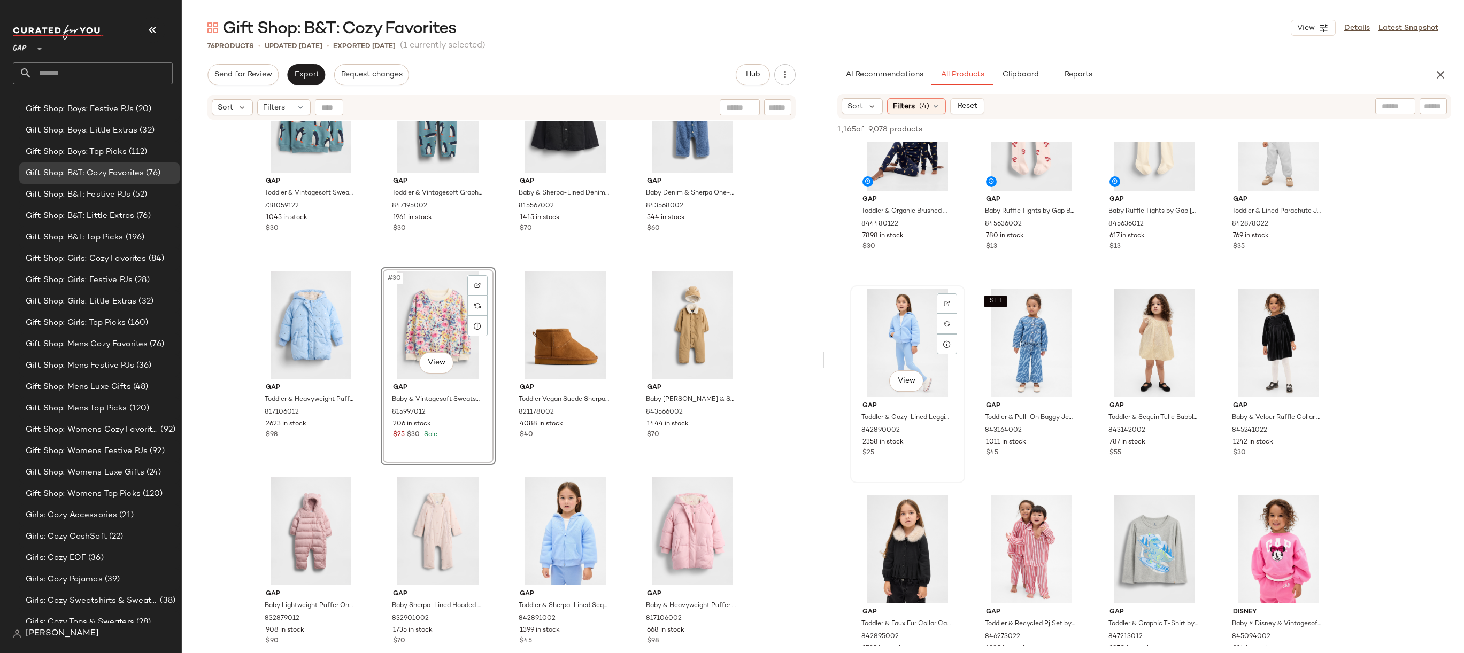
click at [909, 330] on div "View" at bounding box center [907, 343] width 107 height 108
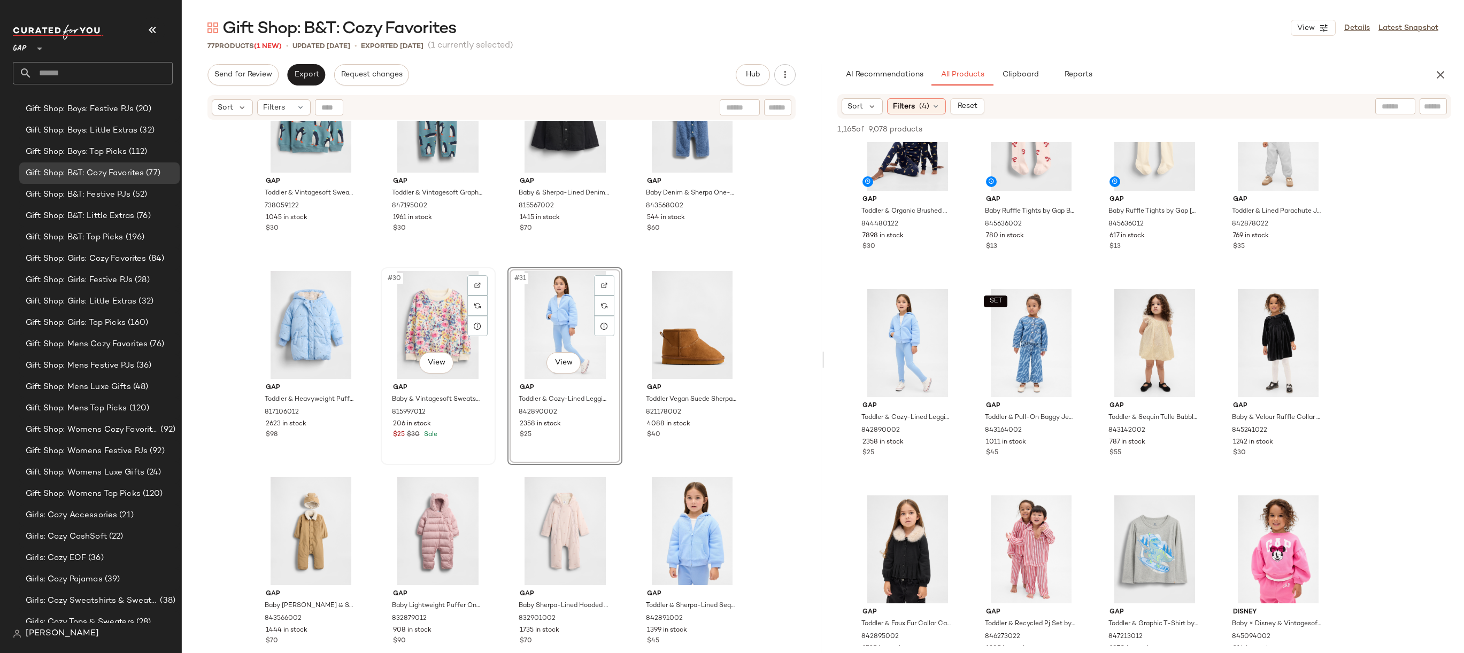
click at [421, 327] on div "#30 View" at bounding box center [437, 325] width 107 height 108
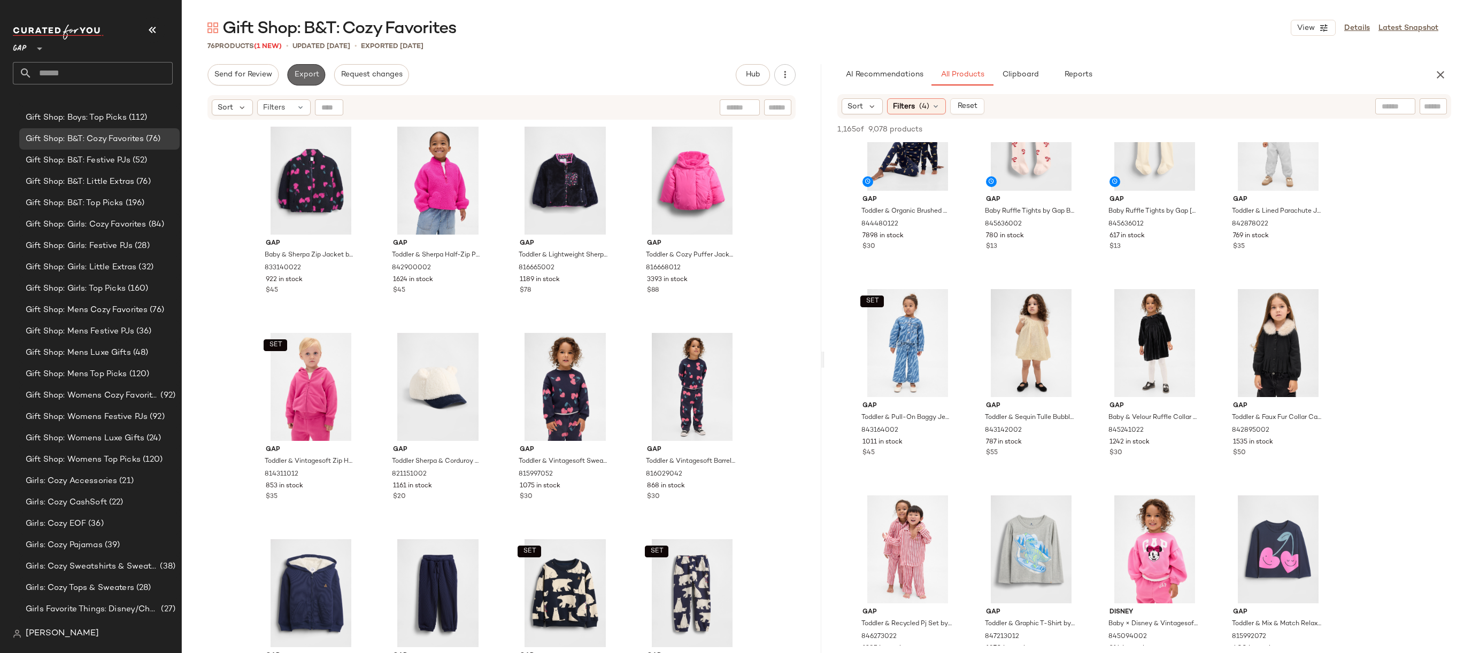
click at [311, 79] on button "Export" at bounding box center [306, 74] width 38 height 21
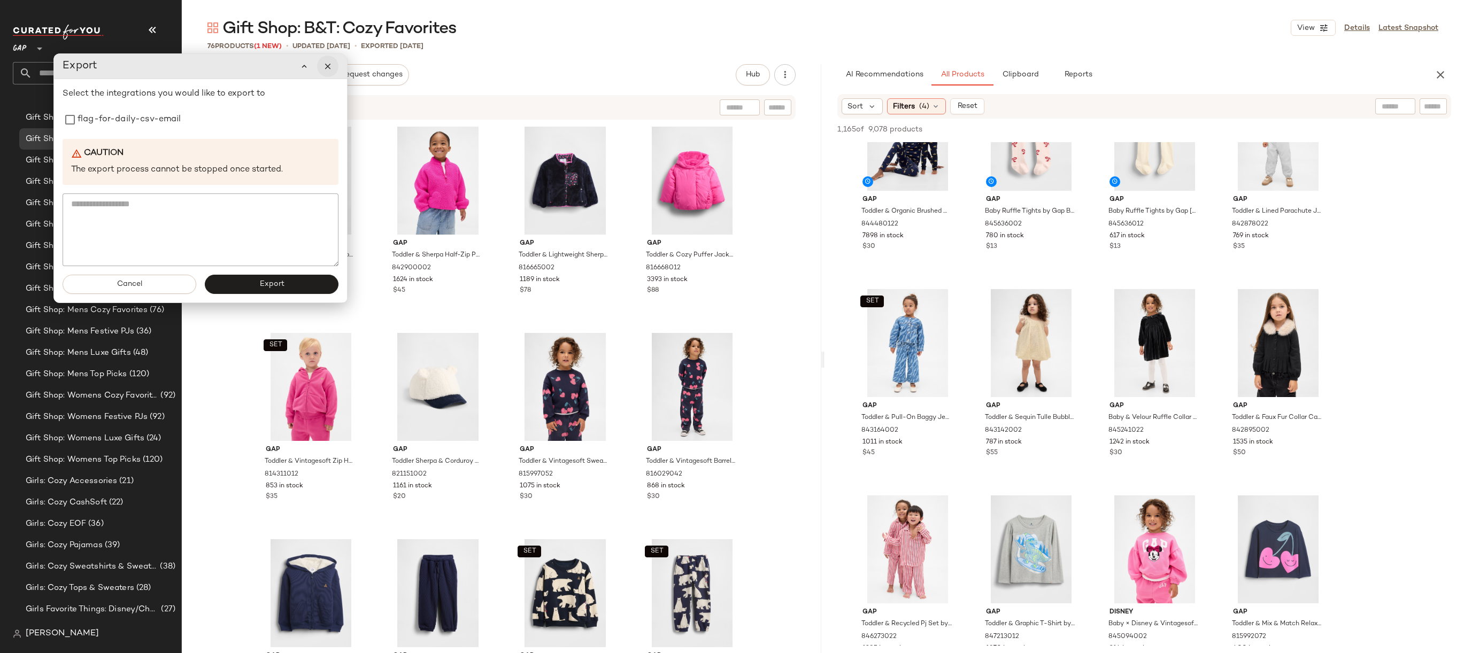
click at [327, 66] on icon "button" at bounding box center [328, 66] width 10 height 10
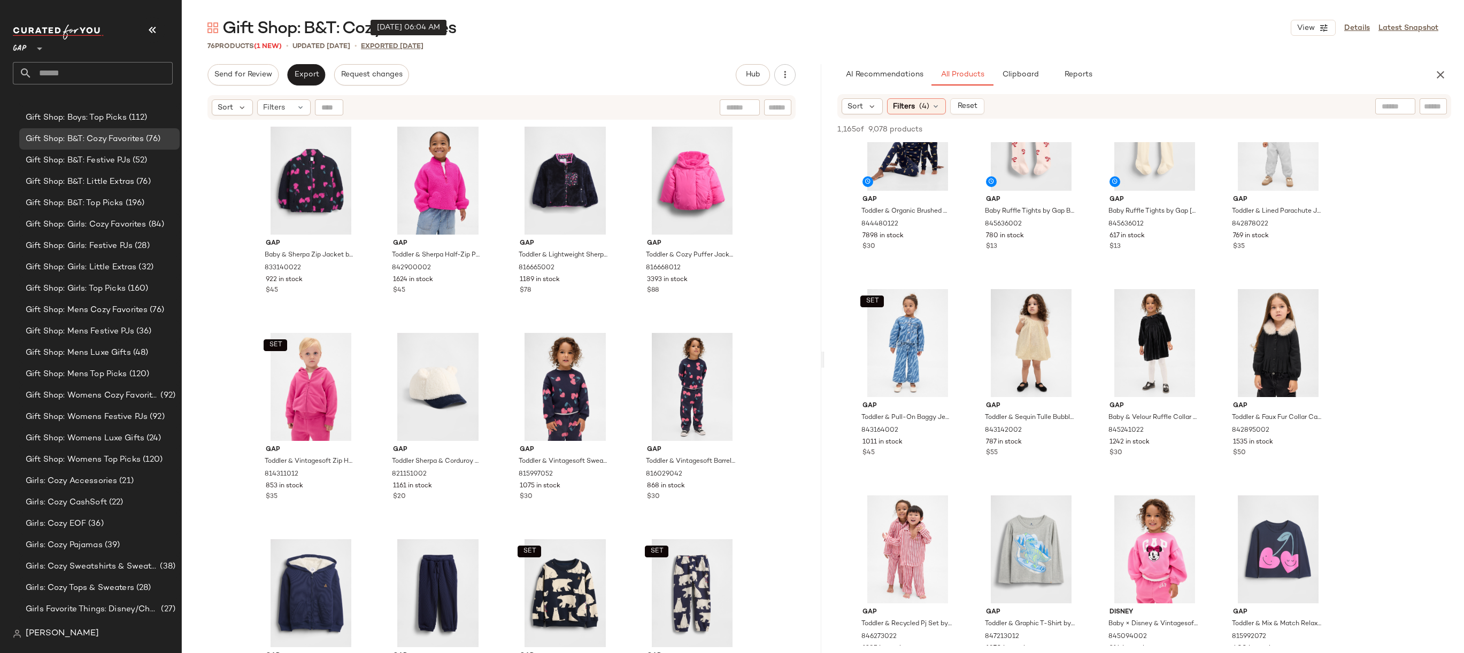
click at [422, 44] on p "Exported [DATE]" at bounding box center [392, 46] width 63 height 11
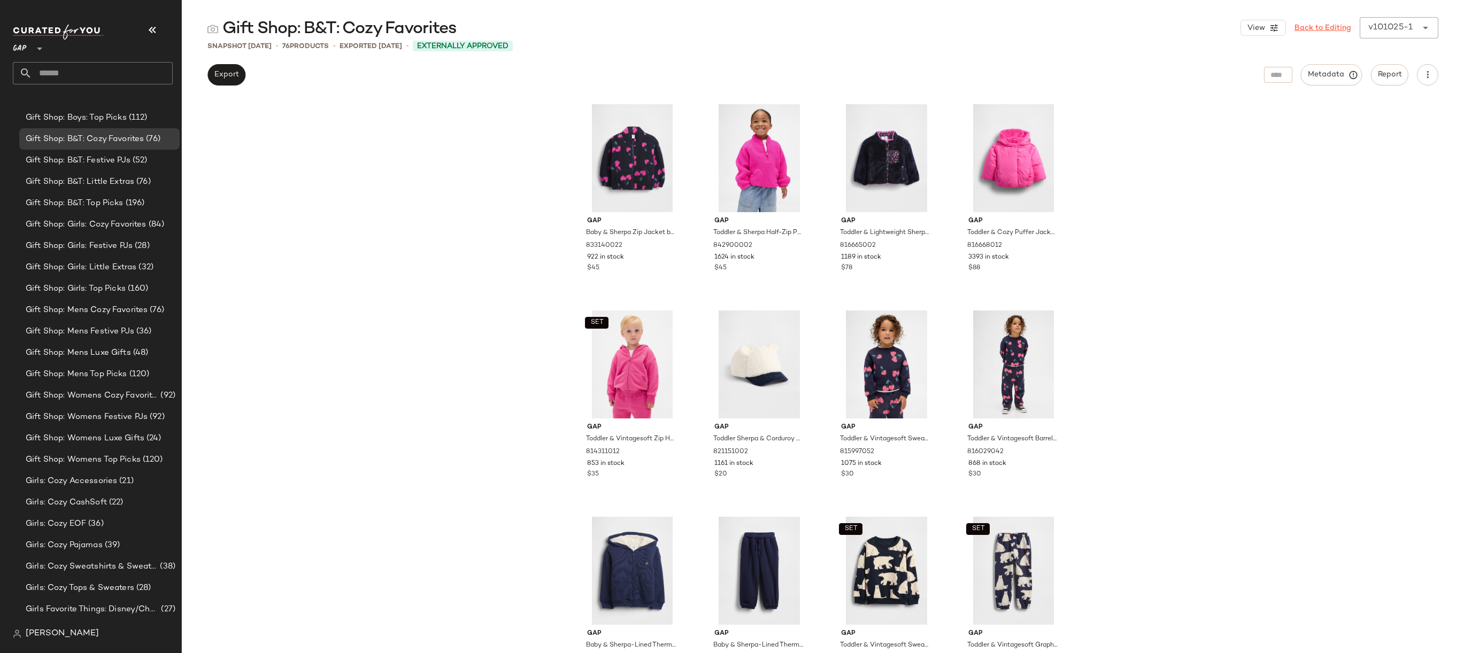
click at [1292, 30] on link "Back to Editing" at bounding box center [1322, 27] width 57 height 11
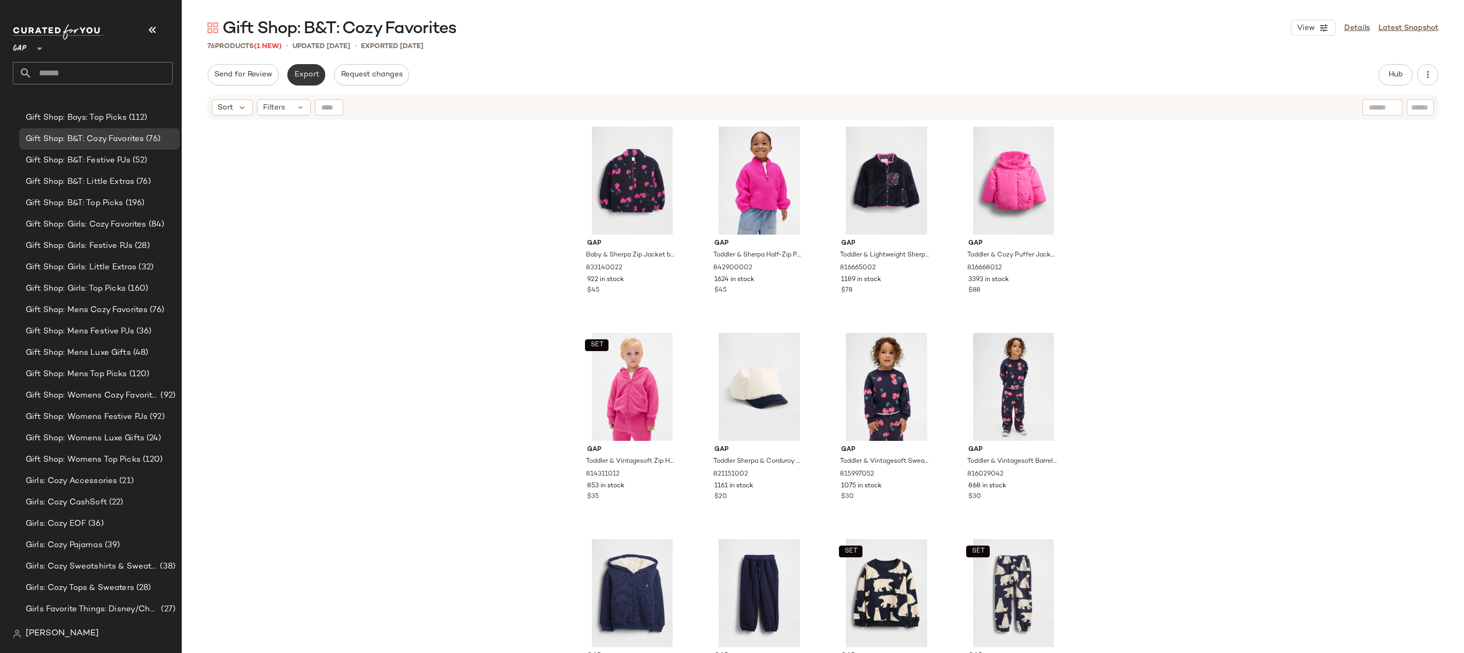
click at [308, 78] on span "Export" at bounding box center [305, 75] width 25 height 9
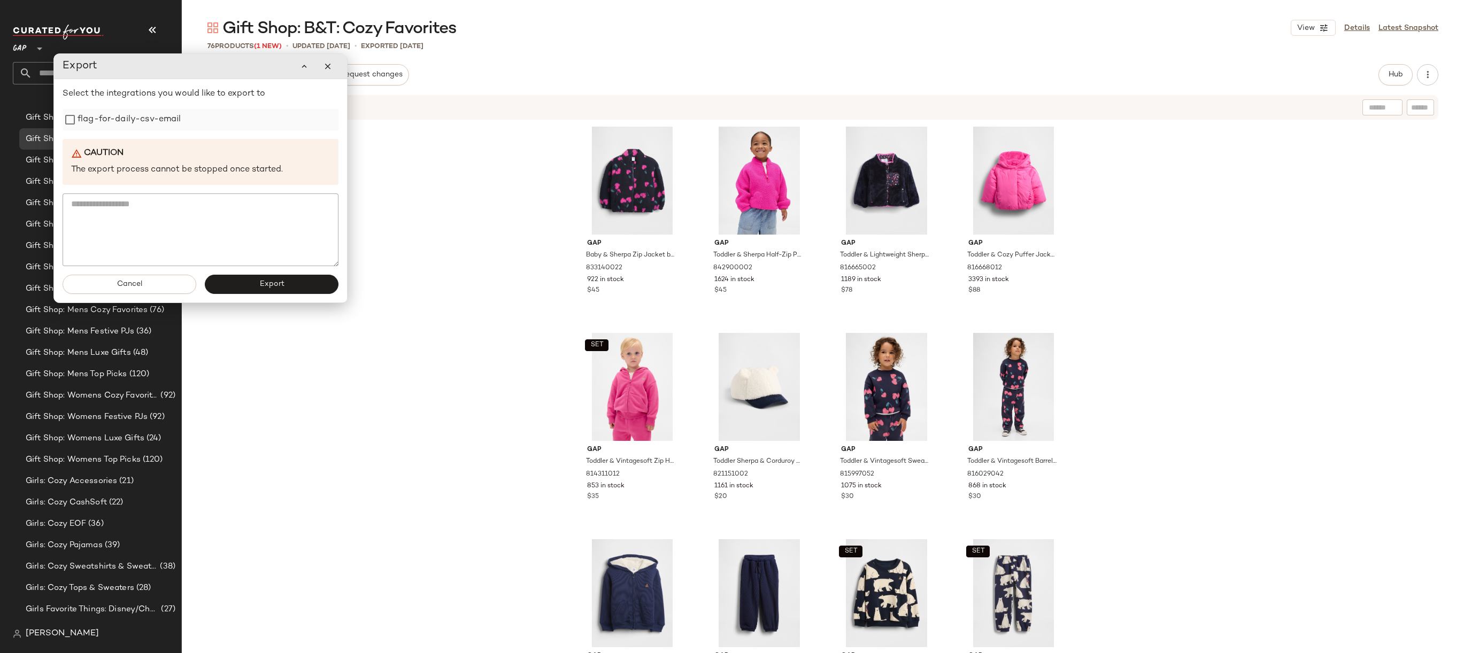
click at [127, 123] on label "flag-for-daily-csv-email" at bounding box center [130, 119] width 104 height 21
click at [229, 287] on button "Export" at bounding box center [272, 284] width 134 height 19
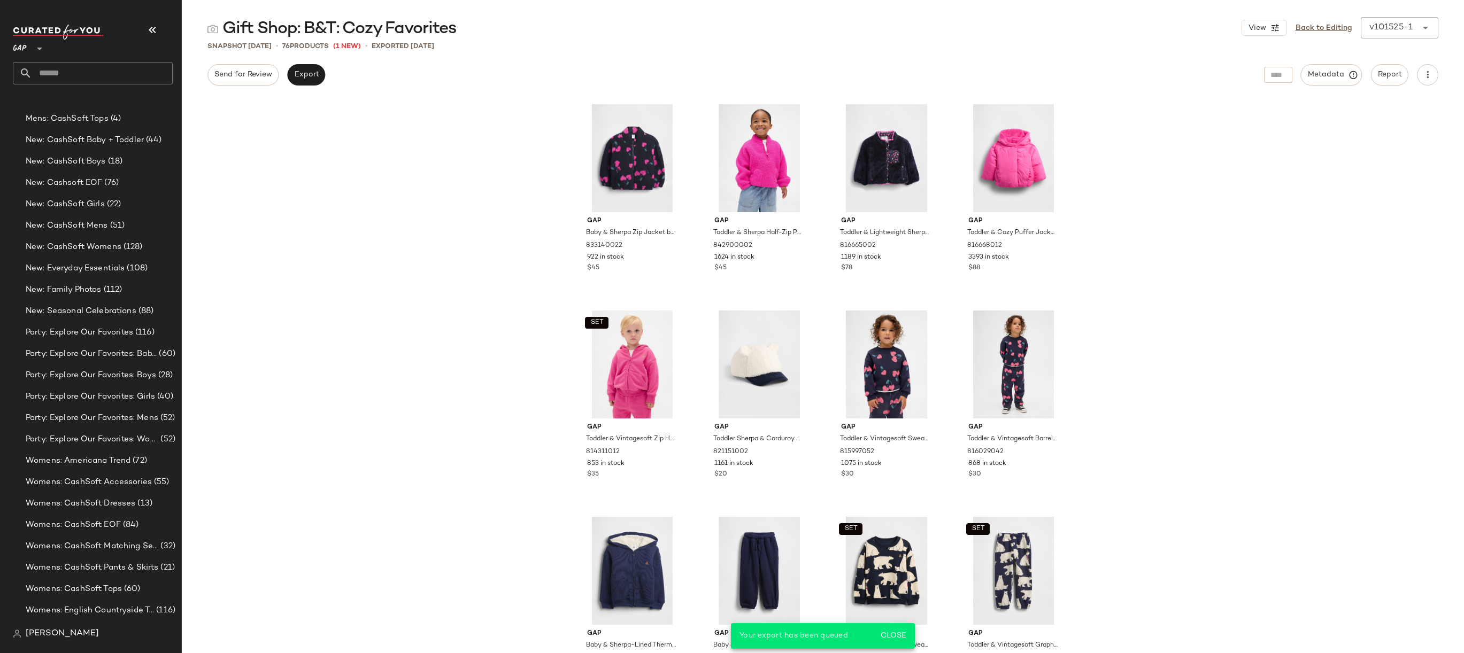
scroll to position [2642, 0]
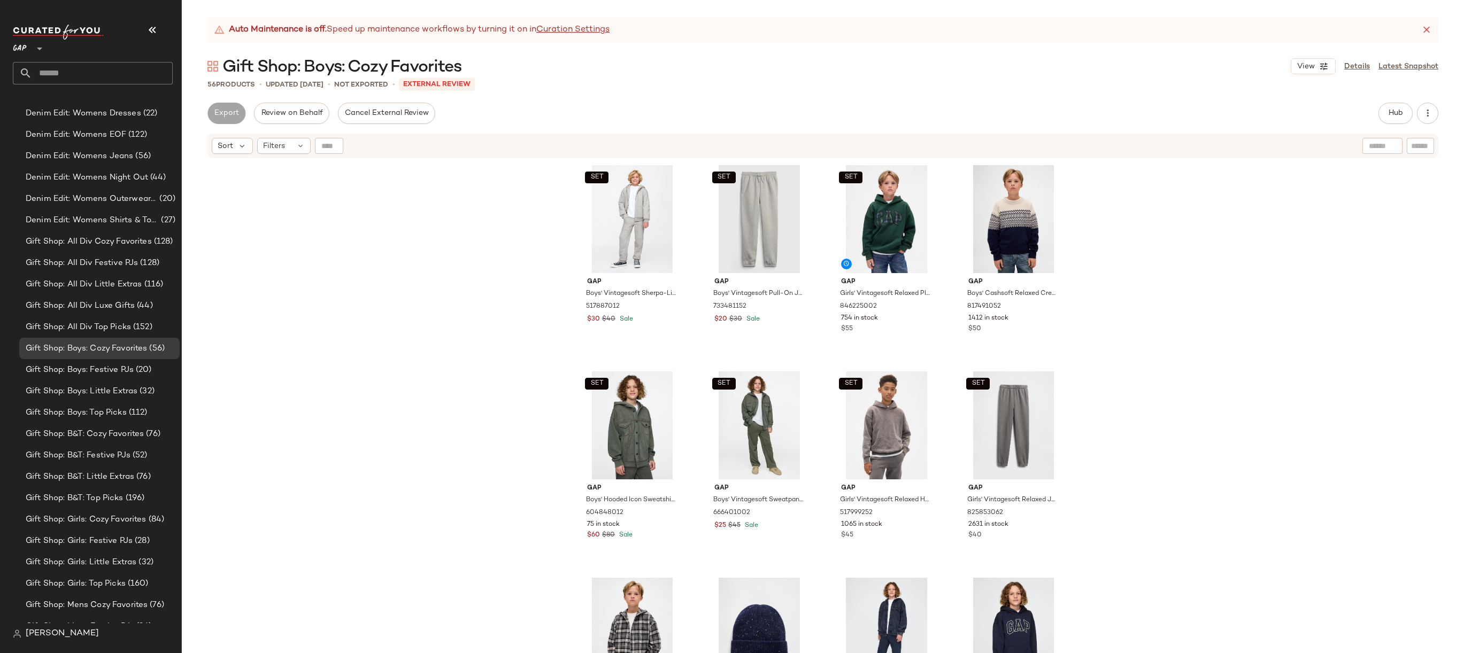
scroll to position [1714, 0]
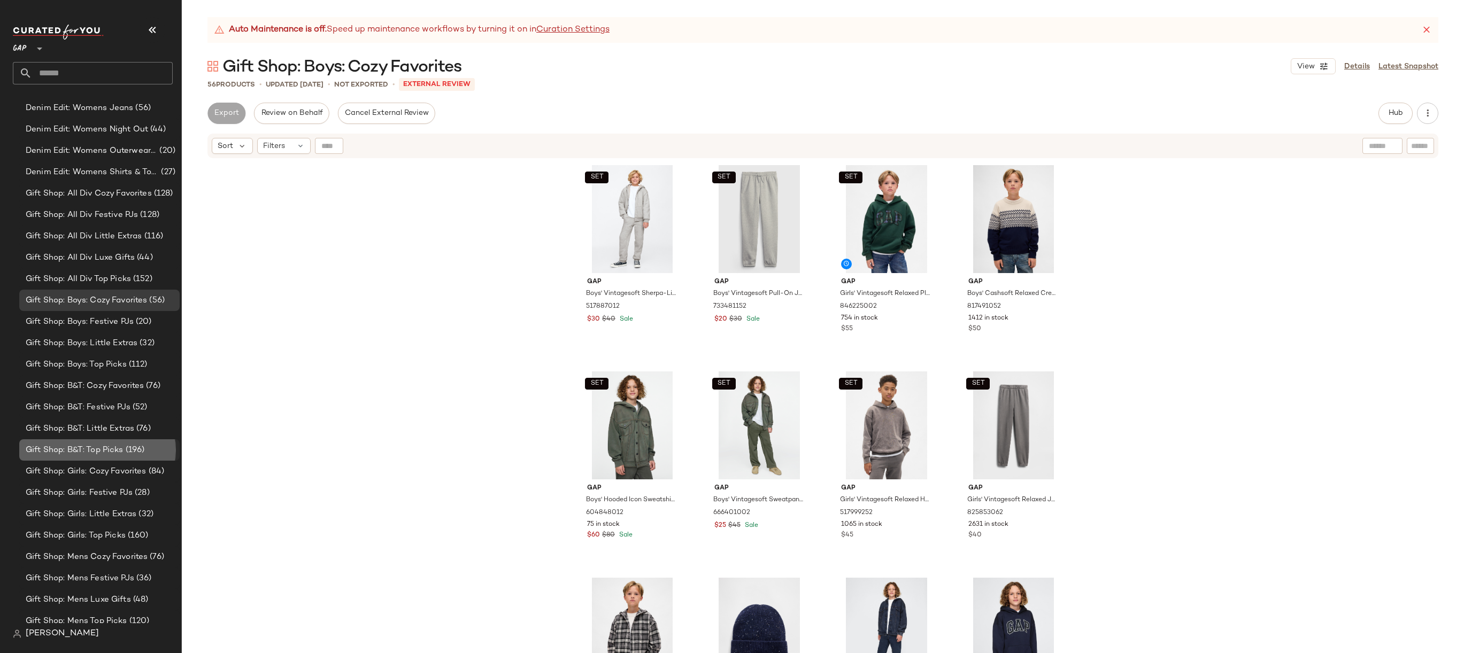
click at [146, 455] on div "Gift Shop: B&T: Top Picks (196)" at bounding box center [98, 450] width 153 height 12
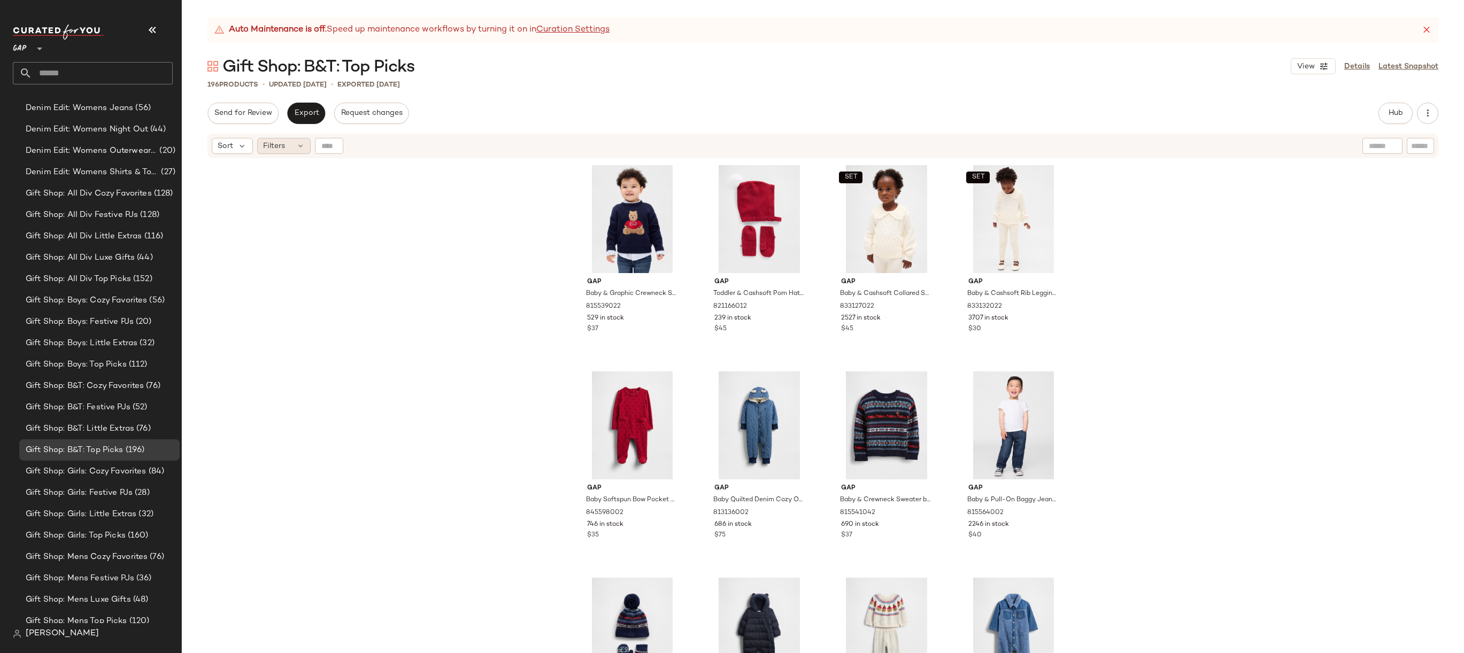
click at [297, 144] on icon at bounding box center [300, 146] width 9 height 9
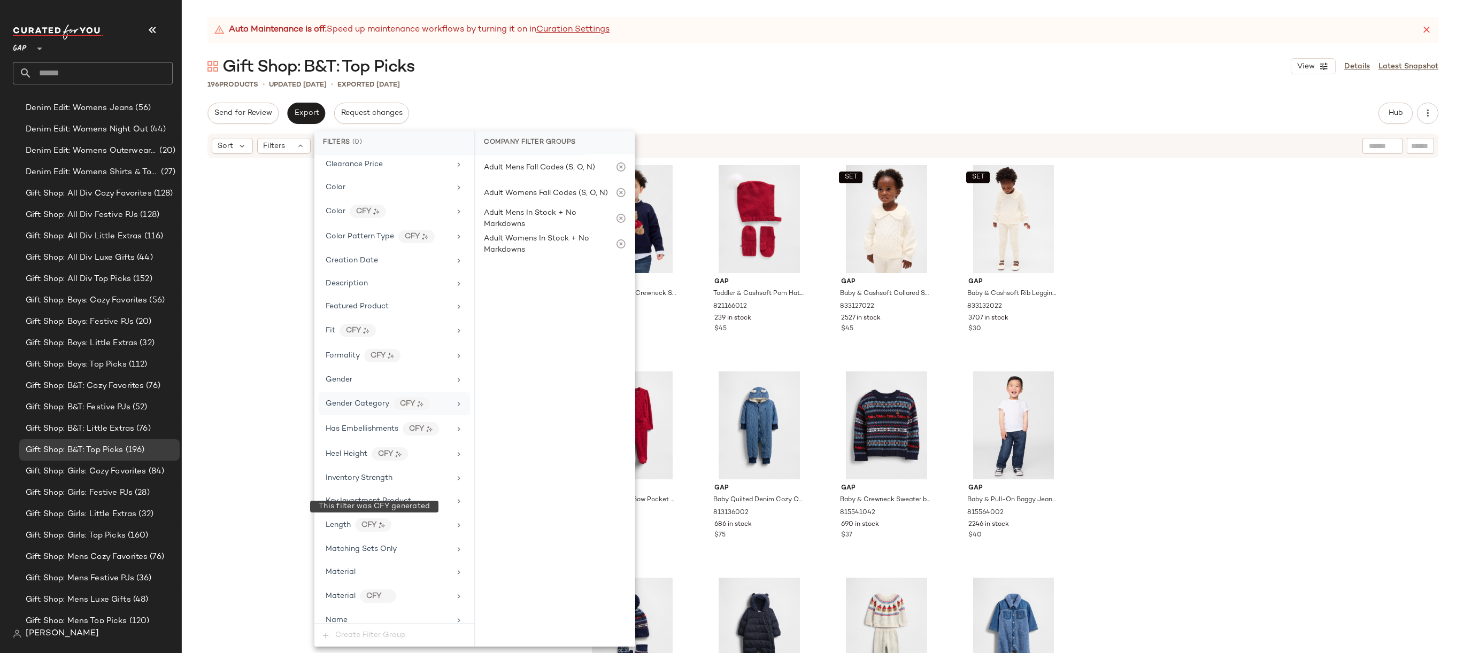
scroll to position [418, 0]
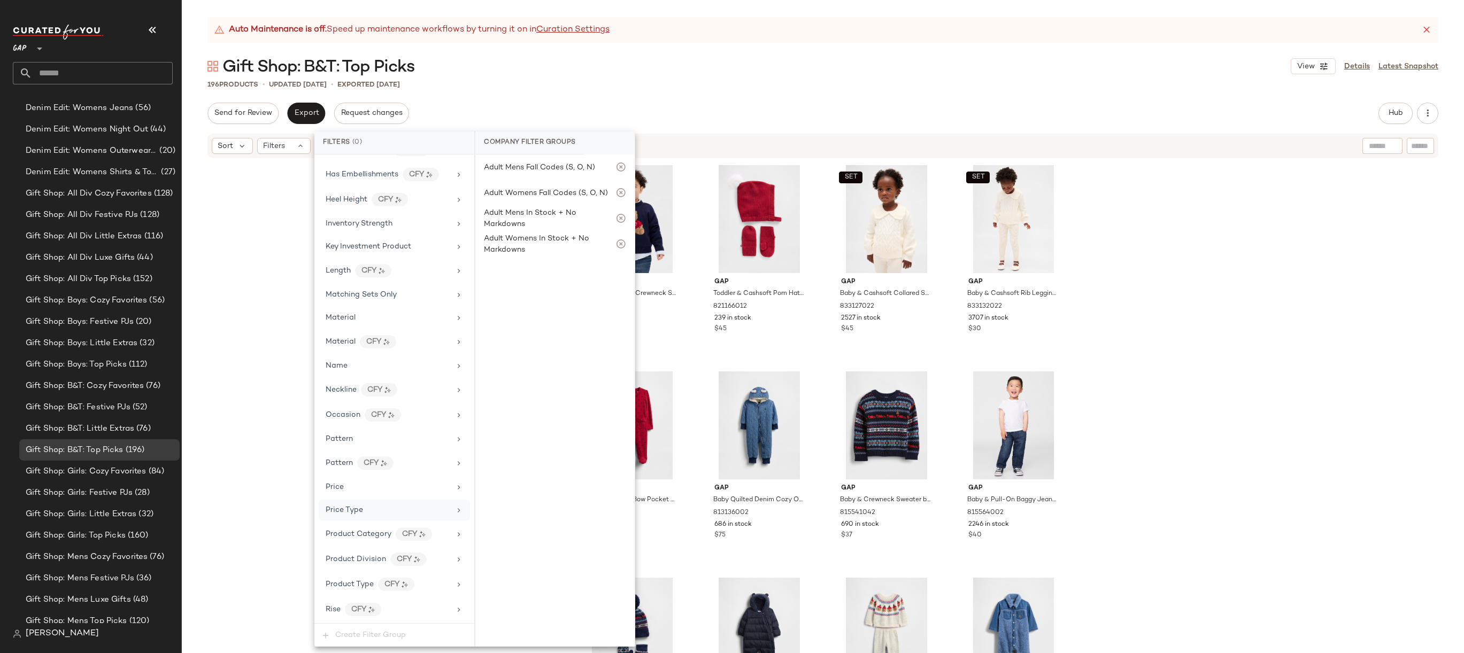
click at [382, 511] on div "Price Type" at bounding box center [388, 510] width 125 height 11
click at [284, 347] on div "Gap Baby & Graphic Crewneck Sweater by Gap Navy Uniform Size 6-12 M 815539022 5…" at bounding box center [823, 419] width 1282 height 521
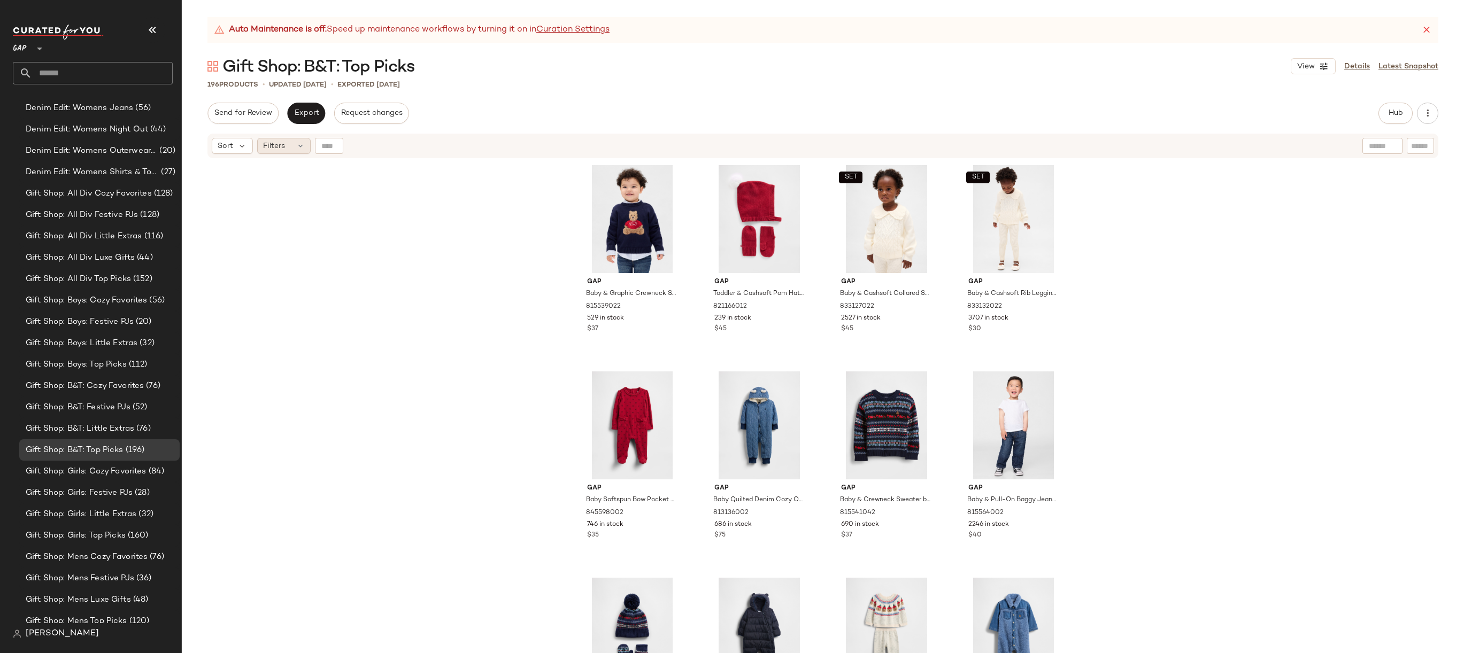
click at [296, 142] on icon at bounding box center [300, 146] width 9 height 9
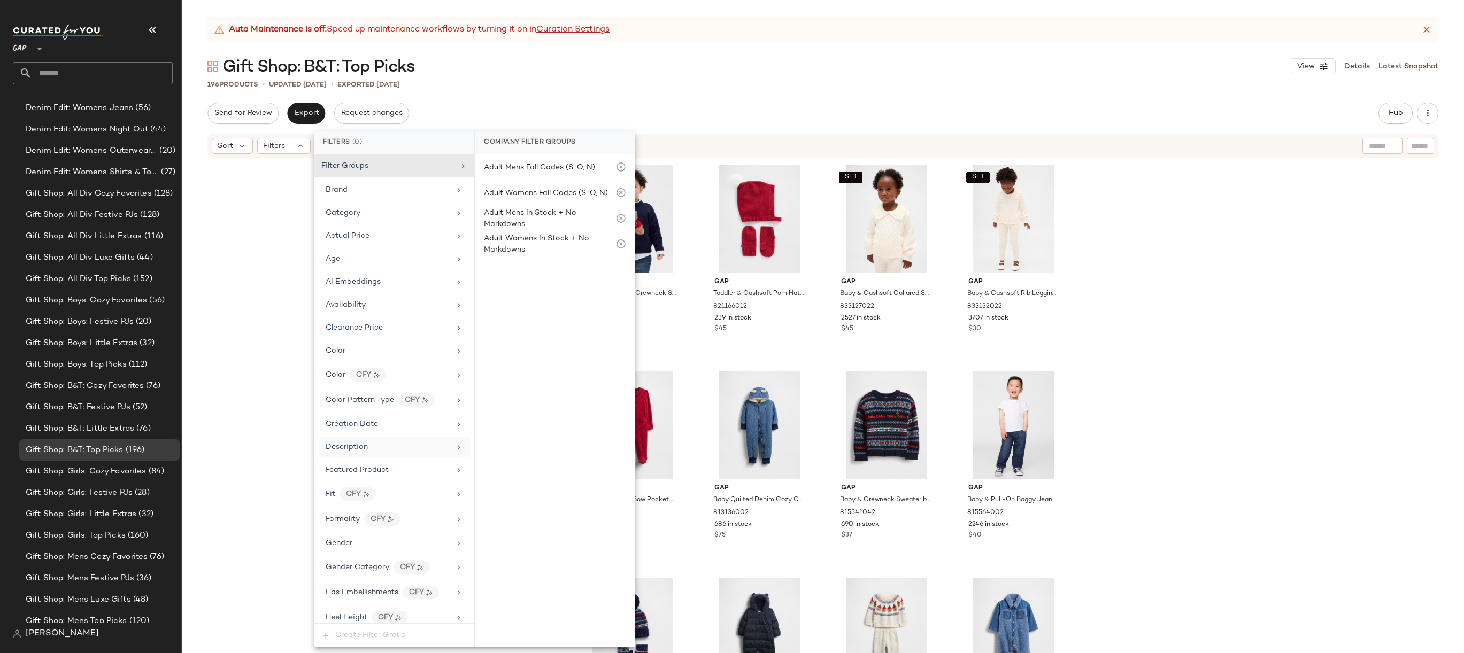
scroll to position [585, 0]
click at [386, 587] on div "Total Inventory" at bounding box center [388, 585] width 125 height 11
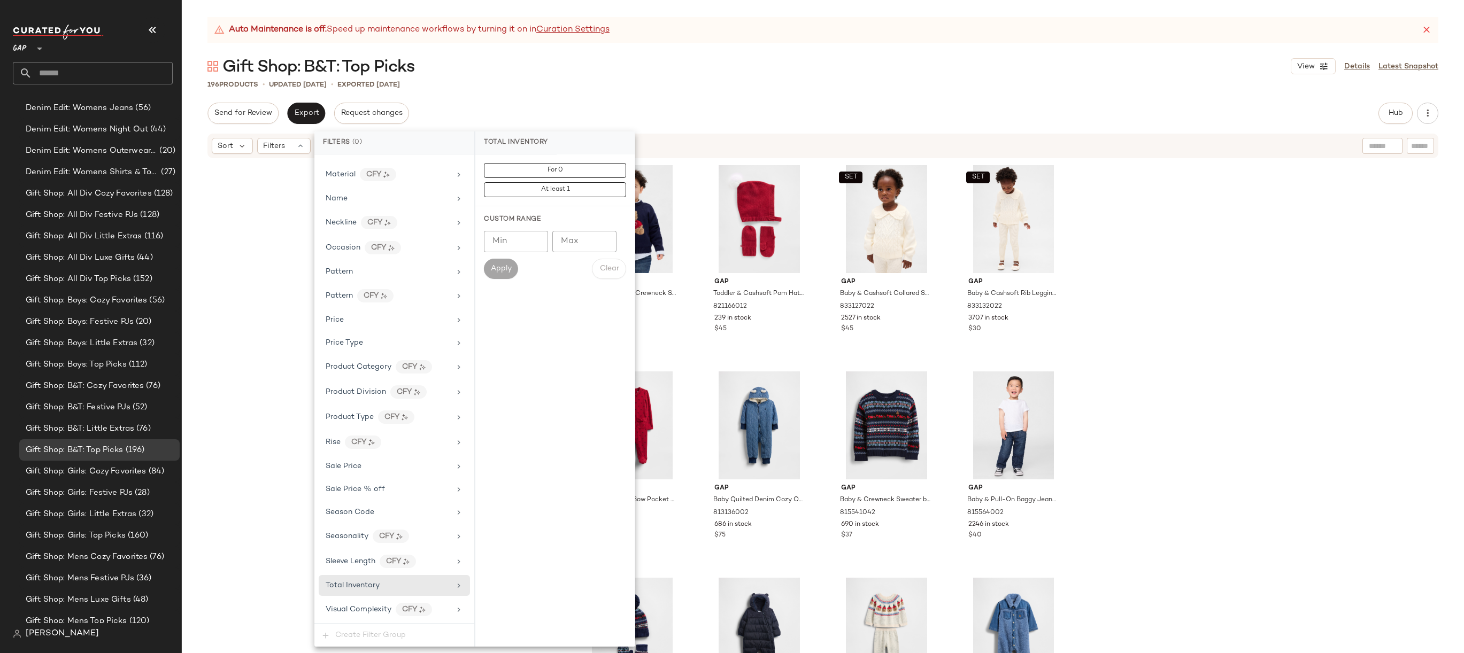
type input "*"
click at [533, 241] on input "*" at bounding box center [516, 241] width 64 height 21
type input "*"
click at [494, 272] on span "Apply" at bounding box center [500, 269] width 21 height 9
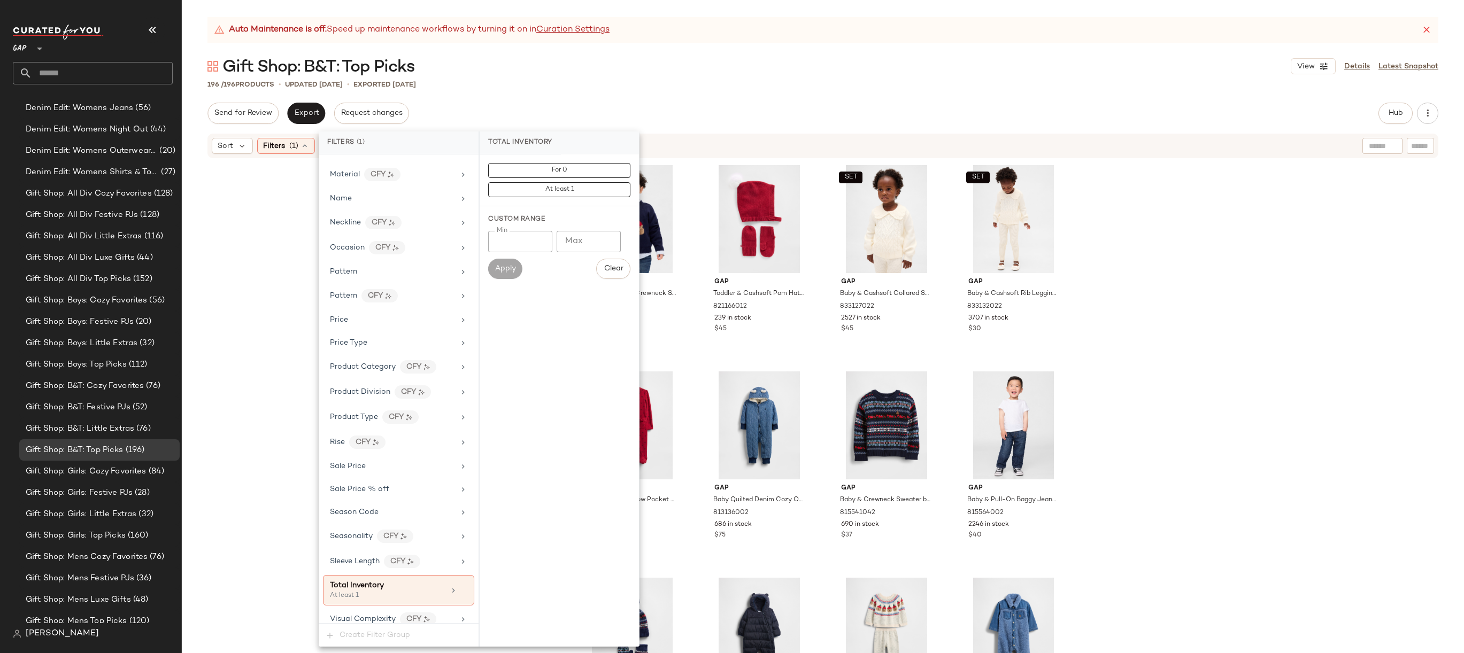
click at [624, 80] on div "196 / 196 Products • updated Oct 15th • Exported Oct 15th" at bounding box center [823, 84] width 1282 height 11
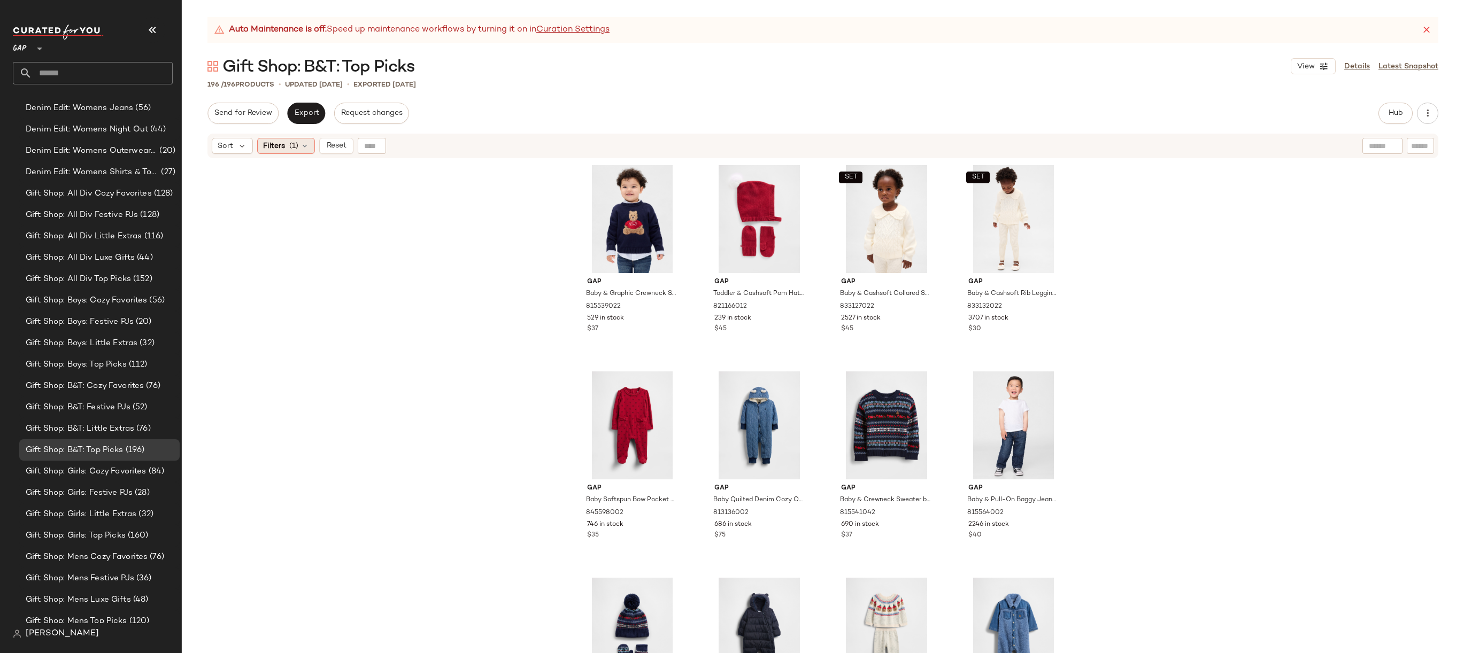
click at [299, 144] on div "Filters (1)" at bounding box center [286, 146] width 58 height 16
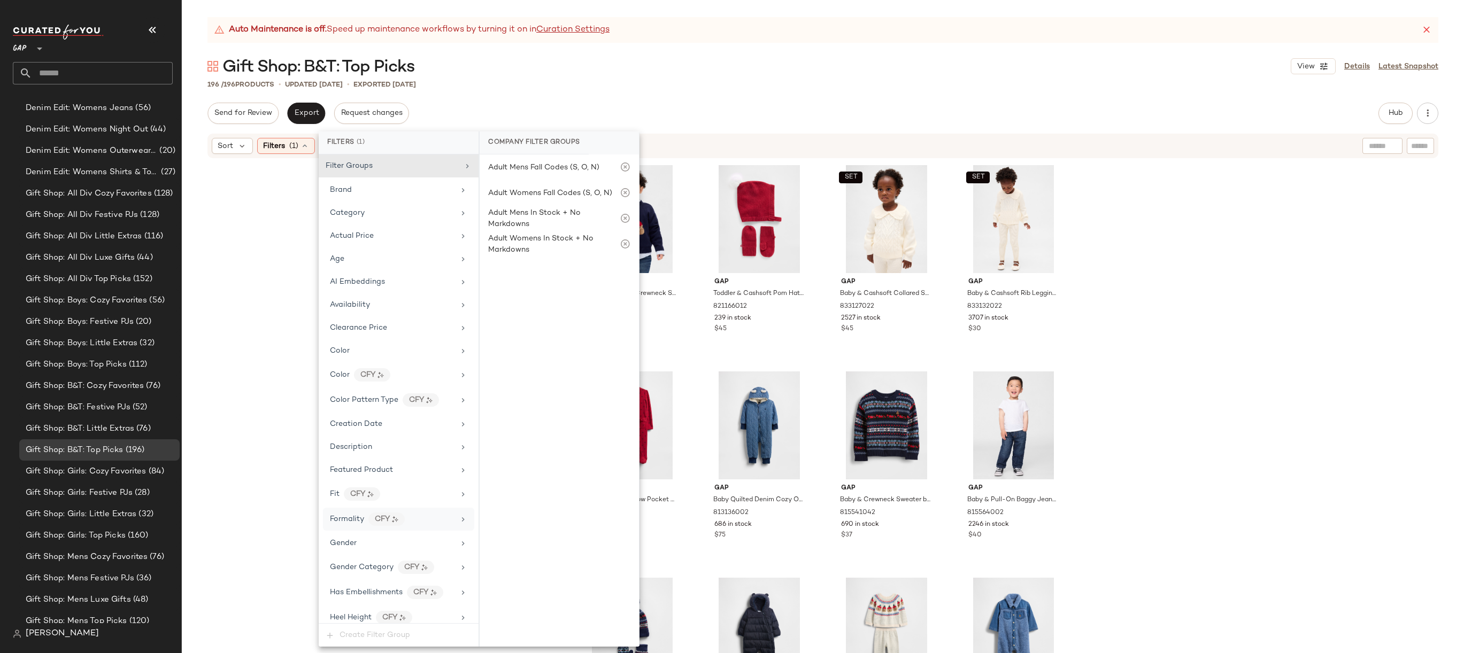
scroll to position [595, 0]
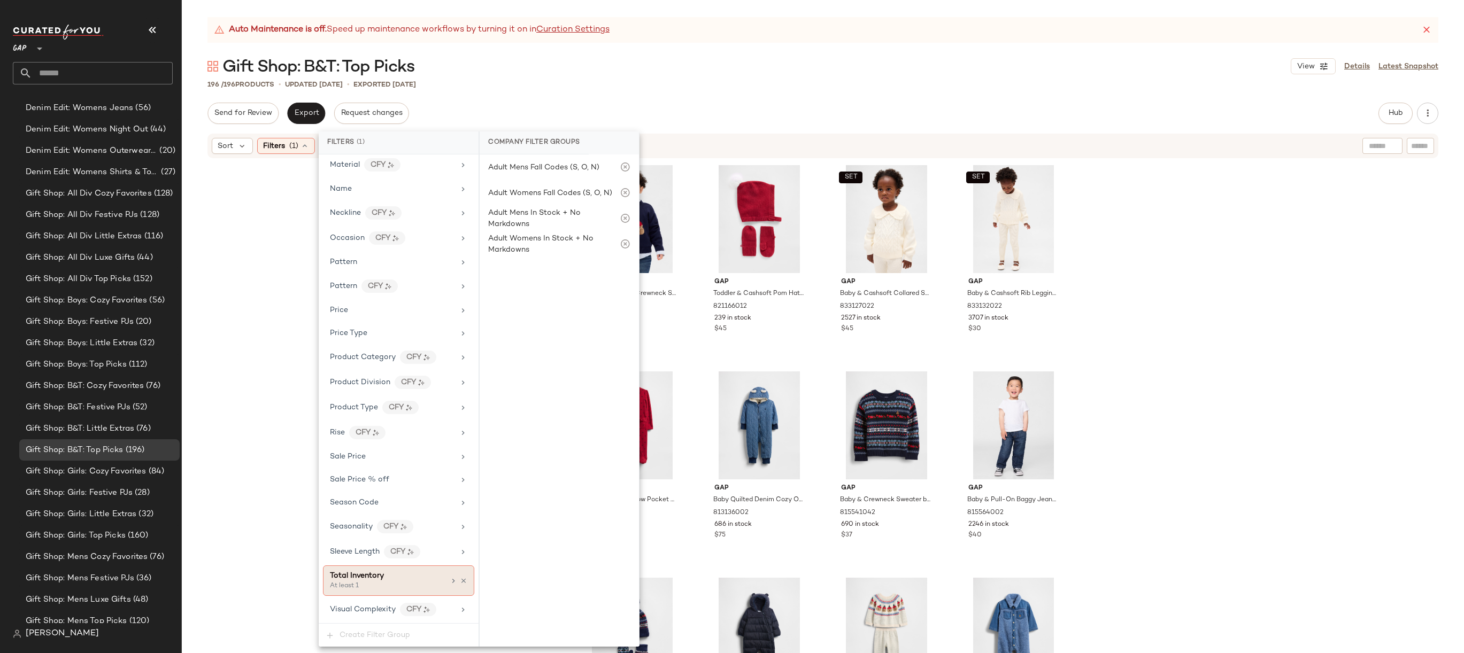
click at [404, 585] on div "At least 1" at bounding box center [383, 587] width 107 height 10
click at [600, 250] on input "Max" at bounding box center [588, 241] width 64 height 21
type input "*"
click at [505, 265] on span "Apply" at bounding box center [504, 269] width 21 height 9
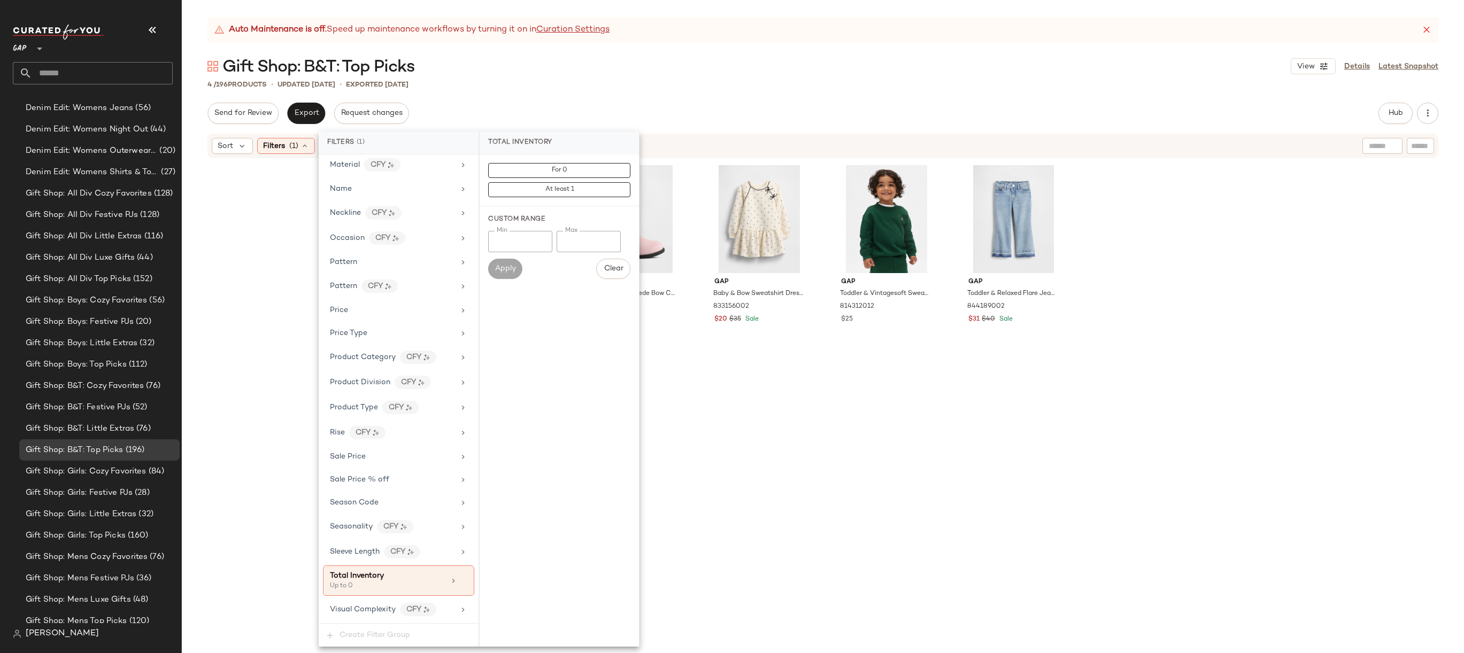
click at [641, 71] on div "Gift Shop: B&T: Top Picks View Details Latest Snapshot" at bounding box center [823, 66] width 1282 height 21
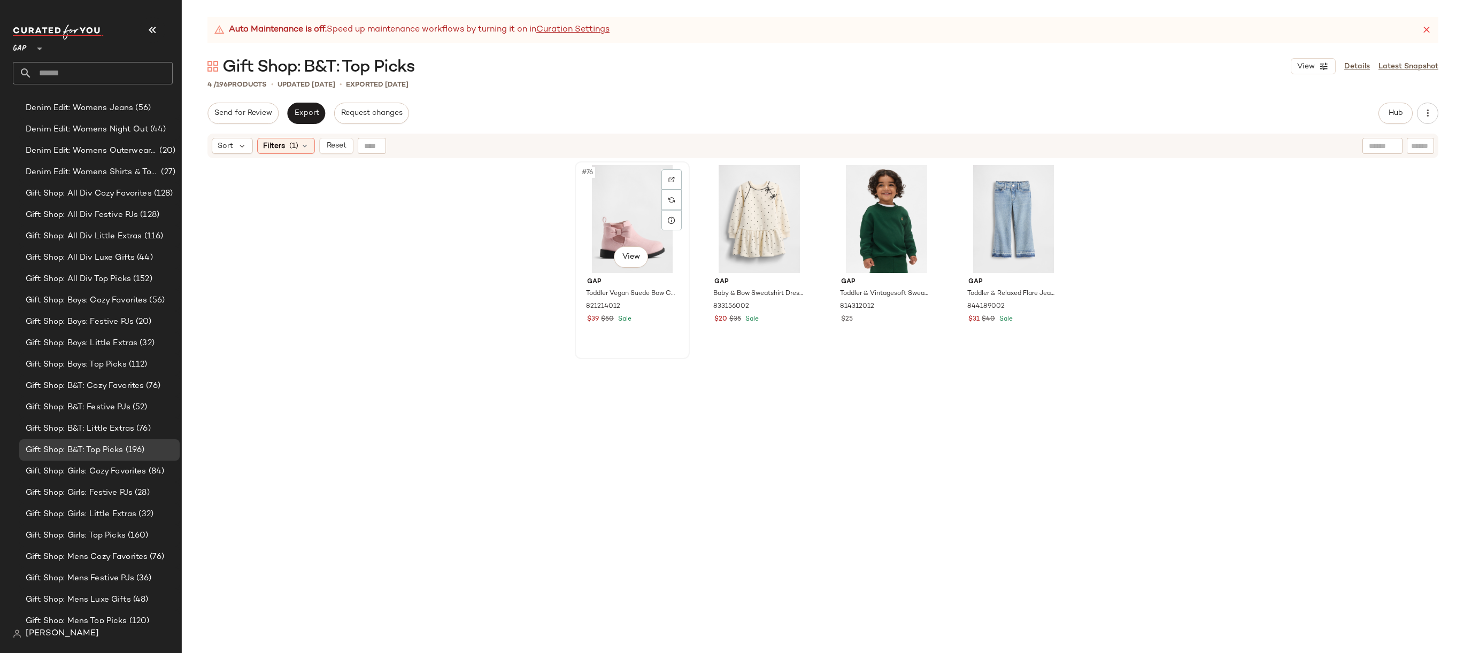
click at [604, 183] on div "#76 View" at bounding box center [631, 219] width 107 height 108
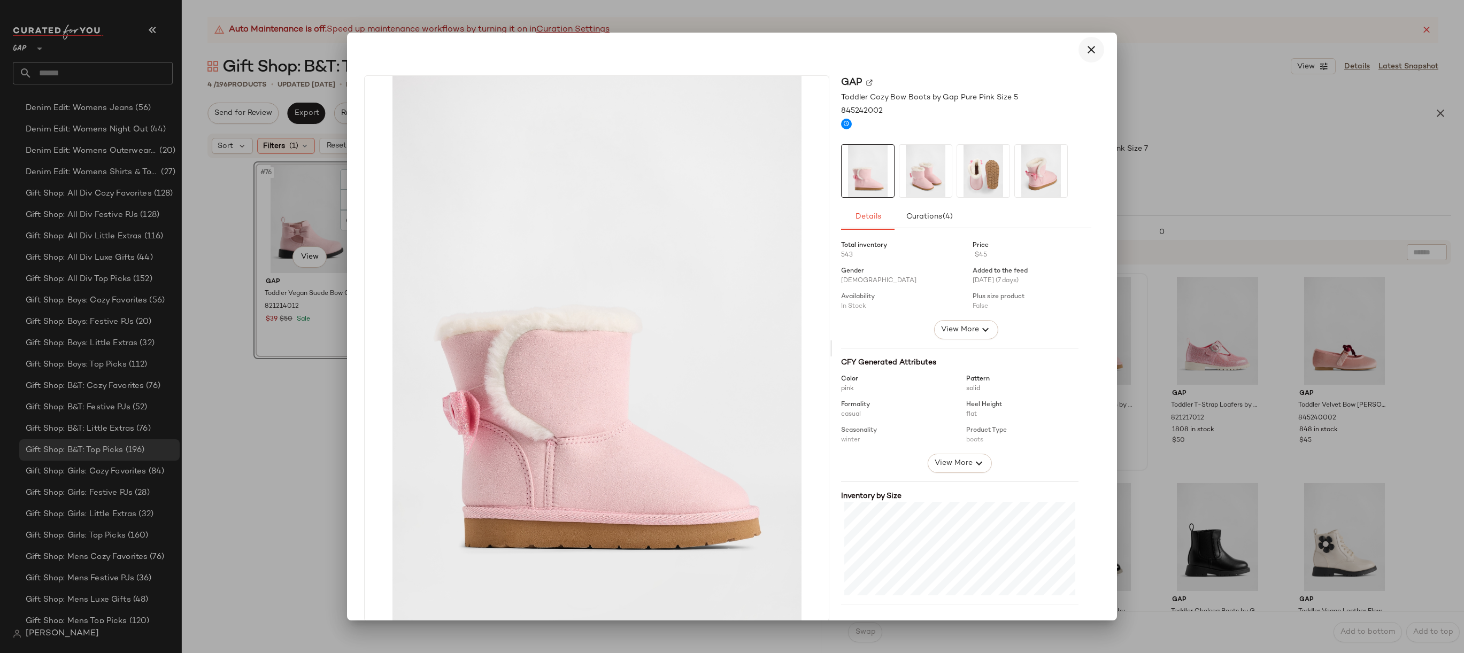
click at [1085, 52] on icon "button" at bounding box center [1091, 49] width 13 height 13
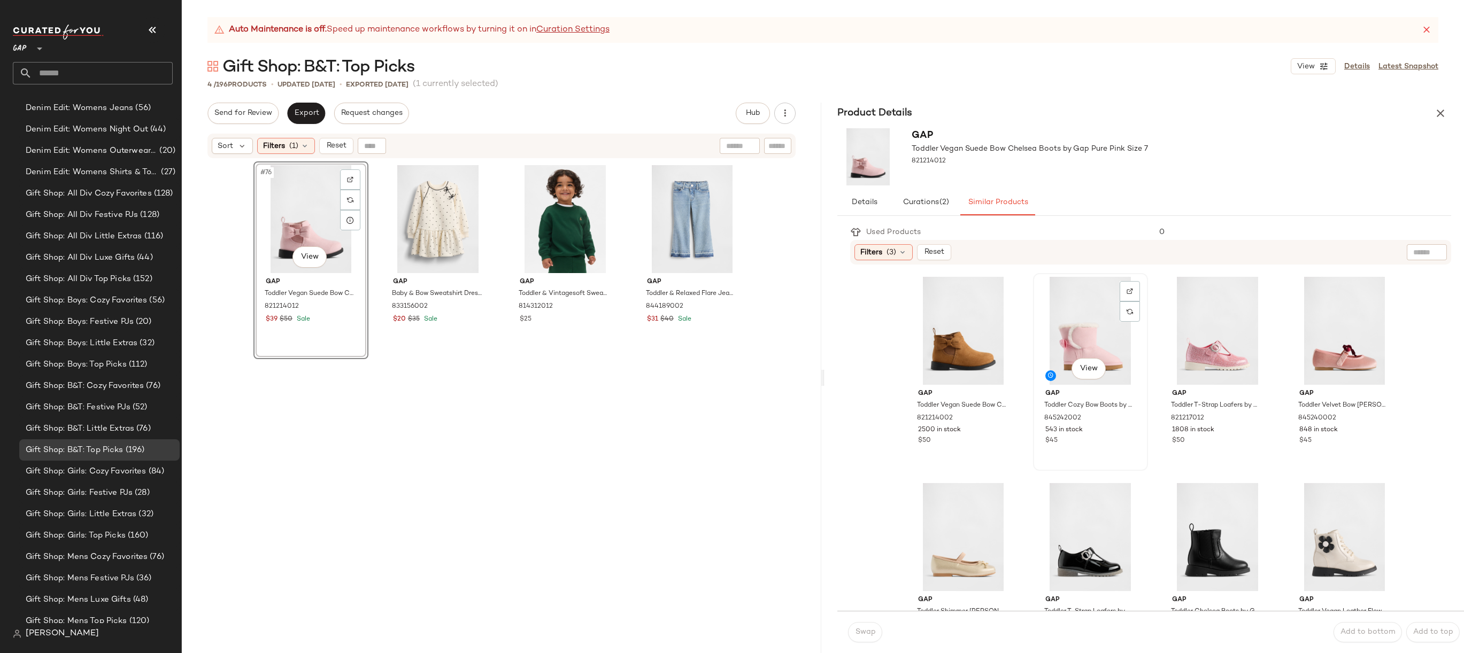
click at [1080, 313] on div "View" at bounding box center [1090, 331] width 107 height 108
click at [333, 146] on span "Reset" at bounding box center [336, 146] width 20 height 9
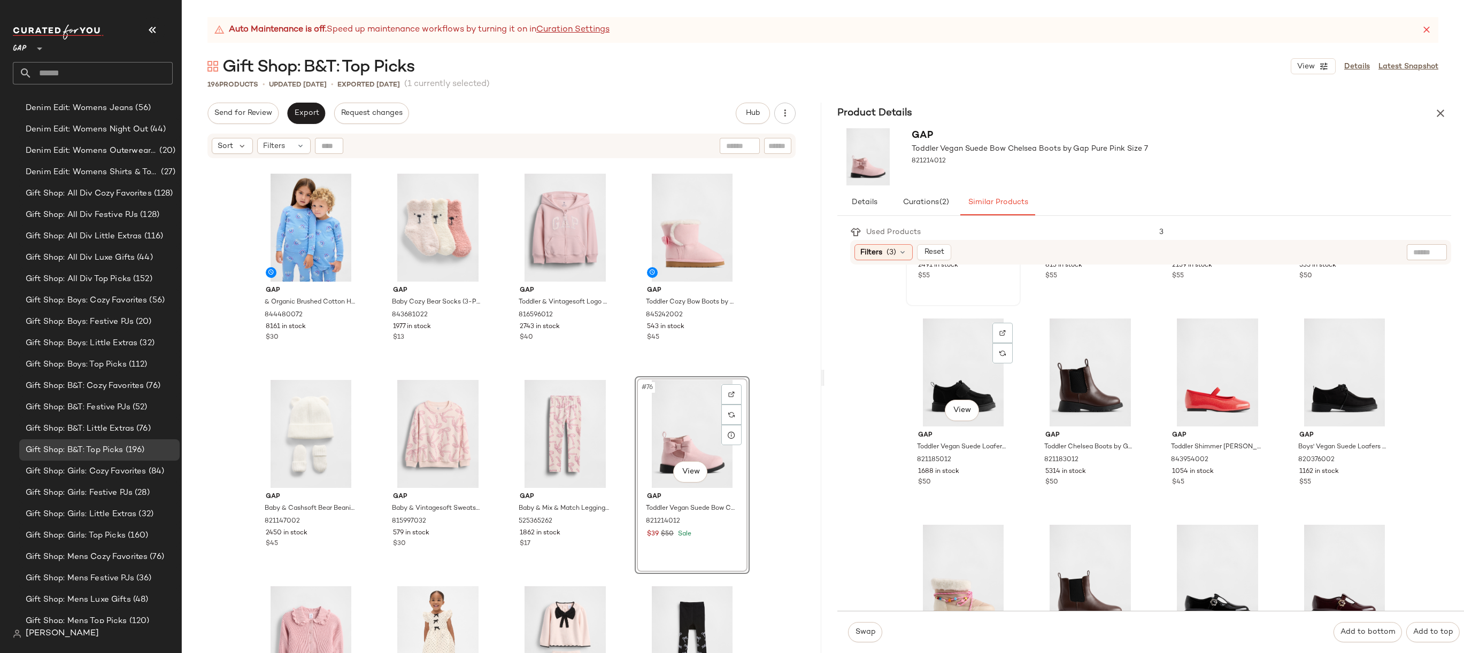
scroll to position [787, 0]
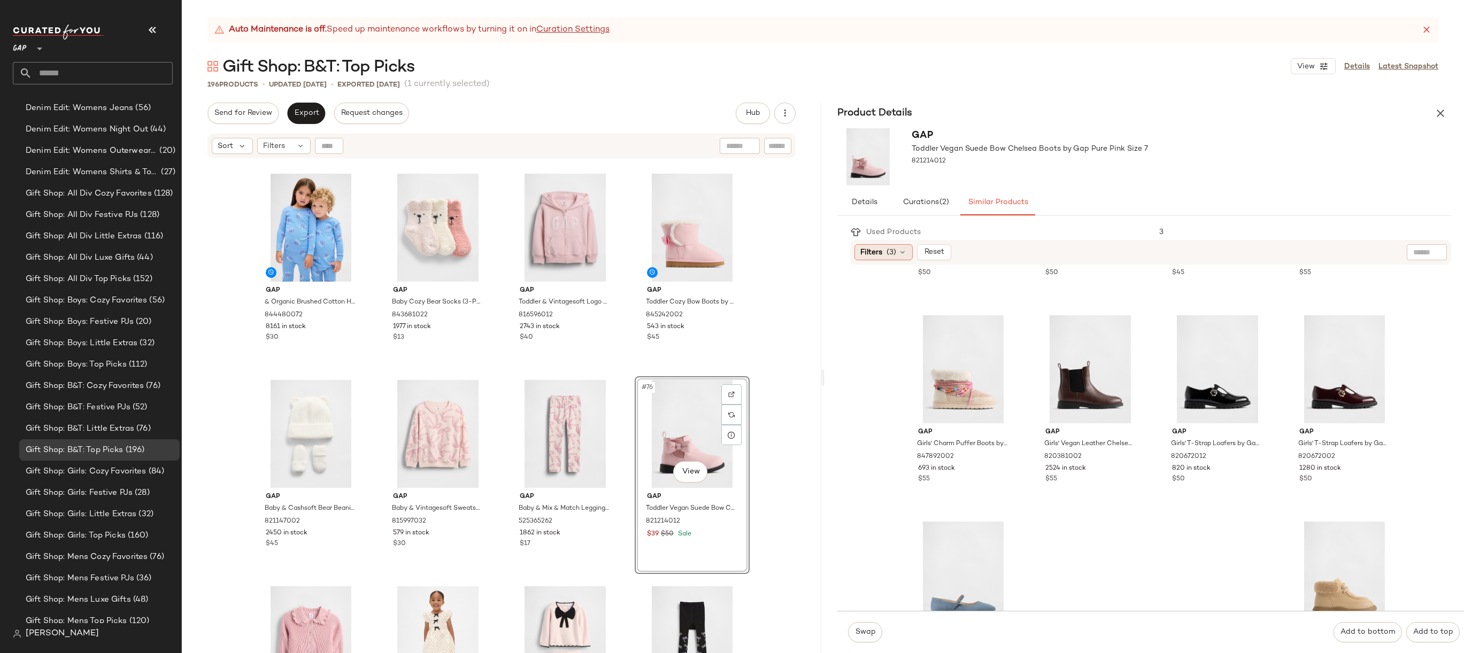
click at [895, 250] on span "(3)" at bounding box center [891, 252] width 10 height 11
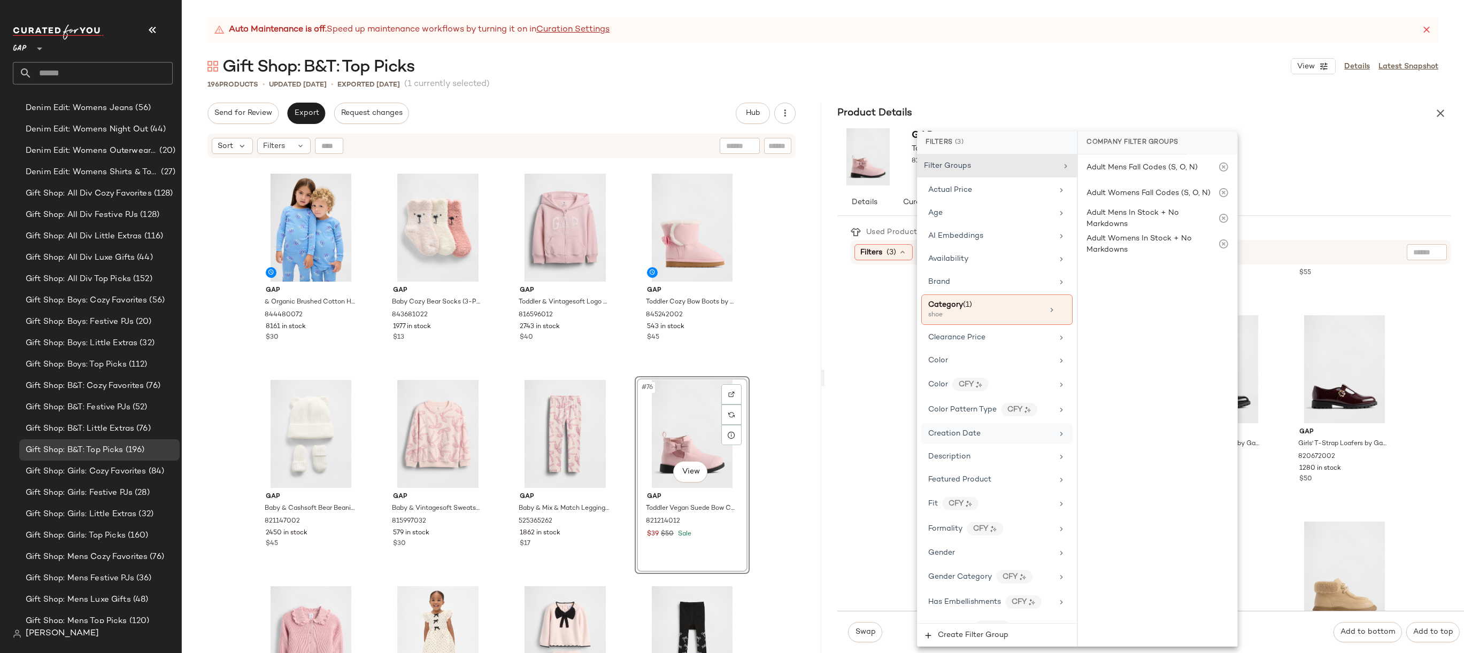
scroll to position [12, 0]
click at [1015, 204] on div "Age" at bounding box center [990, 201] width 125 height 11
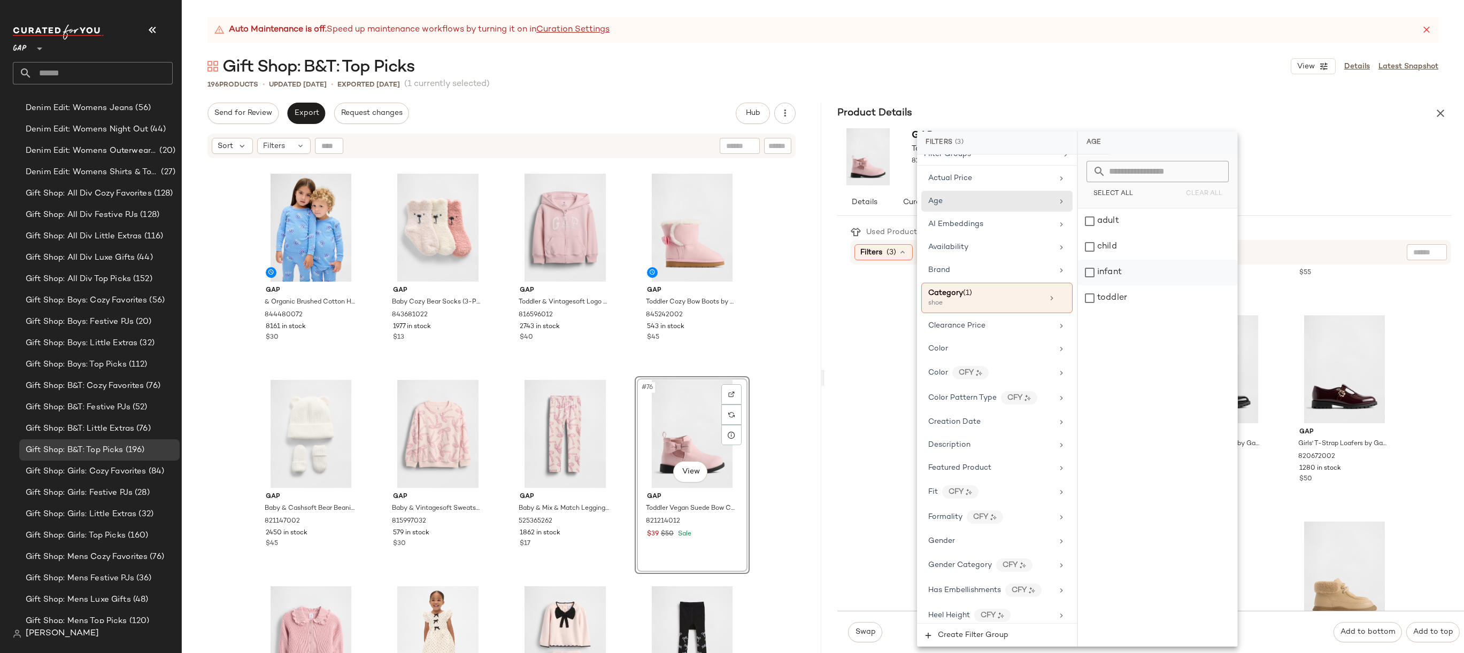
click at [1129, 280] on div "infant" at bounding box center [1157, 273] width 159 height 26
click at [1129, 300] on div "toddler" at bounding box center [1157, 298] width 159 height 26
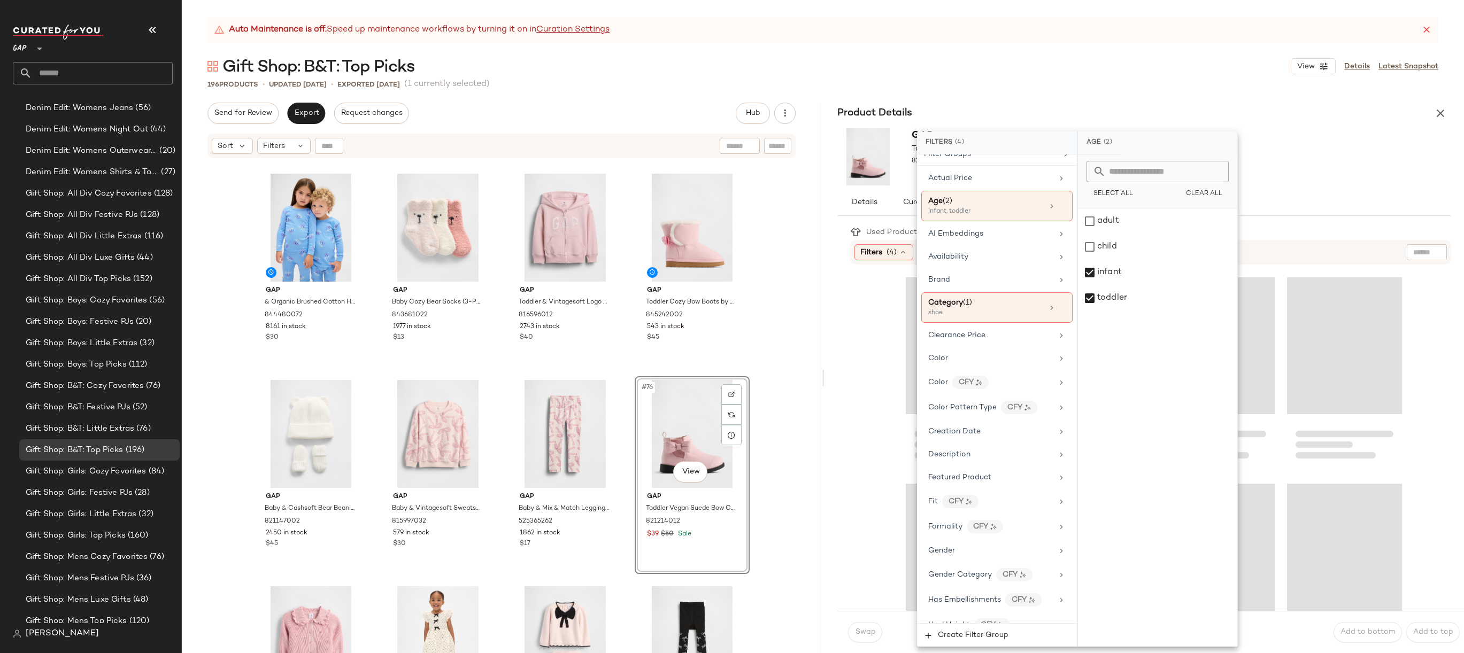
click at [1218, 94] on div "Auto Maintenance is off. Speed up maintenance workflows by turning it on in Cur…" at bounding box center [823, 335] width 1282 height 636
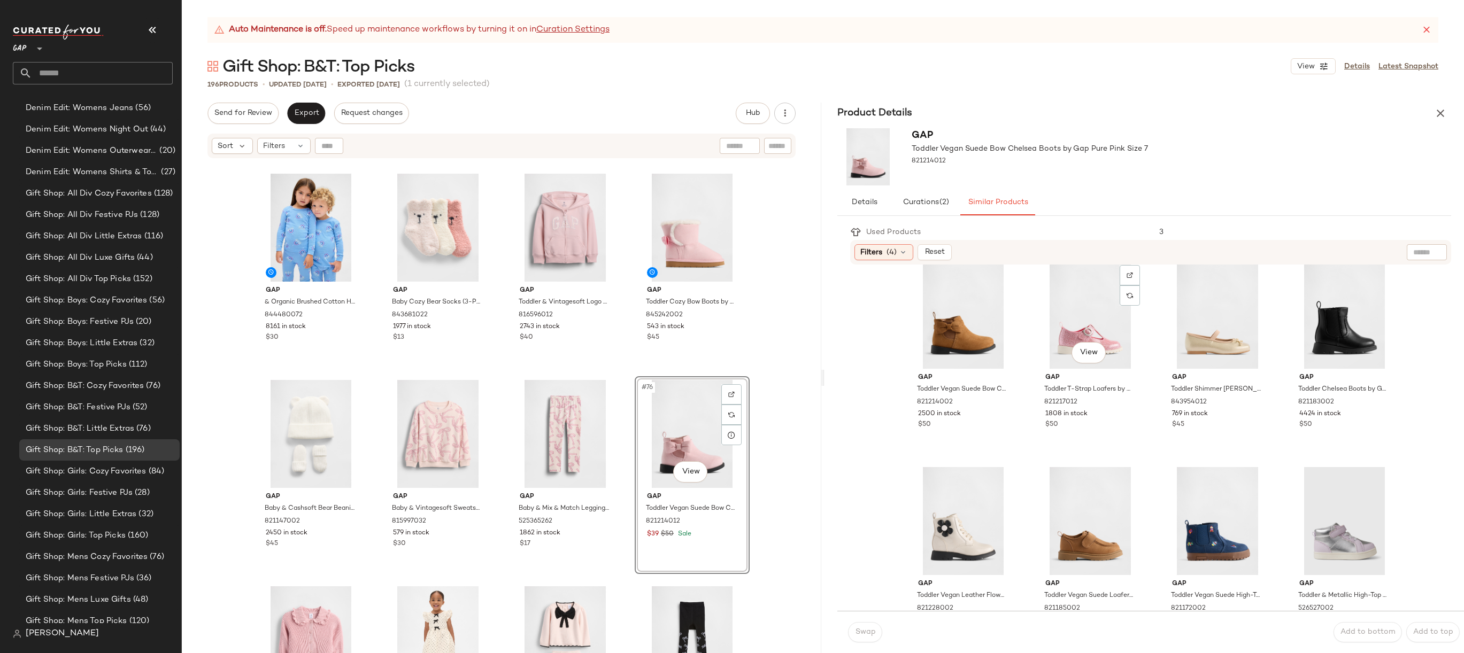
scroll to position [0, 0]
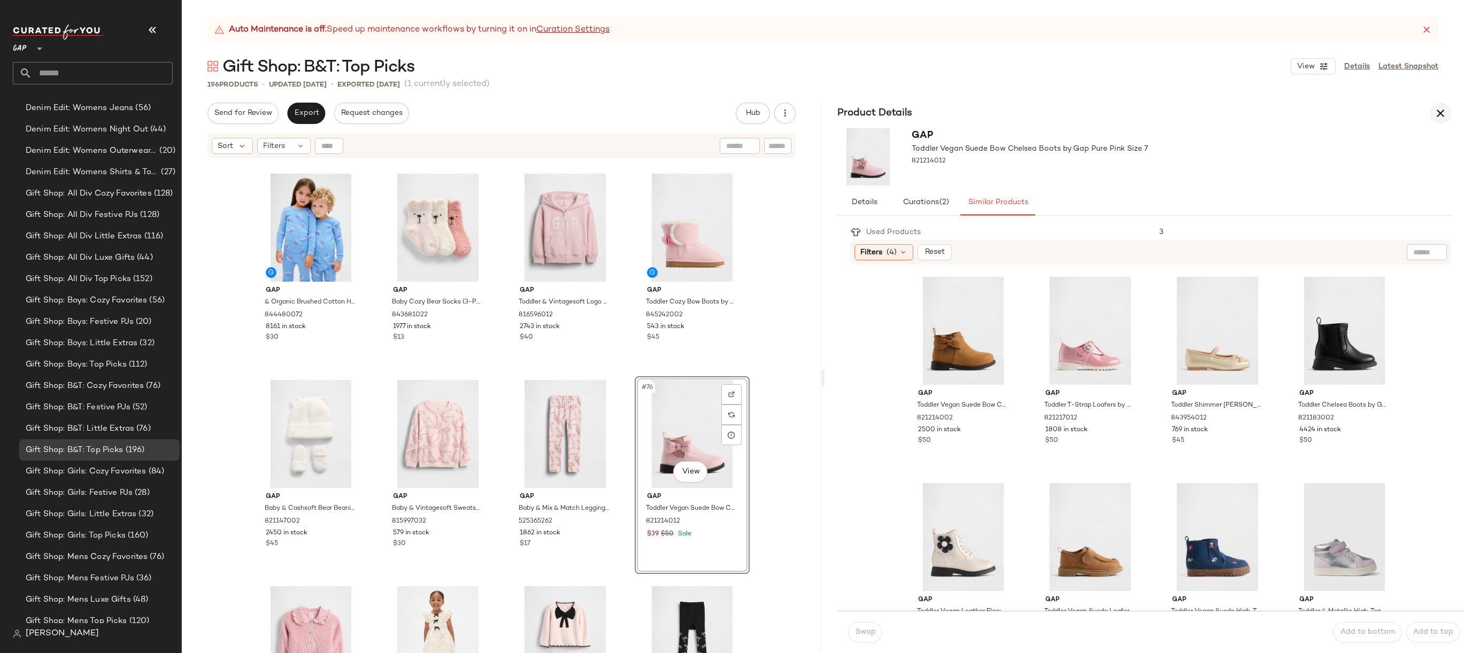
click at [1442, 109] on icon "button" at bounding box center [1440, 113] width 13 height 13
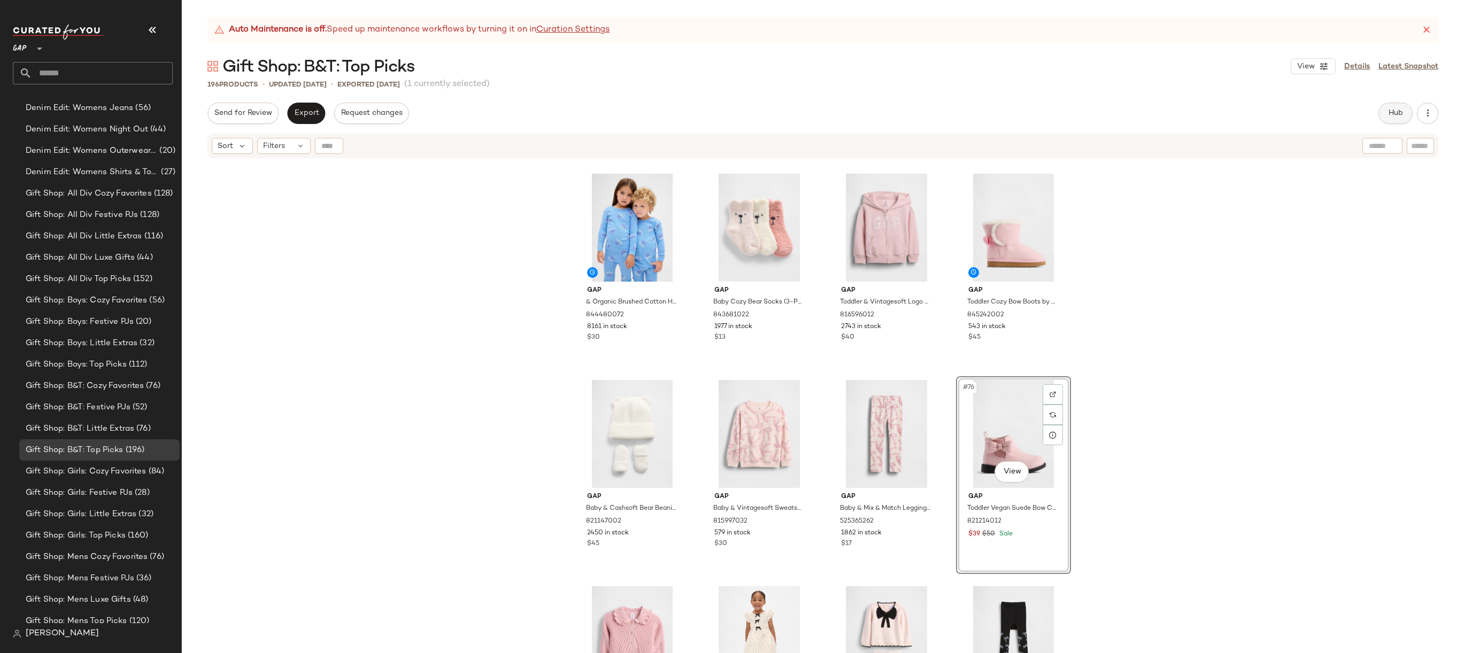
click at [1400, 103] on button "Hub" at bounding box center [1395, 113] width 34 height 21
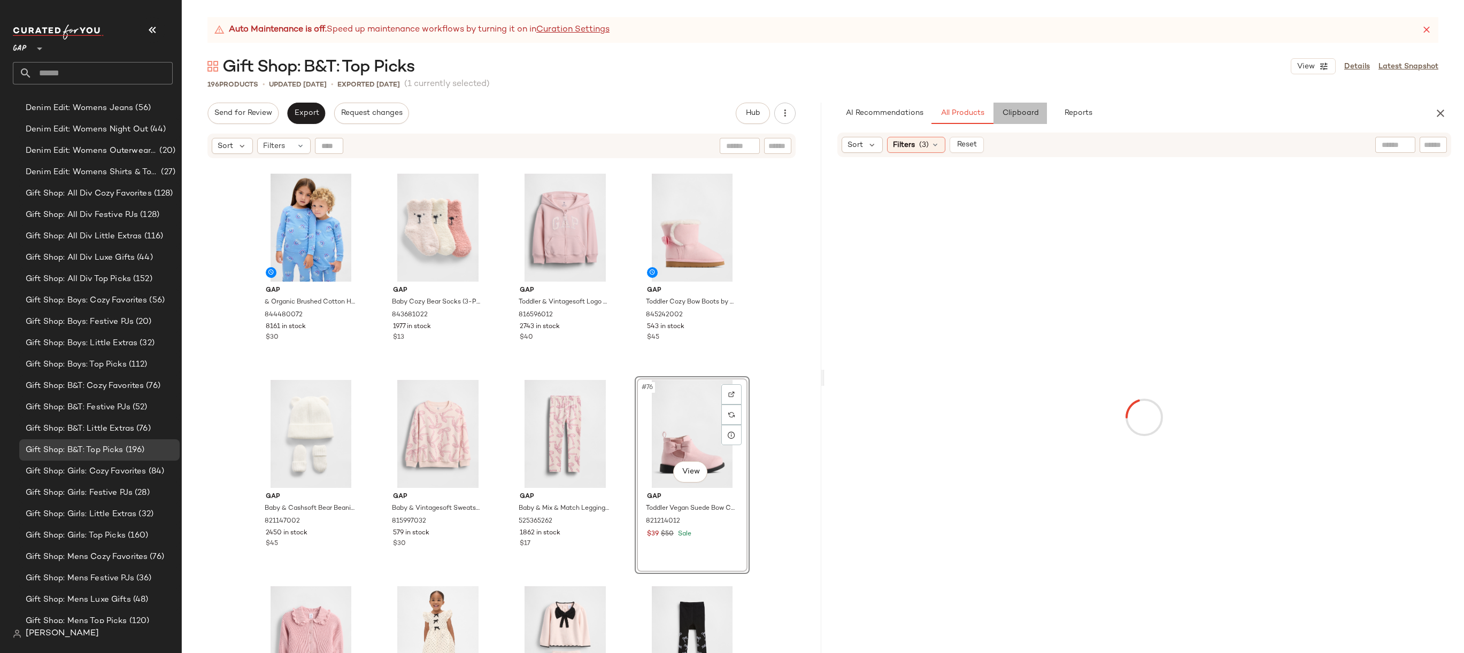
click at [1031, 114] on span "Clipboard" at bounding box center [1019, 113] width 37 height 9
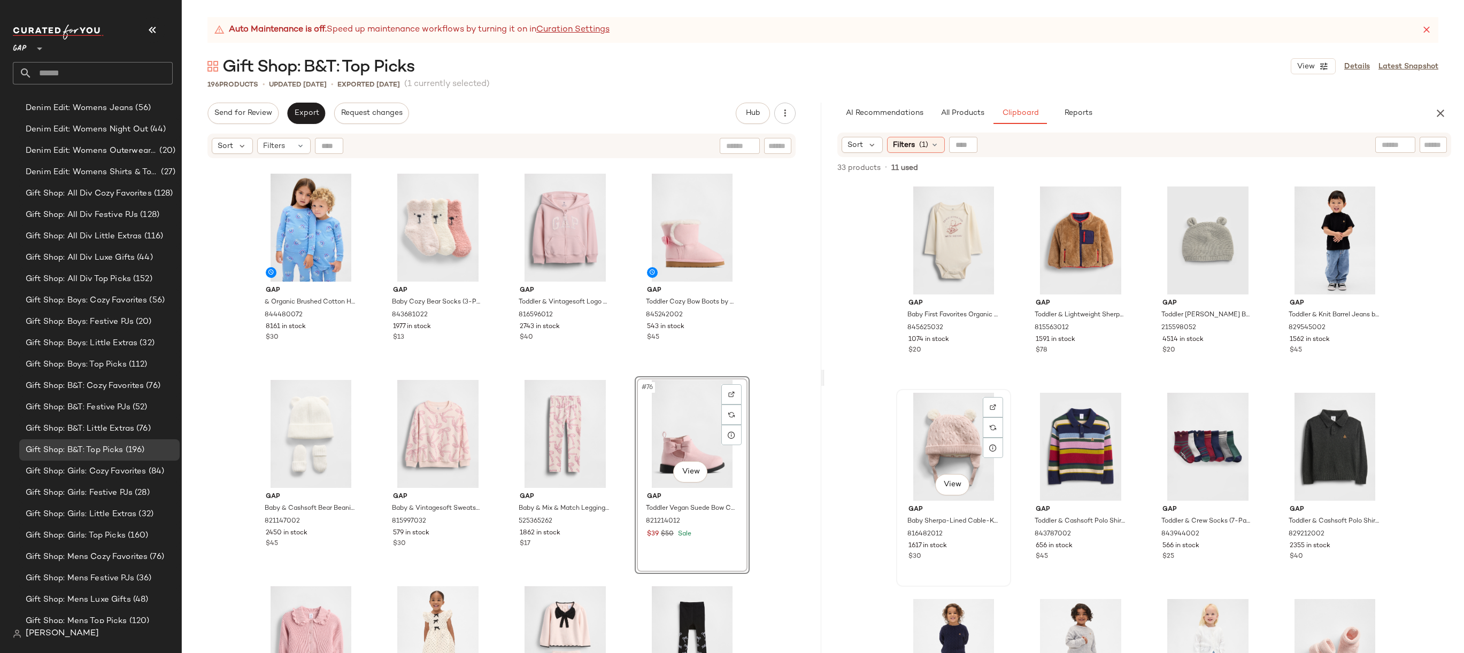
click at [950, 427] on div "View" at bounding box center [953, 447] width 107 height 108
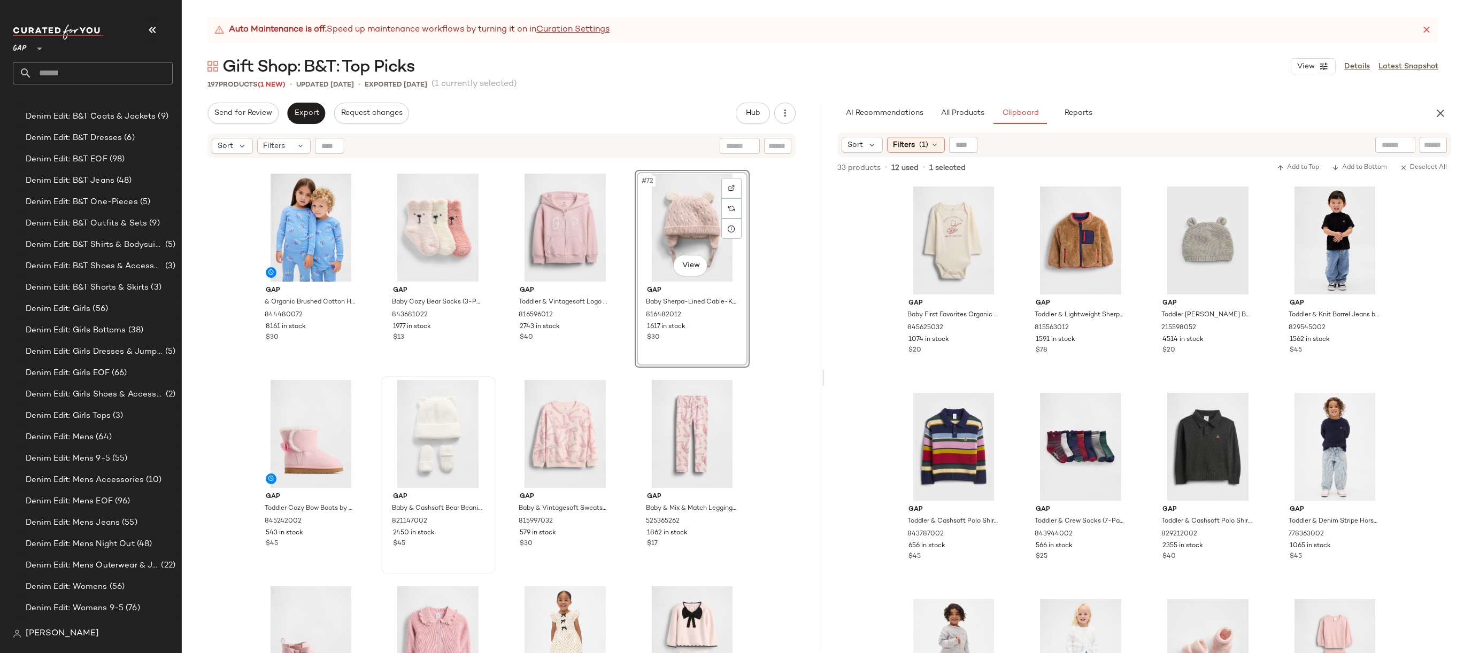
scroll to position [1748, 0]
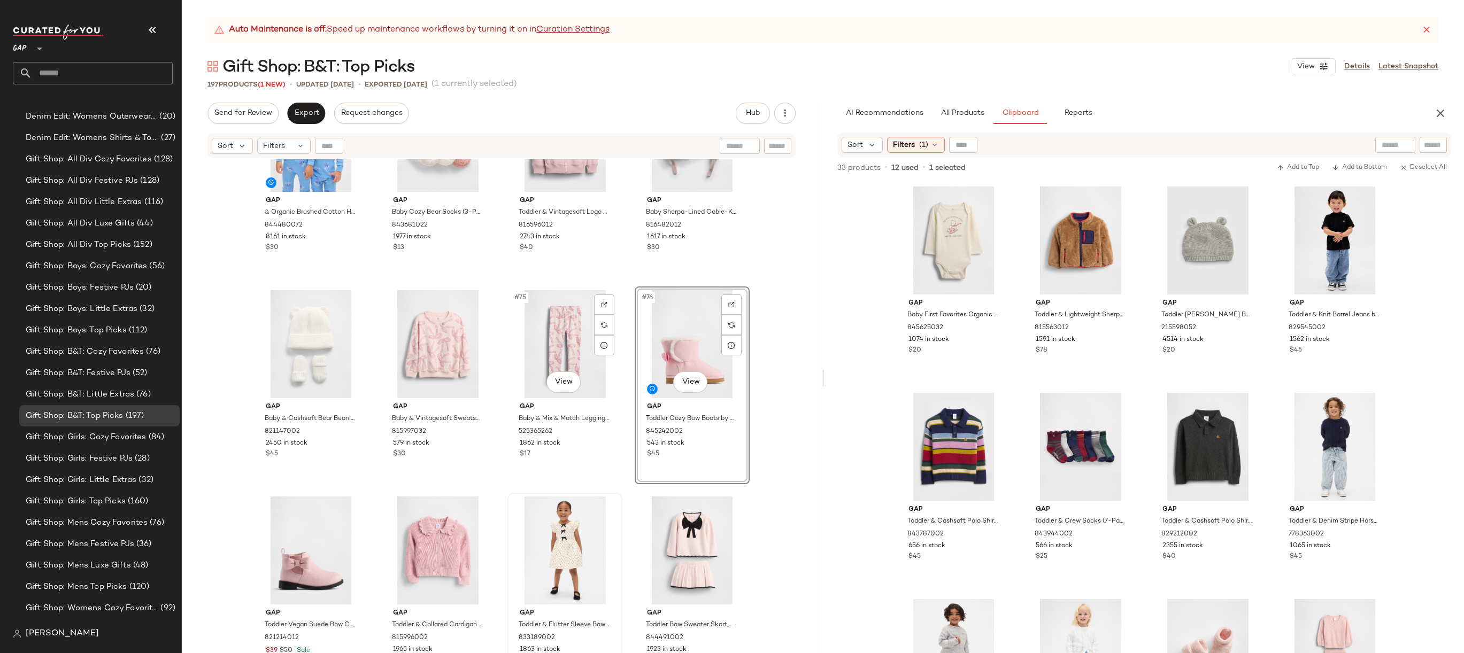
scroll to position [3709, 0]
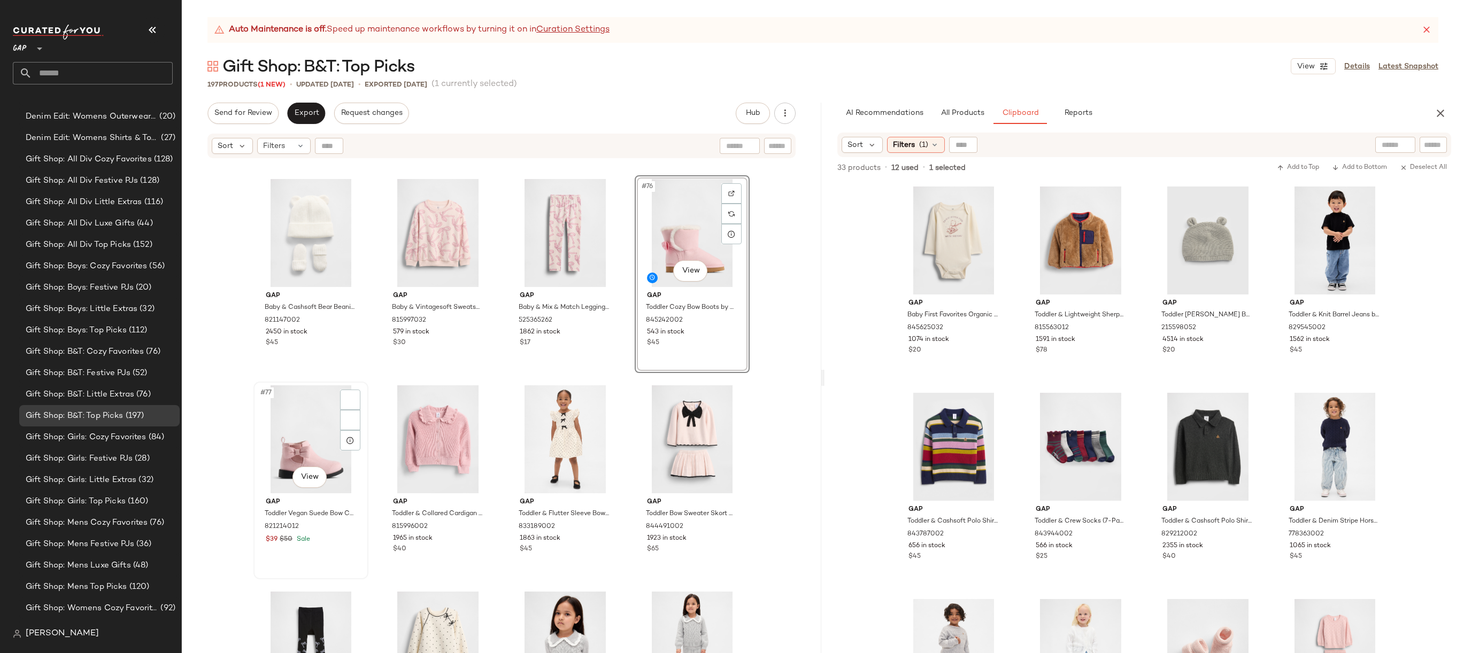
click at [296, 428] on div "#77 View" at bounding box center [310, 439] width 107 height 108
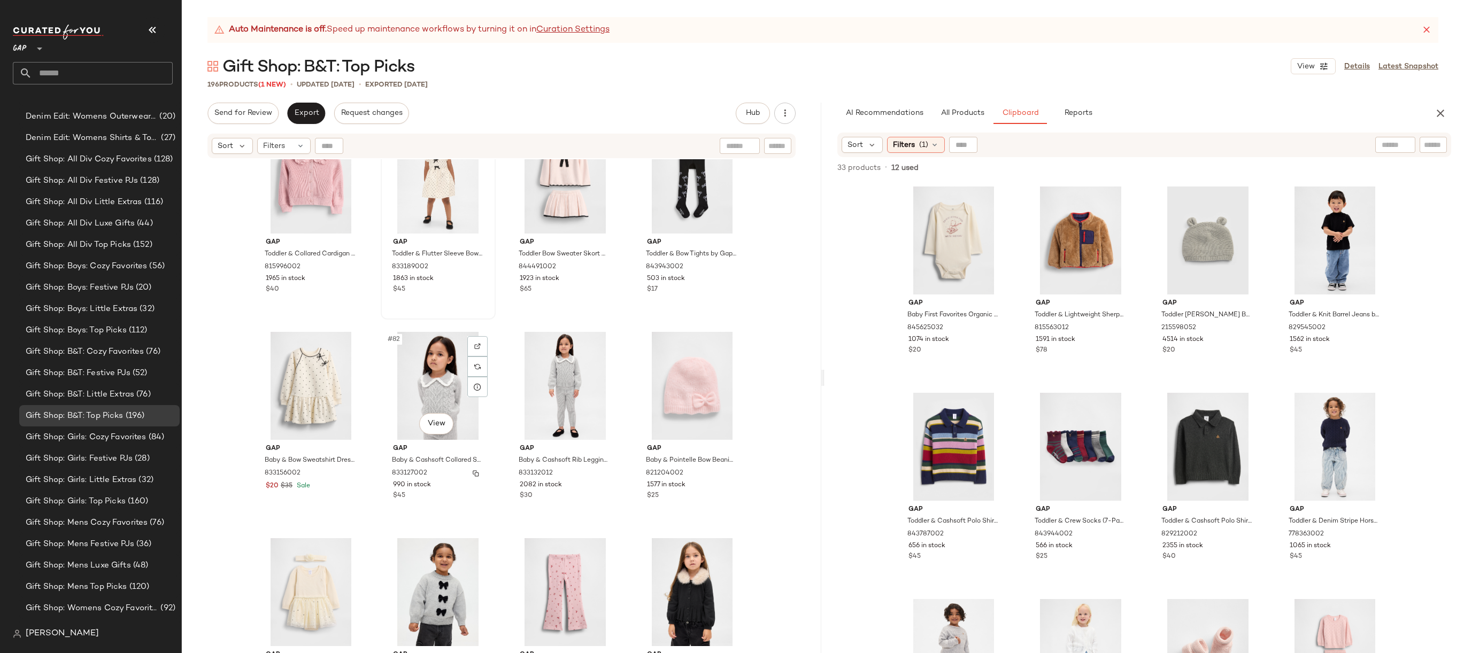
scroll to position [4145, 0]
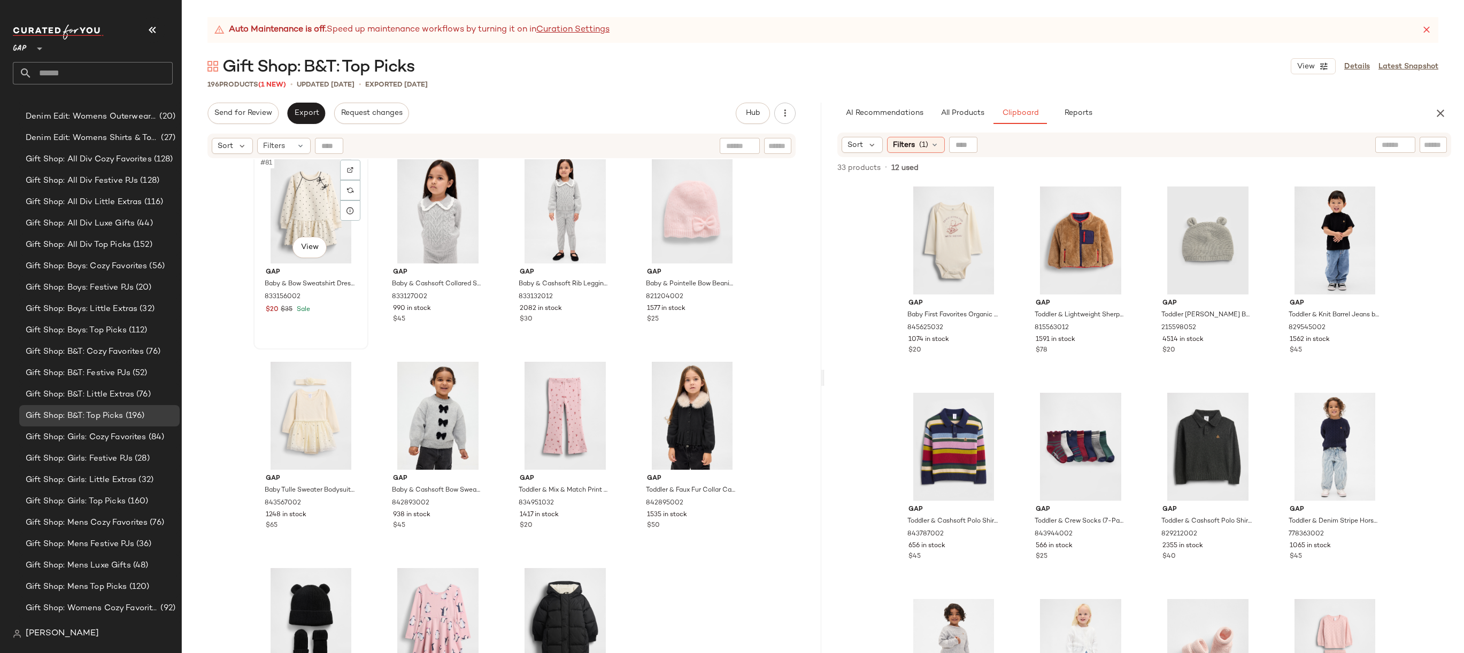
click at [297, 186] on div "#81 View" at bounding box center [310, 210] width 107 height 108
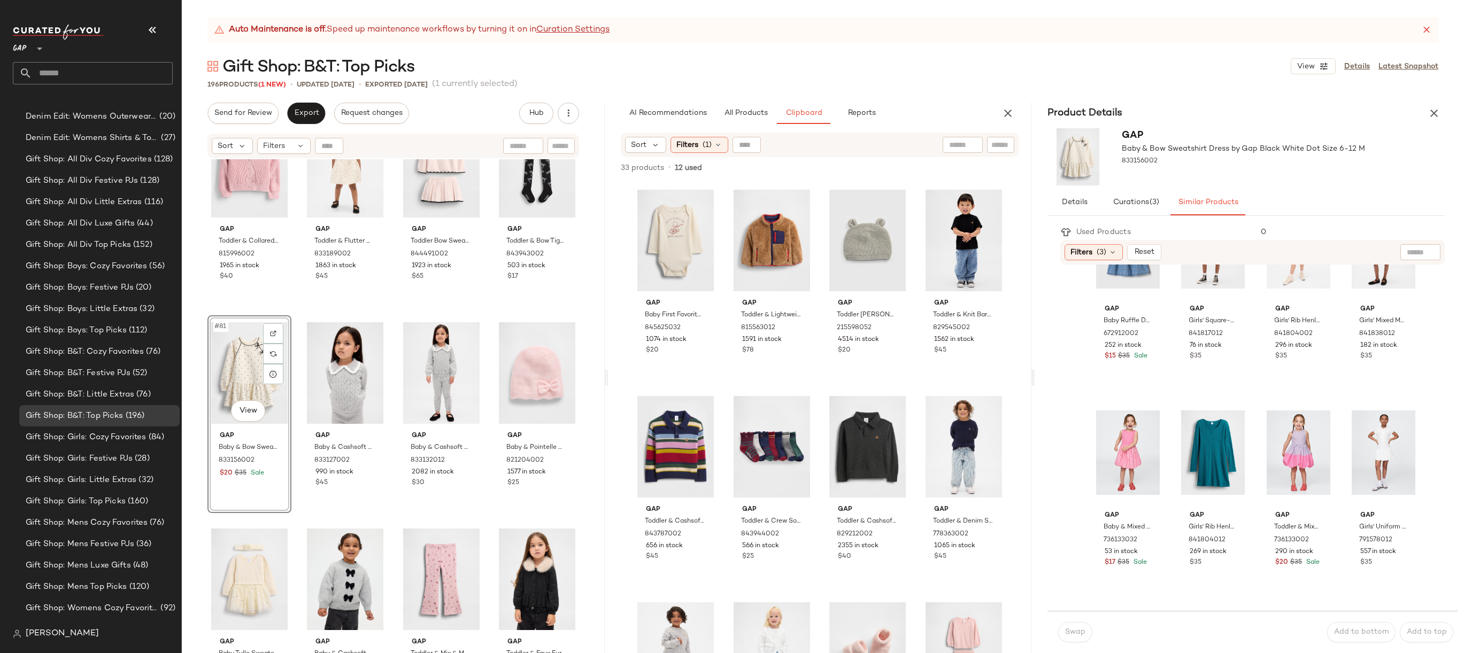
scroll to position [892, 0]
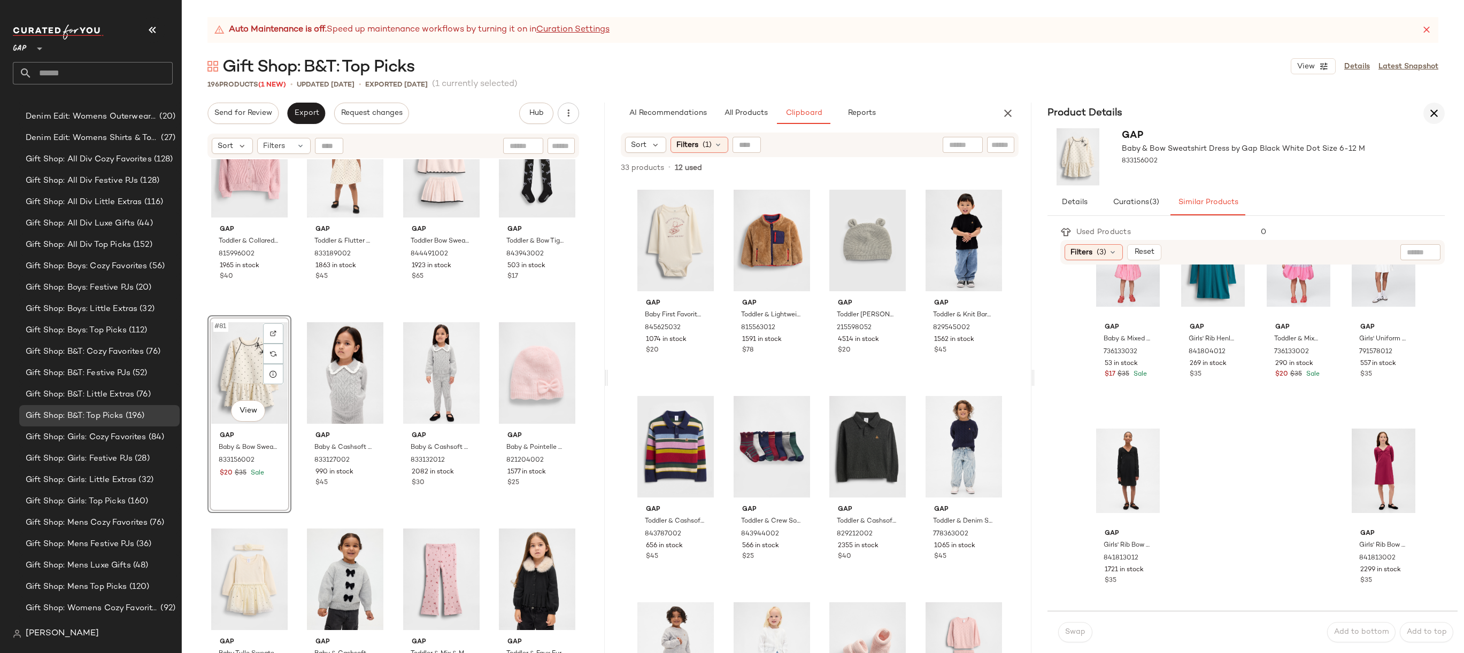
click at [1431, 112] on icon "button" at bounding box center [1433, 113] width 13 height 13
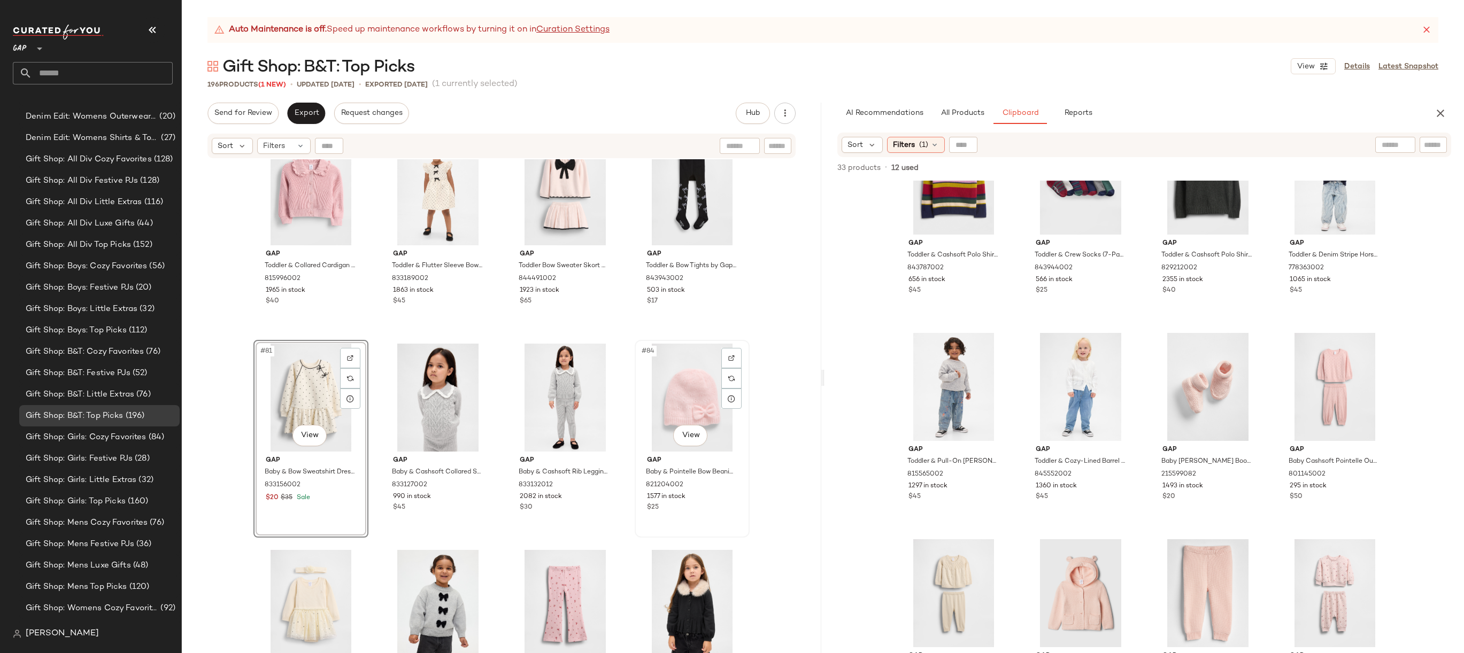
scroll to position [3936, 0]
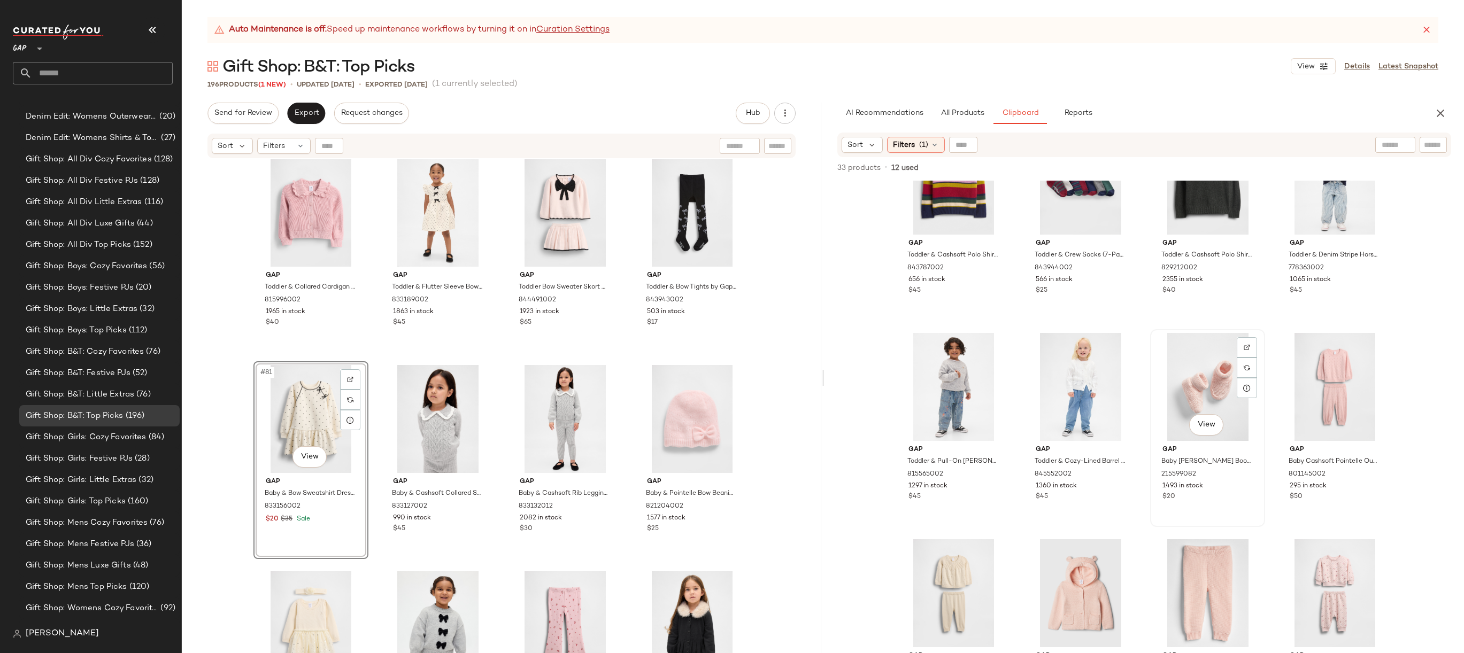
click at [1189, 386] on div "View" at bounding box center [1207, 387] width 107 height 108
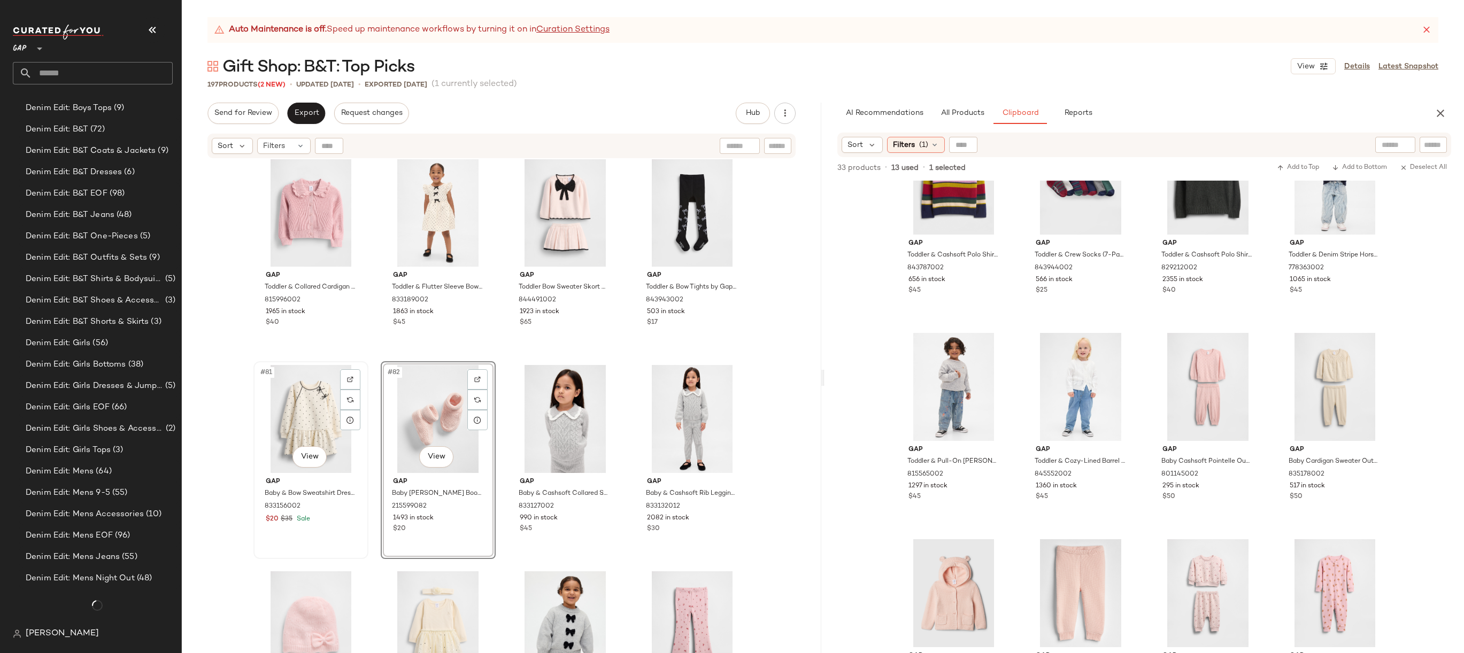
click at [307, 422] on div "#81 View" at bounding box center [310, 419] width 107 height 108
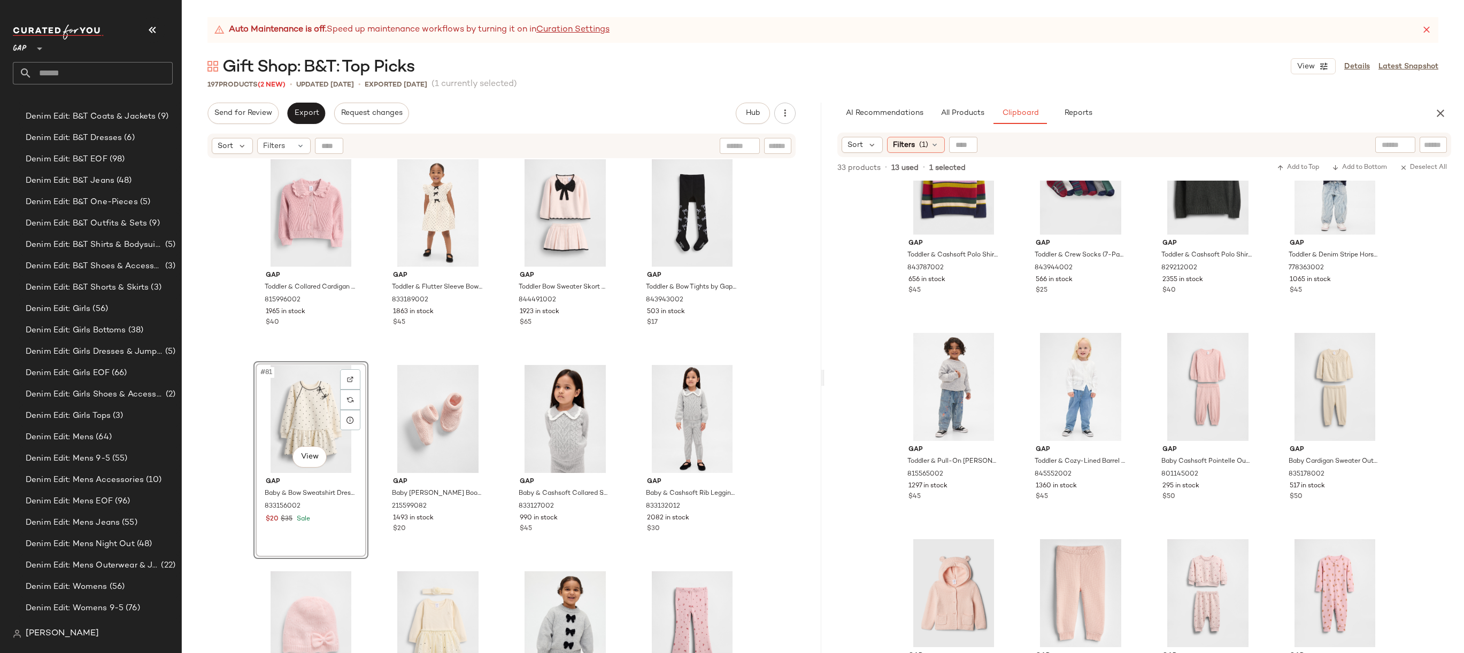
scroll to position [1748, 0]
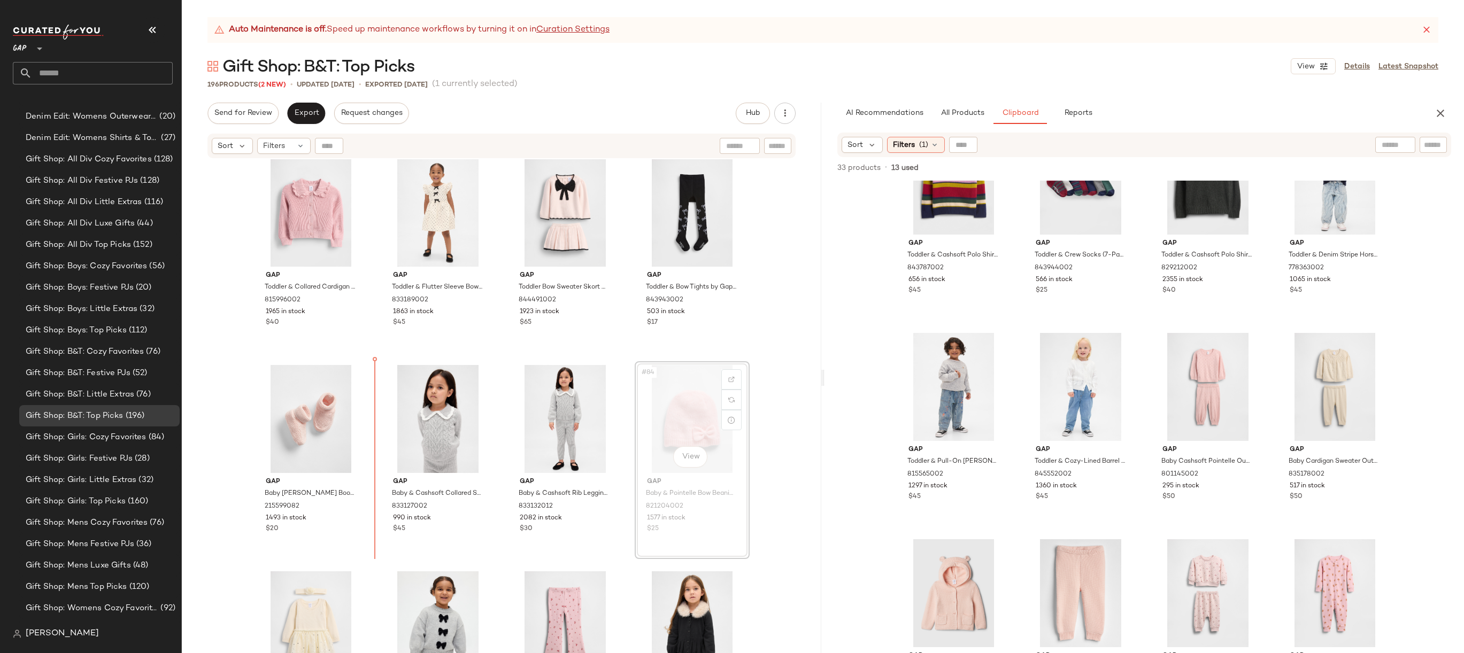
drag, startPoint x: 677, startPoint y: 411, endPoint x: 368, endPoint y: 408, distance: 309.0
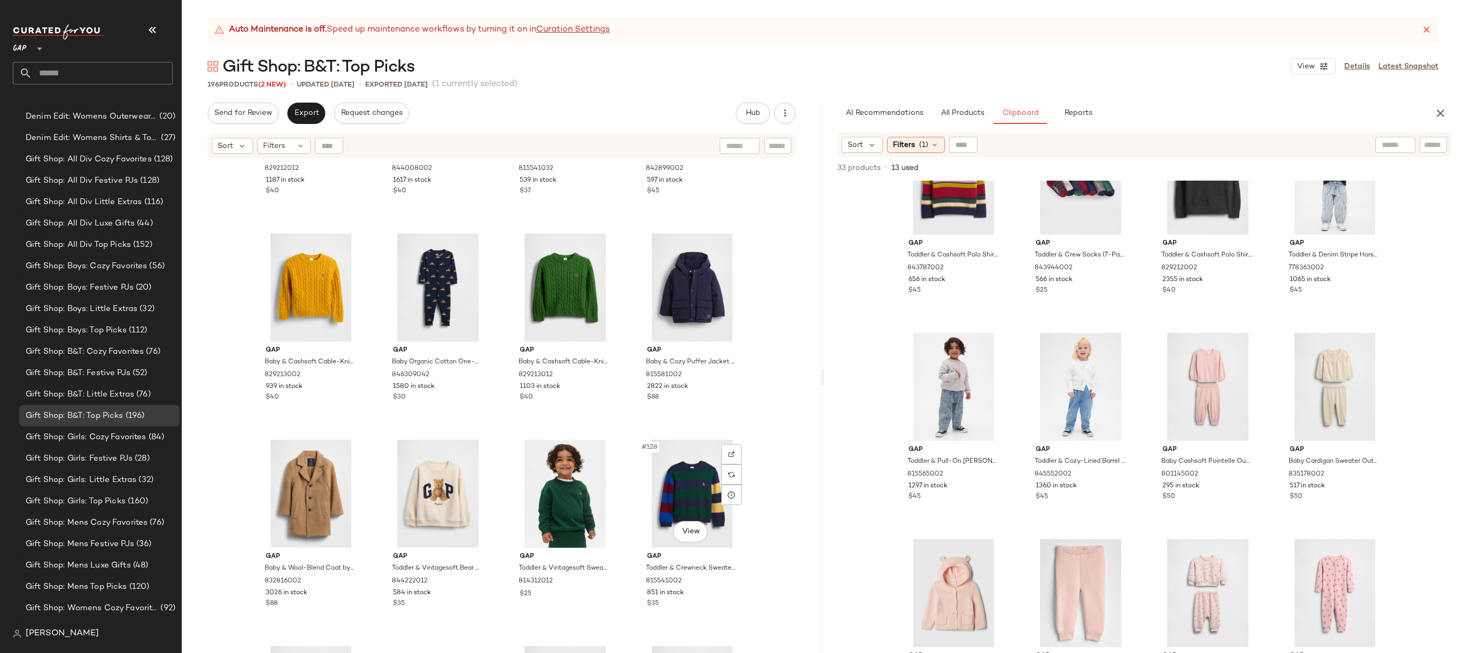
scroll to position [6195, 0]
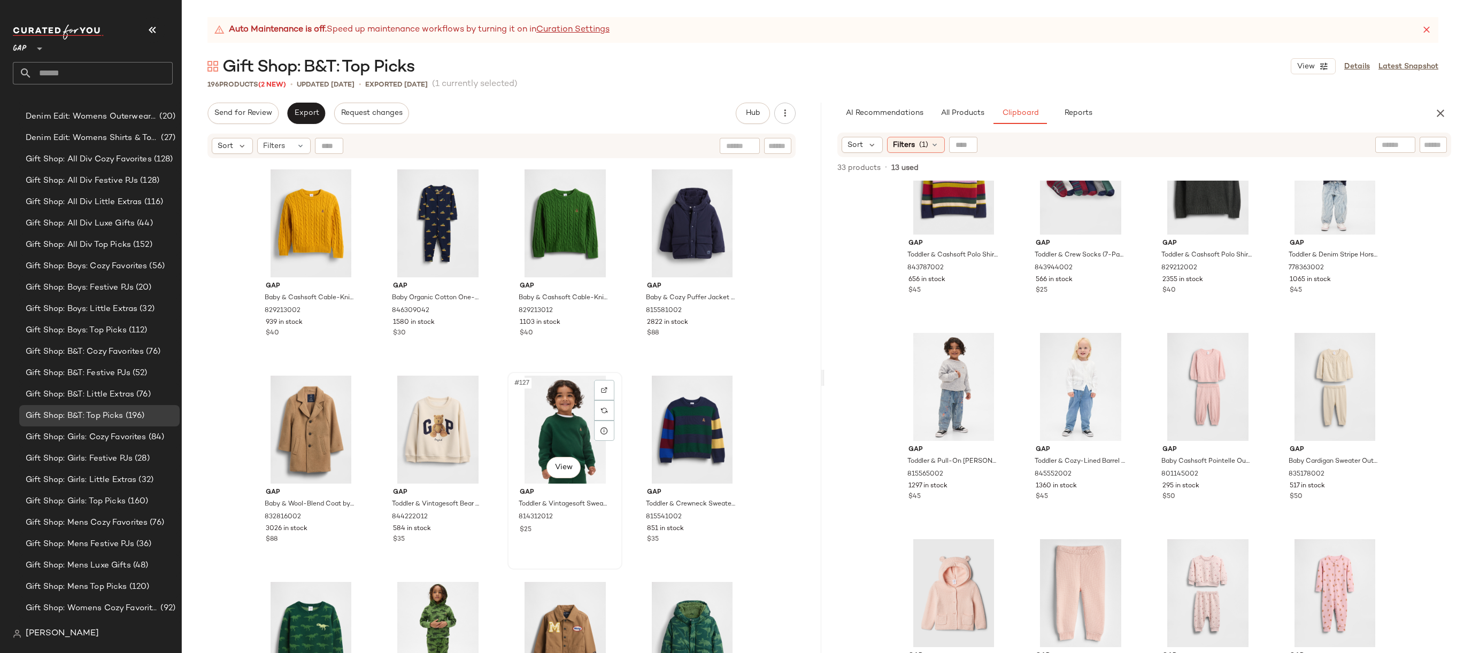
click at [539, 411] on div "#127 View" at bounding box center [564, 430] width 107 height 108
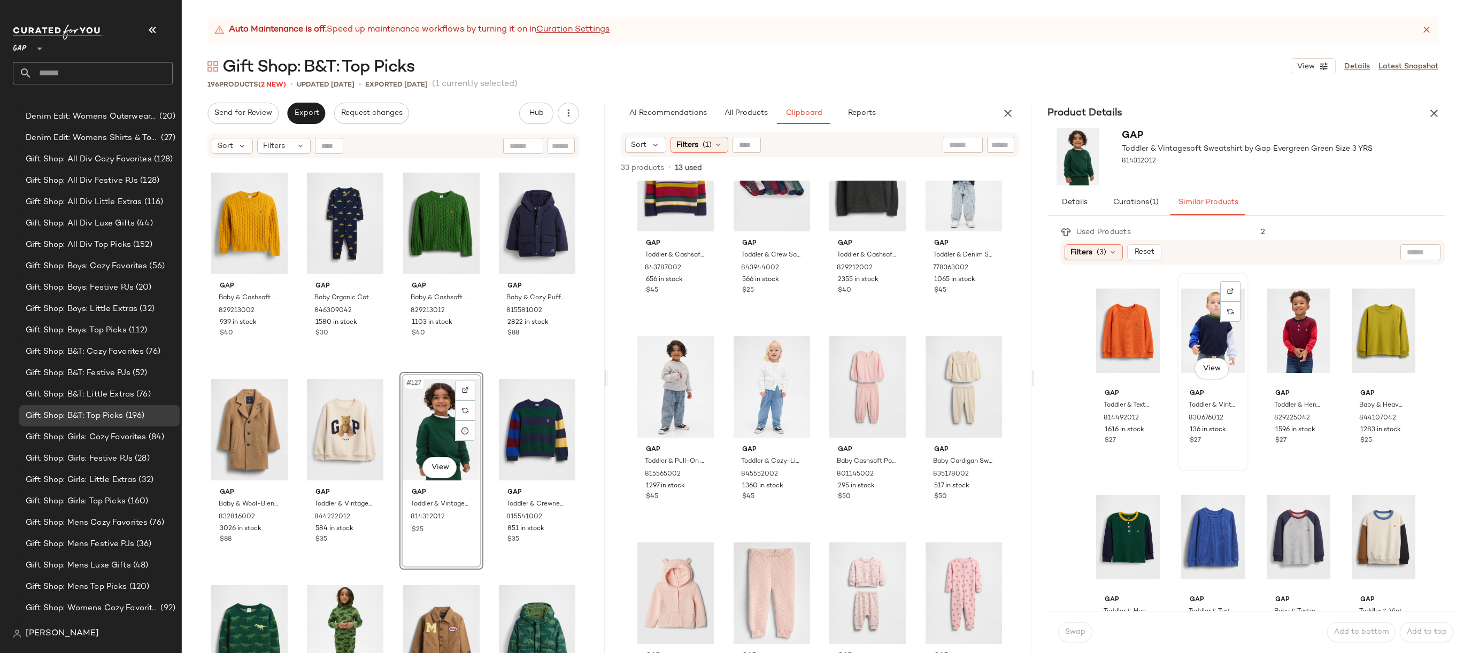
click at [1196, 307] on div "View" at bounding box center [1213, 331] width 64 height 108
click at [1202, 376] on body "GAP ** Dashboard All Products Global Clipboards (20) 10.13-10.17 AM Newness (22…" at bounding box center [732, 326] width 1464 height 653
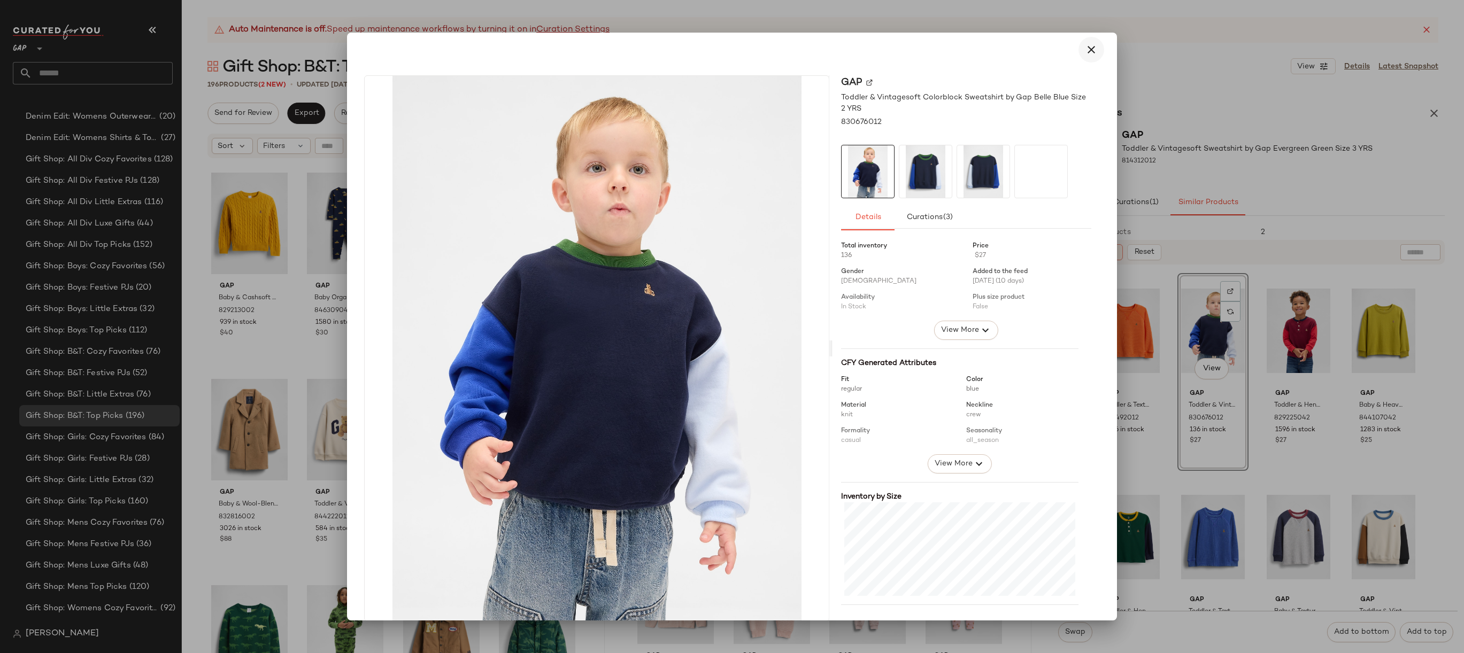
click at [1082, 57] on button "button" at bounding box center [1091, 50] width 26 height 26
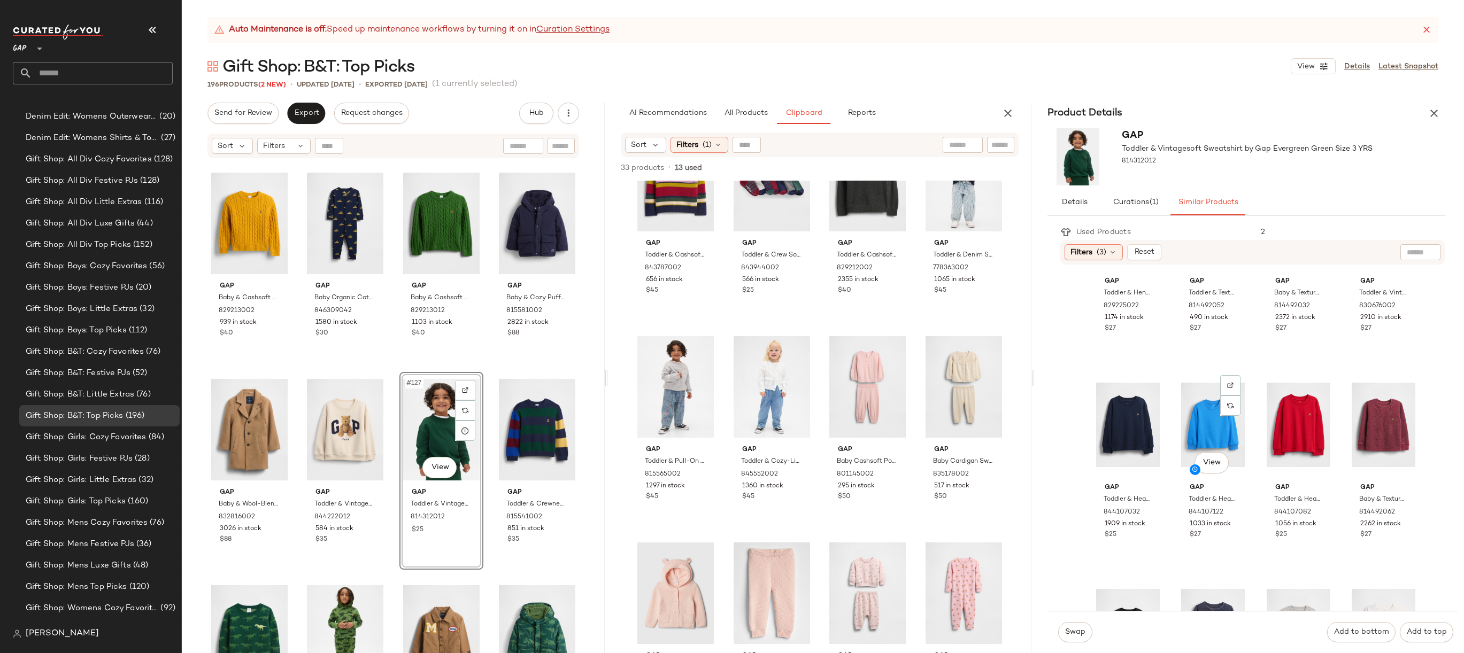
scroll to position [309, 0]
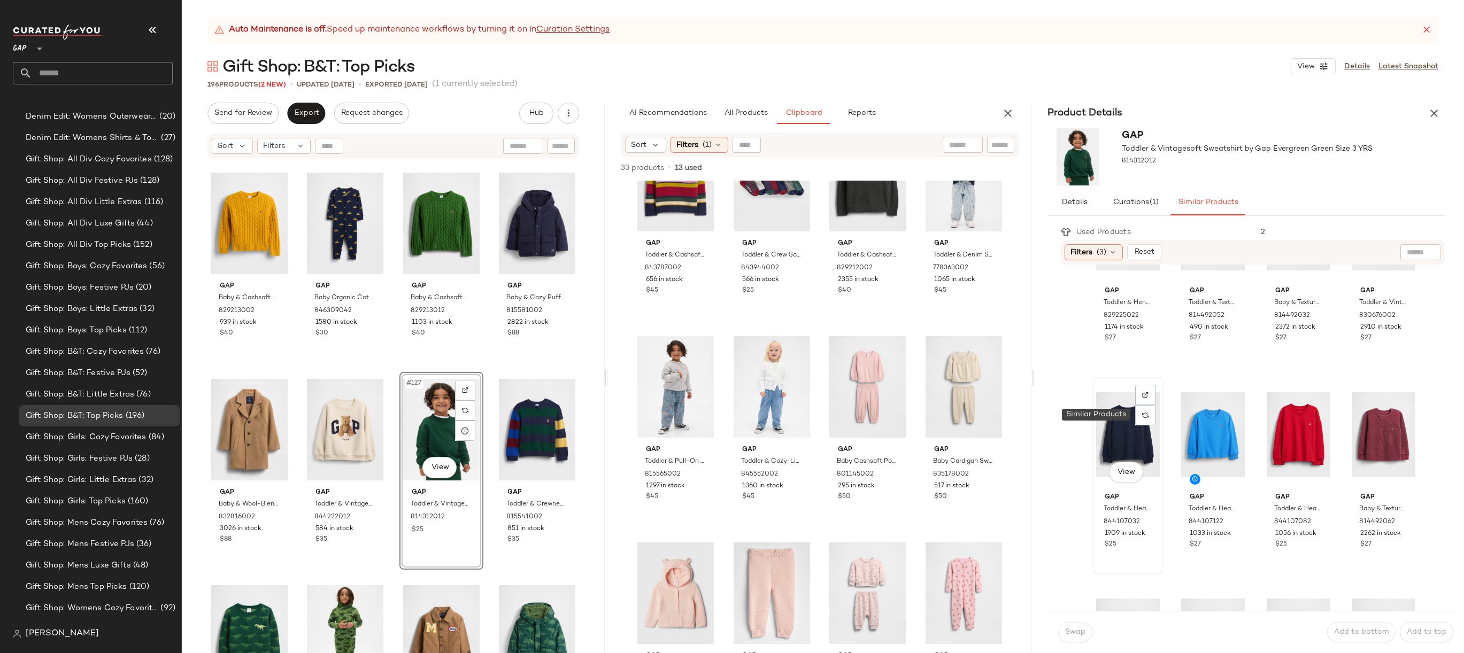
click at [1138, 421] on div at bounding box center [1145, 415] width 20 height 20
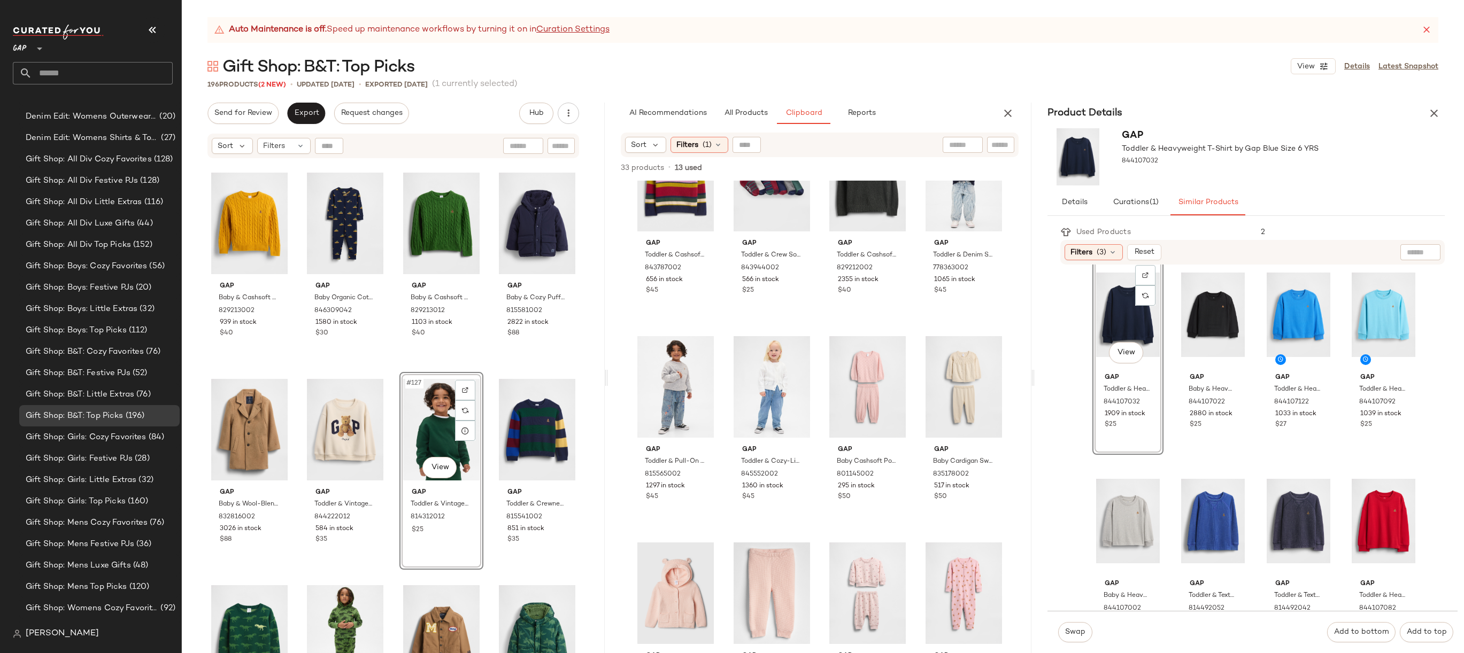
scroll to position [57, 0]
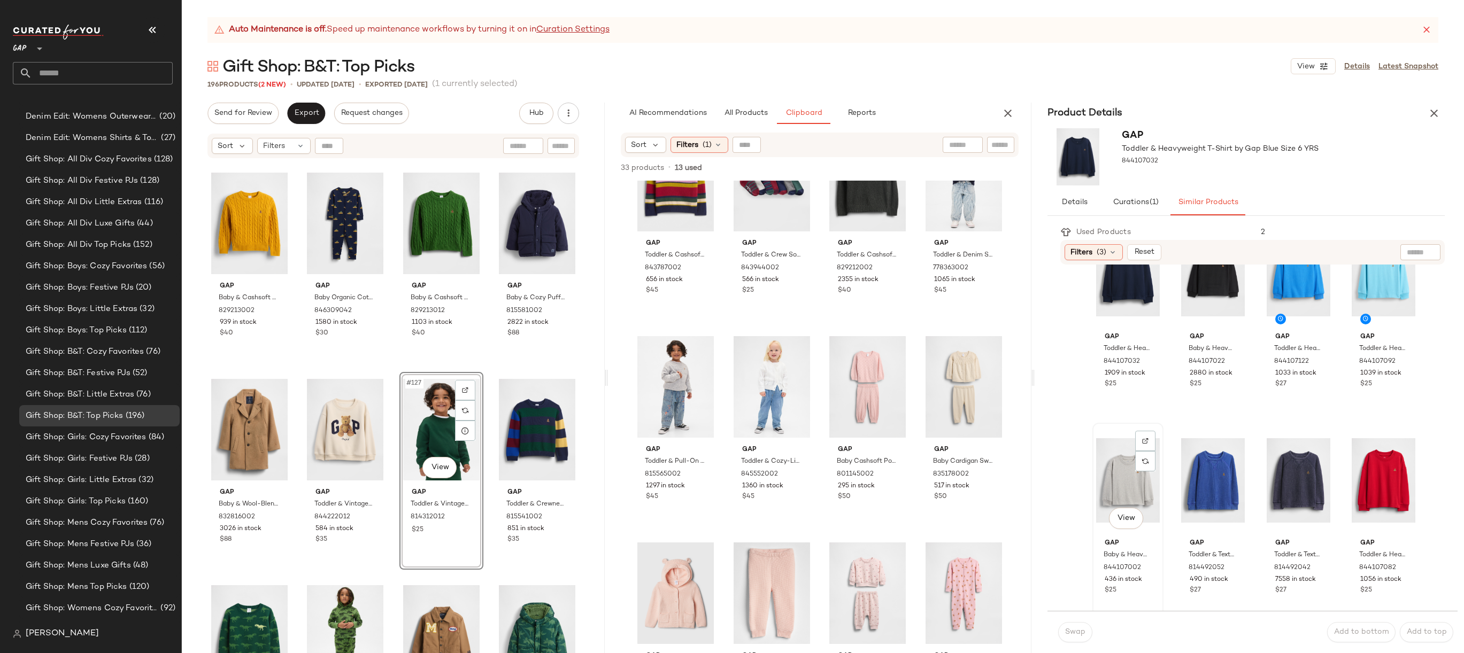
click at [1119, 473] on div "View" at bounding box center [1128, 481] width 64 height 108
click at [1074, 628] on span "Swap" at bounding box center [1074, 632] width 21 height 9
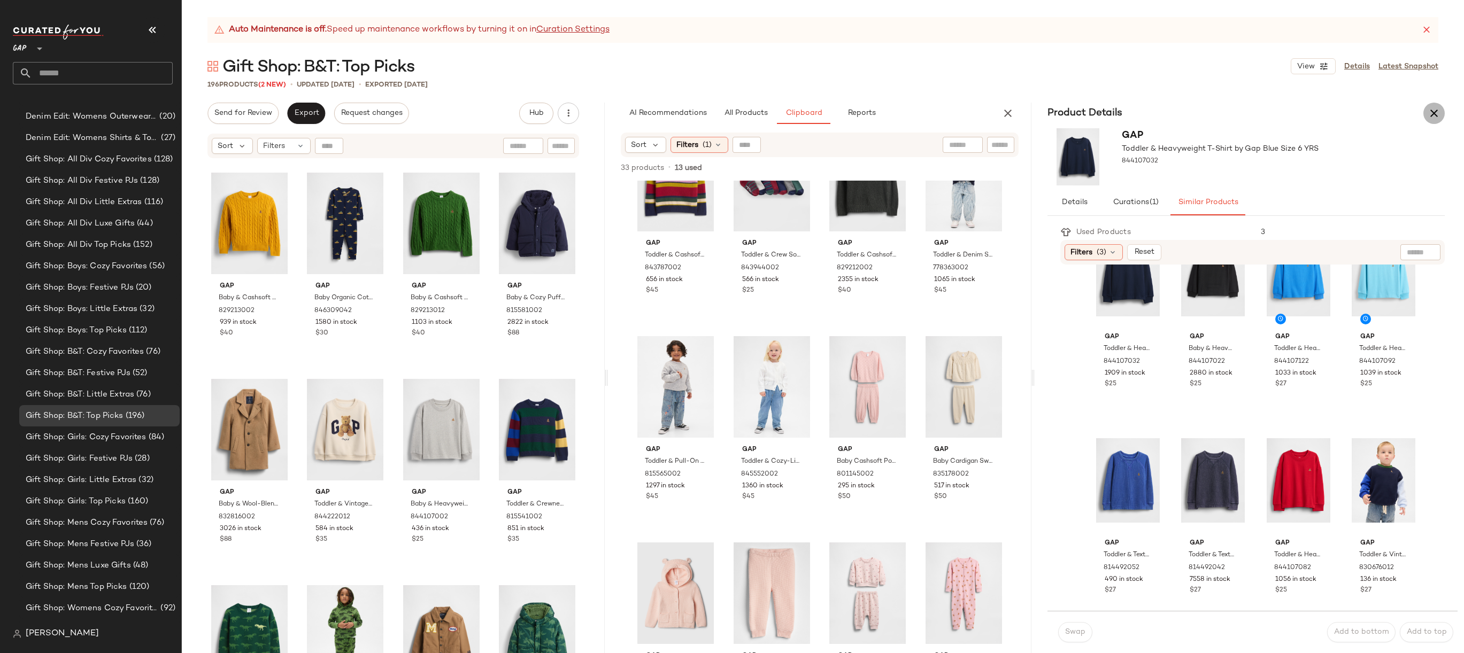
click at [1437, 107] on icon "button" at bounding box center [1433, 113] width 13 height 13
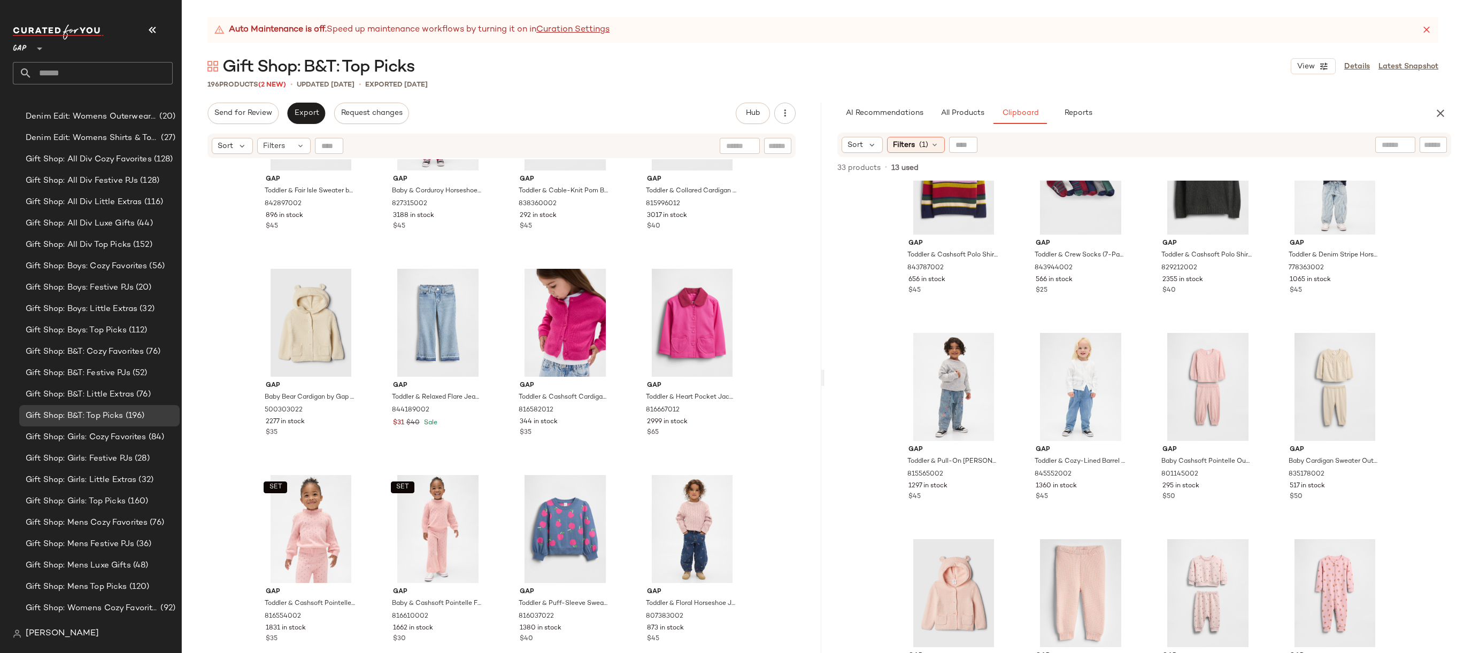
scroll to position [7335, 0]
click at [422, 328] on div "#146 View" at bounding box center [437, 321] width 107 height 108
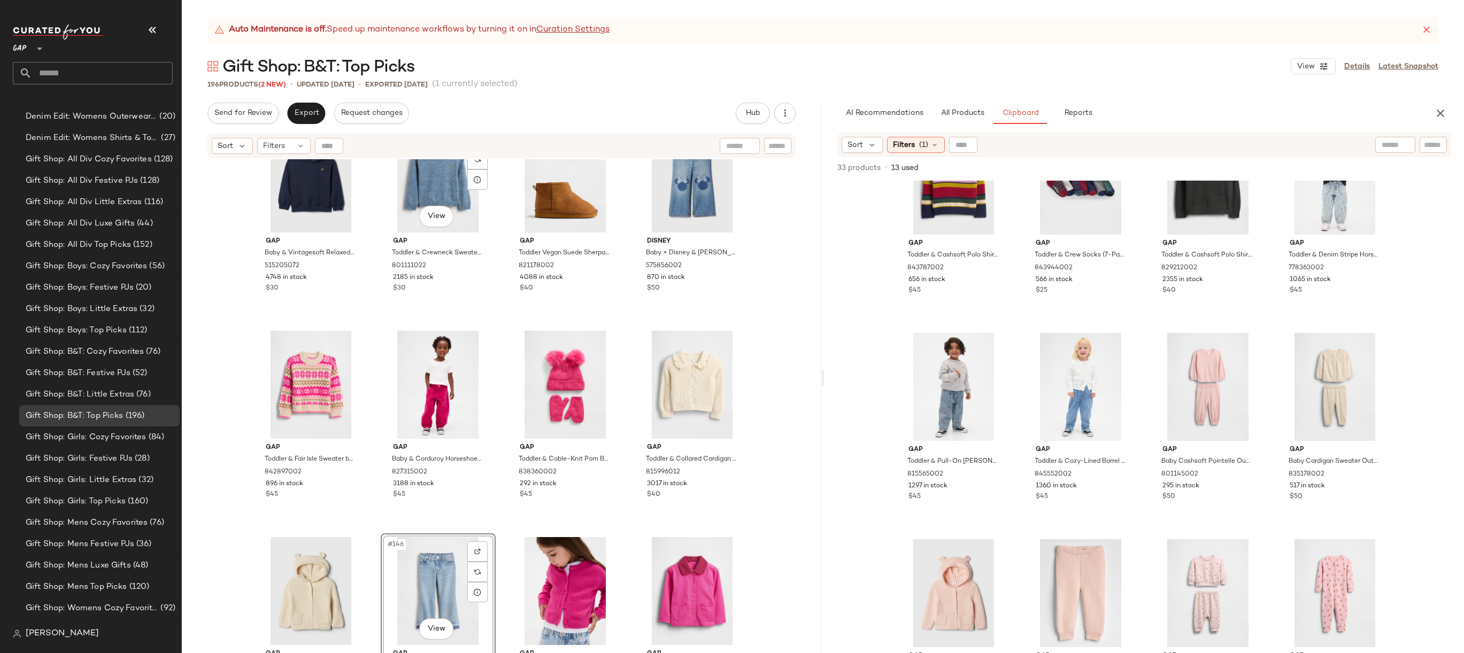
scroll to position [7236, 0]
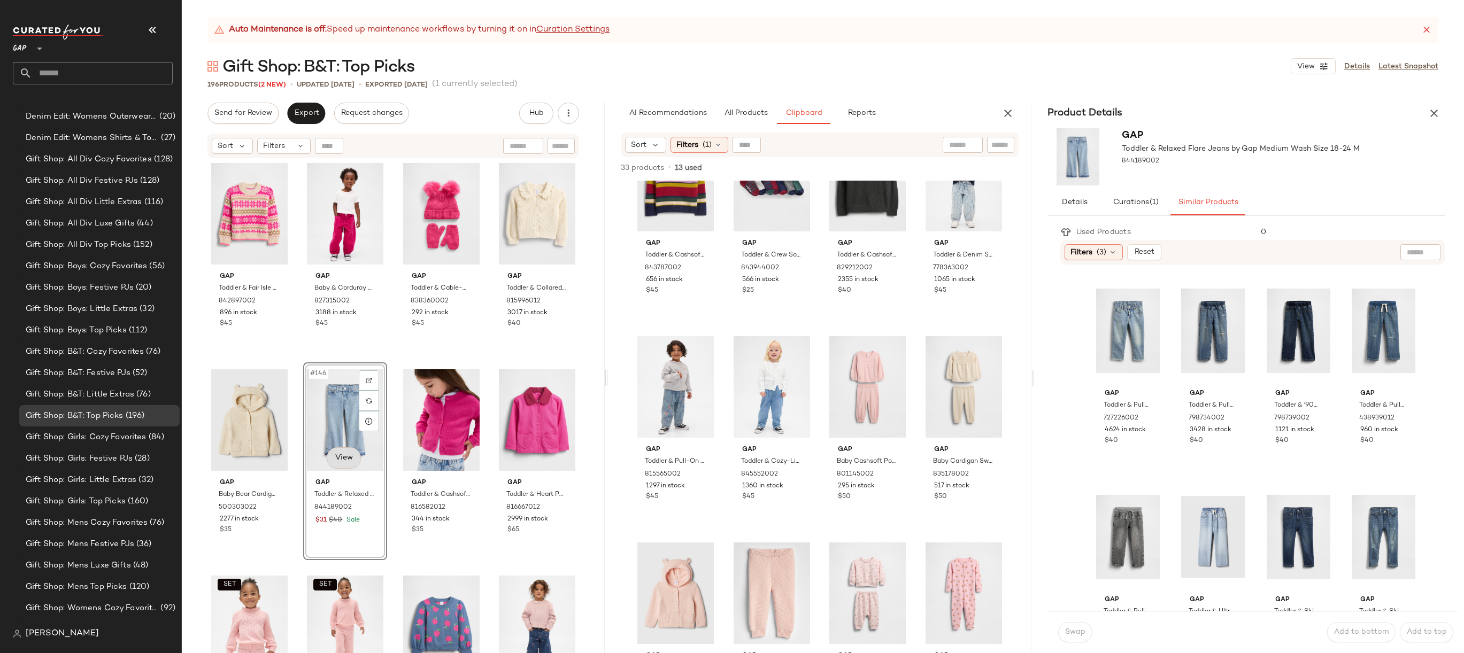
click at [335, 459] on body "GAP ** Dashboard All Products Global Clipboards (20) 10.13-10.17 AM Newness (22…" at bounding box center [732, 326] width 1464 height 653
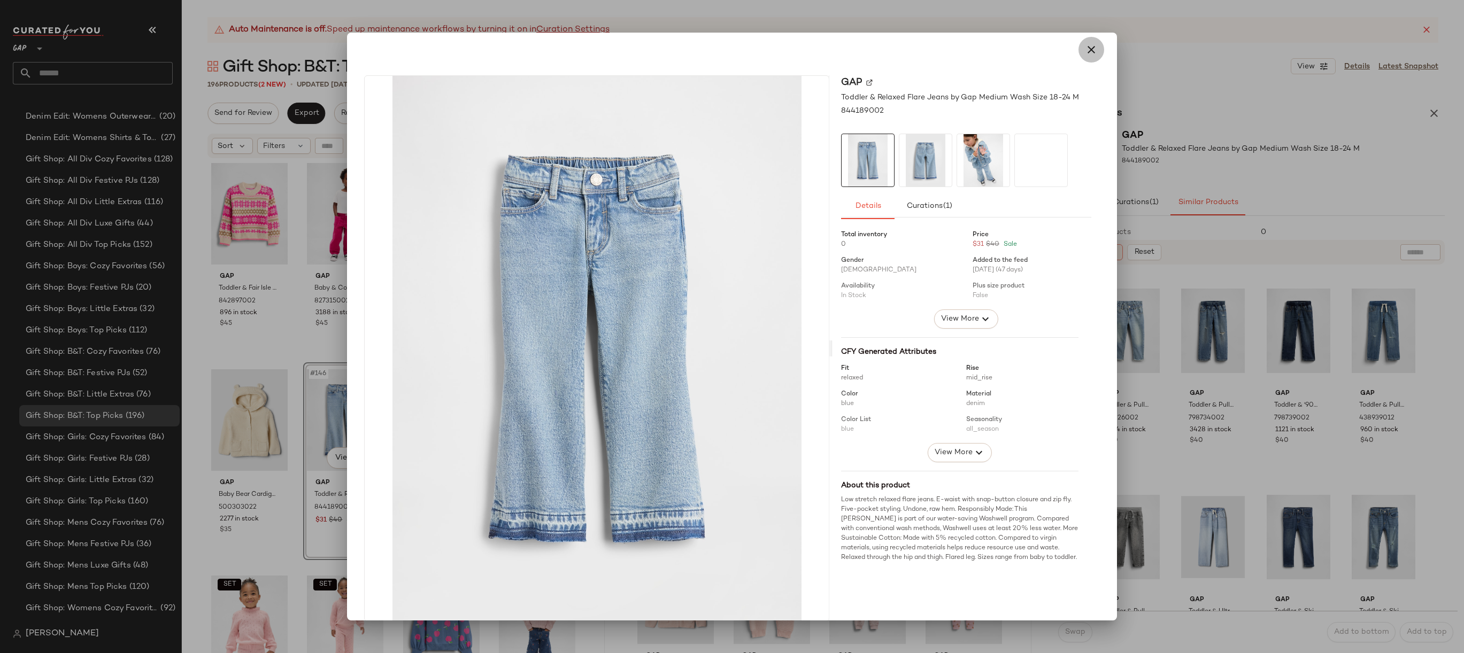
click at [1085, 52] on icon "button" at bounding box center [1091, 49] width 13 height 13
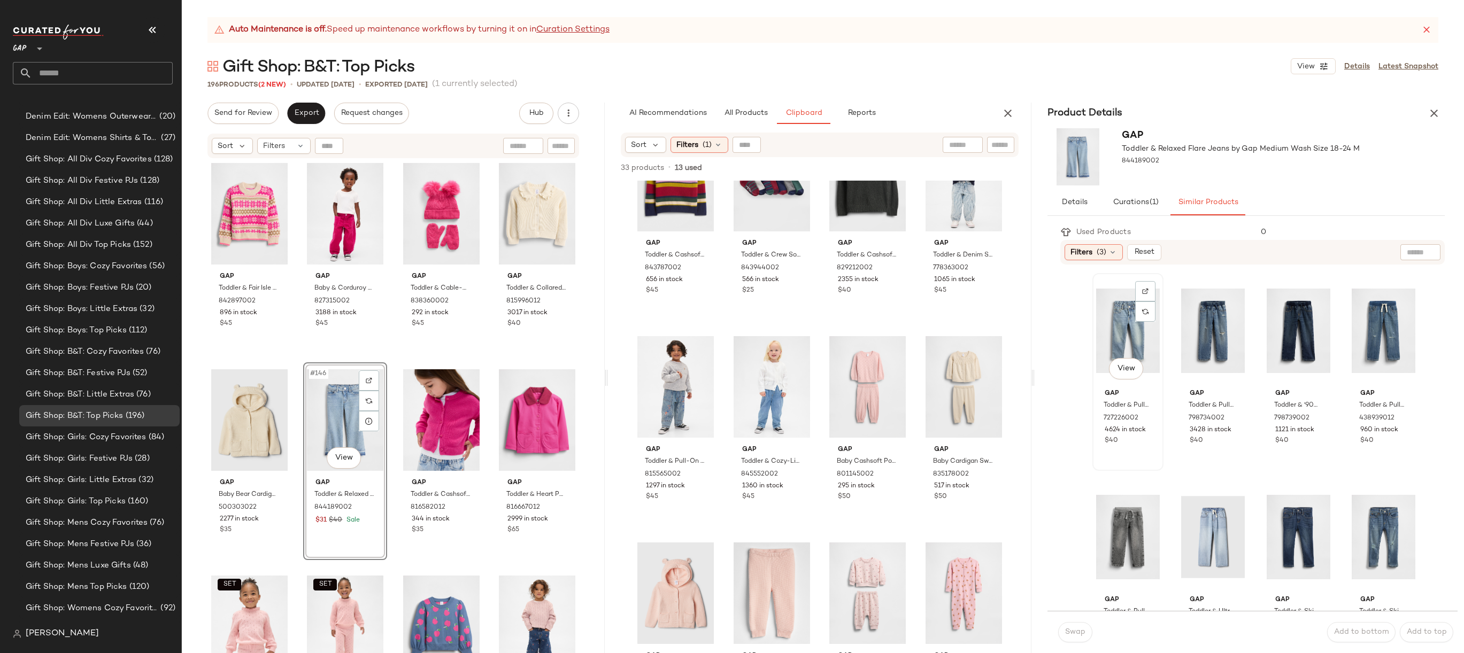
click at [1124, 295] on div "View" at bounding box center [1128, 331] width 64 height 108
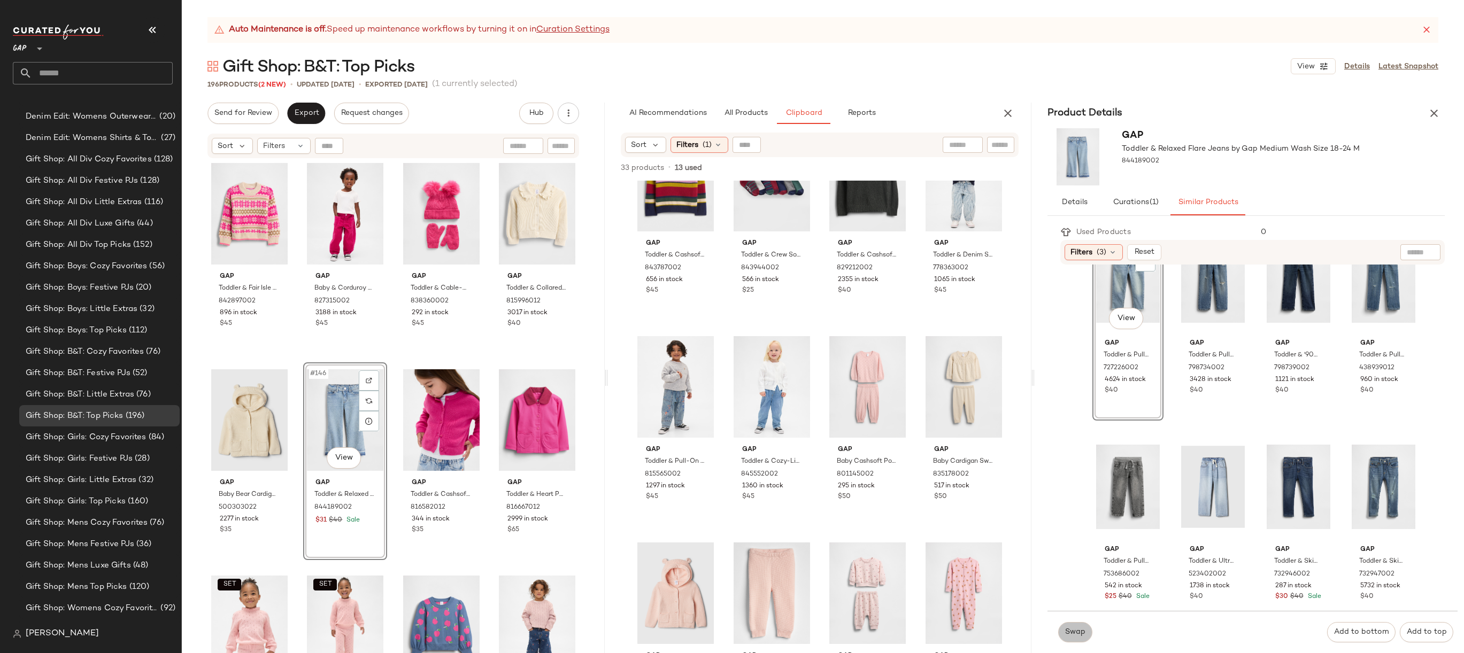
click at [1079, 633] on span "Swap" at bounding box center [1074, 632] width 21 height 9
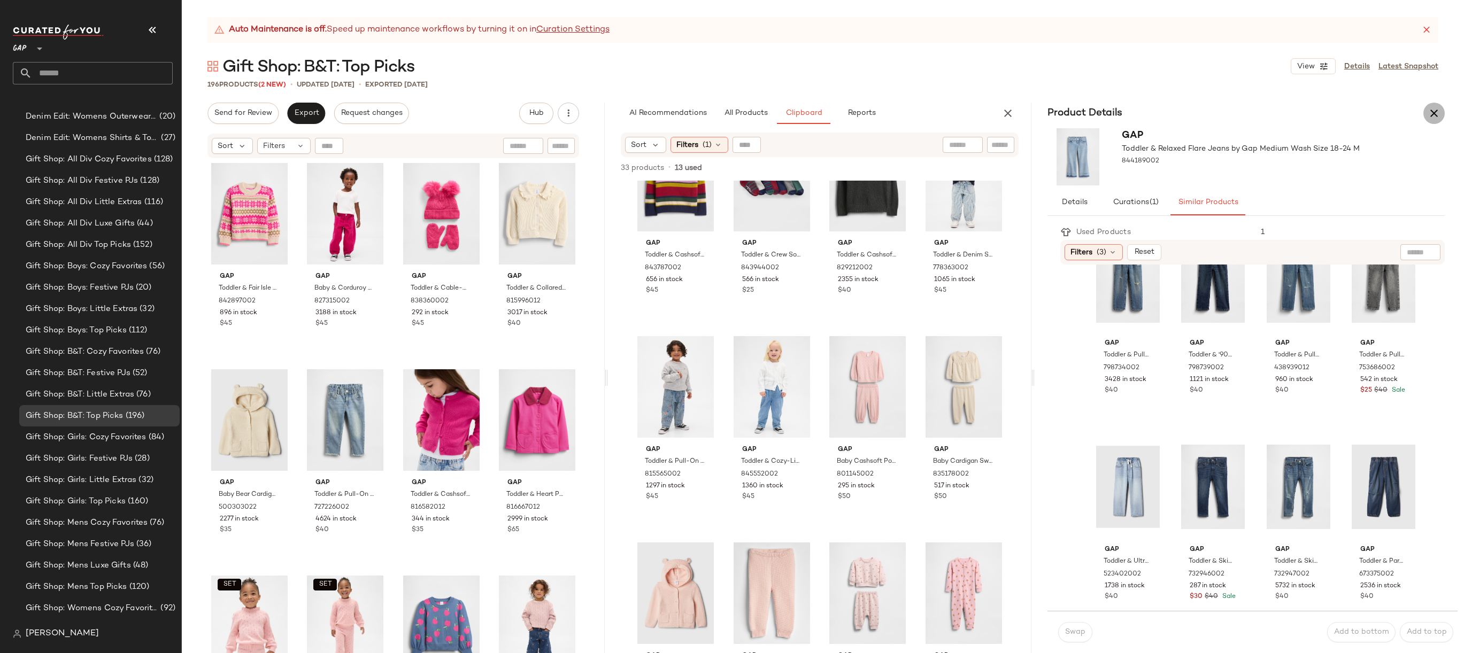
click at [1429, 112] on icon "button" at bounding box center [1433, 113] width 13 height 13
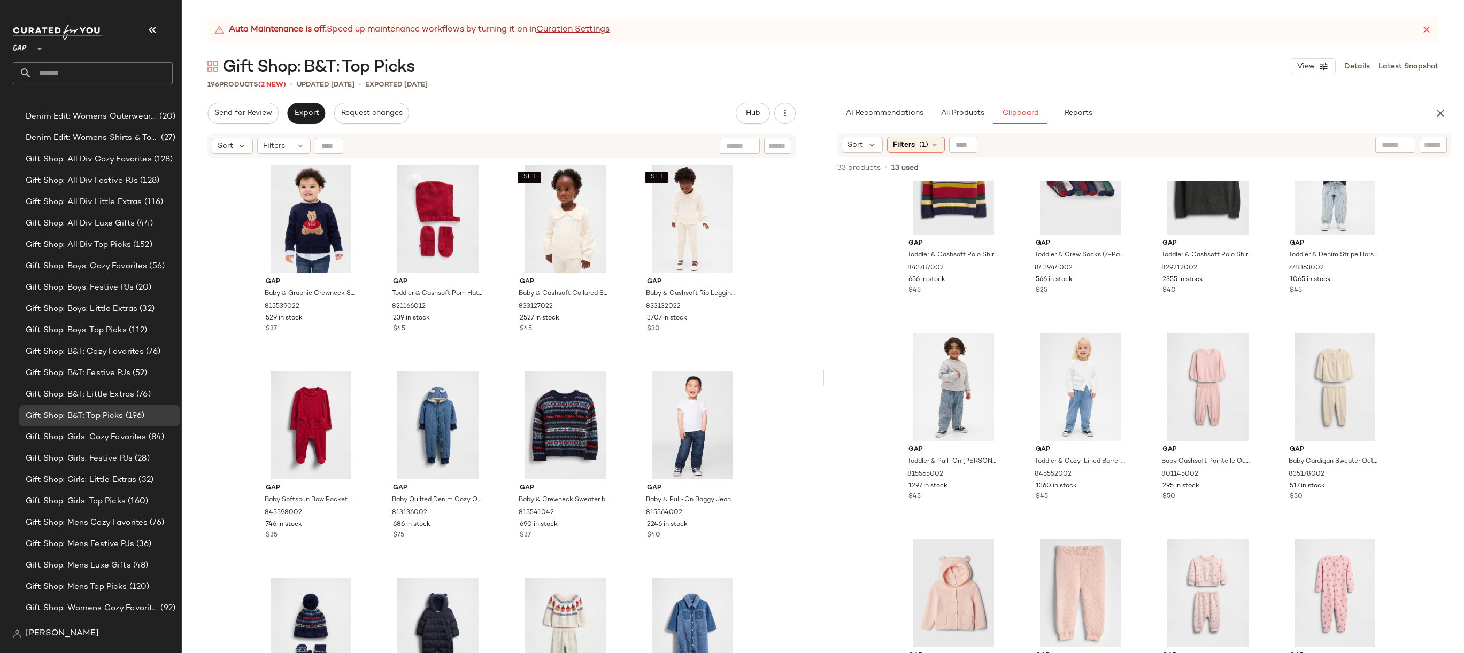
click at [1432, 32] on div "Auto Maintenance is off. Speed up maintenance workflows by turning it on in Cur…" at bounding box center [822, 30] width 1231 height 26
click at [1431, 31] on icon at bounding box center [1426, 30] width 11 height 11
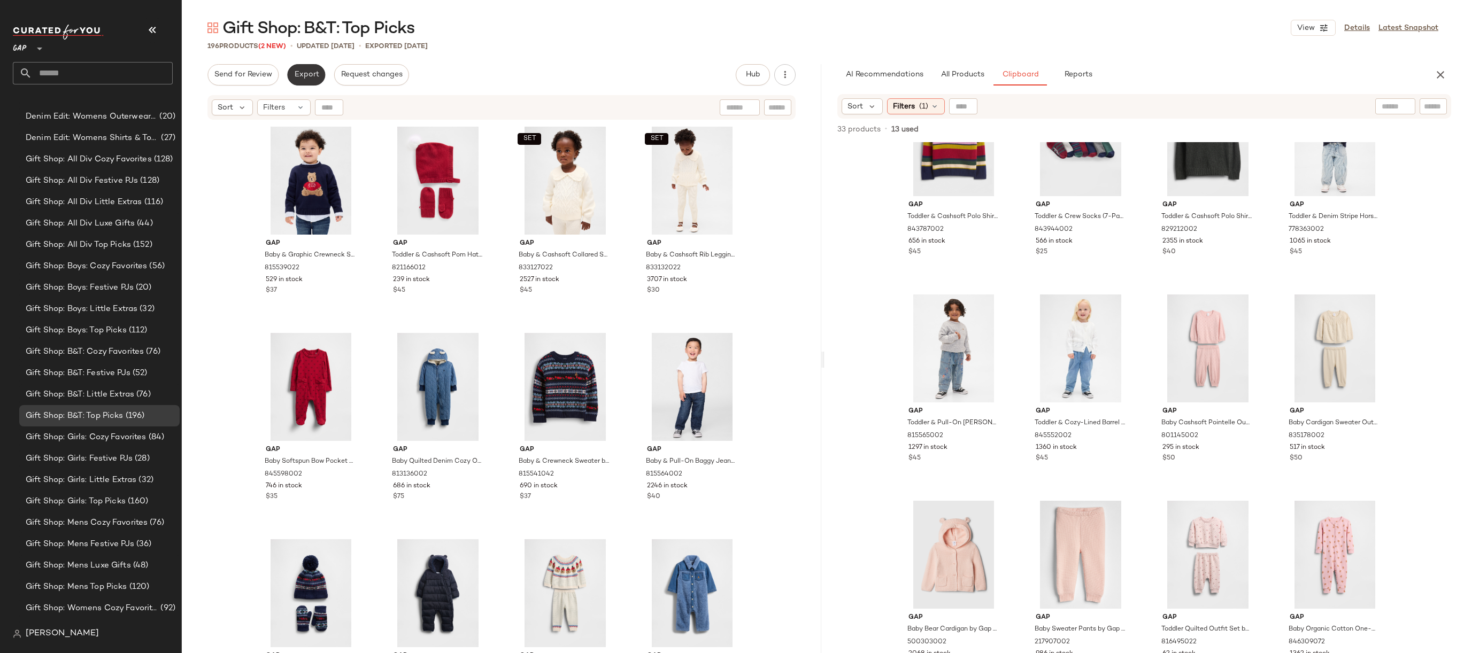
click at [313, 74] on span "Export" at bounding box center [305, 75] width 25 height 9
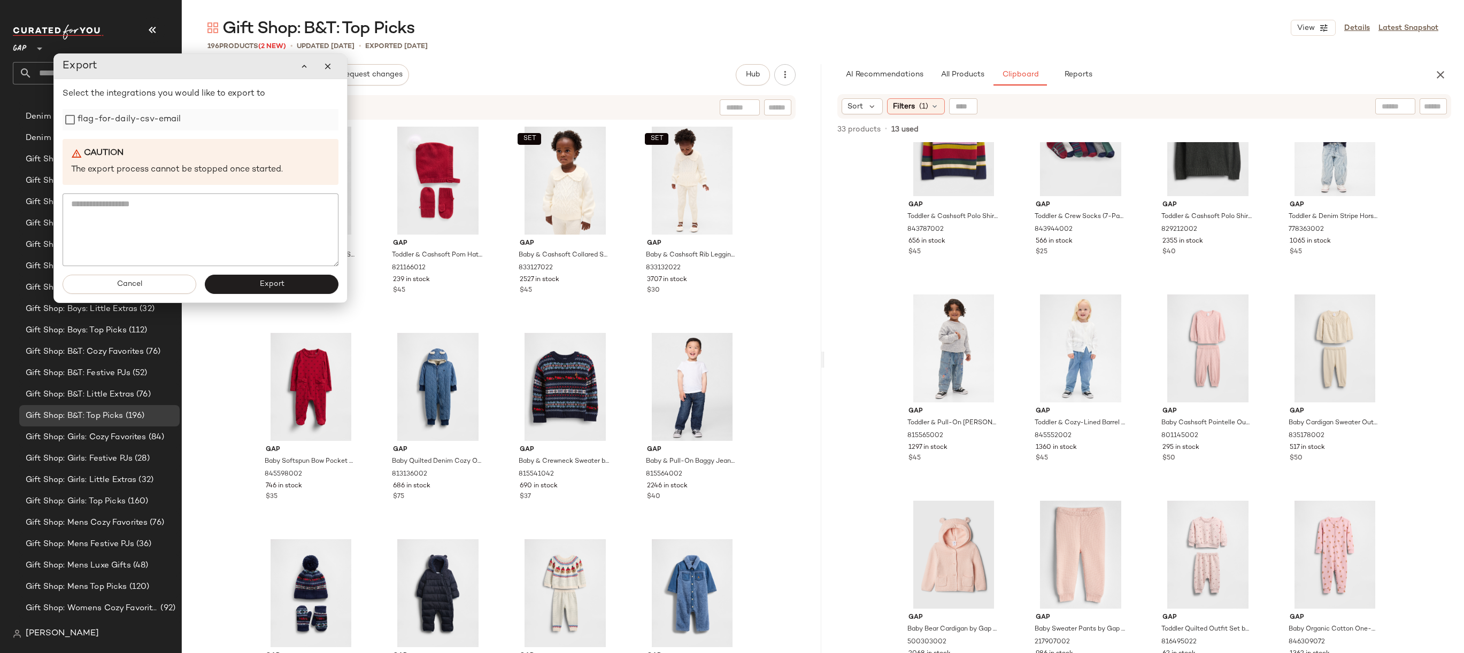
click at [88, 127] on label "flag-for-daily-csv-email" at bounding box center [130, 119] width 104 height 21
click at [237, 282] on button "Export" at bounding box center [272, 284] width 134 height 19
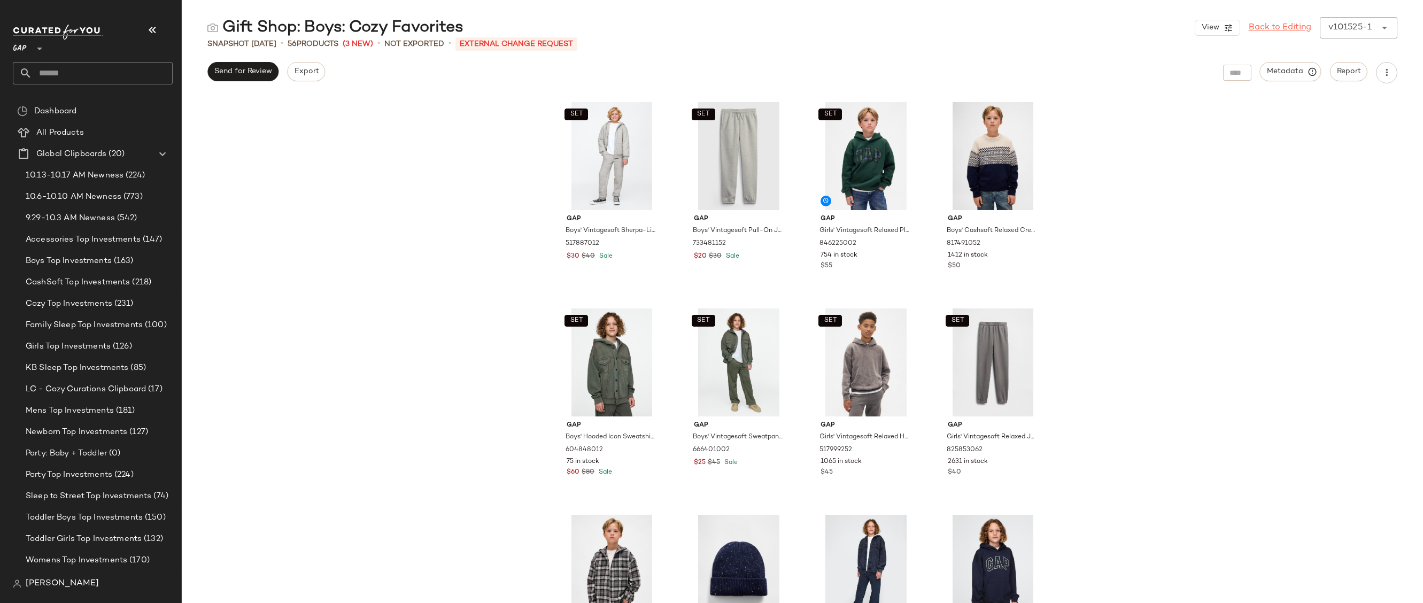
click at [1295, 25] on link "Back to Editing" at bounding box center [1280, 27] width 63 height 13
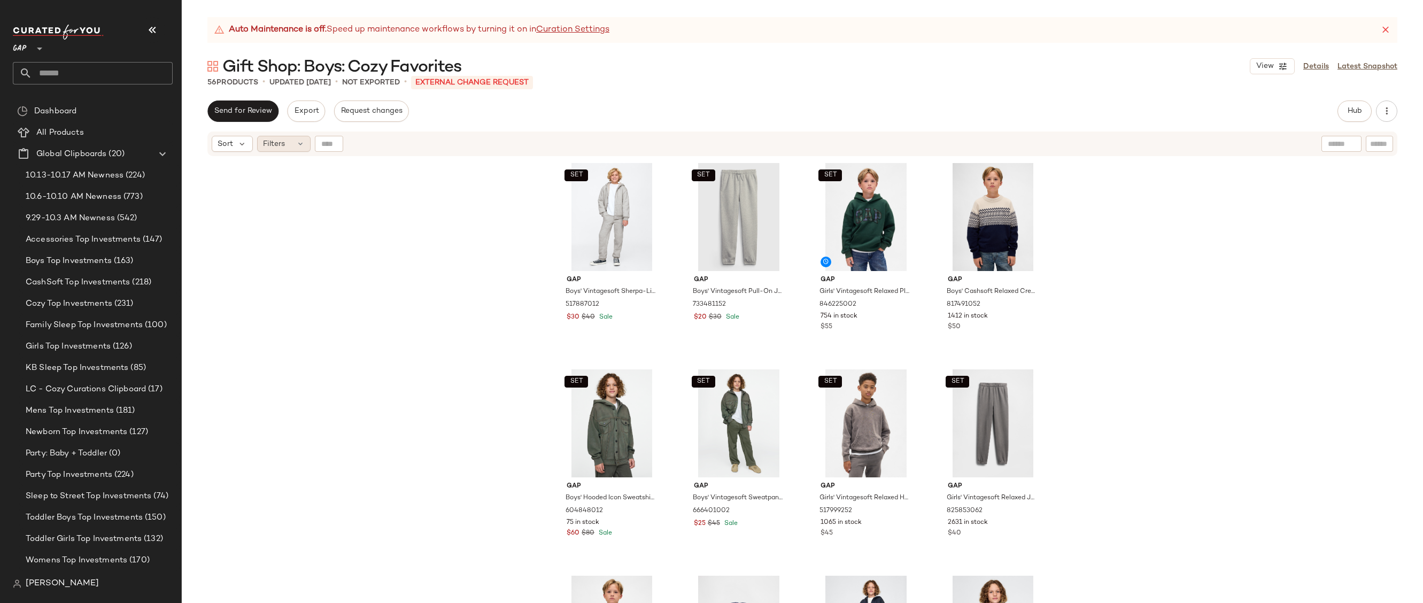
click at [296, 151] on div "Filters" at bounding box center [283, 144] width 53 height 16
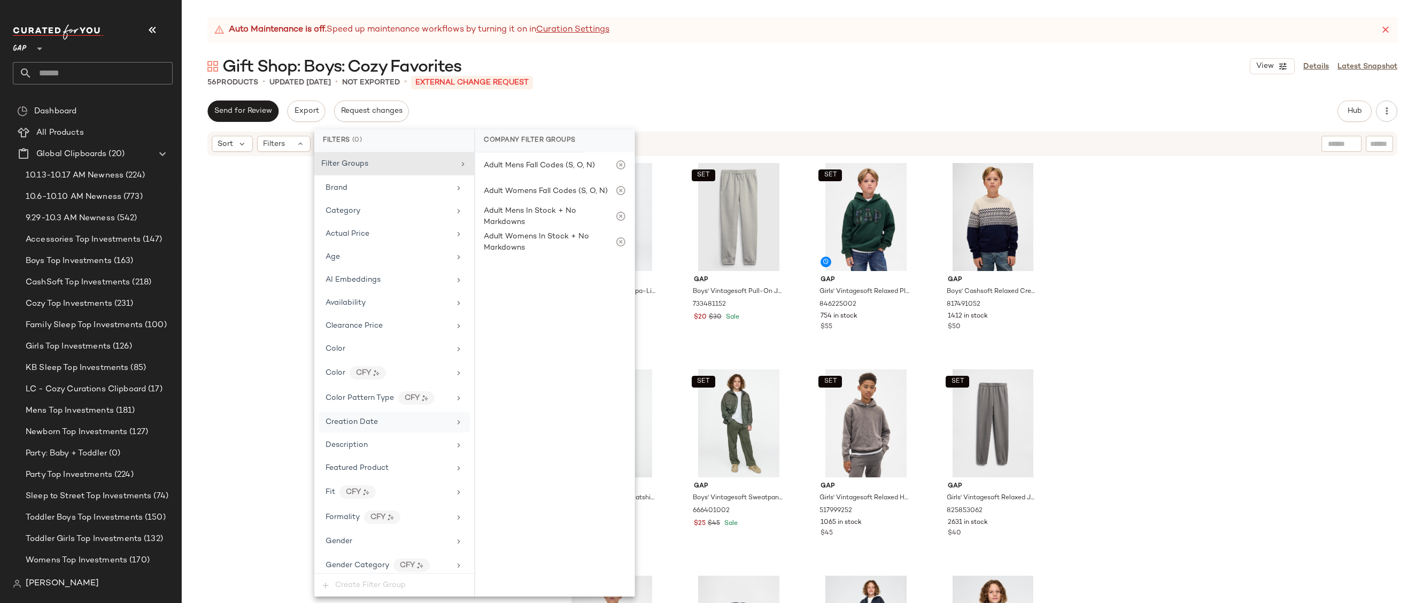
scroll to position [585, 0]
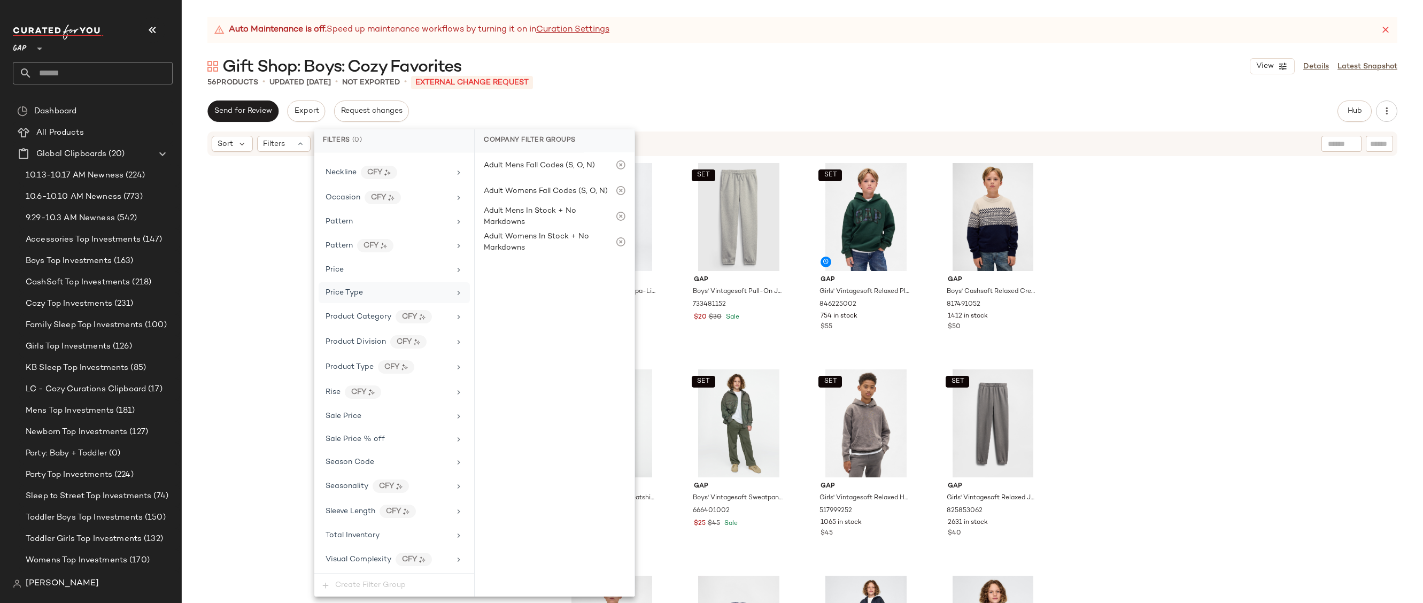
click at [404, 286] on div "Price Type" at bounding box center [394, 292] width 151 height 21
click at [511, 221] on div "MARKDOWN" at bounding box center [554, 219] width 159 height 26
click at [829, 74] on div "Gift Shop: Boys: Cozy Favorites View Details Latest Snapshot" at bounding box center [802, 66] width 1241 height 21
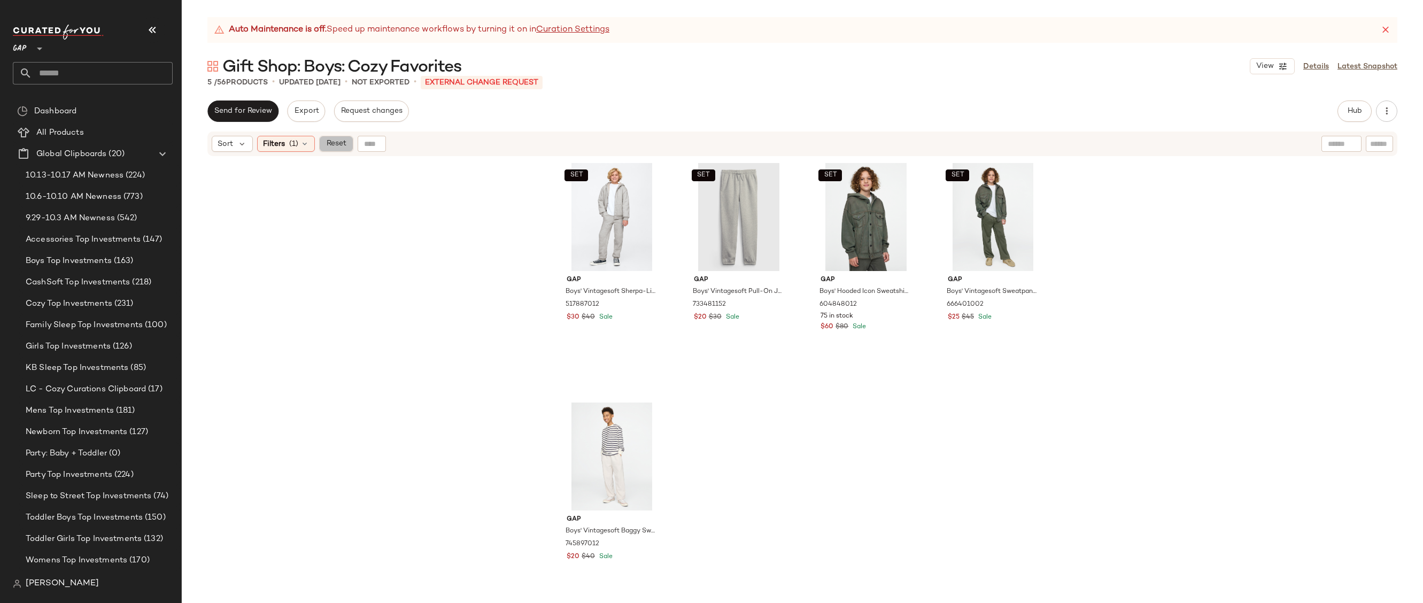
click at [340, 146] on span "Reset" at bounding box center [336, 144] width 20 height 9
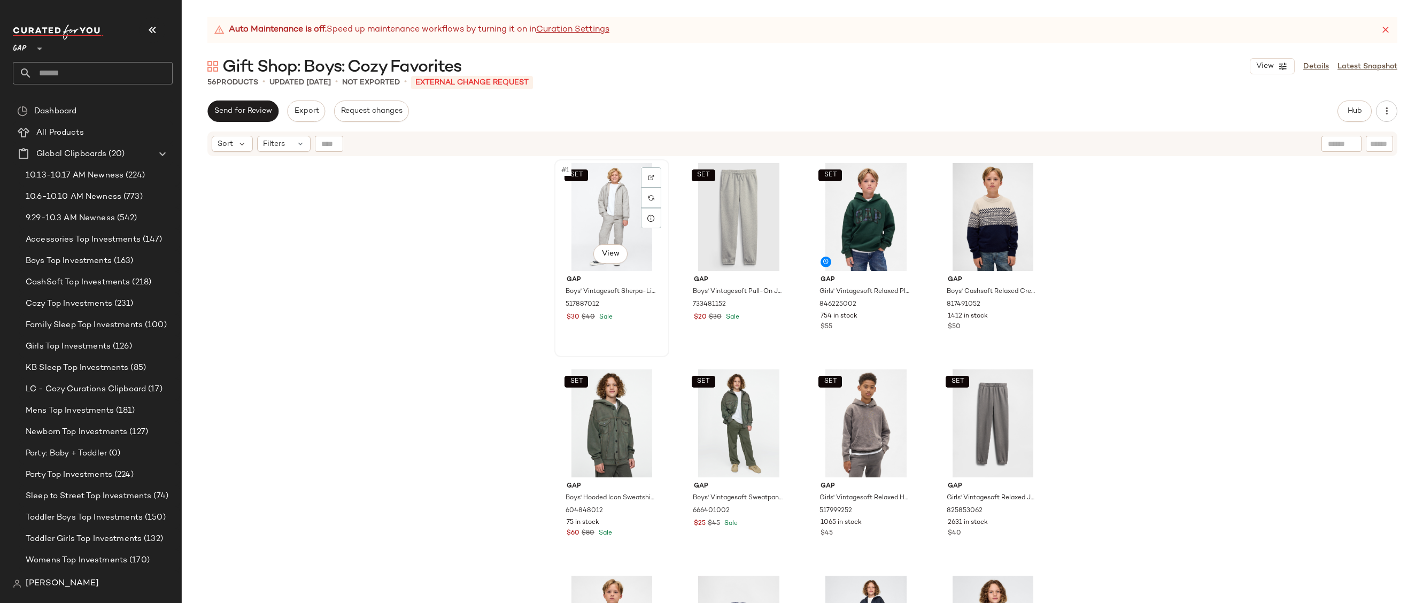
click at [580, 232] on div "SET #1 View" at bounding box center [611, 217] width 107 height 108
click at [706, 226] on div "SET #2 View" at bounding box center [738, 217] width 107 height 108
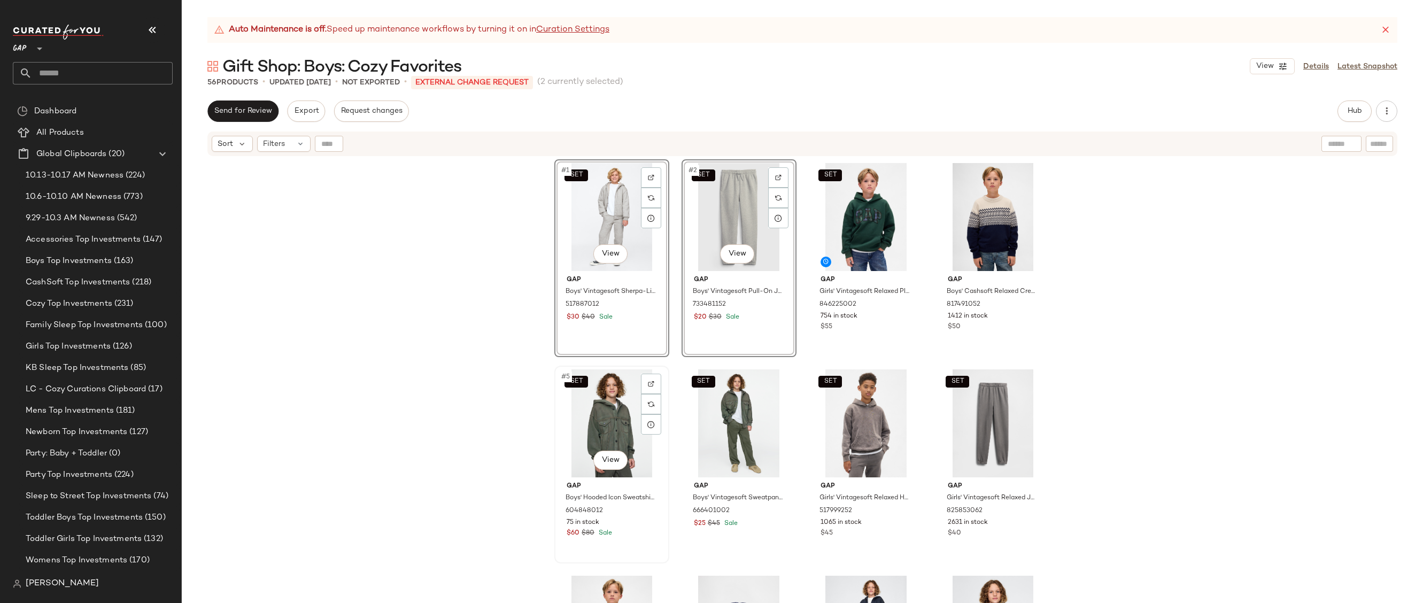
click at [594, 414] on div "SET #5 View" at bounding box center [611, 423] width 107 height 108
click at [723, 411] on div "SET #6 View" at bounding box center [738, 423] width 107 height 108
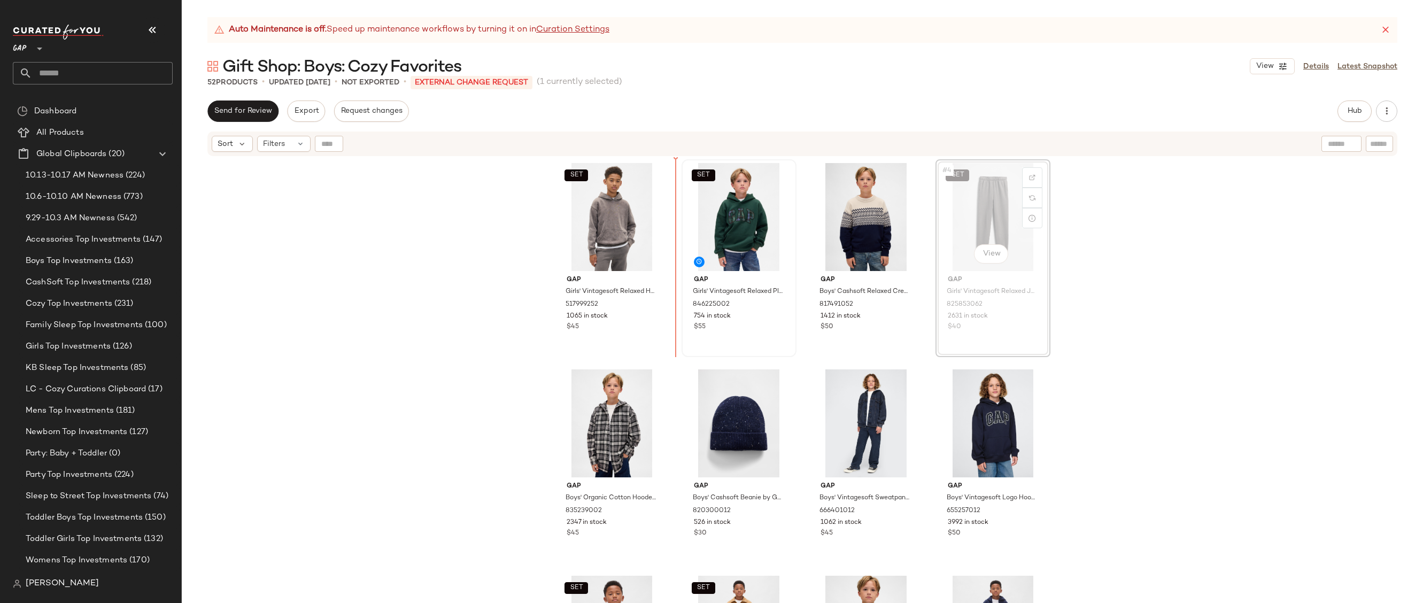
drag, startPoint x: 975, startPoint y: 219, endPoint x: 685, endPoint y: 218, distance: 290.3
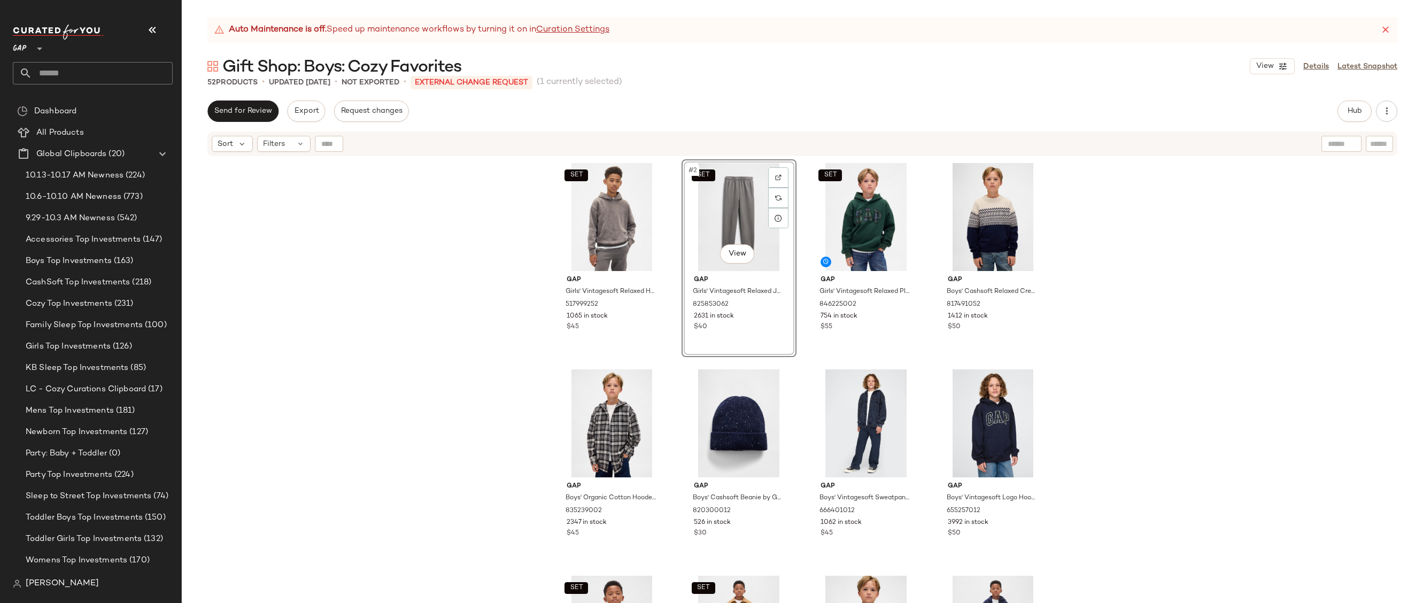
click at [1085, 248] on div "SET Gap Girls' Vintagesoft Relaxed Hoodie by Gap Shark Fin Size S (6/7) 5179992…" at bounding box center [802, 393] width 1241 height 473
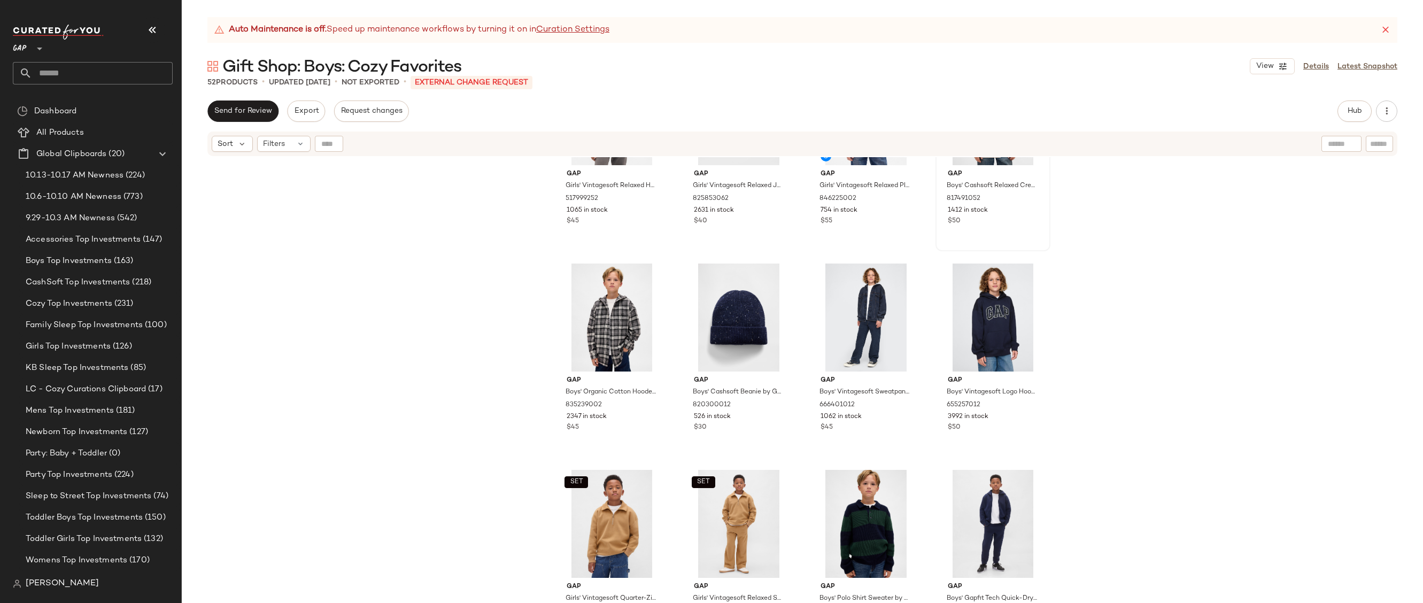
scroll to position [259, 0]
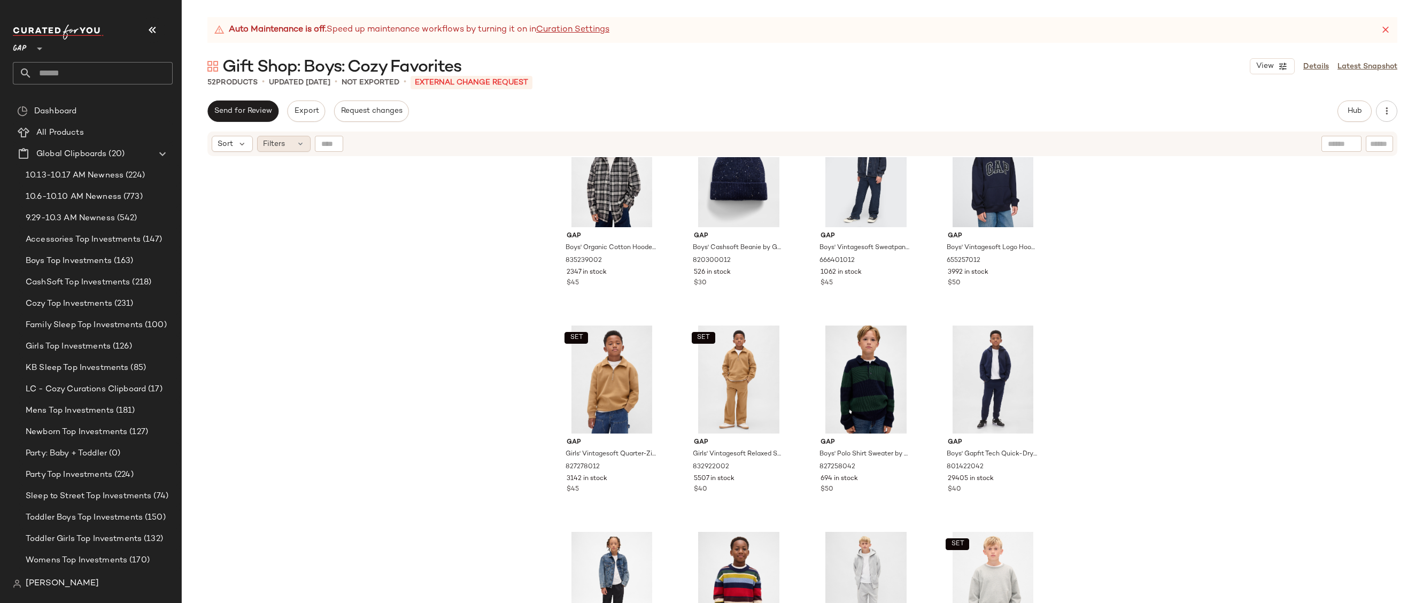
click at [275, 146] on span "Filters" at bounding box center [274, 143] width 22 height 11
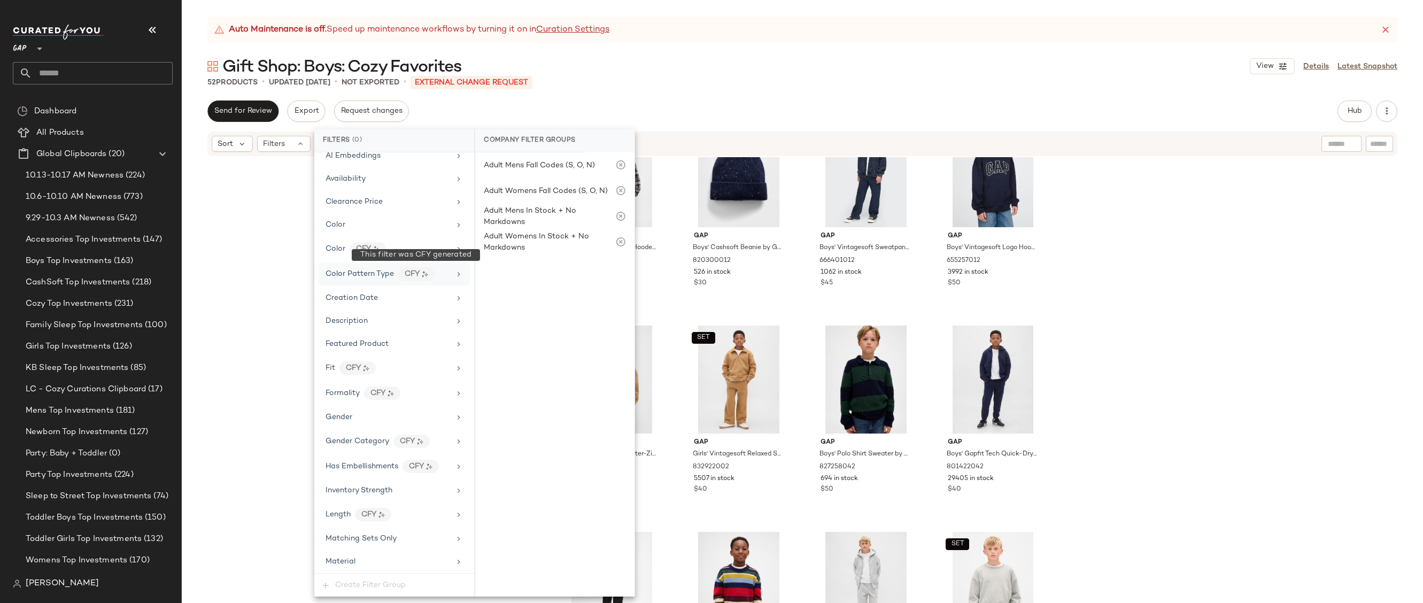
scroll to position [315, 0]
click at [402, 555] on div "Price Type" at bounding box center [394, 562] width 151 height 21
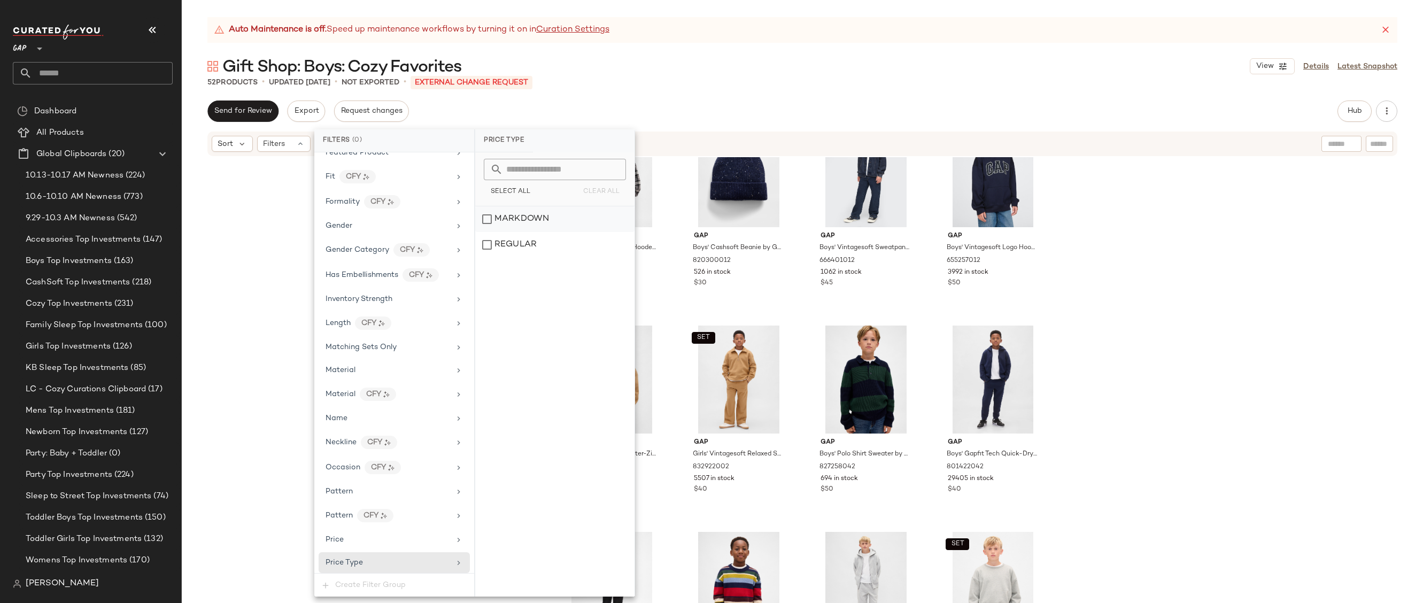
click at [531, 216] on div "MARKDOWN" at bounding box center [554, 219] width 159 height 26
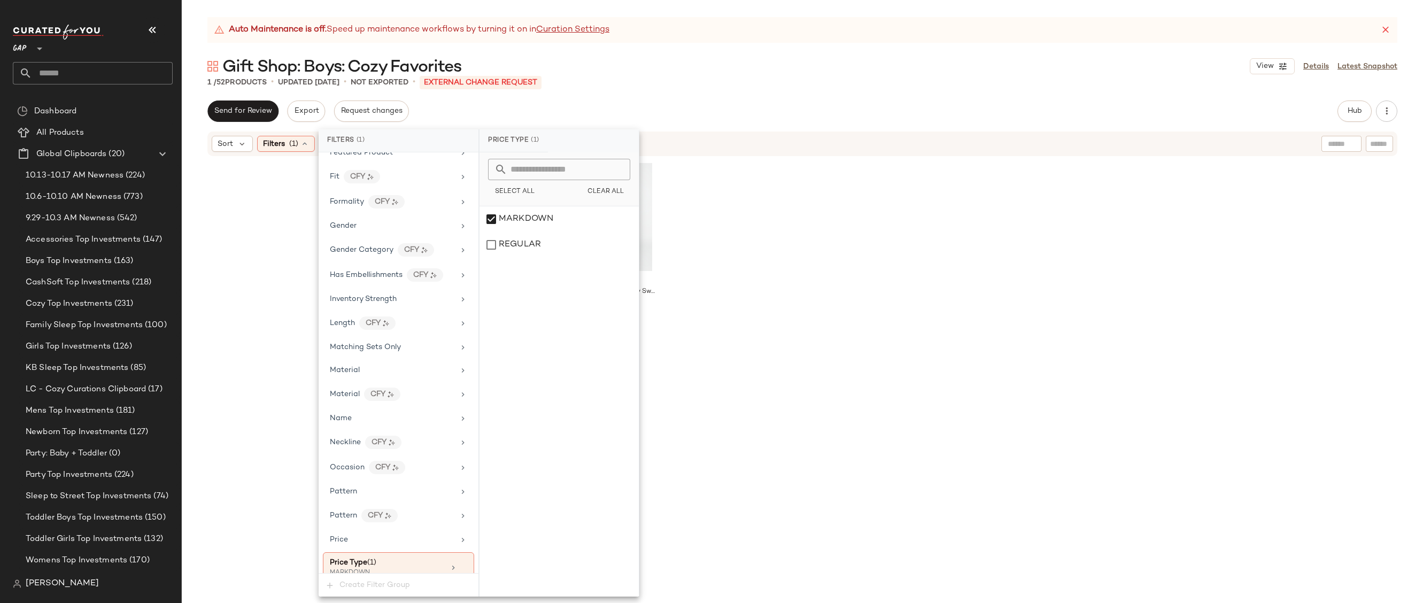
click at [772, 52] on div "Auto Maintenance is off. Speed up maintenance workflows by turning it on in Cur…" at bounding box center [802, 310] width 1241 height 586
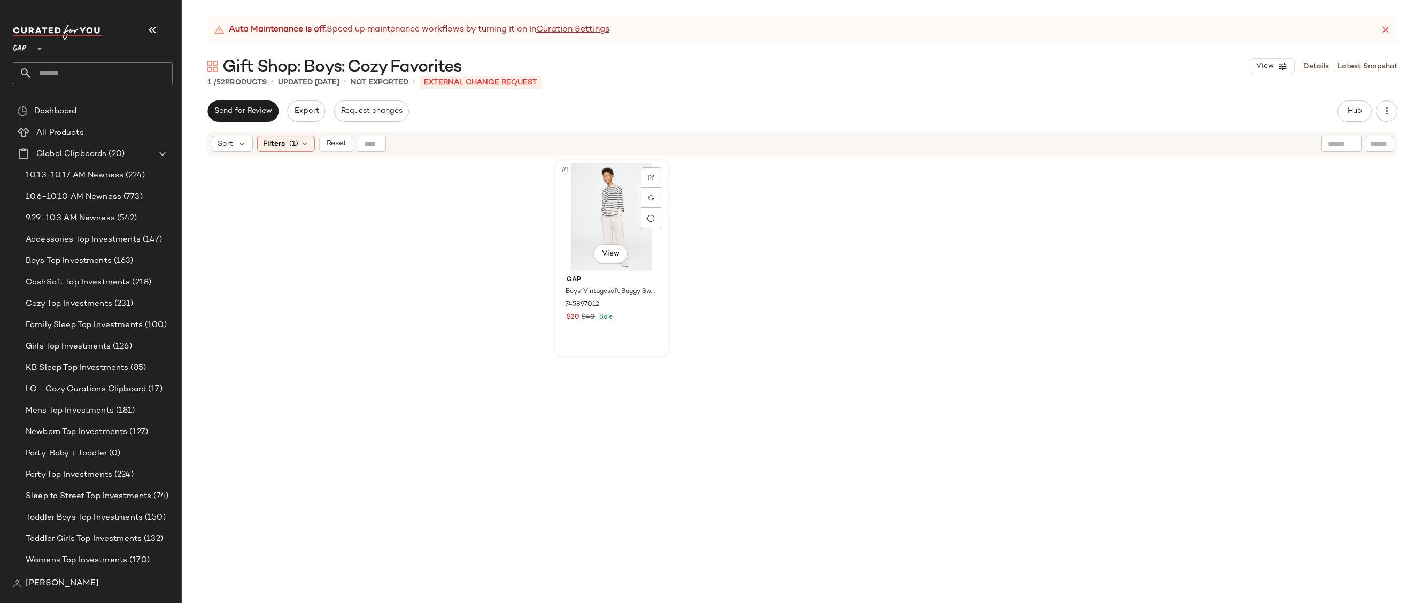
click at [601, 183] on div "#1 View" at bounding box center [611, 217] width 107 height 108
click at [335, 144] on span "Reset" at bounding box center [336, 144] width 20 height 9
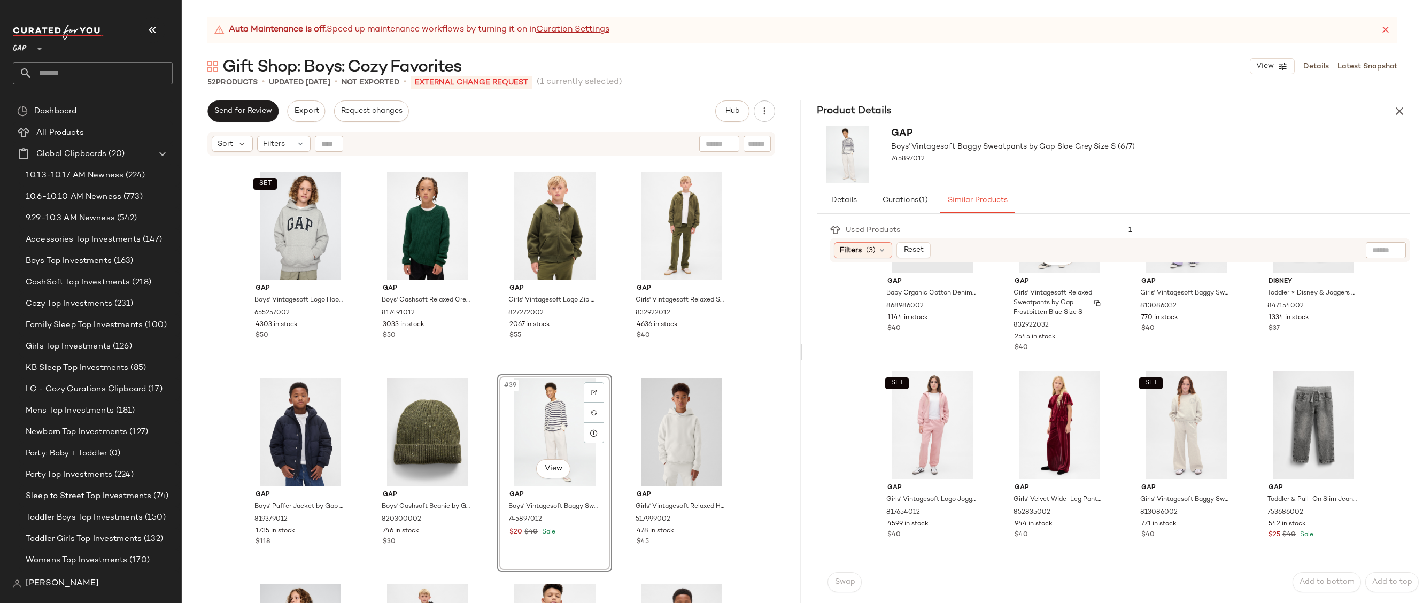
scroll to position [940, 0]
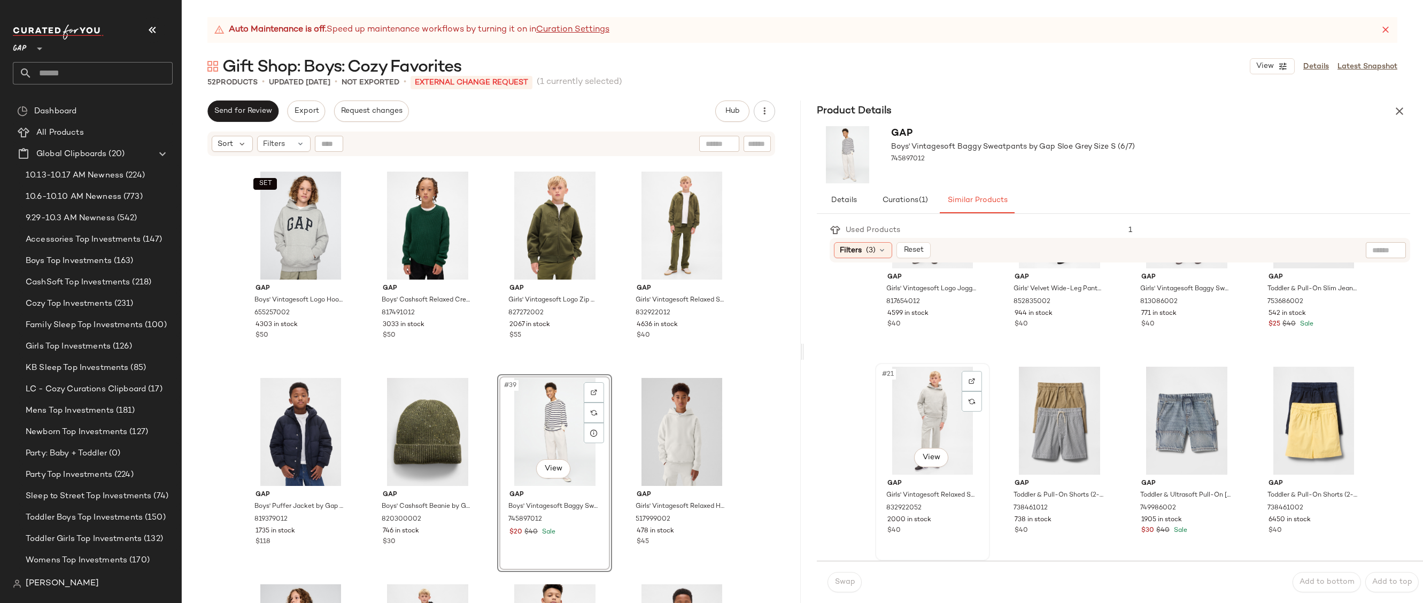
click at [918, 423] on div "#21 View" at bounding box center [932, 421] width 107 height 108
click at [927, 457] on body "GAP ** Dashboard All Products Global Clipboards (20) 10.13-10.17 AM Newness (22…" at bounding box center [711, 301] width 1423 height 603
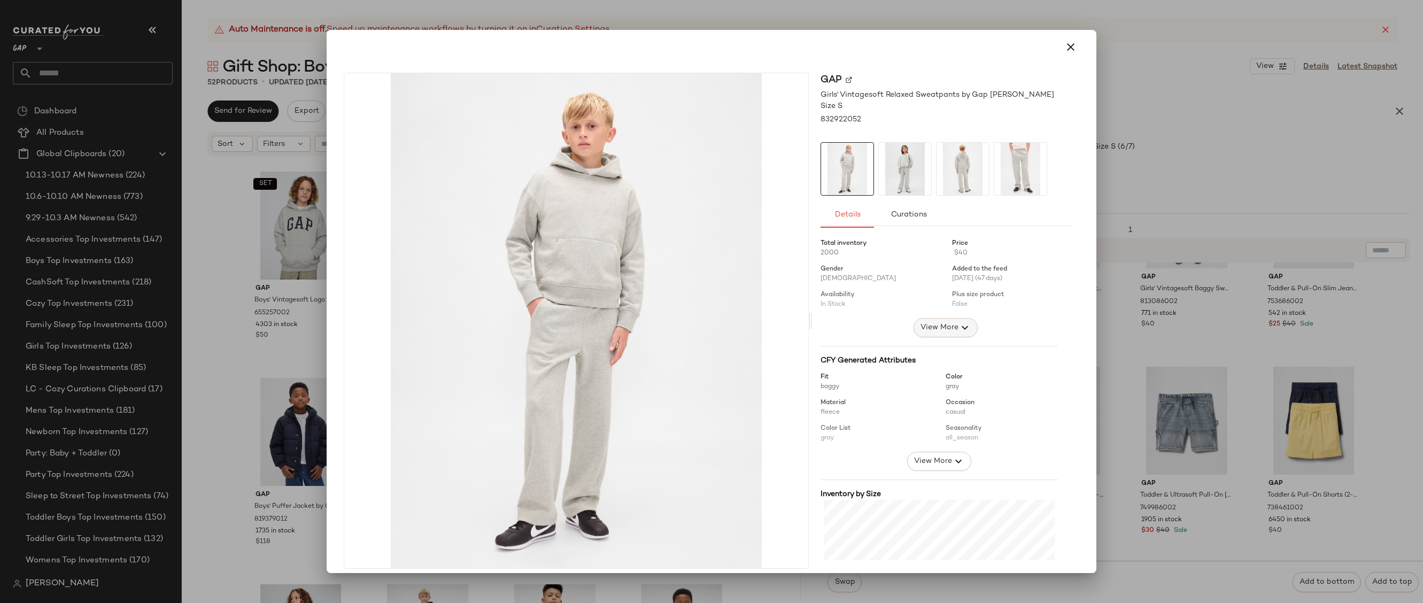
click at [942, 322] on span "View More" at bounding box center [939, 327] width 38 height 13
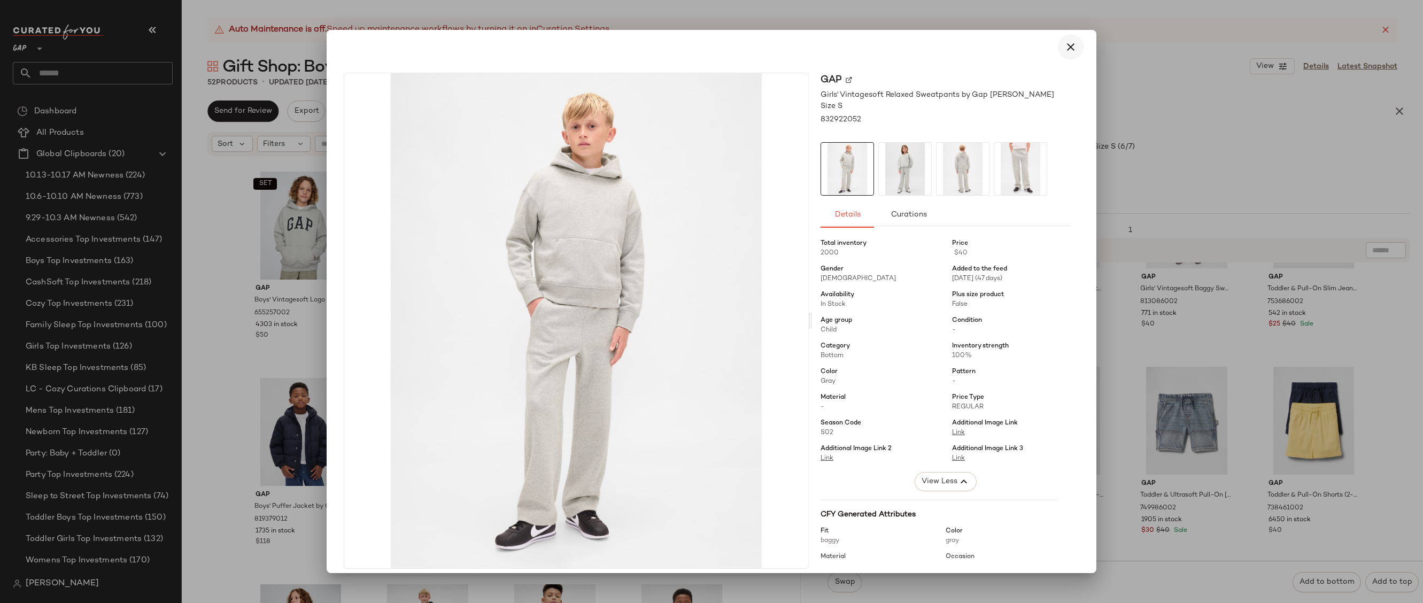
click at [1070, 48] on icon "button" at bounding box center [1070, 47] width 13 height 13
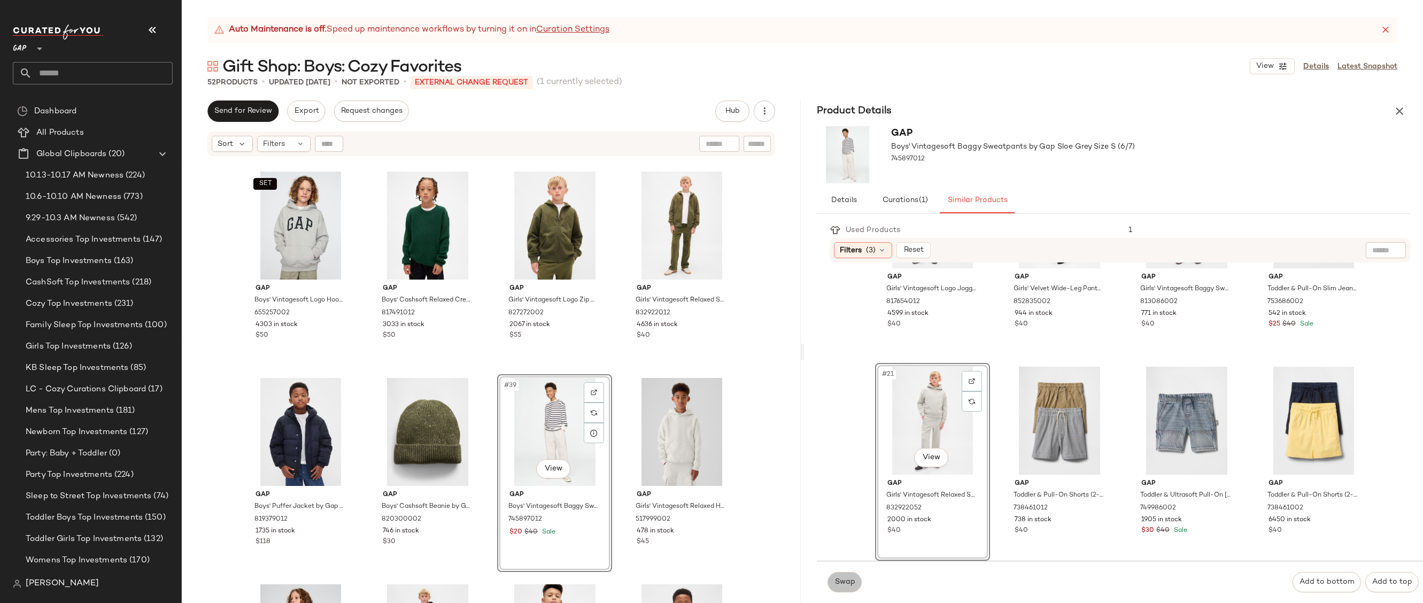
click at [837, 585] on span "Swap" at bounding box center [844, 582] width 21 height 9
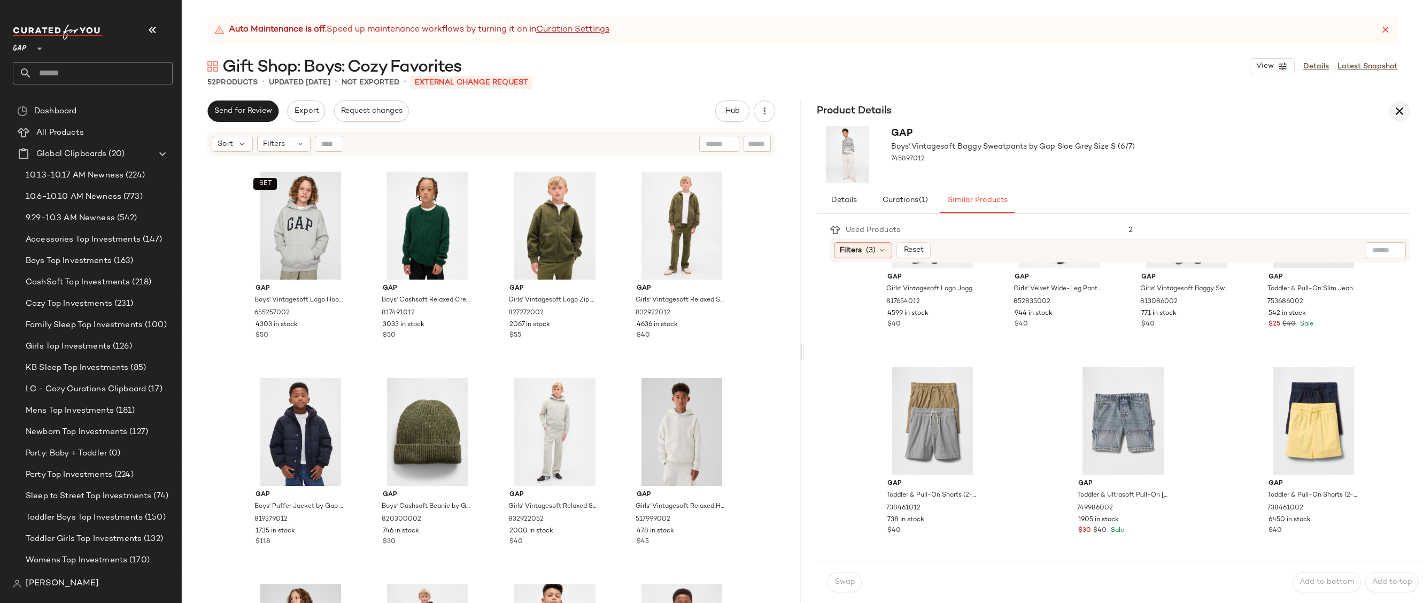
click at [1404, 111] on icon "button" at bounding box center [1399, 111] width 13 height 13
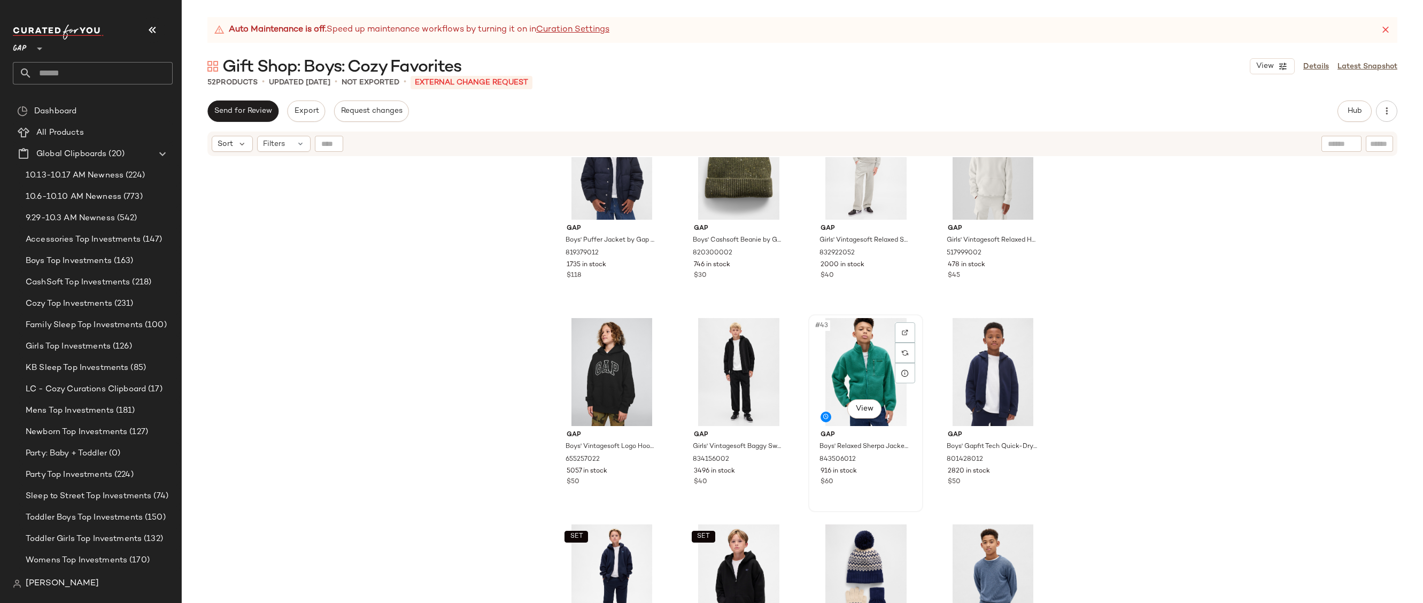
scroll to position [2212, 0]
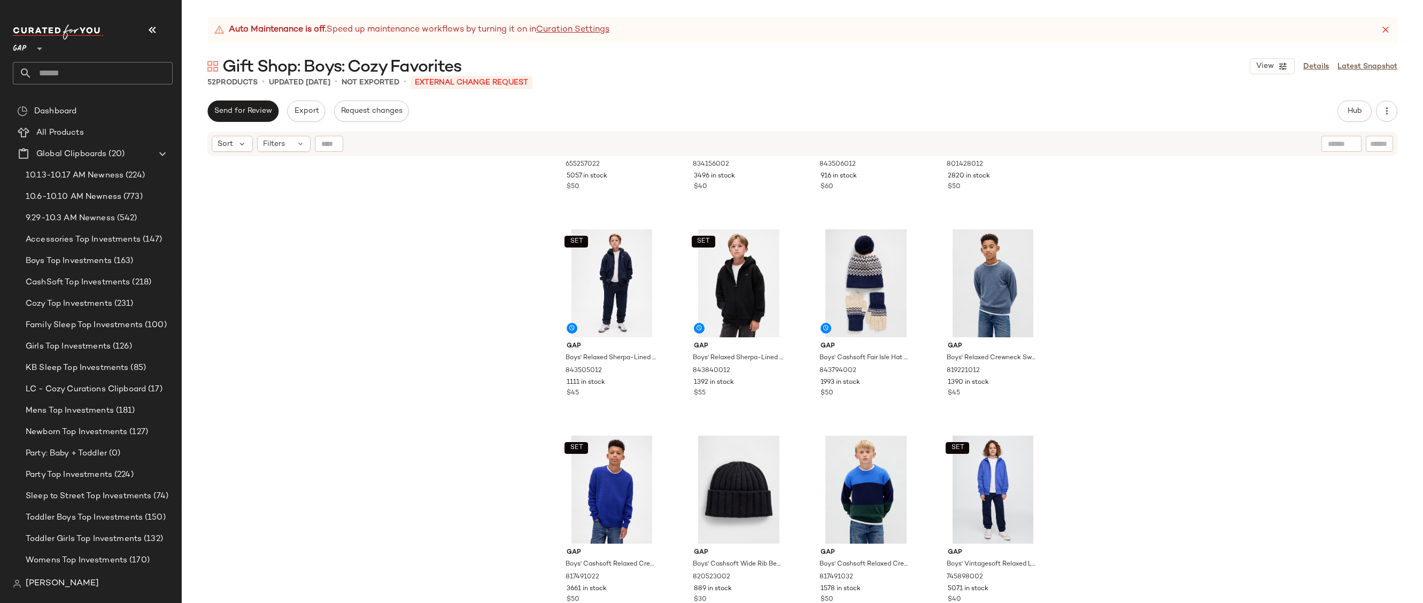
click at [1338, 114] on div "Hub" at bounding box center [1355, 111] width 34 height 21
click at [1365, 109] on button "Hub" at bounding box center [1355, 111] width 34 height 21
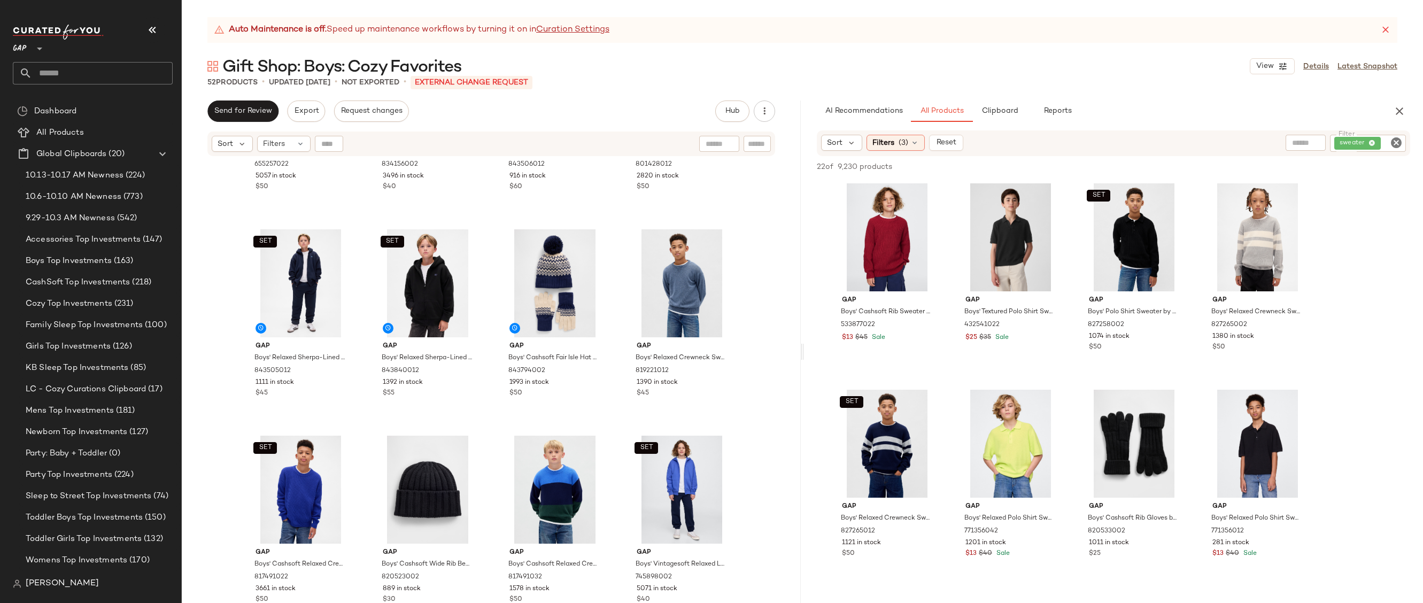
click at [1382, 37] on div "Auto Maintenance is off. Speed up maintenance workflows by turning it on in Cur…" at bounding box center [802, 30] width 1190 height 26
click at [1387, 27] on icon at bounding box center [1385, 30] width 11 height 11
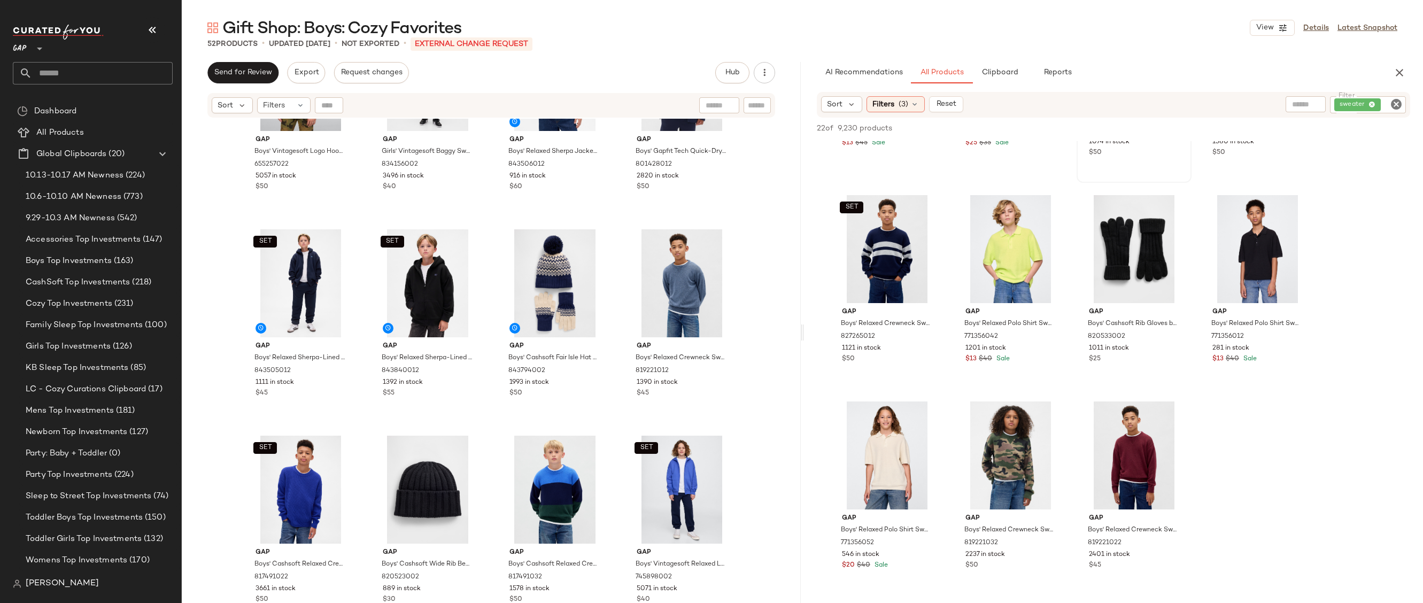
scroll to position [309, 0]
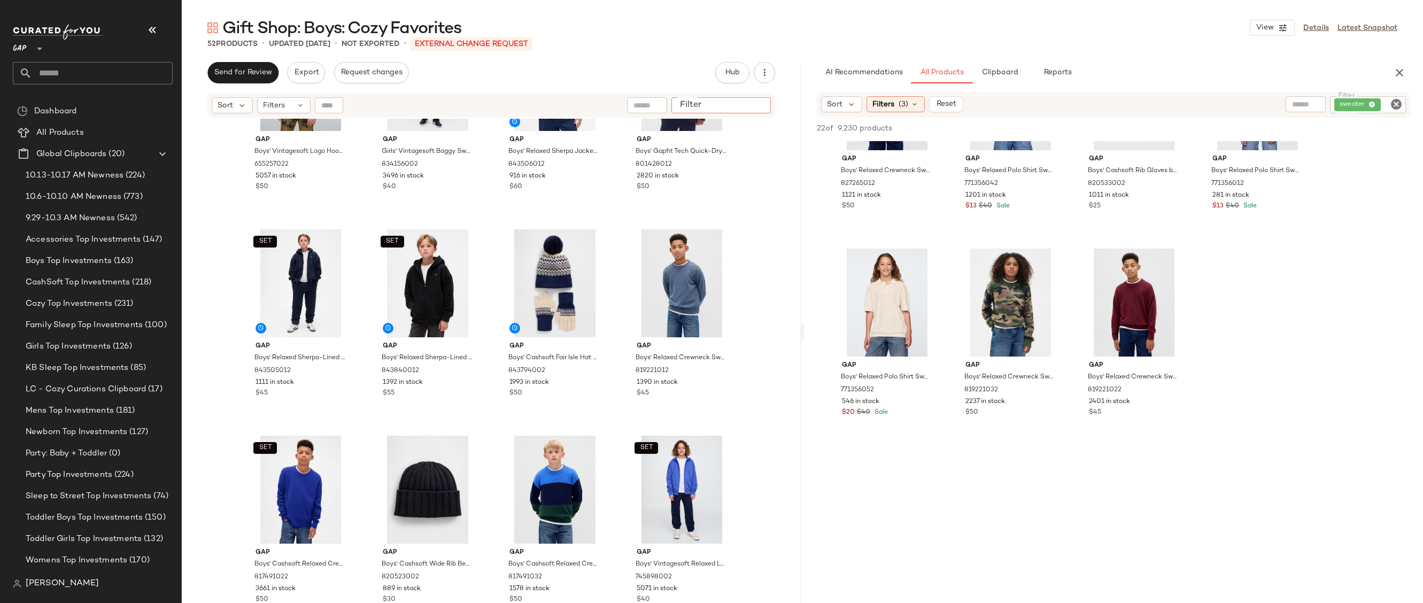
click at [751, 108] on input "Filter" at bounding box center [721, 105] width 91 height 11
paste input "*********"
type input "*********"
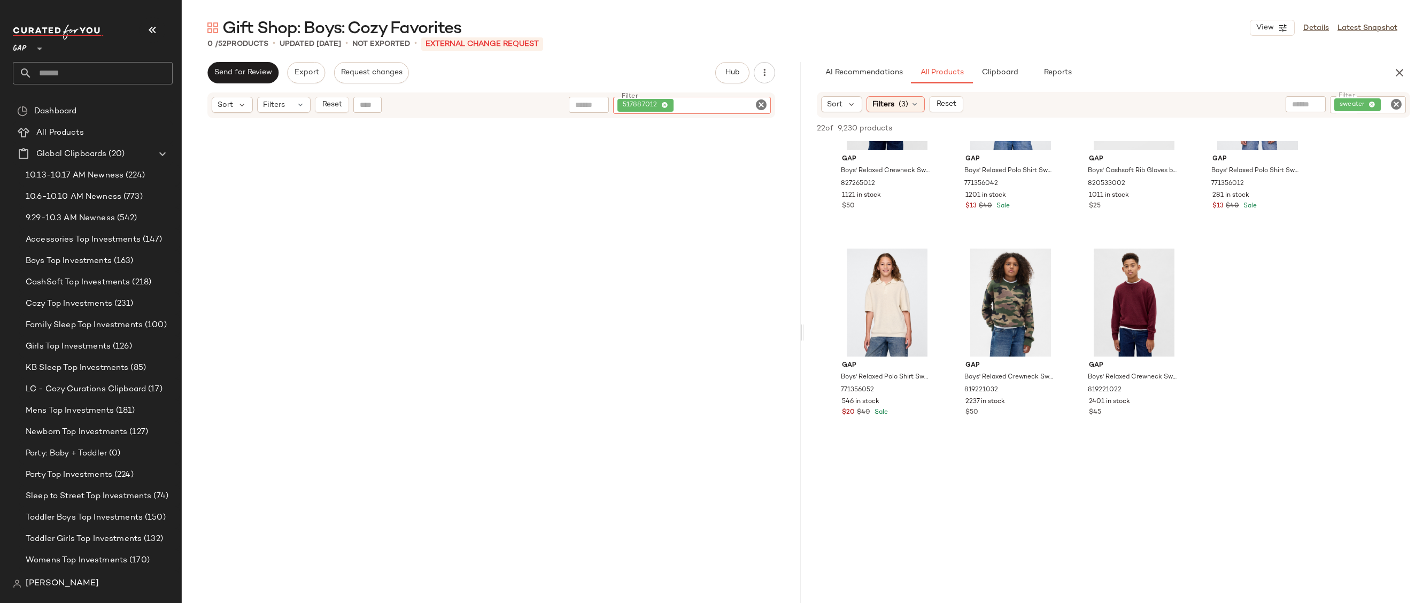
click at [757, 105] on icon "Clear Filter" at bounding box center [761, 104] width 13 height 13
paste input "*********"
type input "*********"
